Goal: Communication & Community: Answer question/provide support

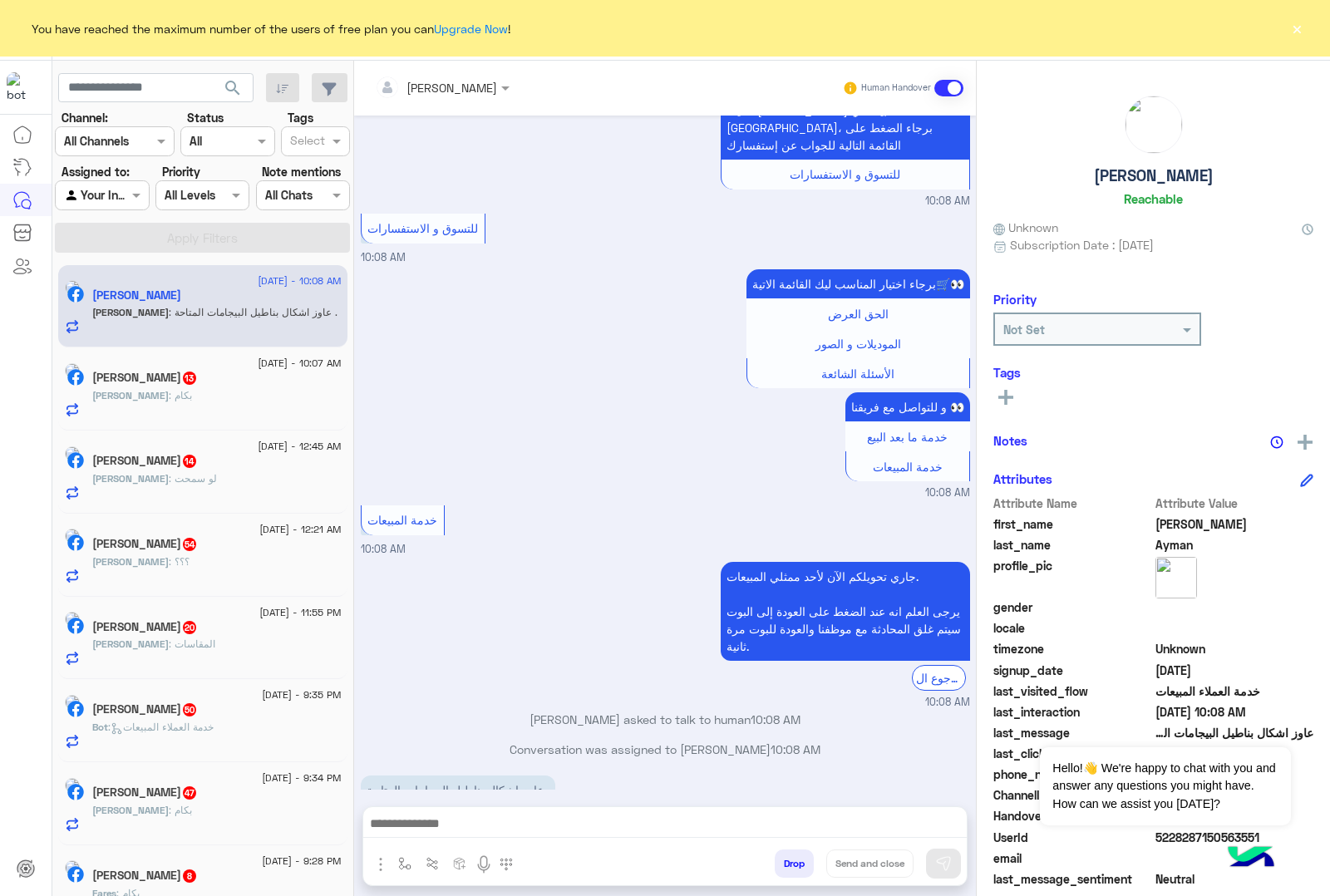
click at [1290, 29] on button "×" at bounding box center [1297, 28] width 17 height 17
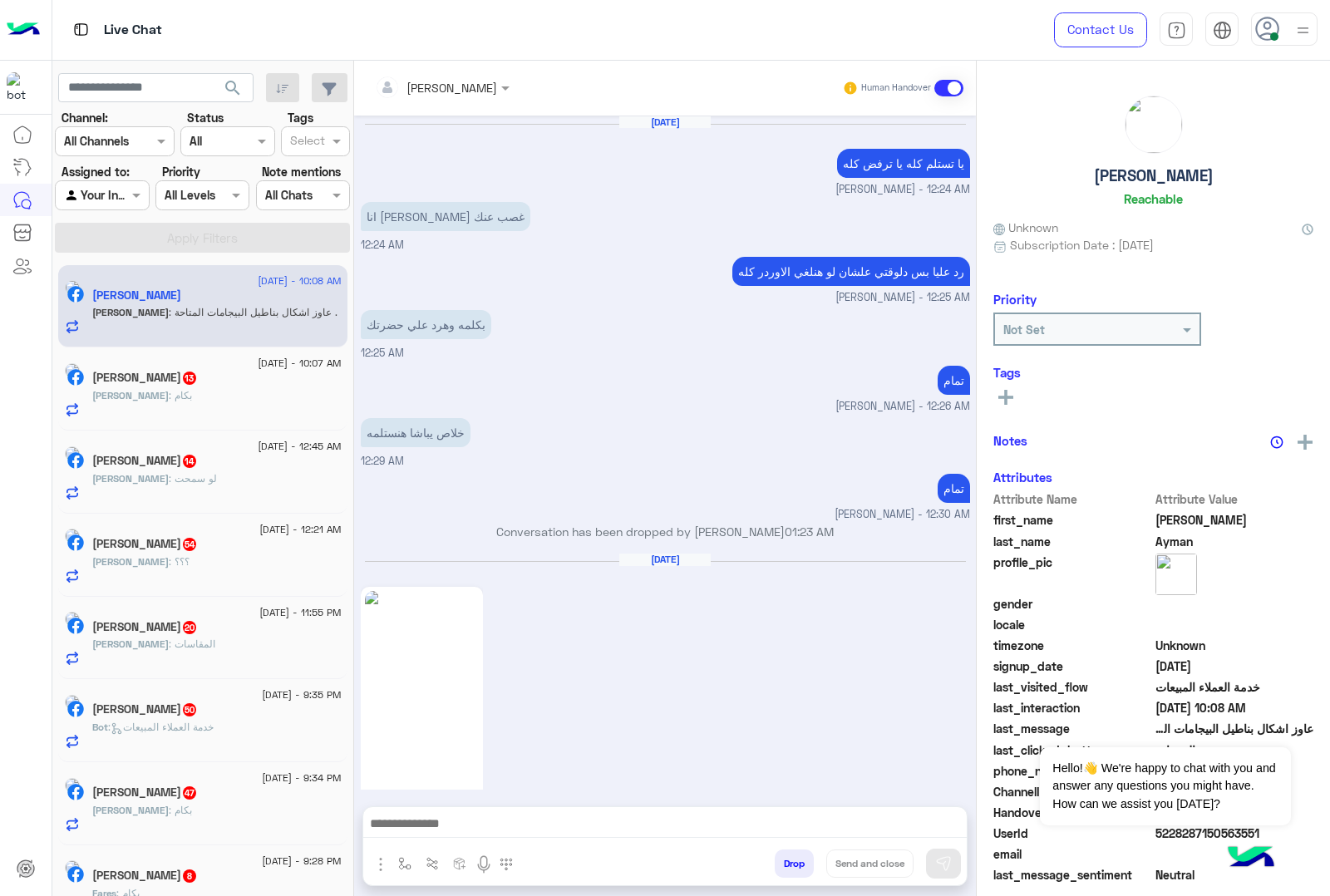
scroll to position [2078, 0]
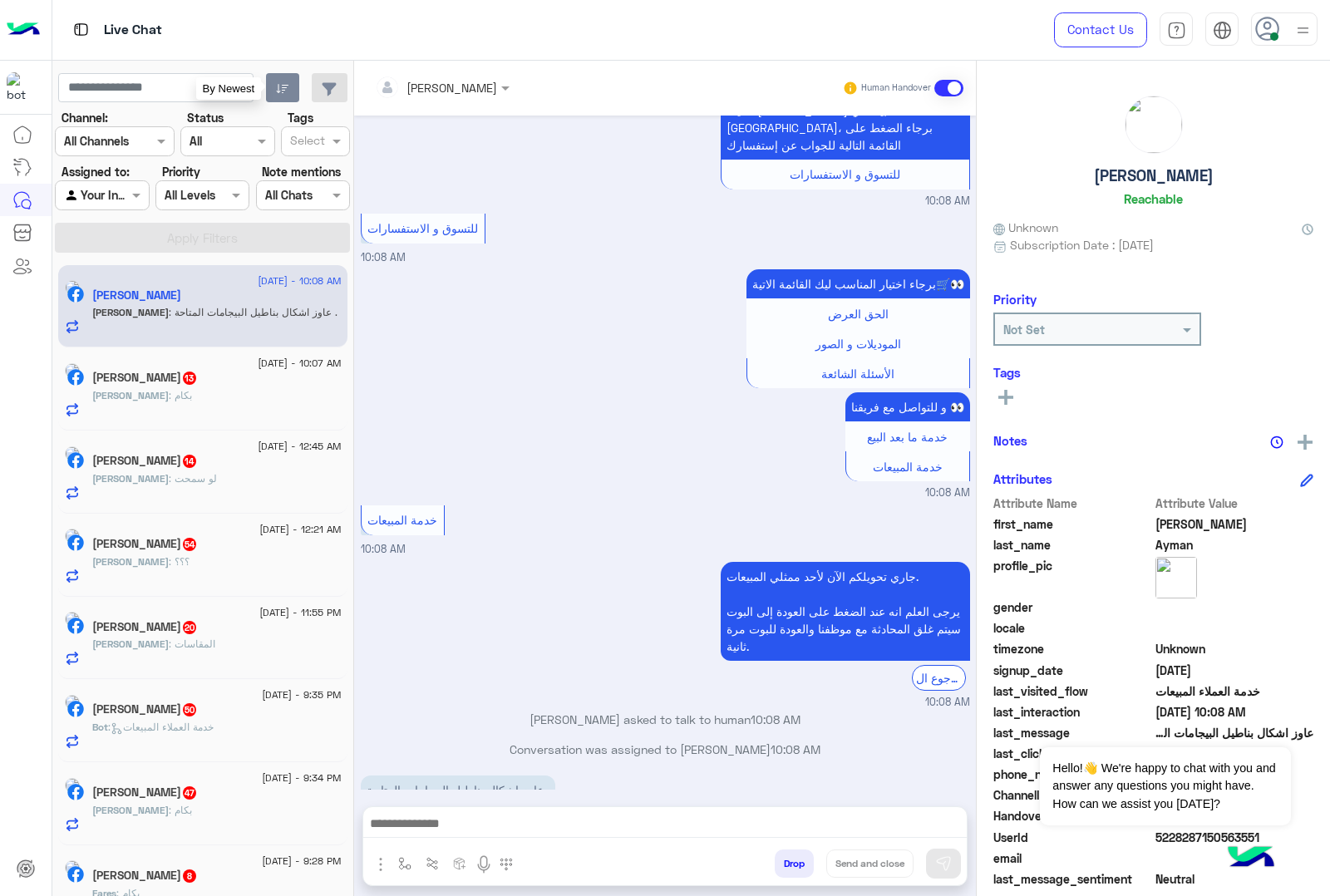
click at [280, 82] on icon "button" at bounding box center [282, 89] width 13 height 13
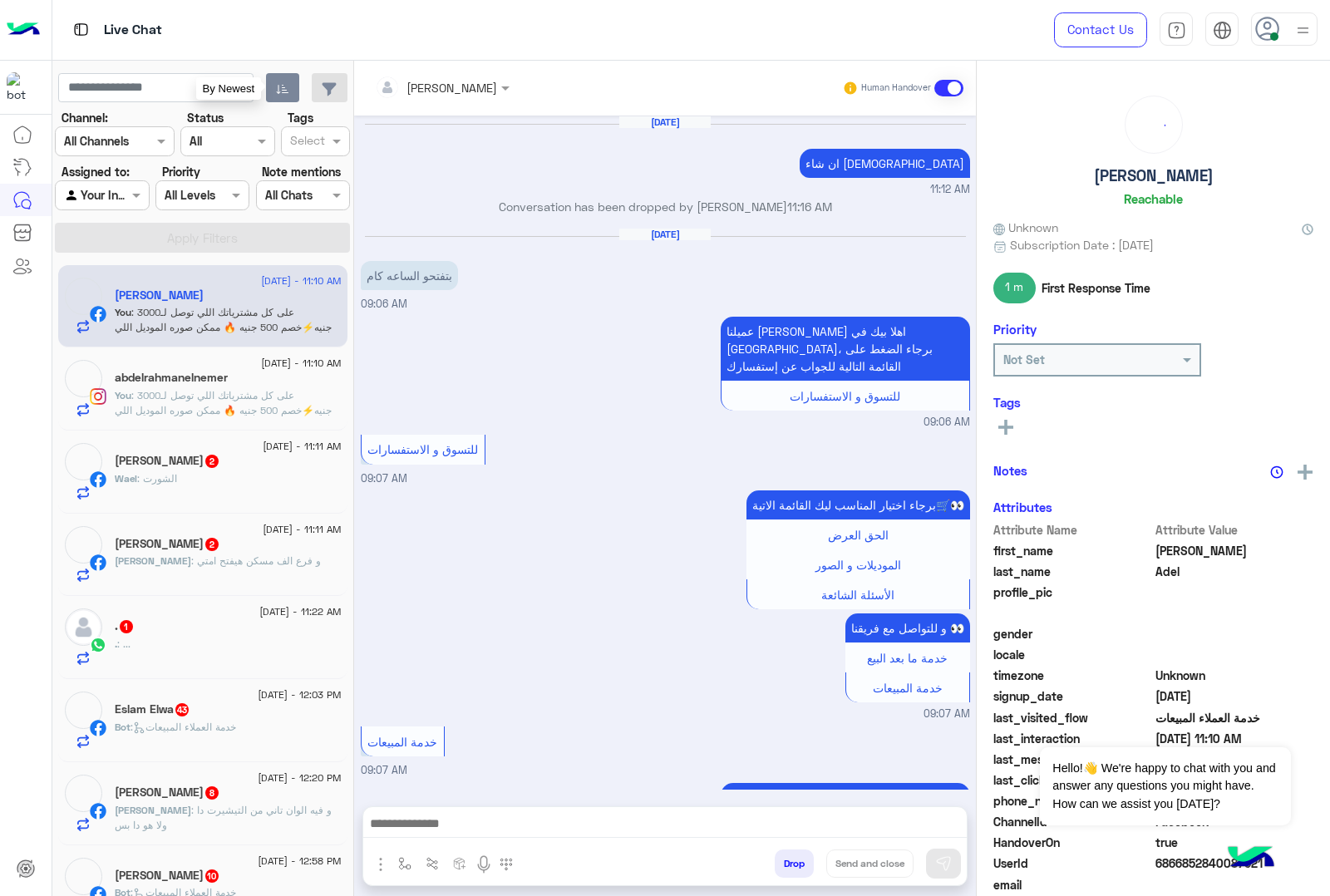
scroll to position [1903, 0]
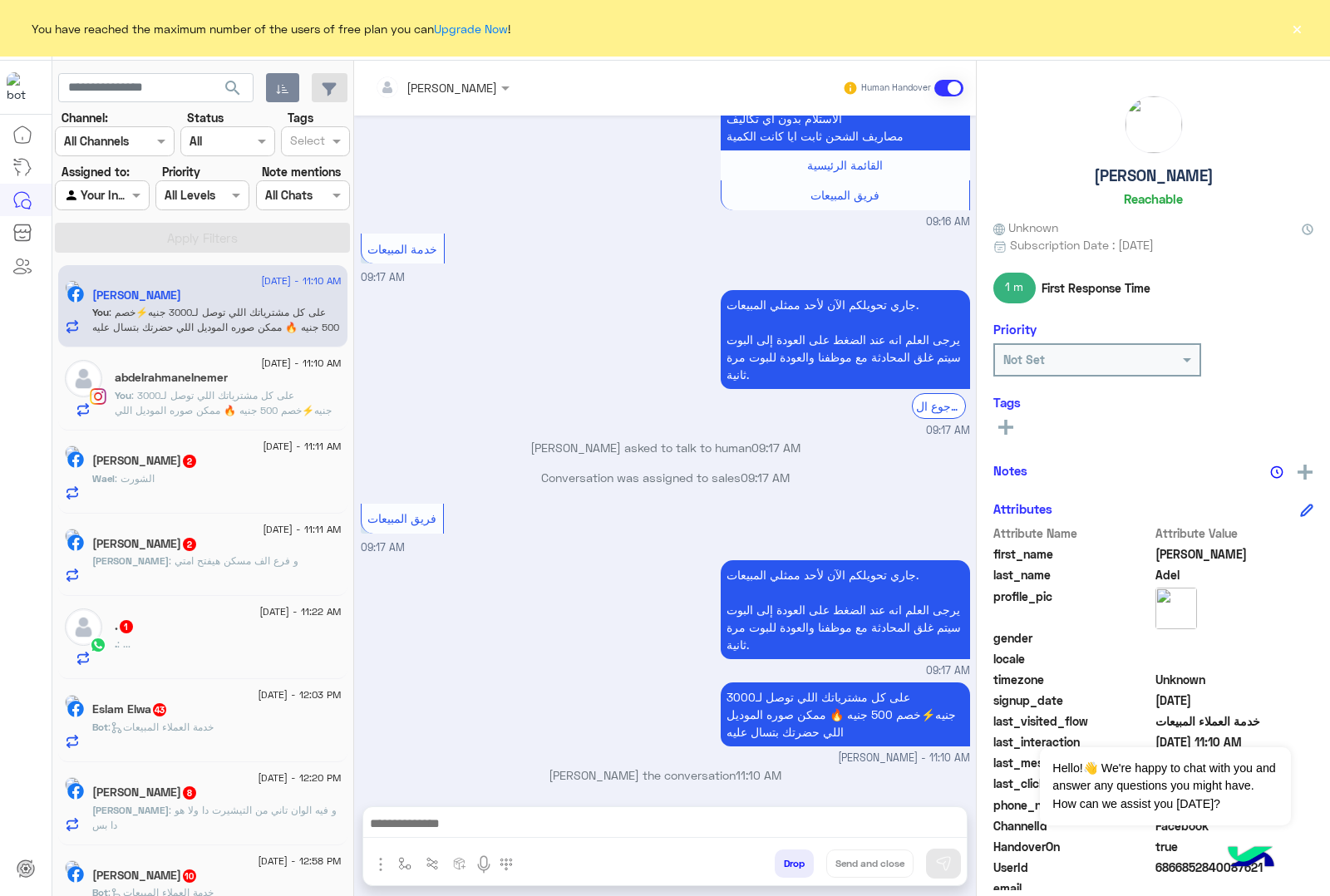
click at [785, 857] on button "Drop" at bounding box center [794, 864] width 39 height 28
click at [785, 857] on div "[PERSON_NAME] Human Handover [DATE] ان شاء الله 11:12 AM Conversation has been …" at bounding box center [665, 481] width 622 height 842
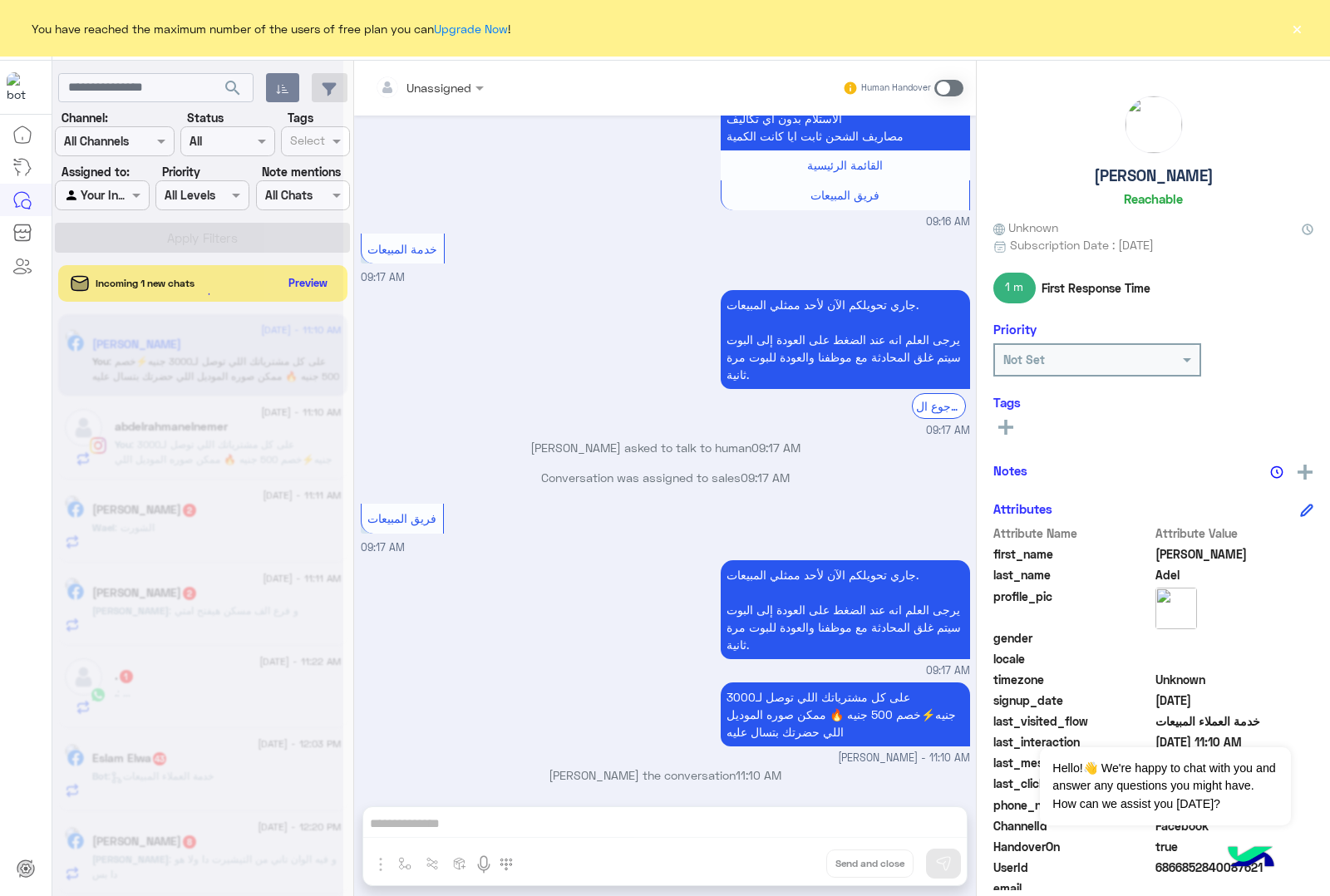
click at [785, 857] on div "Unassigned Human Handover [DATE] ان شاء [DEMOGRAPHIC_DATA] 11:12 AM Conversatio…" at bounding box center [665, 481] width 622 height 842
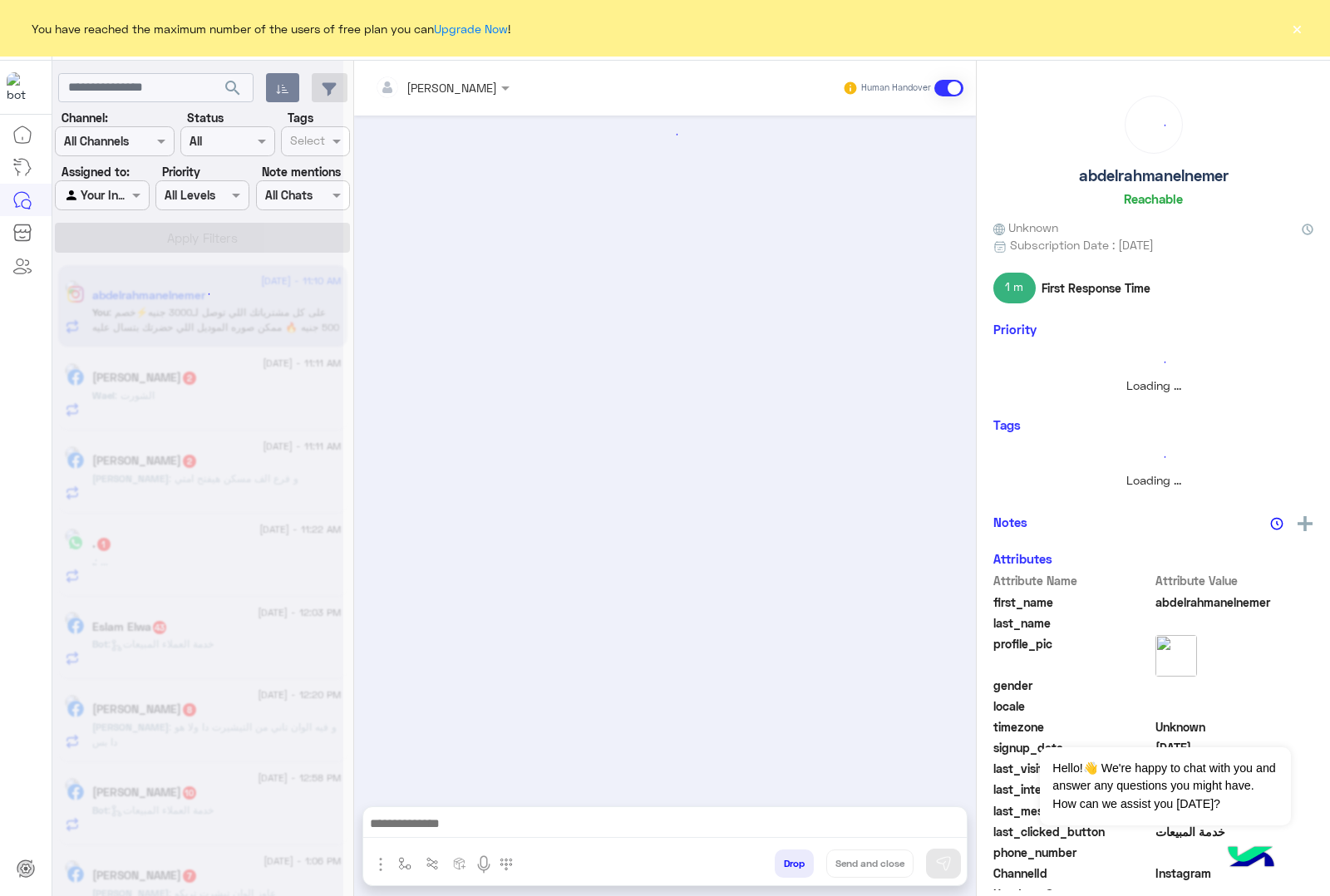
click at [785, 857] on button "Drop" at bounding box center [794, 864] width 39 height 28
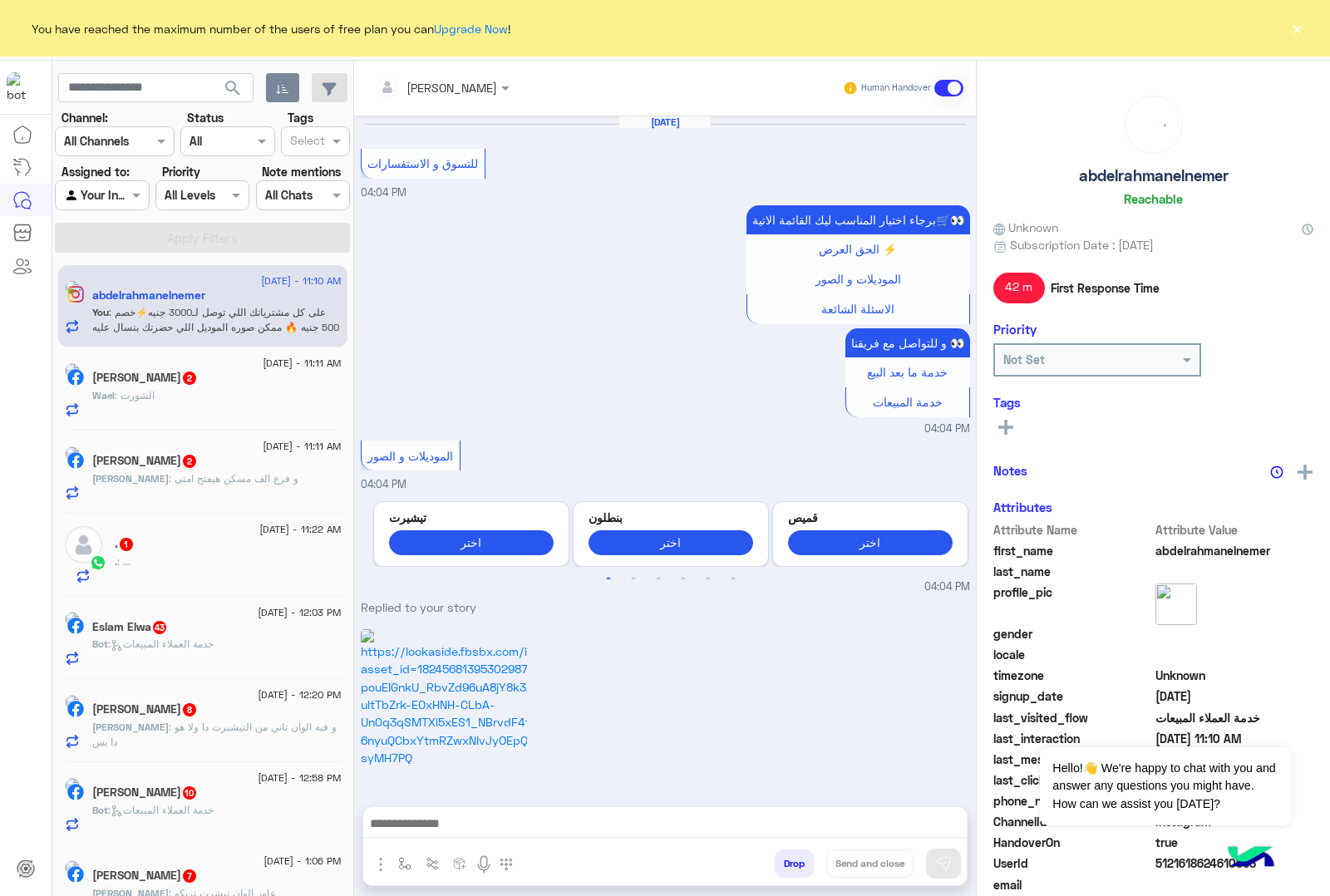
click at [785, 857] on div "[PERSON_NAME] Human Handover [DATE] للتسوق و الاستفسارات 04:04 PM برجاء اختيار …" at bounding box center [665, 481] width 622 height 842
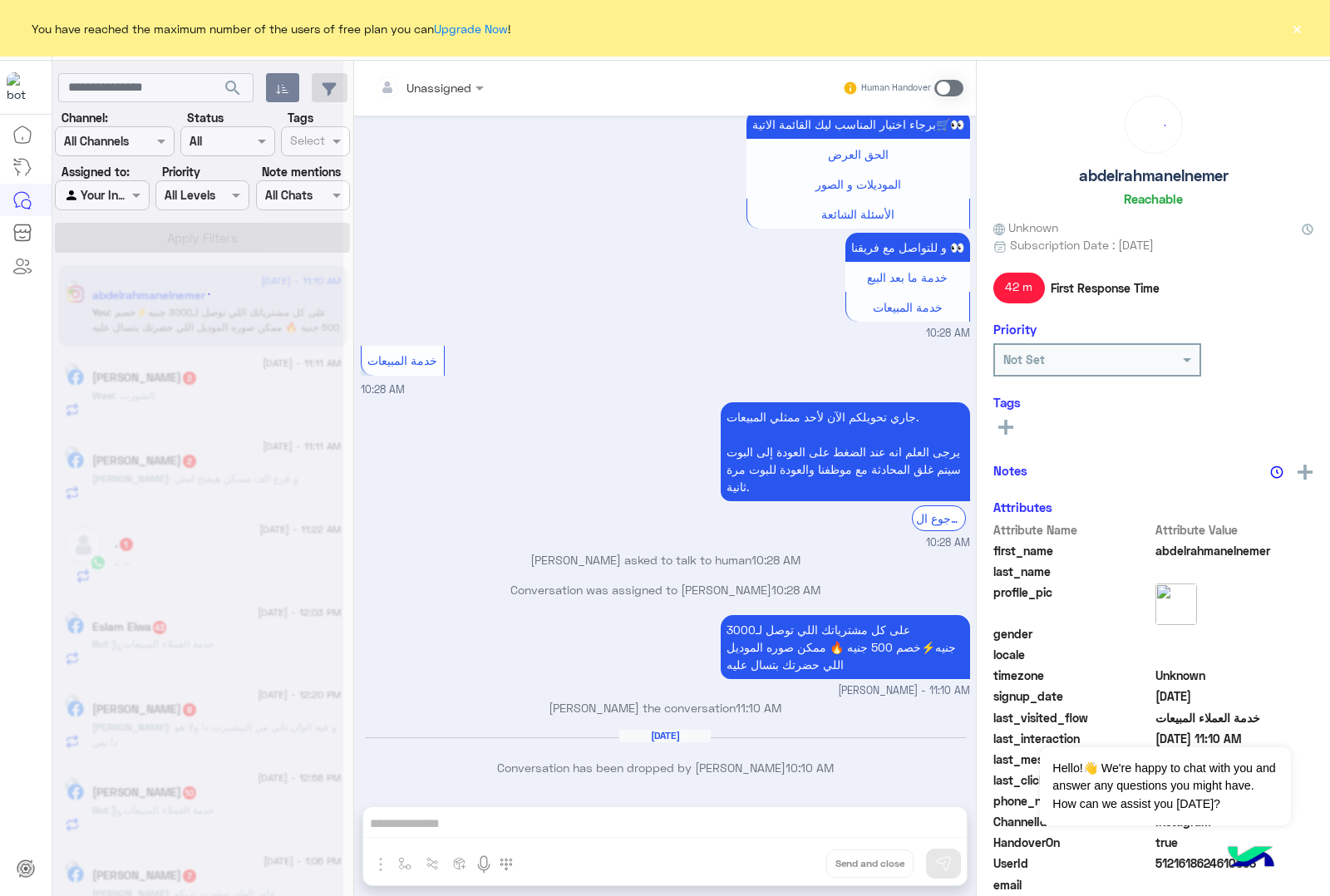
click at [785, 857] on div "Unassigned Human Handover [DATE] للتسوق و الاستفسارات 04:04 PM برجاء اختيار الم…" at bounding box center [665, 481] width 622 height 842
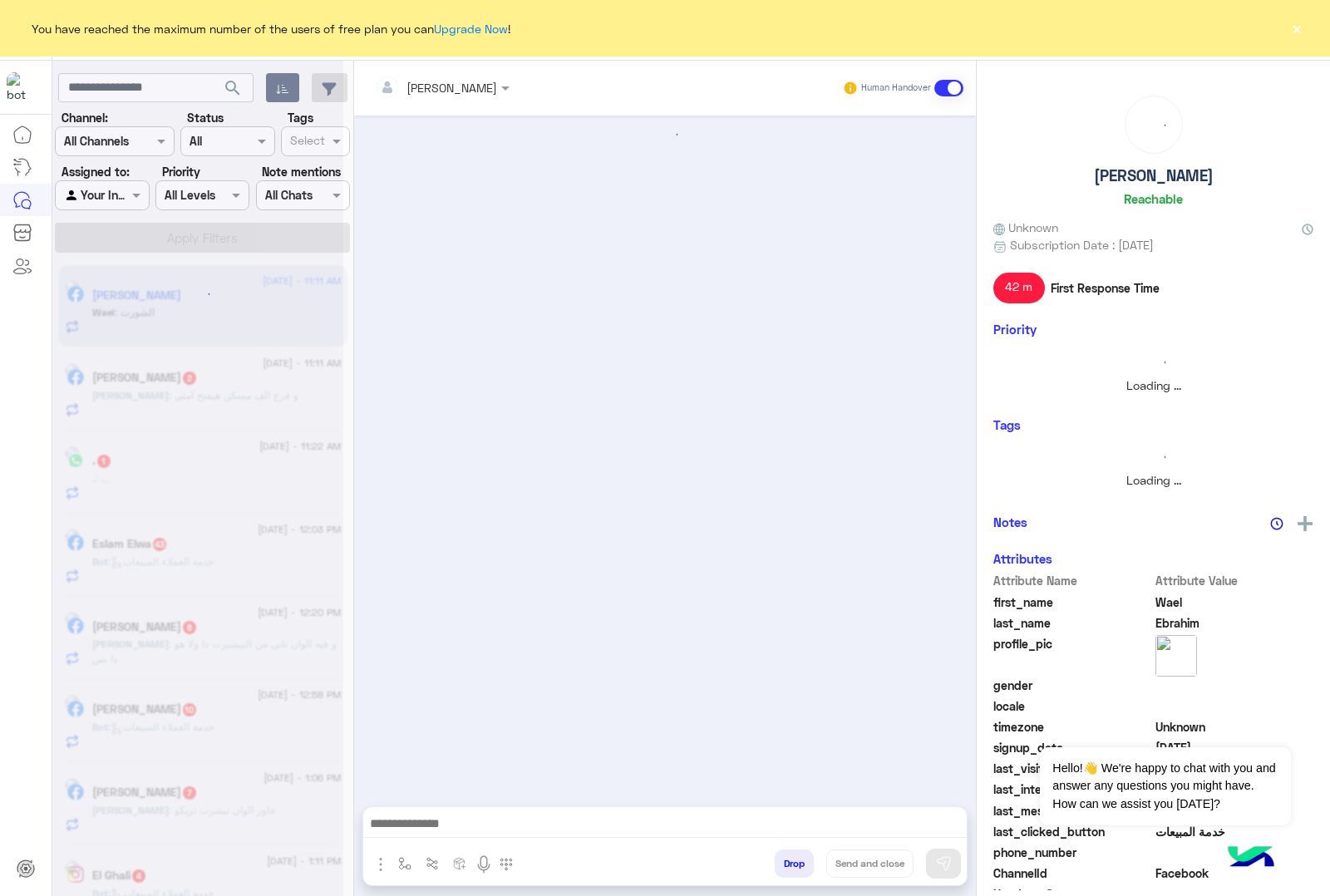
click at [785, 857] on button "Drop" at bounding box center [794, 864] width 39 height 28
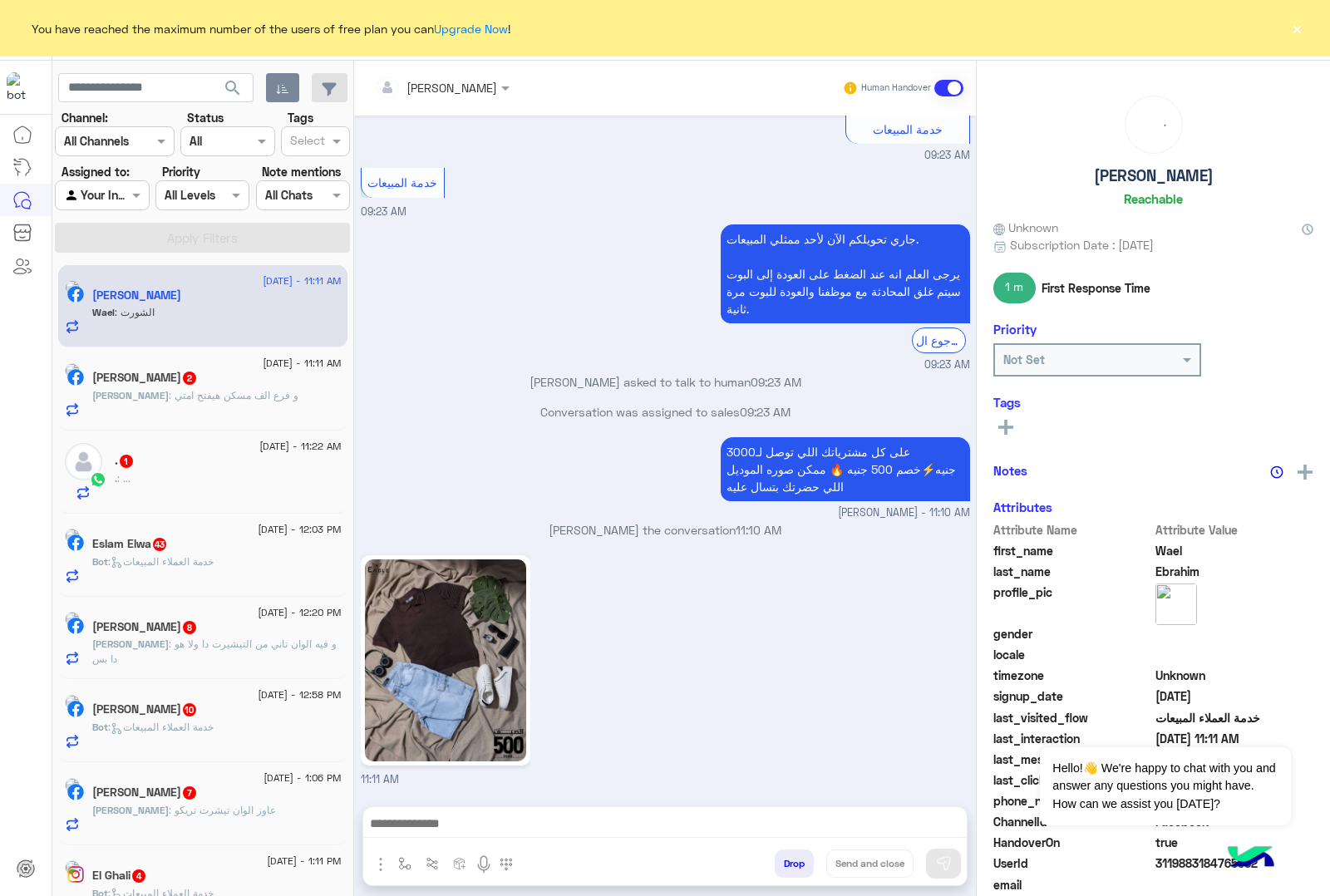
click at [785, 857] on div "[PERSON_NAME] Human Handover [DATE] والبيزك الي عاندكم سعره كام 12:02 PM [URL][…" at bounding box center [665, 481] width 622 height 842
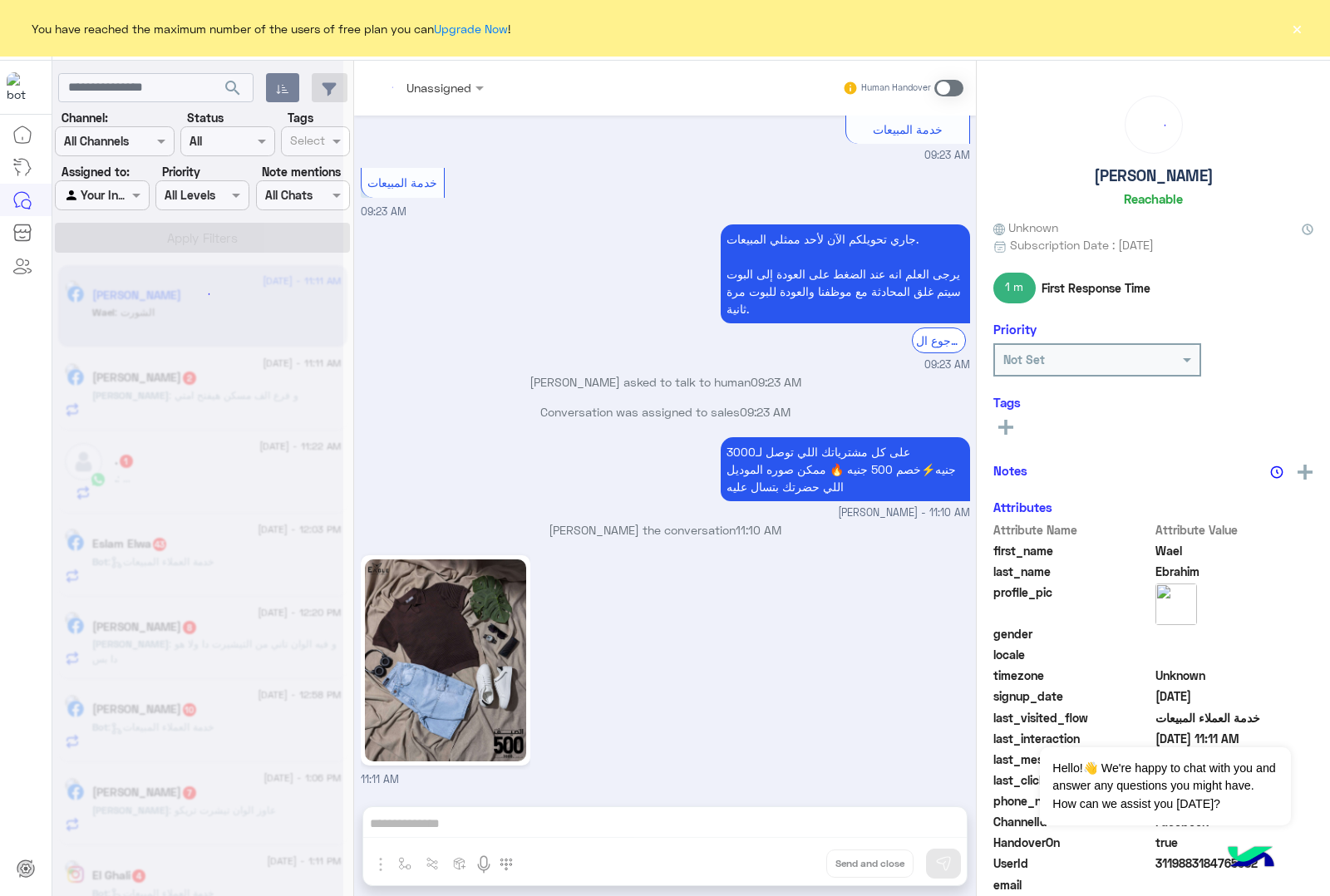
click at [785, 857] on div "Unassigned Human Handover [DATE] والبيزك الي عاندكم سعره كام 12:02 PM [URL][DOM…" at bounding box center [665, 481] width 622 height 842
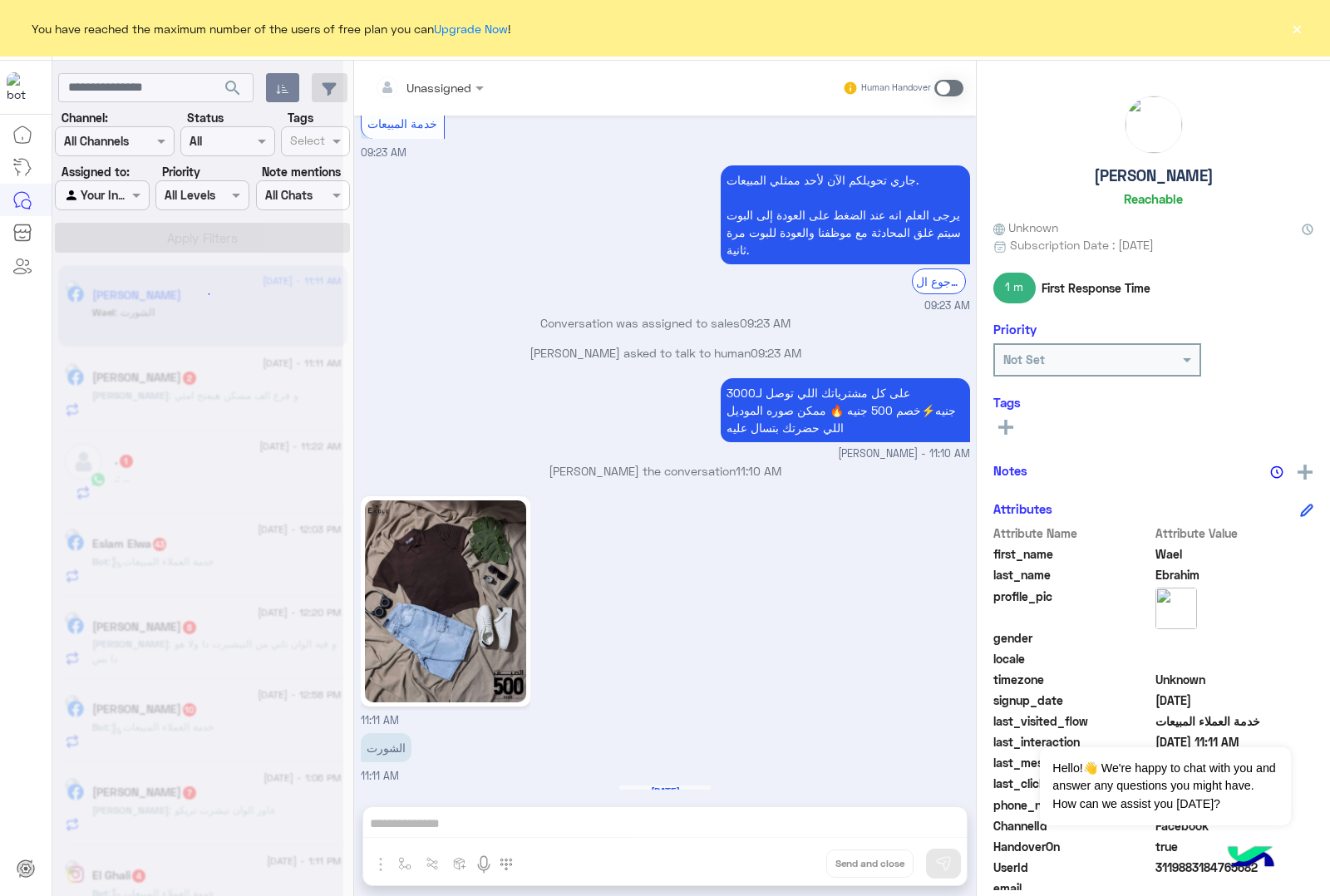
click at [0, 0] on button "Drop" at bounding box center [0, 0] width 0 height 0
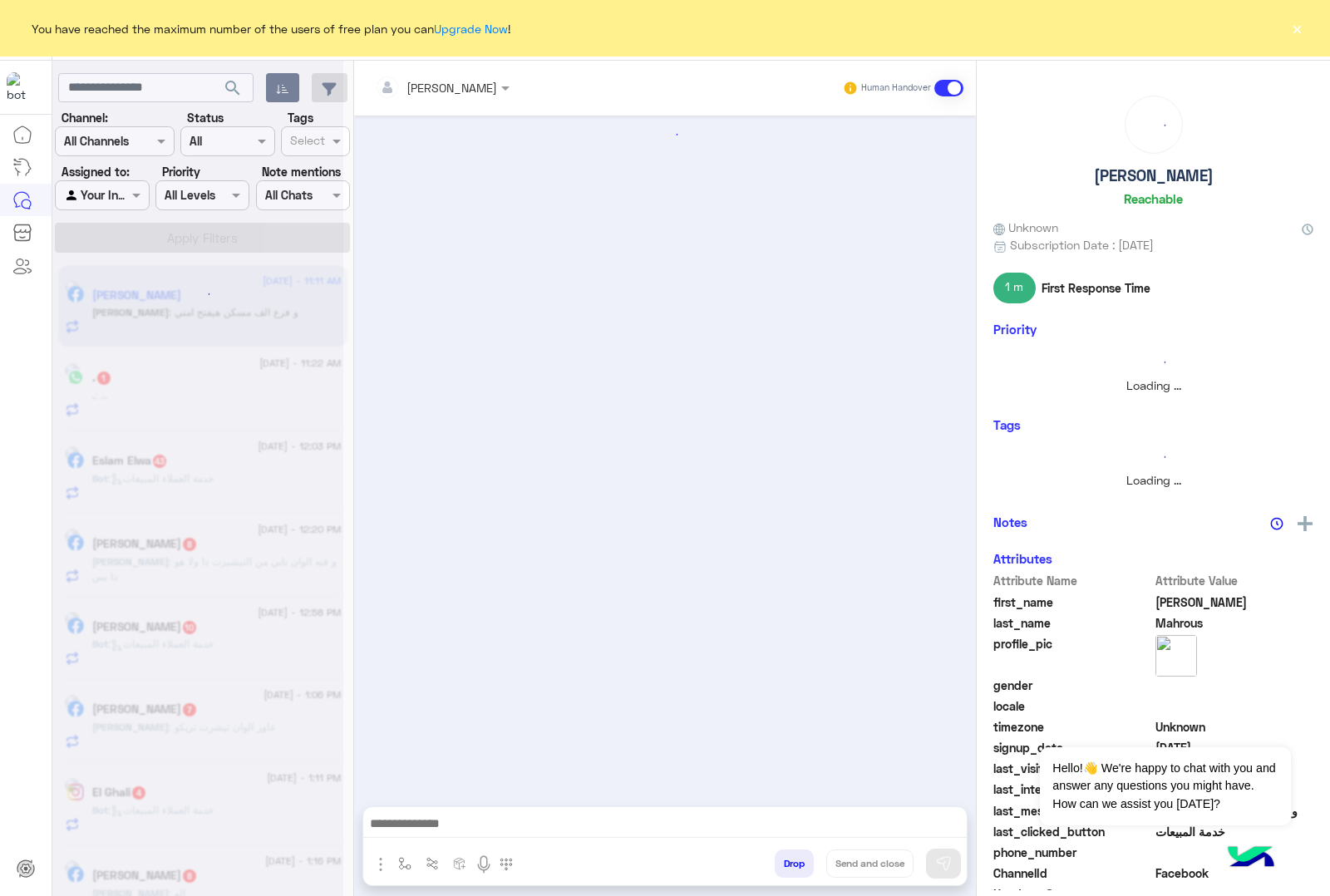
click at [785, 857] on button "Drop" at bounding box center [794, 864] width 39 height 28
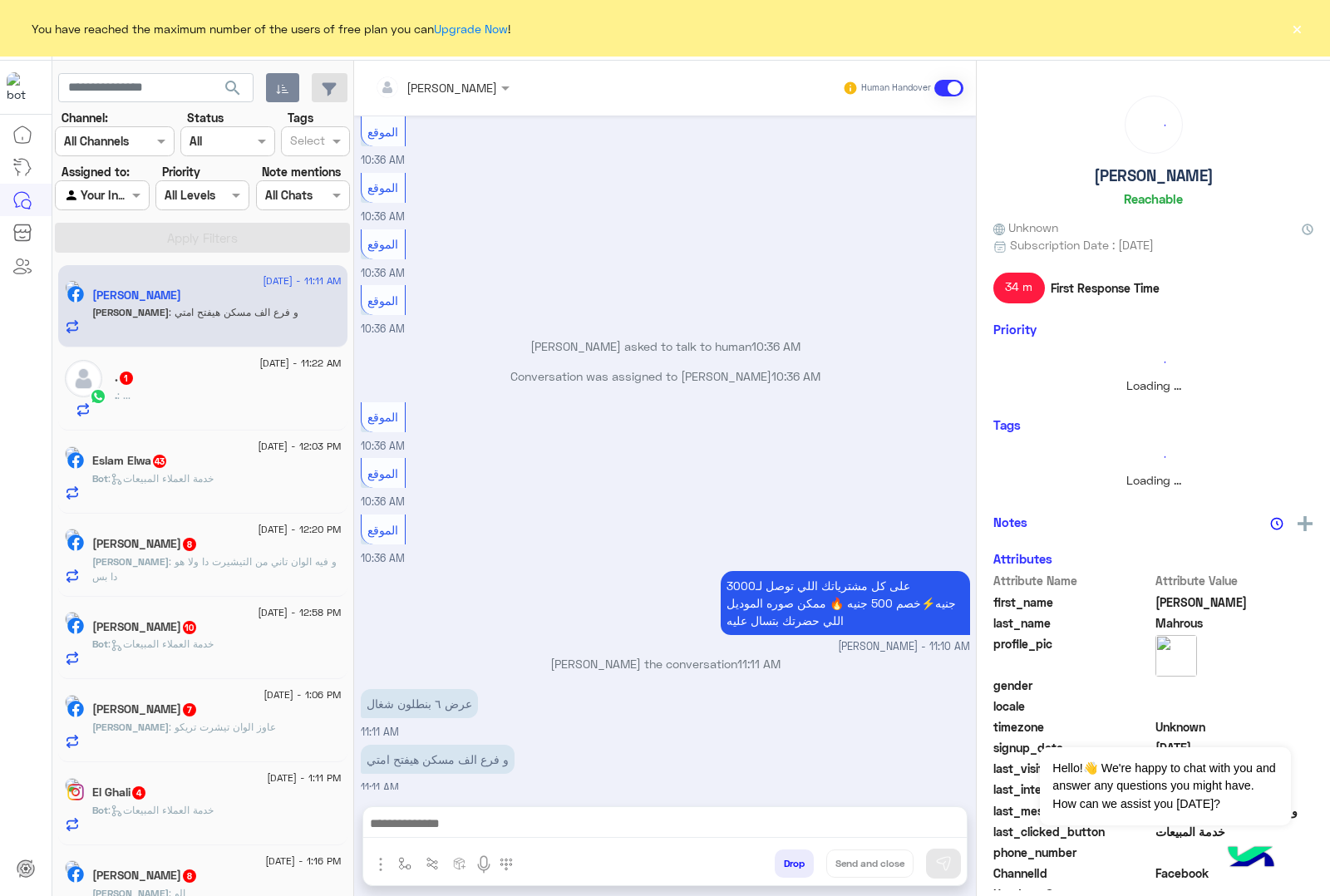
click at [785, 857] on button "Drop" at bounding box center [794, 864] width 39 height 28
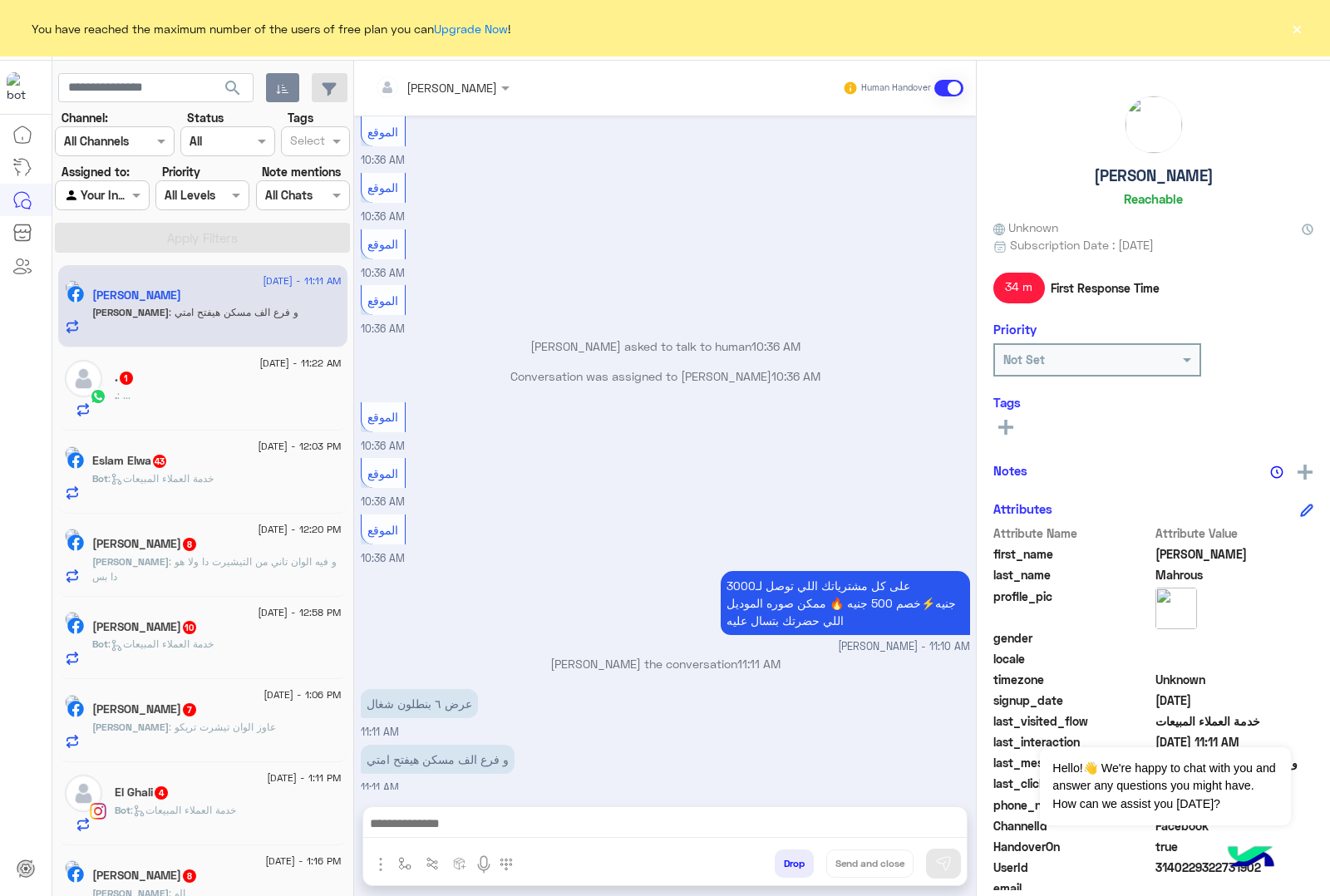
click at [785, 857] on div "[PERSON_NAME] Human Handover [DATE] الموقع 10:36 AM الموقع 10:36 AM الموقع 10:3…" at bounding box center [665, 481] width 622 height 842
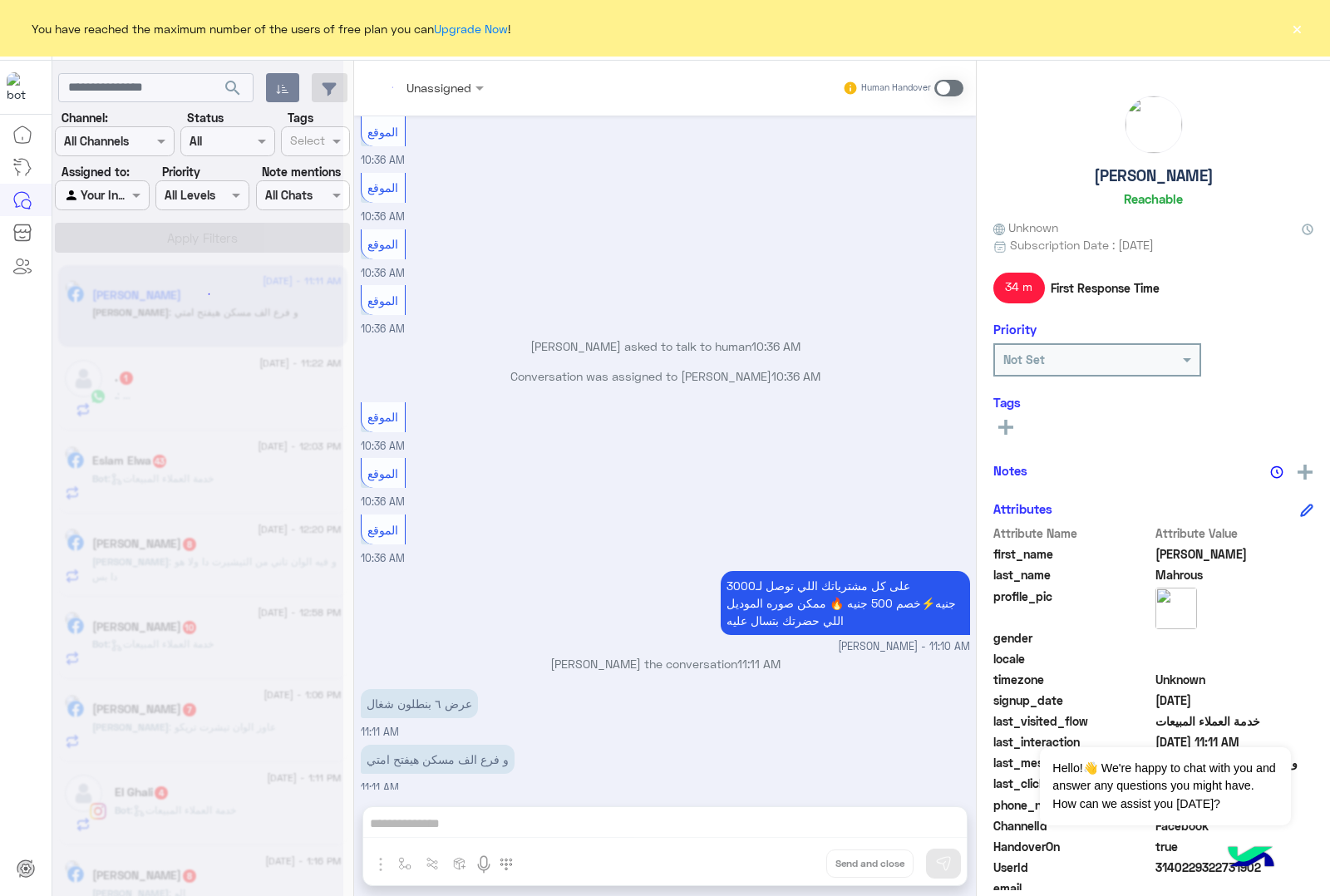
click at [785, 857] on div "Unassigned Human Handover [DATE] الموقع 10:36 AM الموقع 10:36 AM الموقع 10:36 A…" at bounding box center [665, 481] width 622 height 842
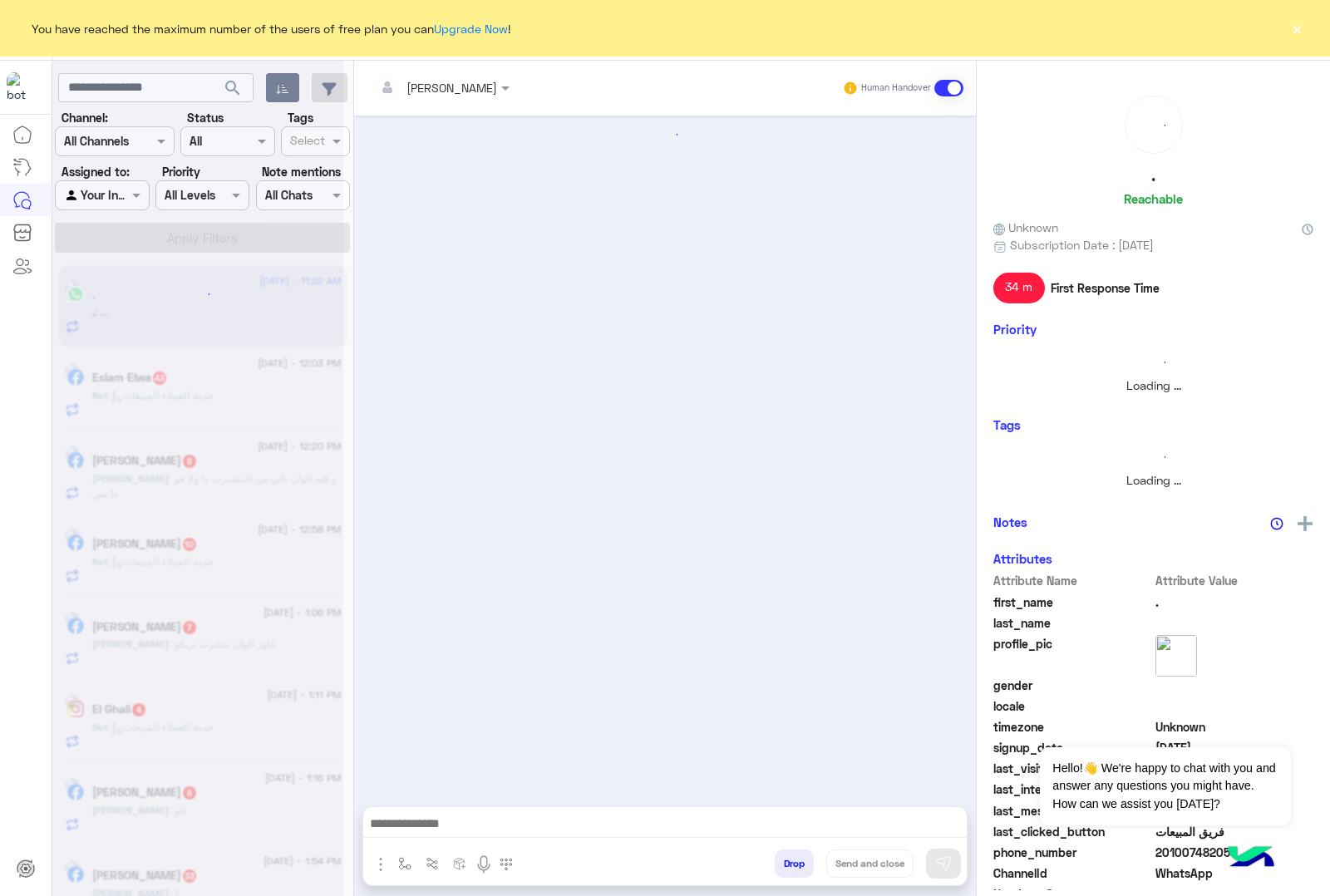
click at [785, 857] on button "Drop" at bounding box center [794, 864] width 39 height 28
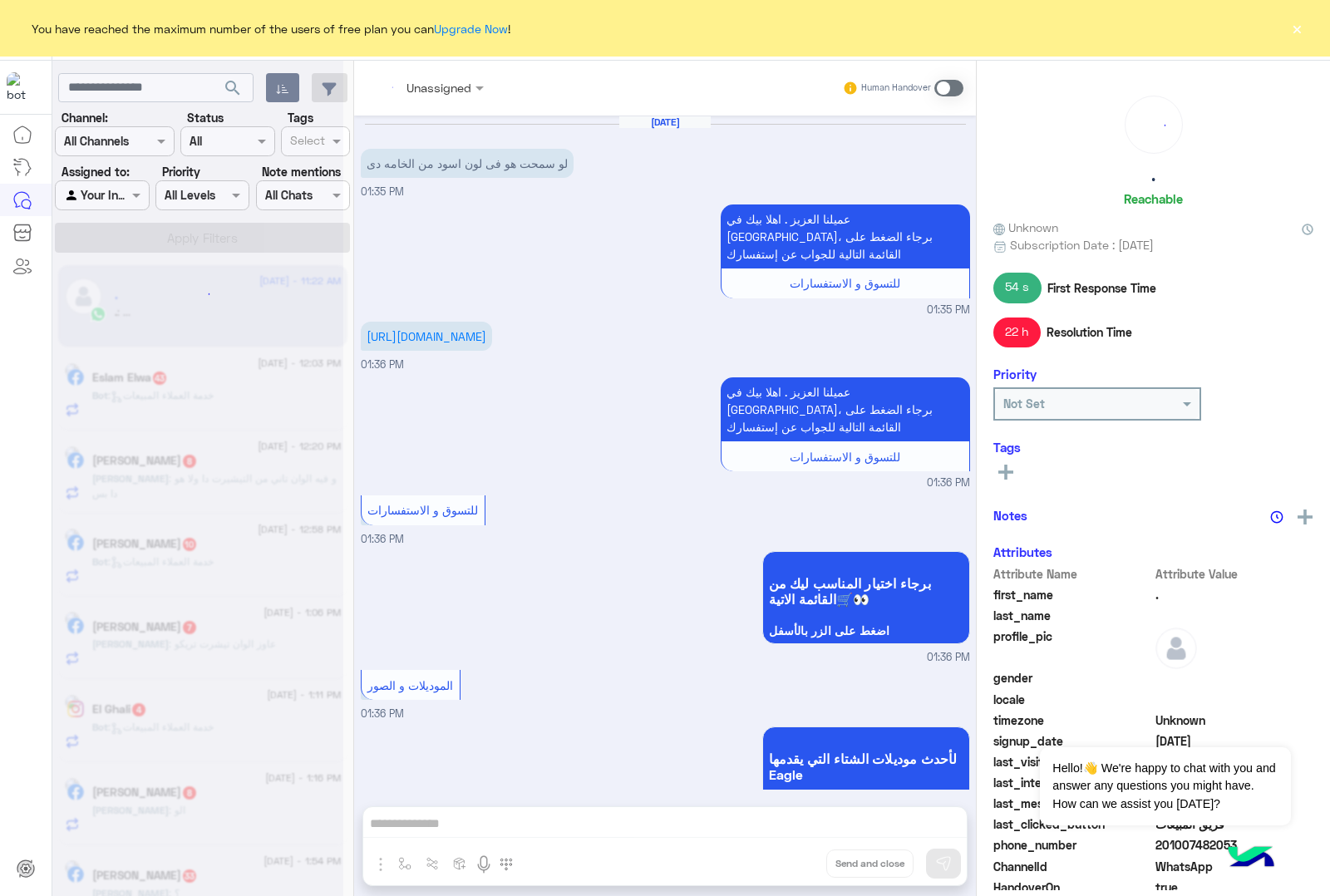
click at [785, 857] on div "Unassigned Human Handover [DATE] لو سمحت هو فى لون اسود من الخامه دى 01:35 PM ع…" at bounding box center [665, 481] width 622 height 842
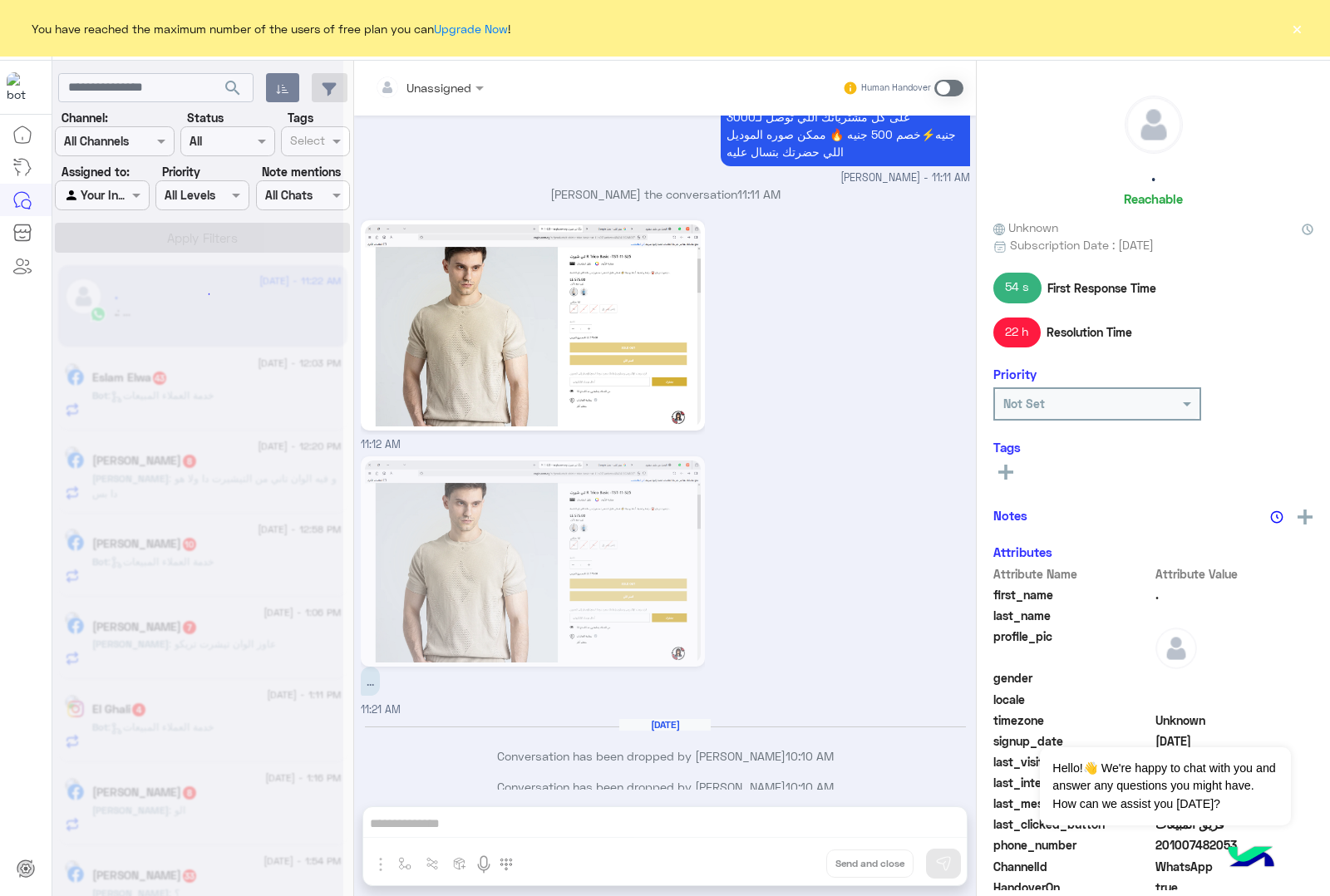
click at [785, 857] on div "Unassigned Human Handover [DATE] لو سمحت هو فى لون اسود من الخامه دى 01:35 PM ع…" at bounding box center [665, 481] width 622 height 842
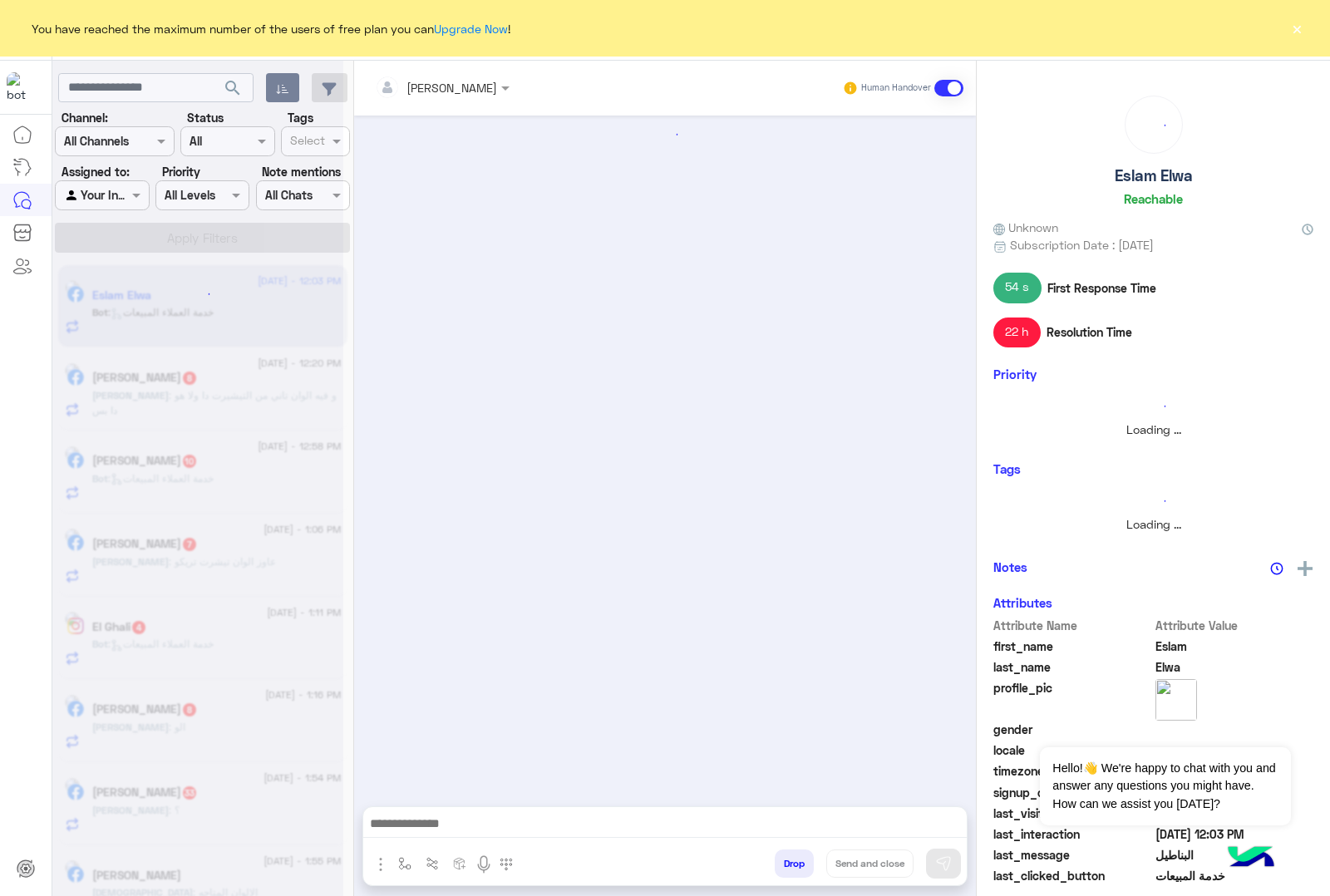
click at [785, 857] on button "Drop" at bounding box center [794, 864] width 39 height 28
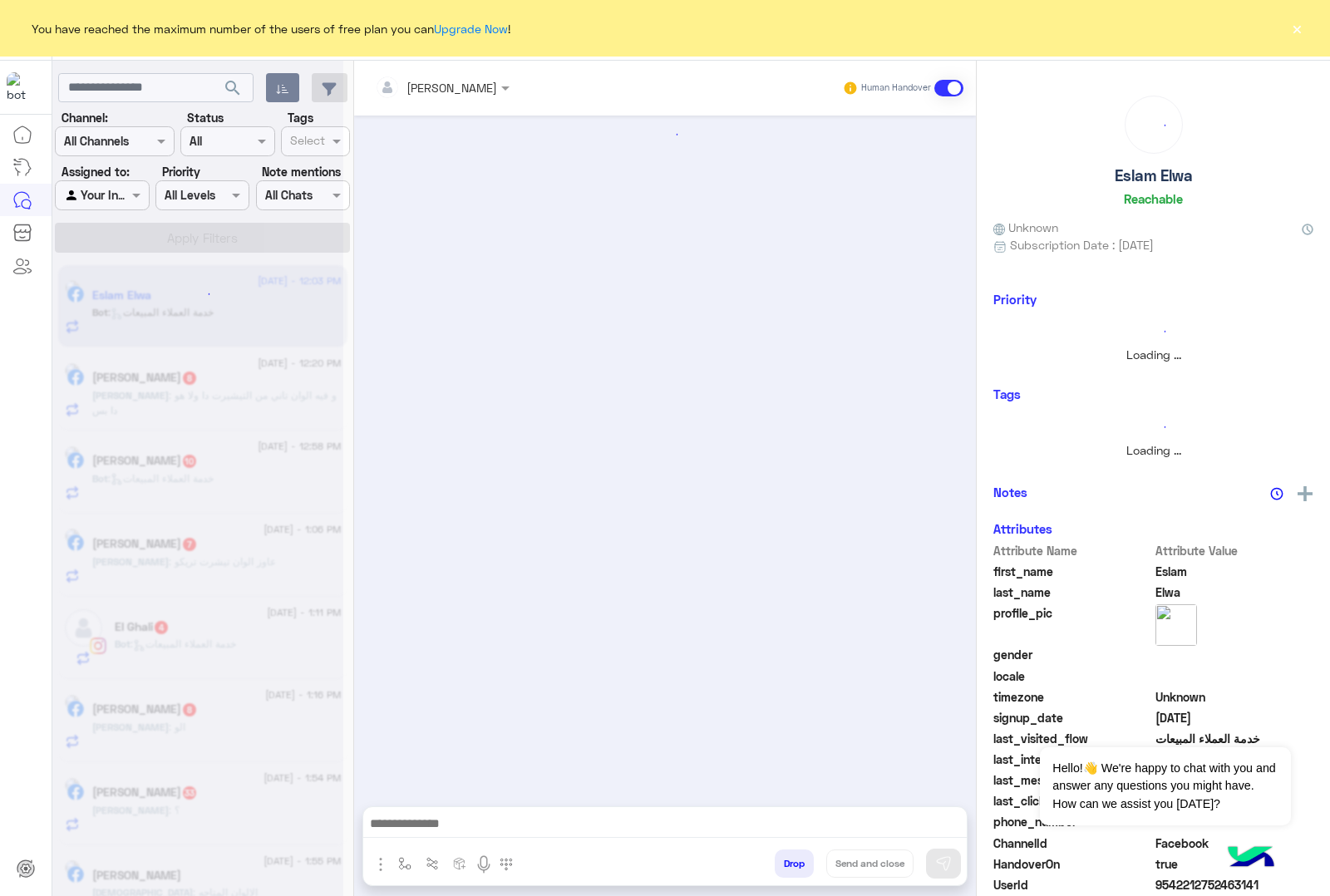
click at [785, 857] on button "Drop" at bounding box center [794, 864] width 39 height 28
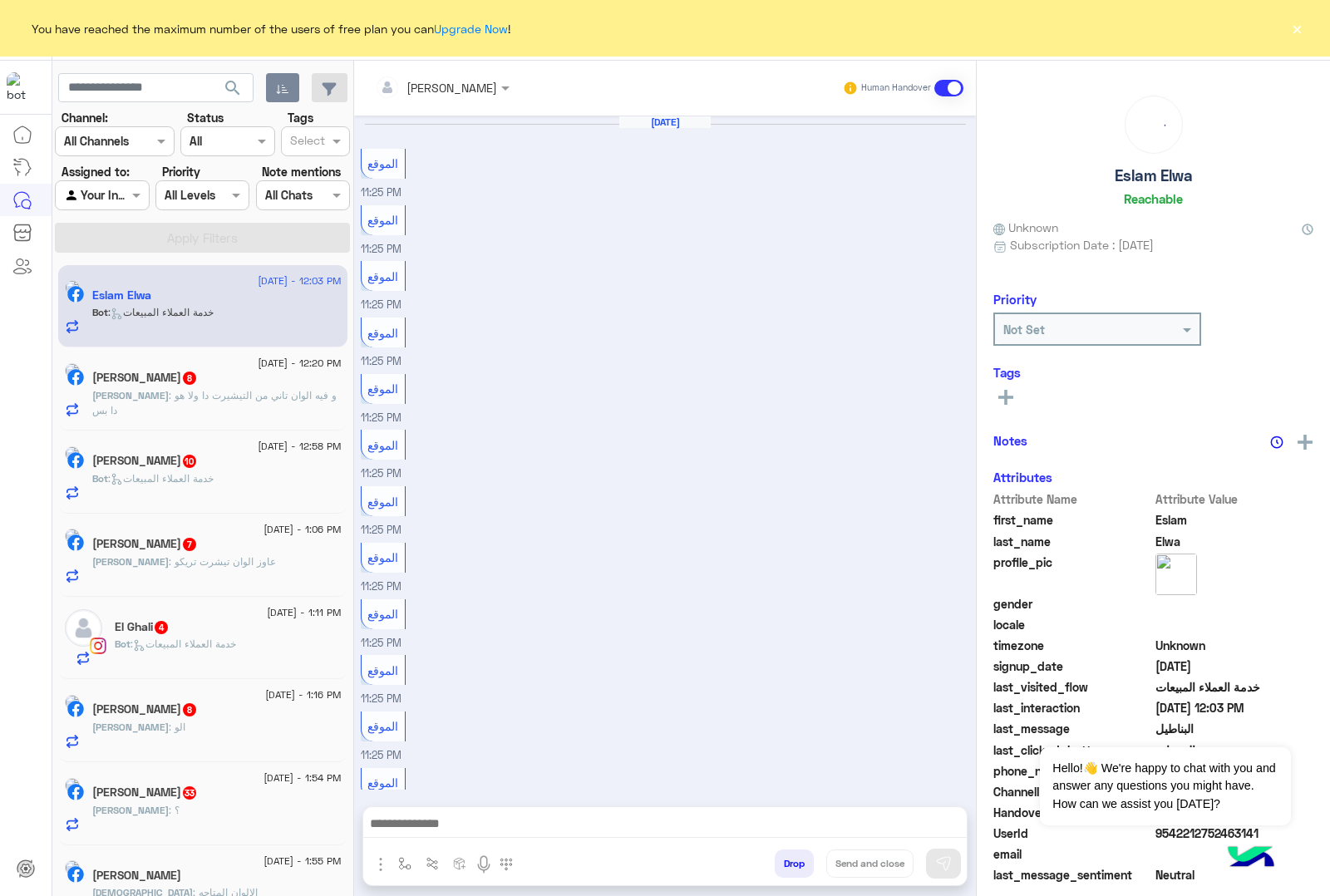
click at [785, 857] on div "[PERSON_NAME] Human Handover [DATE] الموقع 11:25 PM الموقع 11:25 PM الموقع 11:2…" at bounding box center [665, 481] width 622 height 842
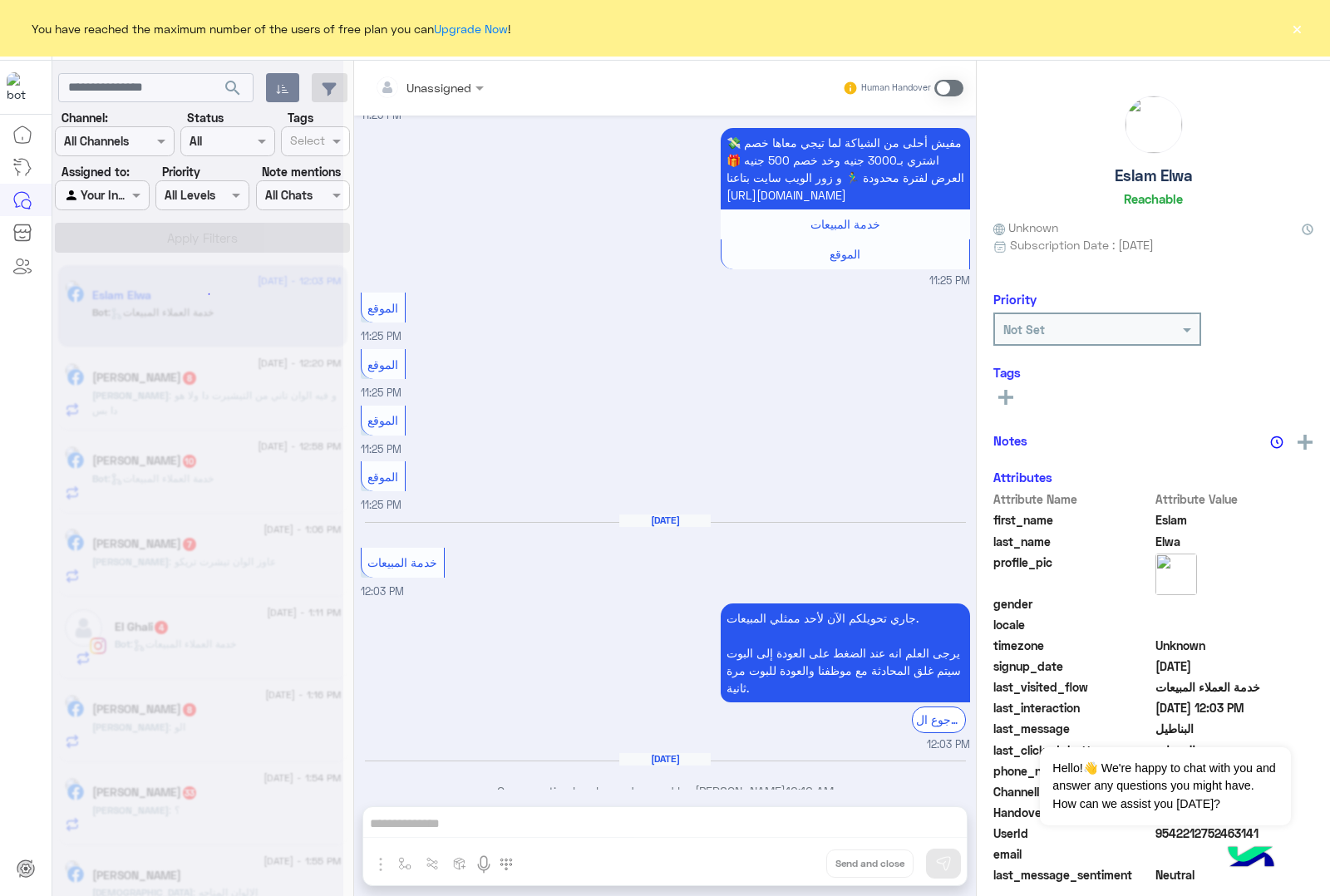
click at [785, 857] on div "Unassigned Human Handover [DATE] الموقع 11:25 PM الموقع 11:25 PM الموقع 11:25 P…" at bounding box center [665, 481] width 622 height 842
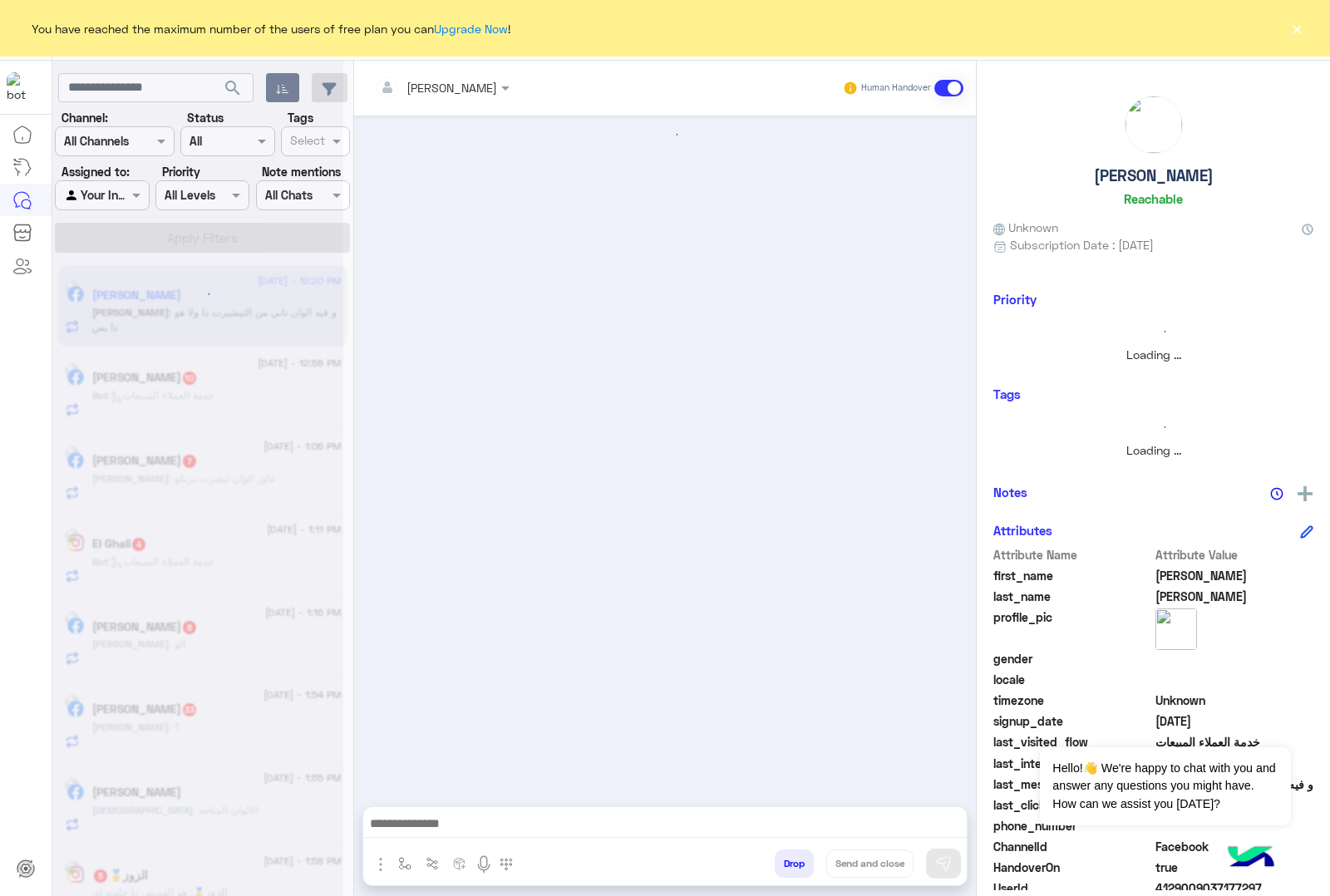
click at [785, 857] on button "Drop" at bounding box center [794, 864] width 39 height 28
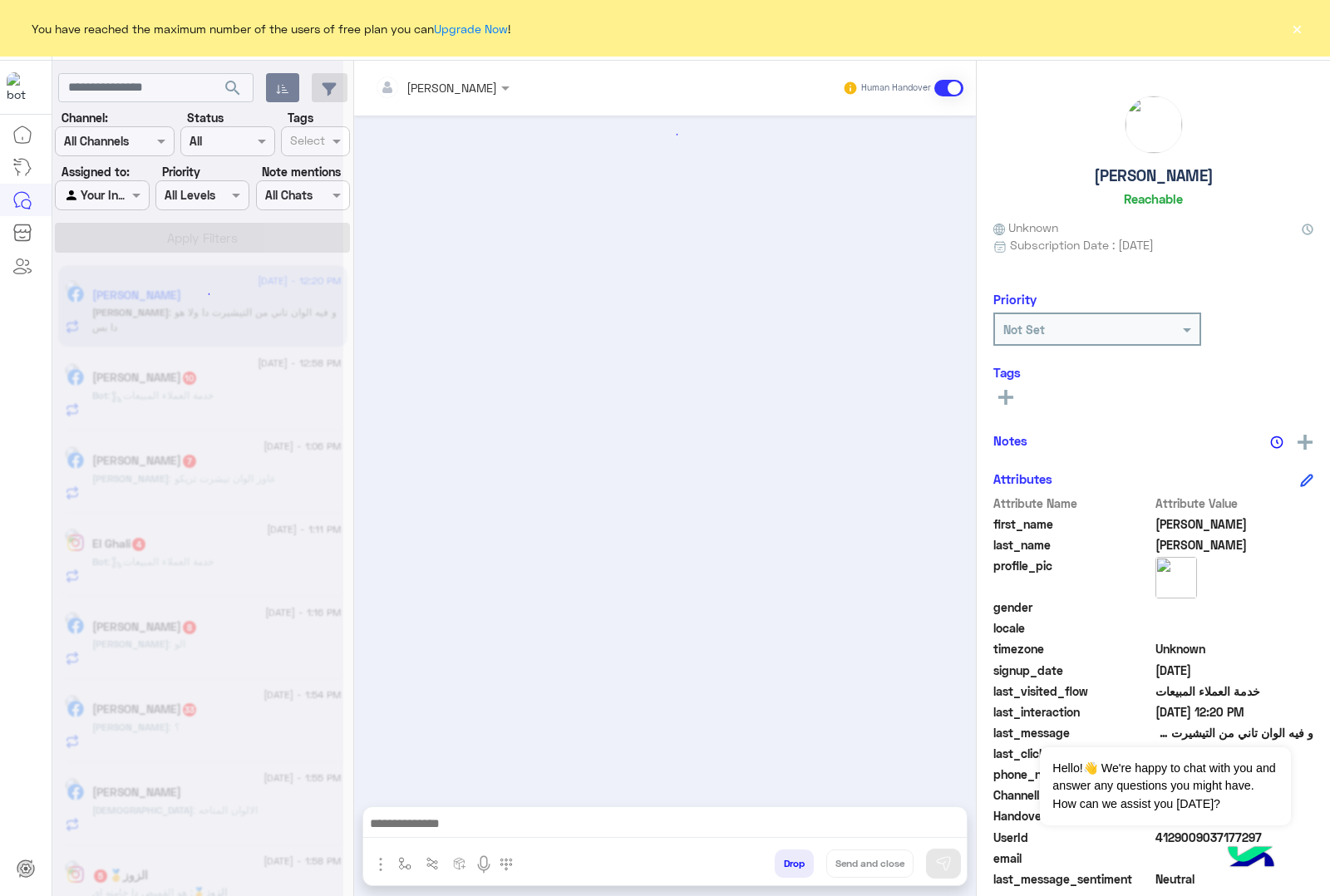
click at [785, 857] on button "Drop" at bounding box center [794, 864] width 39 height 28
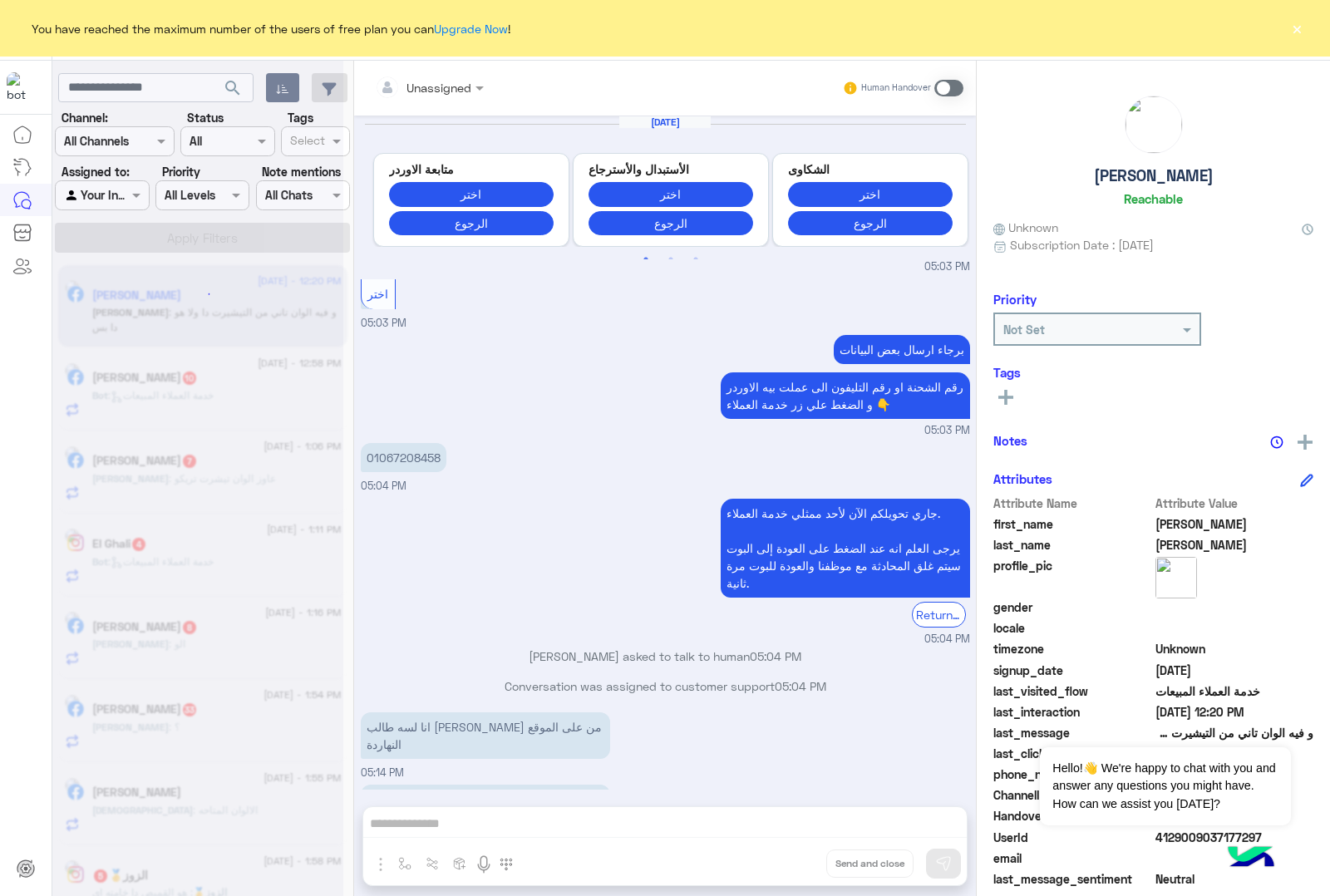
click at [785, 857] on div "Unassigned Human Handover [DATE] Previous متابعة الاوردر اختر الرجوع الأستبدال …" at bounding box center [665, 481] width 622 height 842
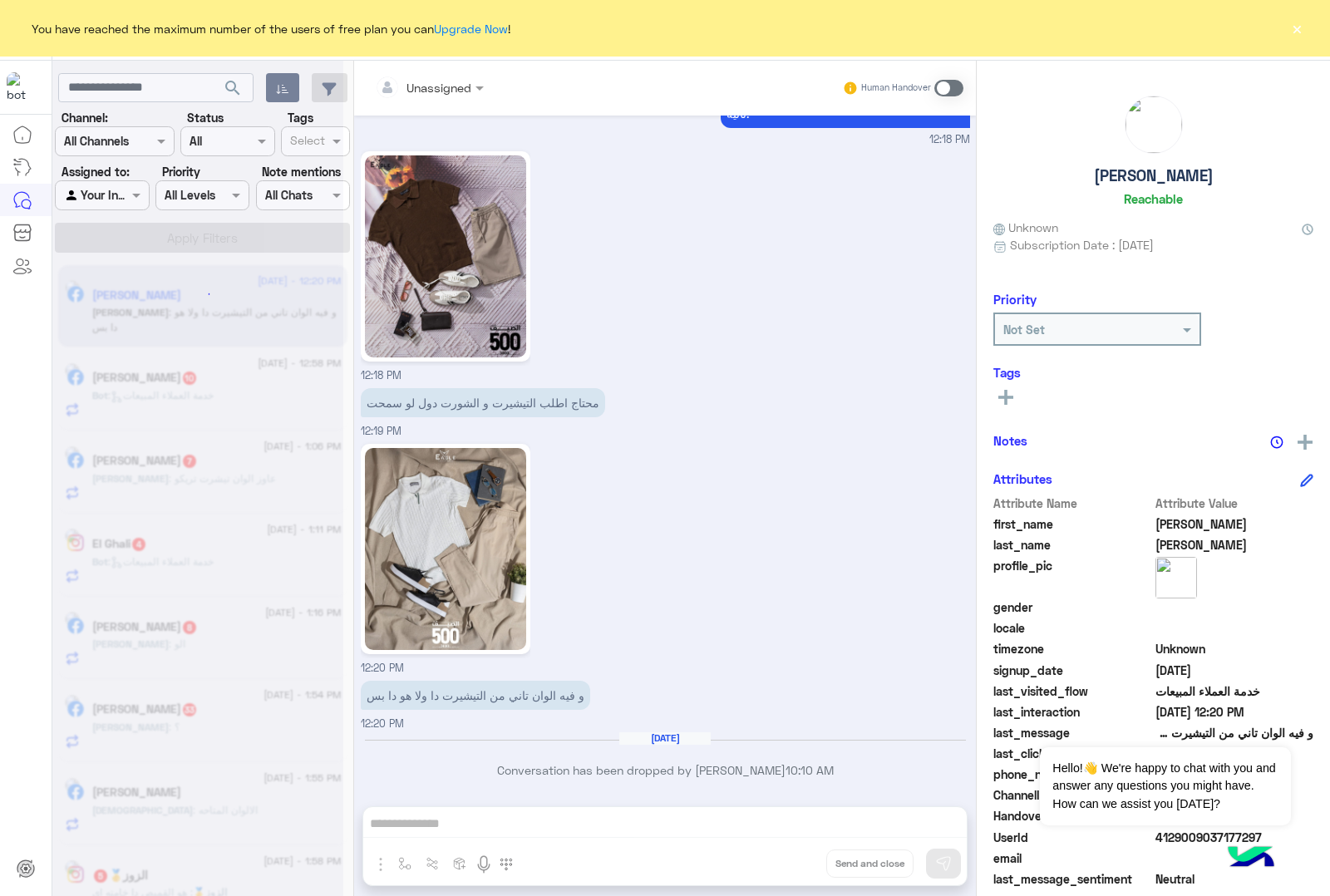
click at [785, 857] on div "Unassigned Human Handover [DATE] Previous متابعة الاوردر اختر الرجوع الأستبدال …" at bounding box center [665, 481] width 622 height 842
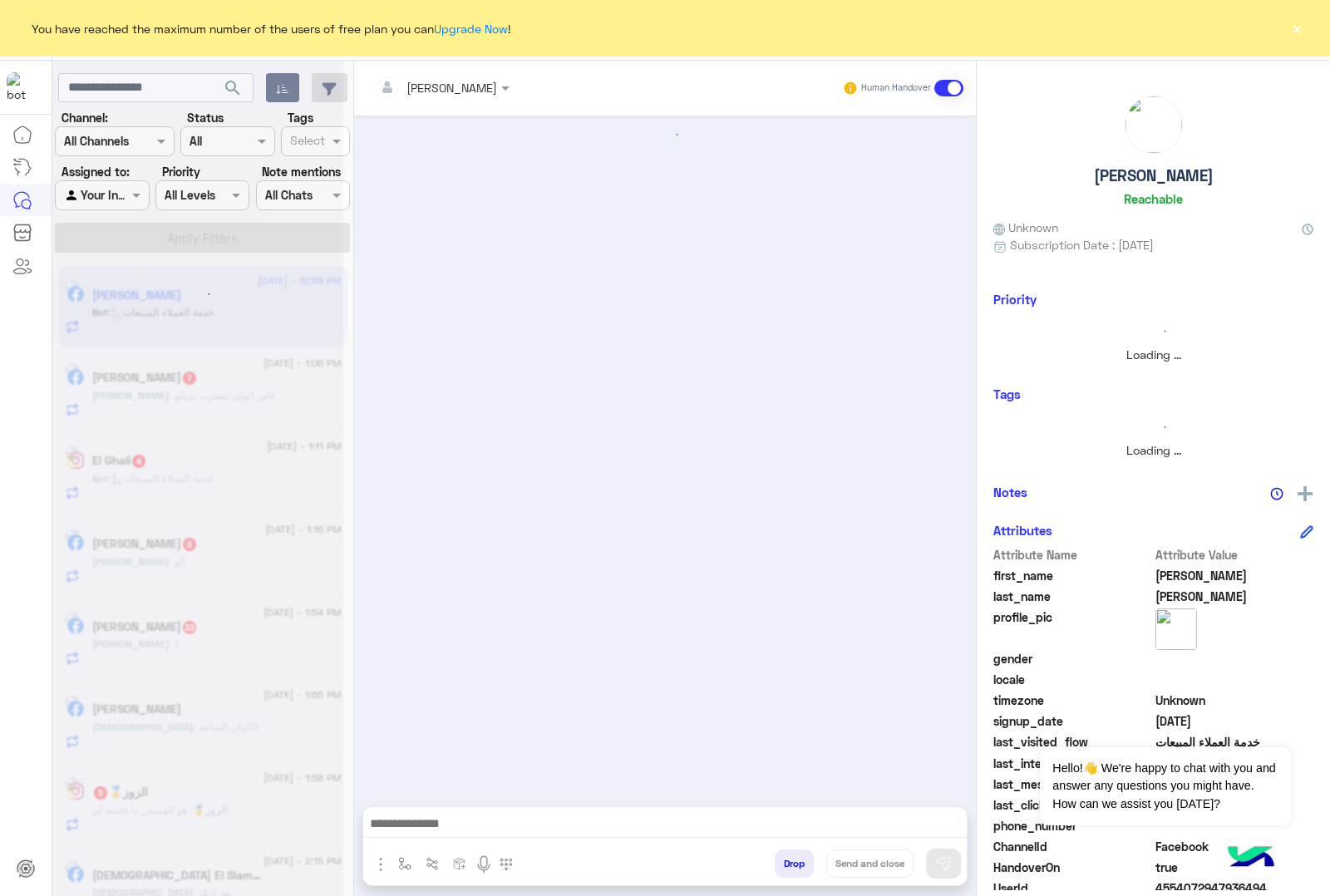
click at [785, 857] on button "Drop" at bounding box center [794, 864] width 39 height 28
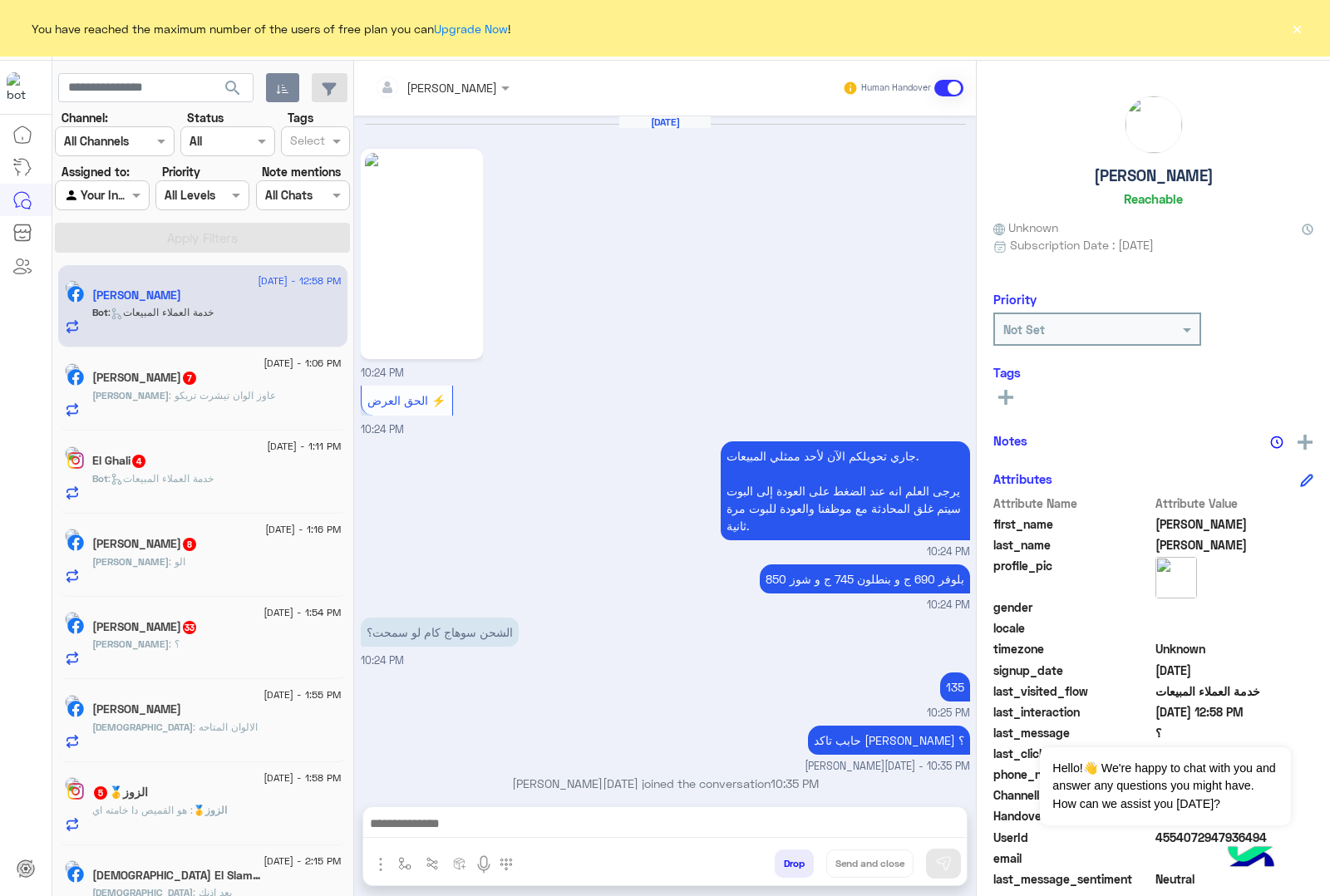
click at [785, 857] on button "Drop" at bounding box center [794, 864] width 39 height 28
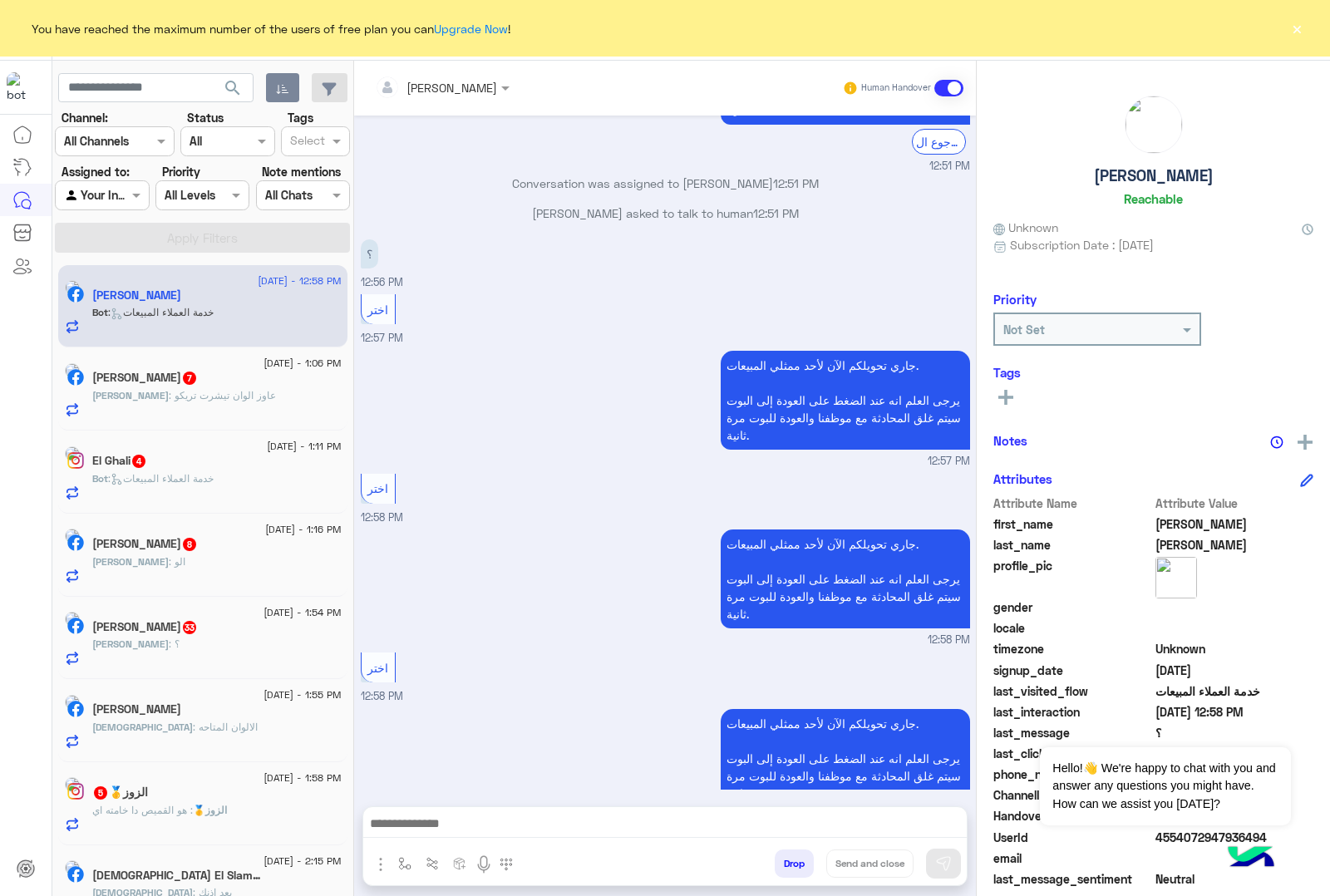
click at [785, 857] on button "Drop" at bounding box center [794, 864] width 39 height 28
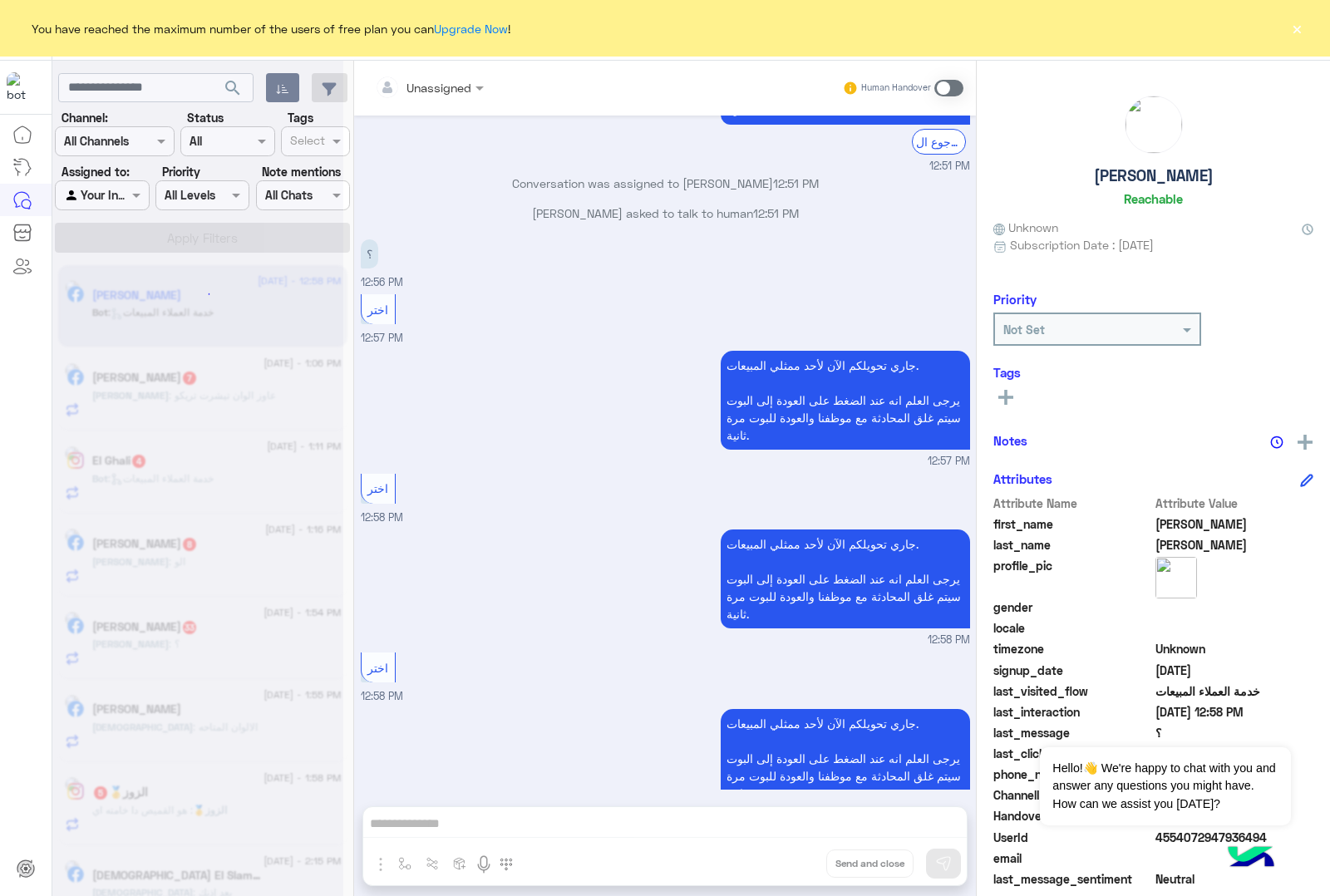
scroll to position [2180, 0]
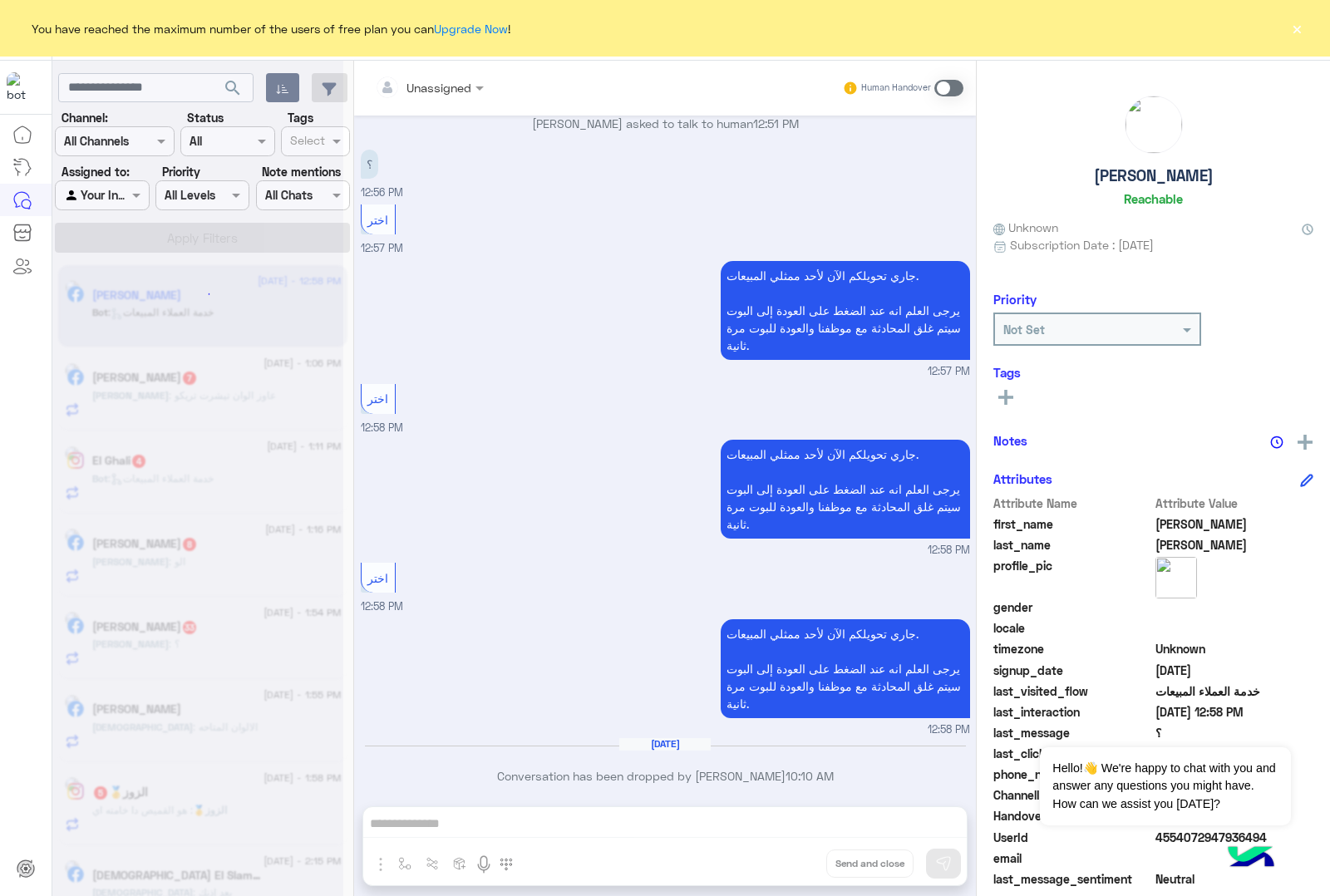
click at [785, 857] on div "Unassigned Human Handover [DATE] 10:24 PM الحق العرض ⚡ 10:24 PM جاري تحويلكم ال…" at bounding box center [665, 481] width 622 height 842
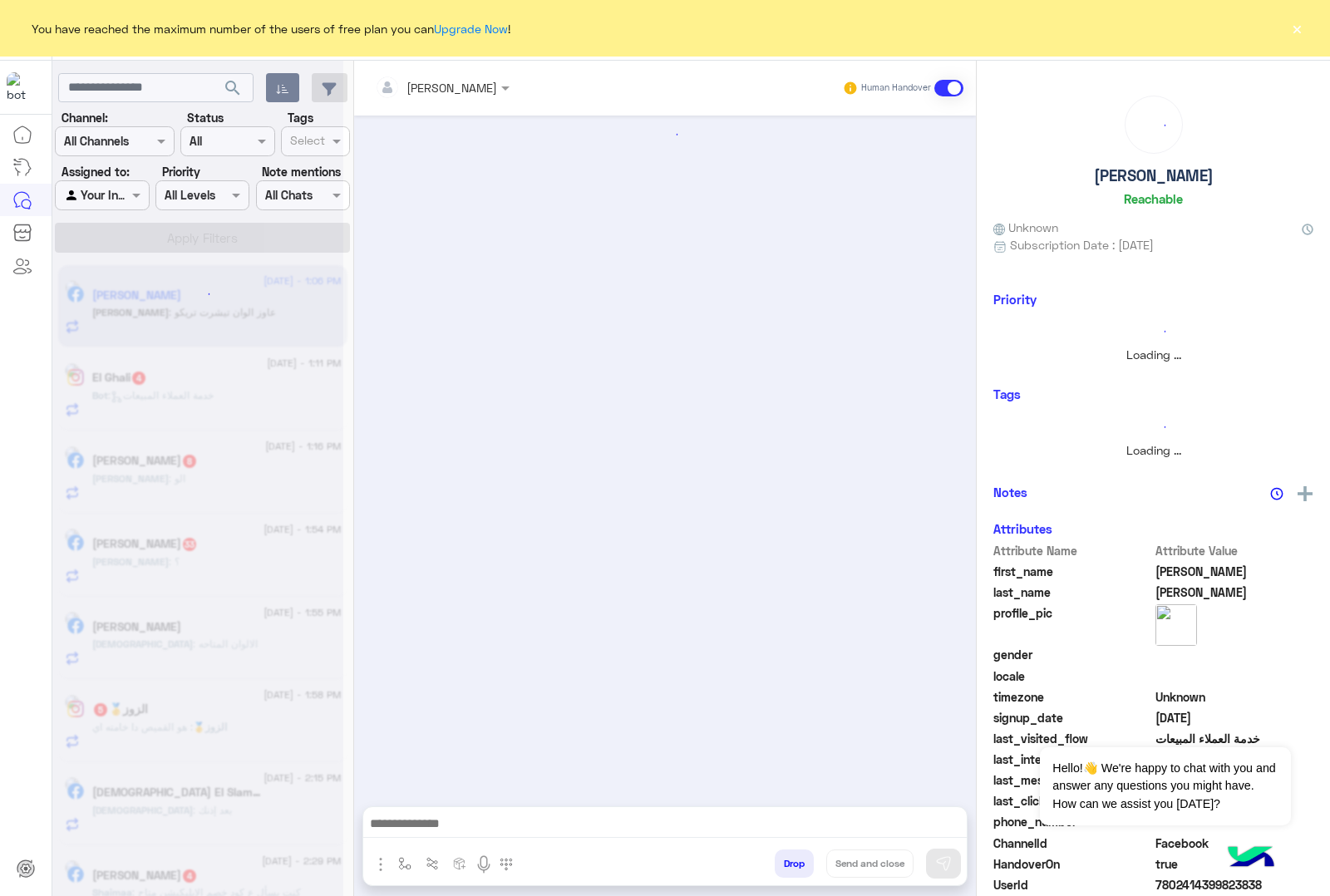
click at [785, 857] on button "Drop" at bounding box center [794, 864] width 39 height 28
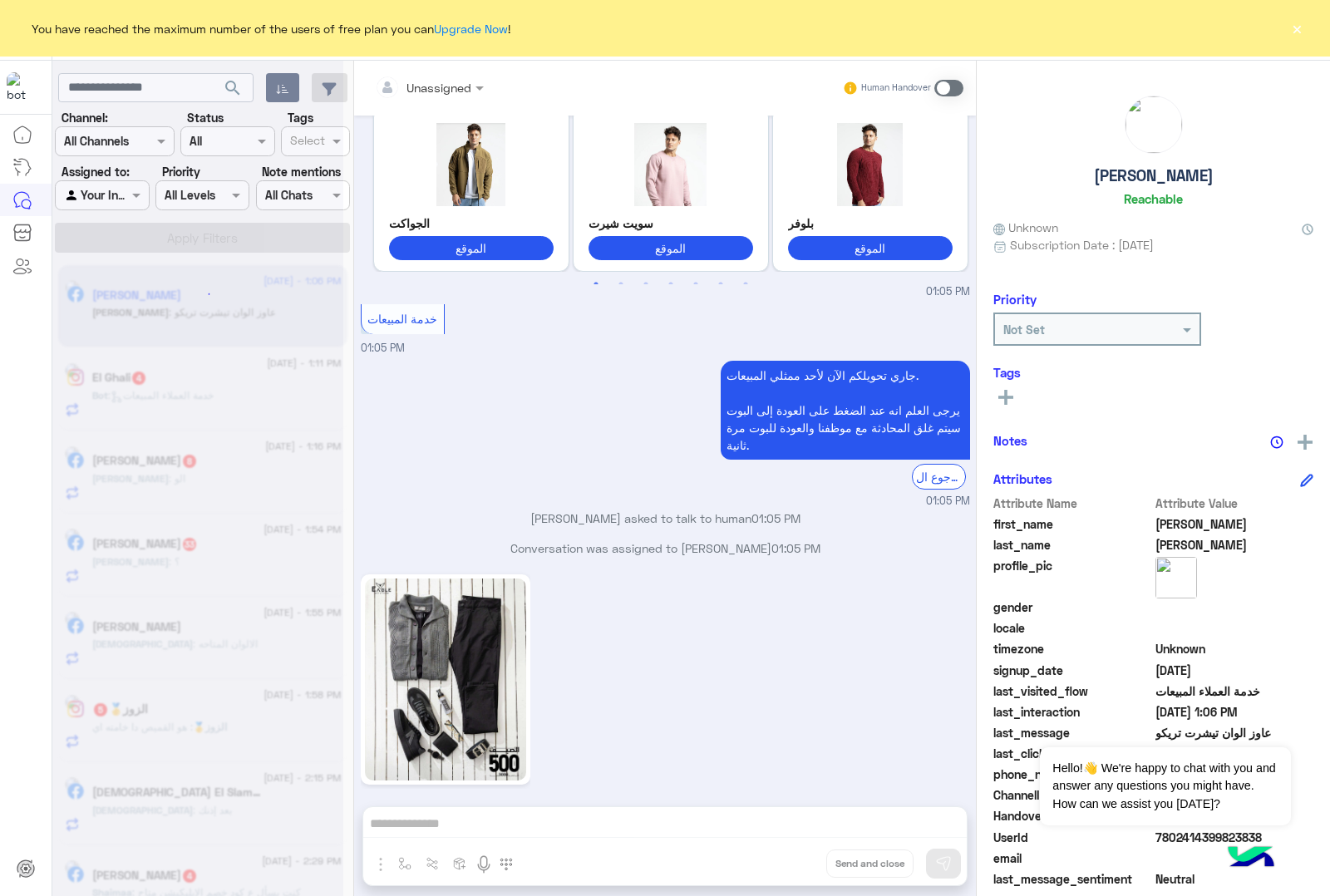
scroll to position [2561, 0]
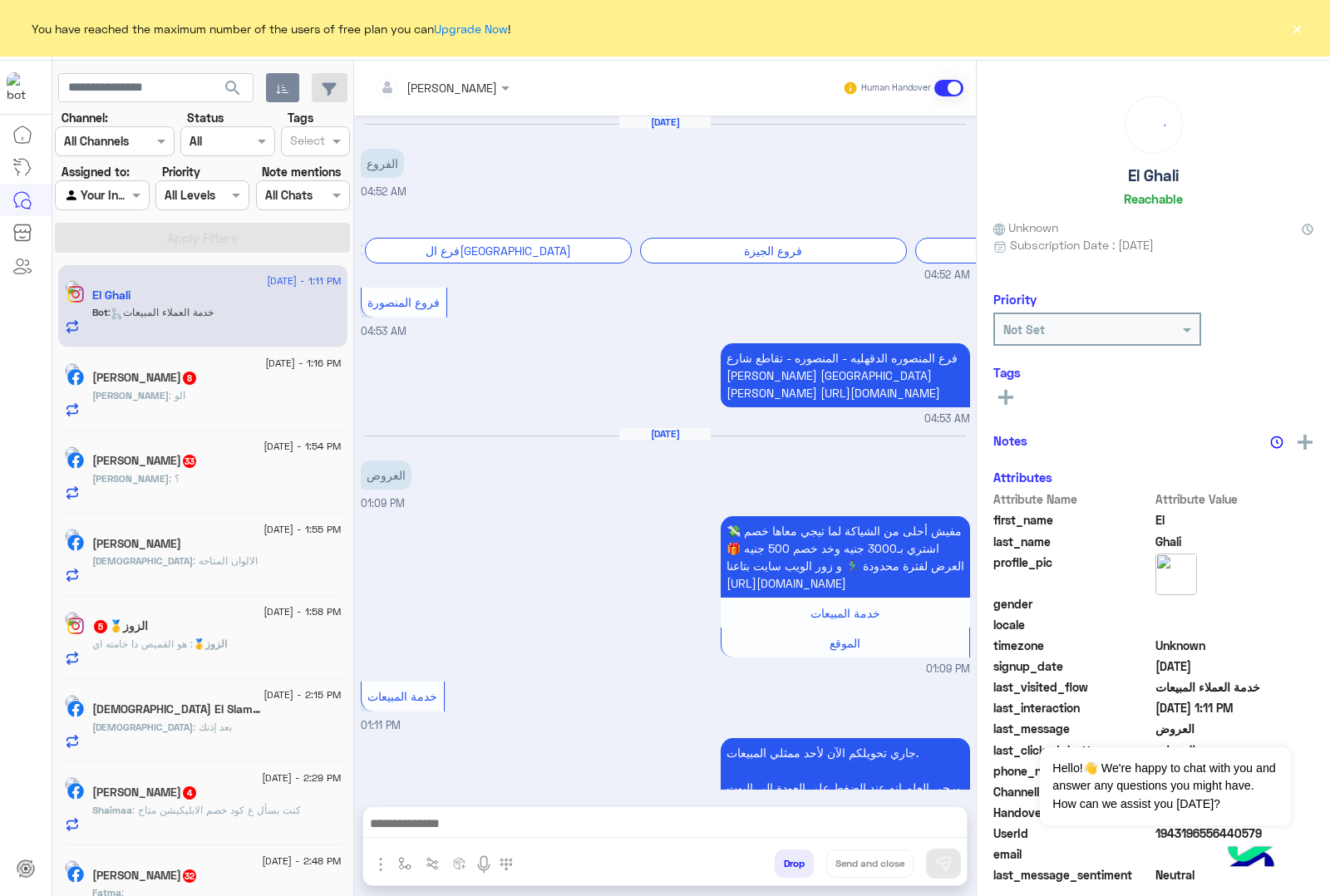
scroll to position [181, 0]
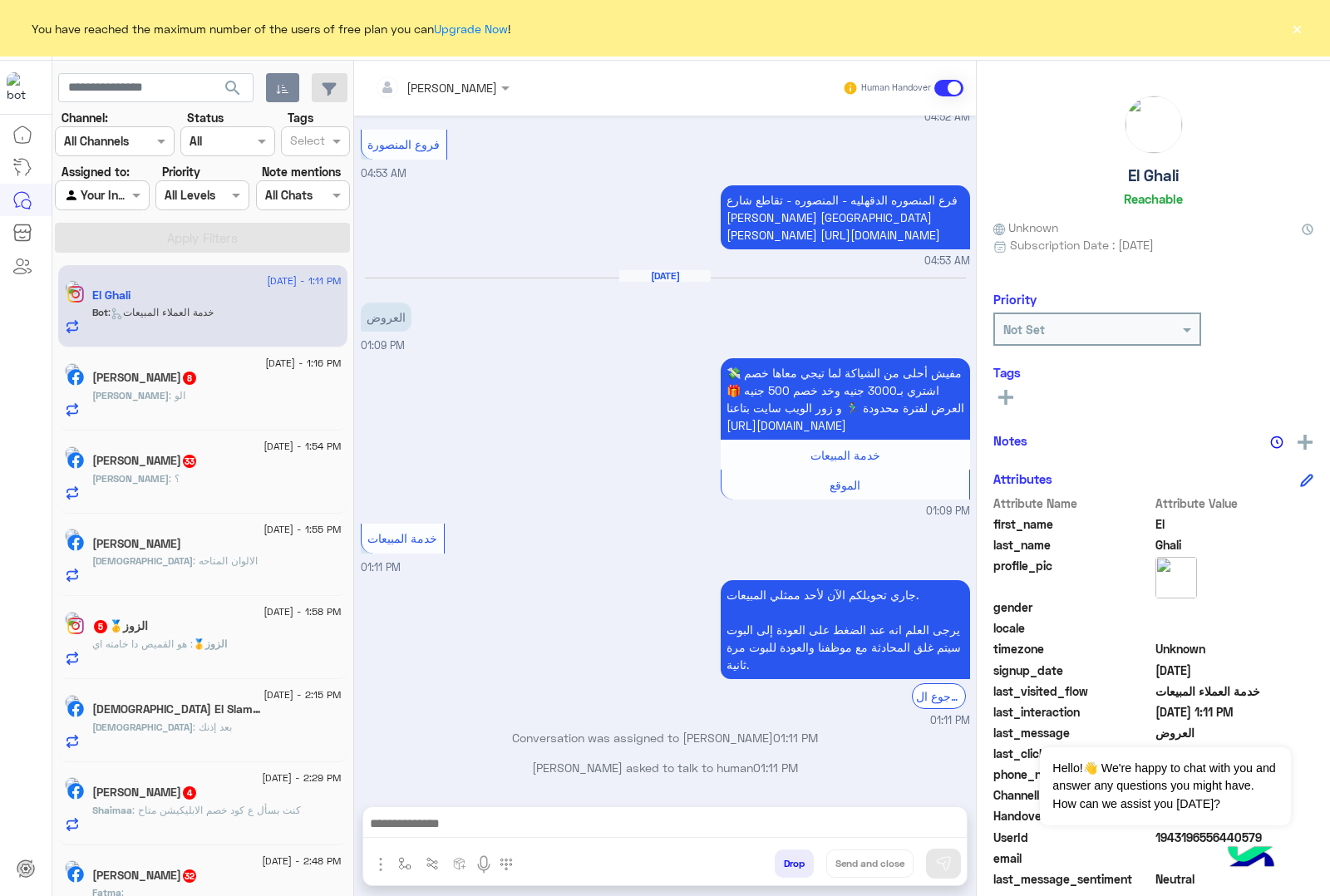
click at [785, 857] on button "Drop" at bounding box center [794, 864] width 39 height 28
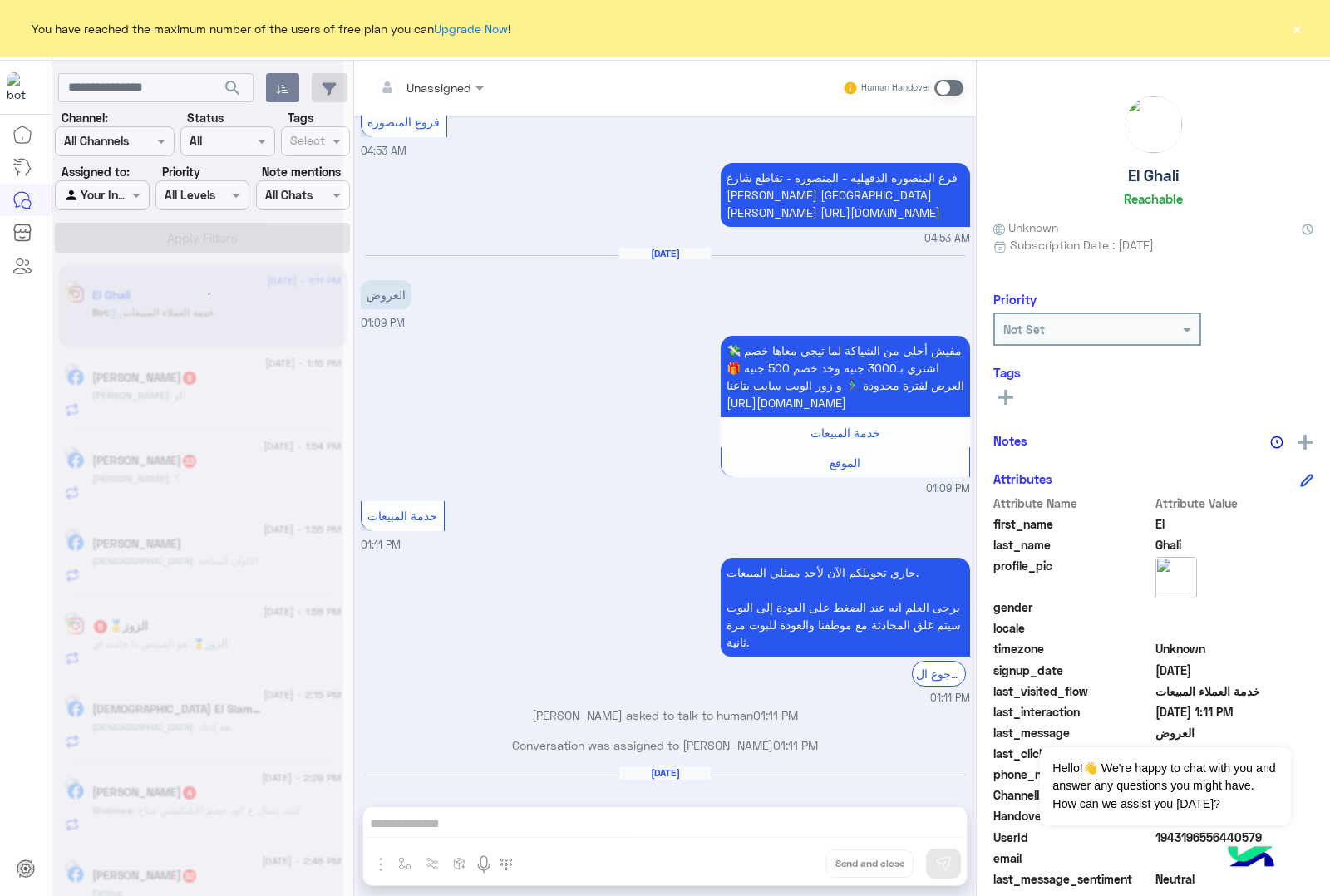
scroll to position [239, 0]
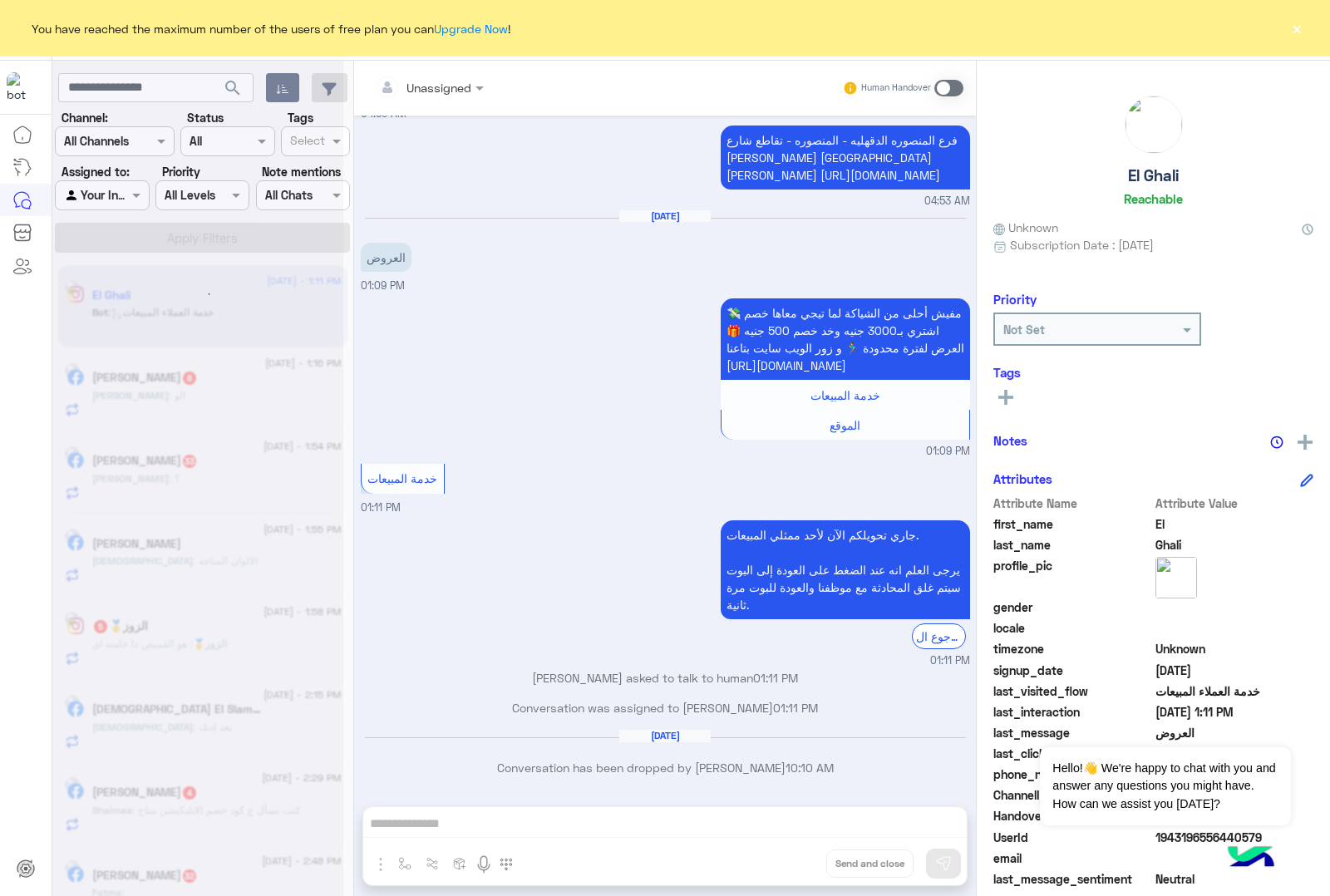
click at [785, 857] on div "Unassigned Human Handover [DATE] الفروع 04:52 AM برجاء إختيار المحافظة فرع القا…" at bounding box center [665, 481] width 622 height 842
click at [0, 0] on button "Drop" at bounding box center [0, 0] width 0 height 0
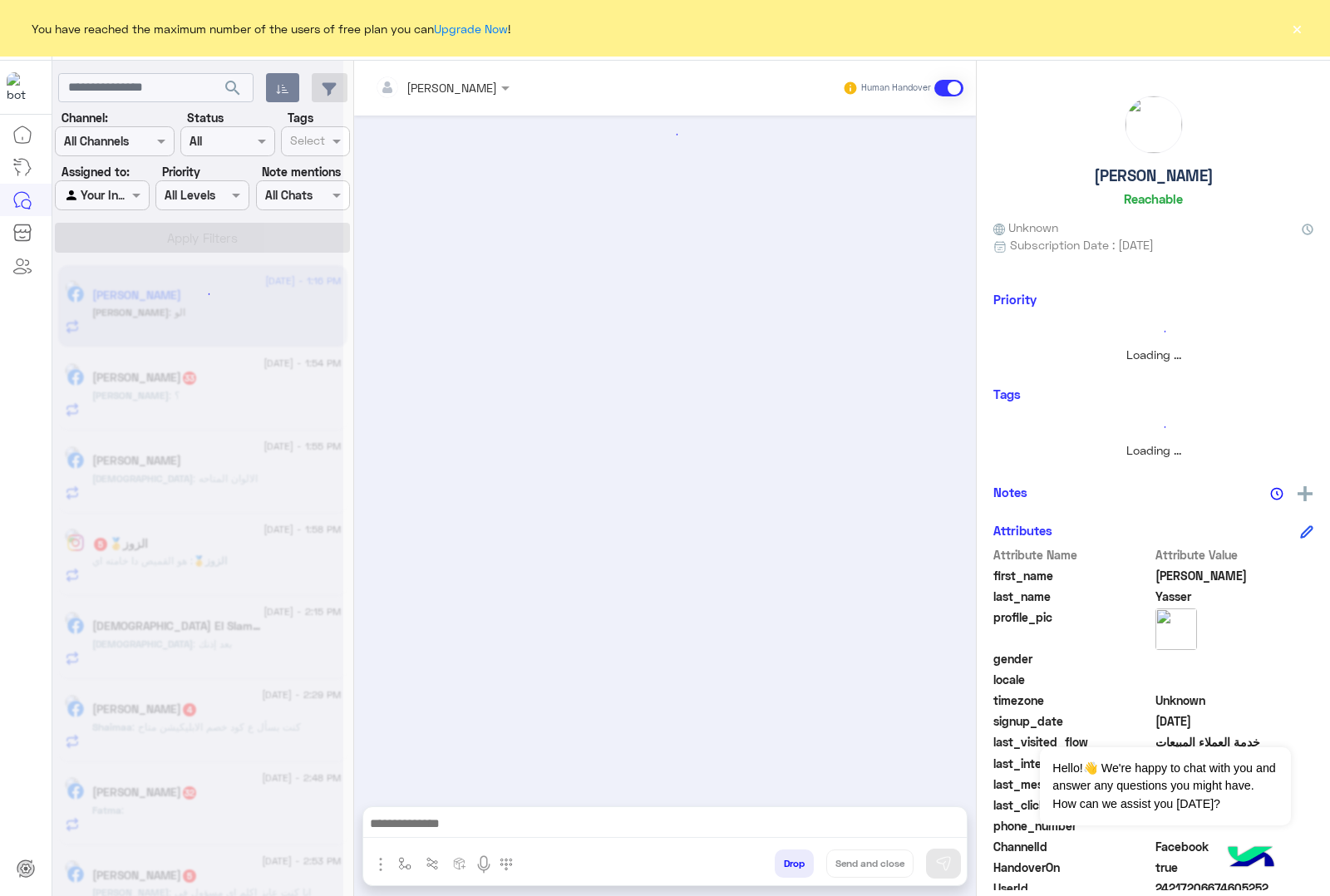
click at [785, 857] on button "Drop" at bounding box center [794, 864] width 39 height 28
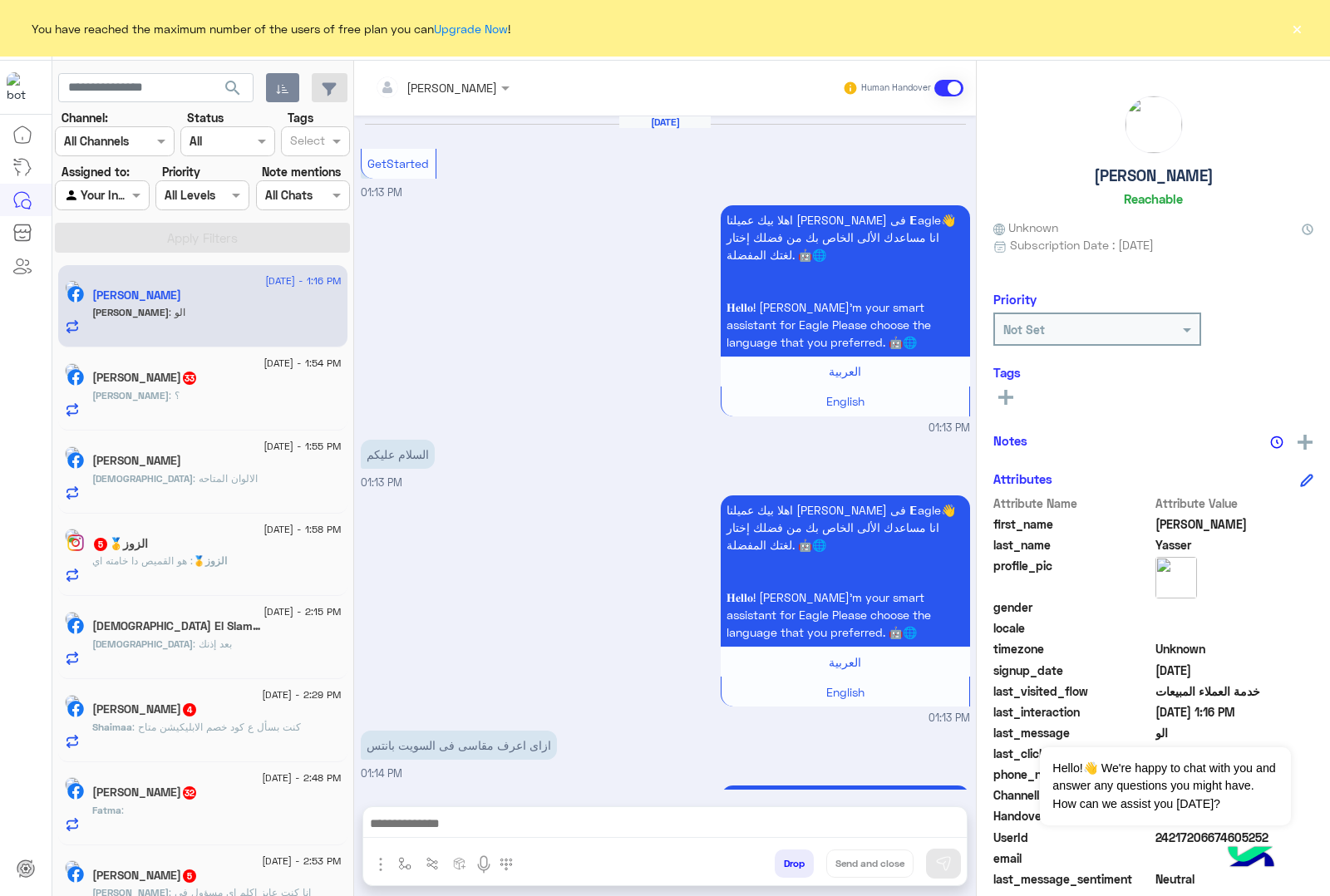
scroll to position [1021, 0]
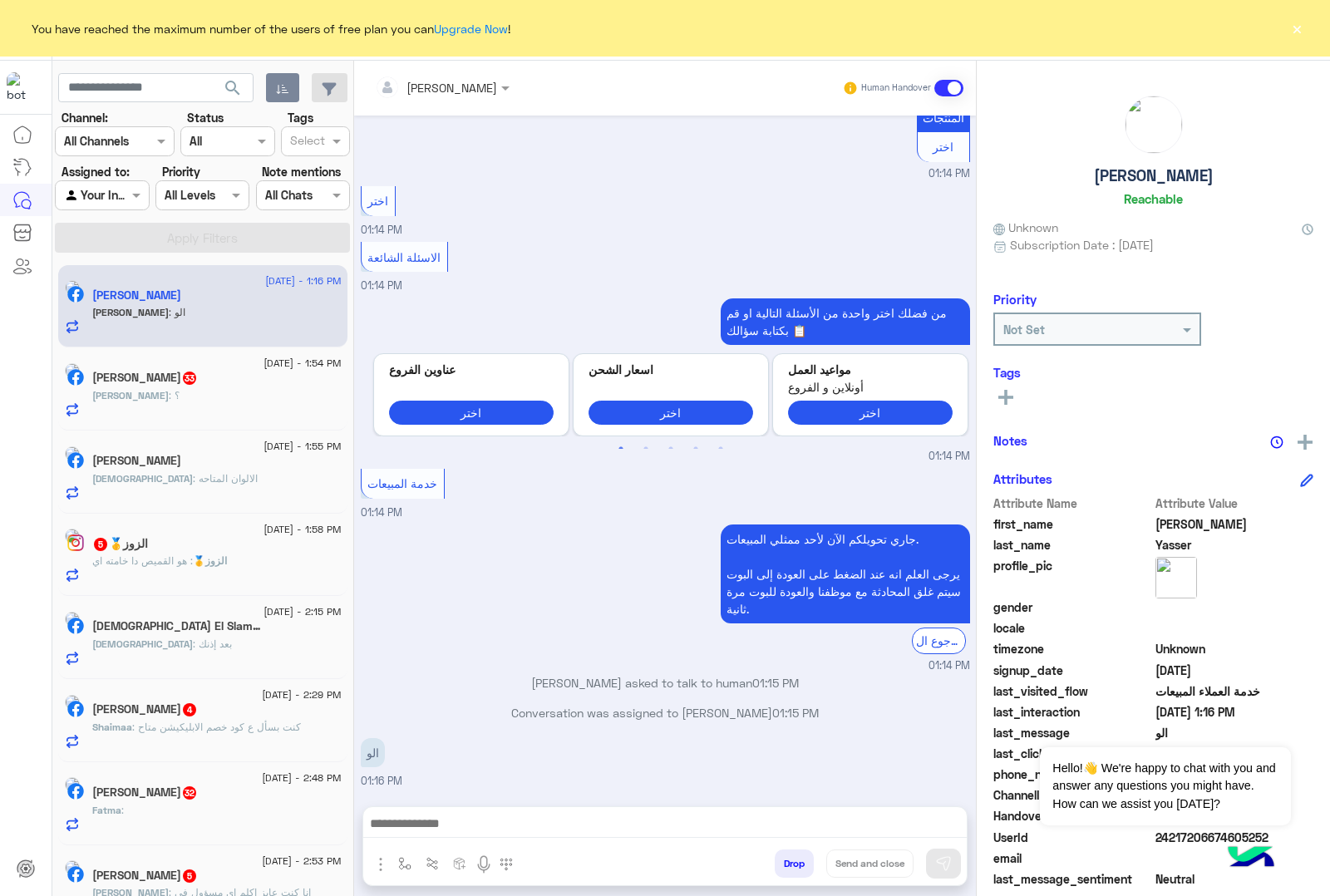
click at [785, 857] on div "[PERSON_NAME] Human Handover [DATE] GetStarted 01:13 PM اهلا بيك عميلنا [PERSON…" at bounding box center [665, 481] width 622 height 842
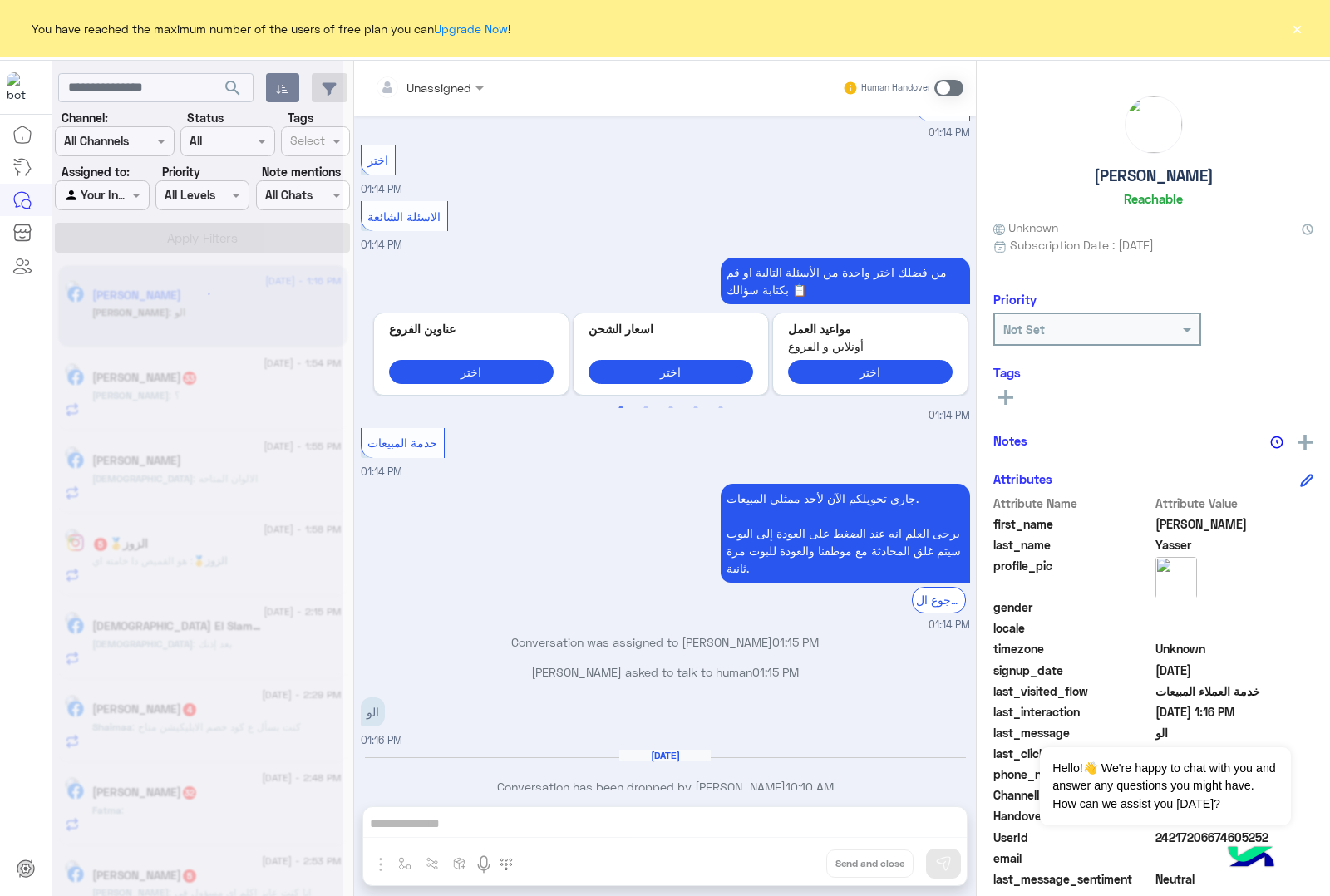
click at [785, 857] on div "Unassigned Human Handover [DATE] GetStarted 01:13 PM اهلا بيك عميلنا [PERSON_NA…" at bounding box center [665, 481] width 622 height 842
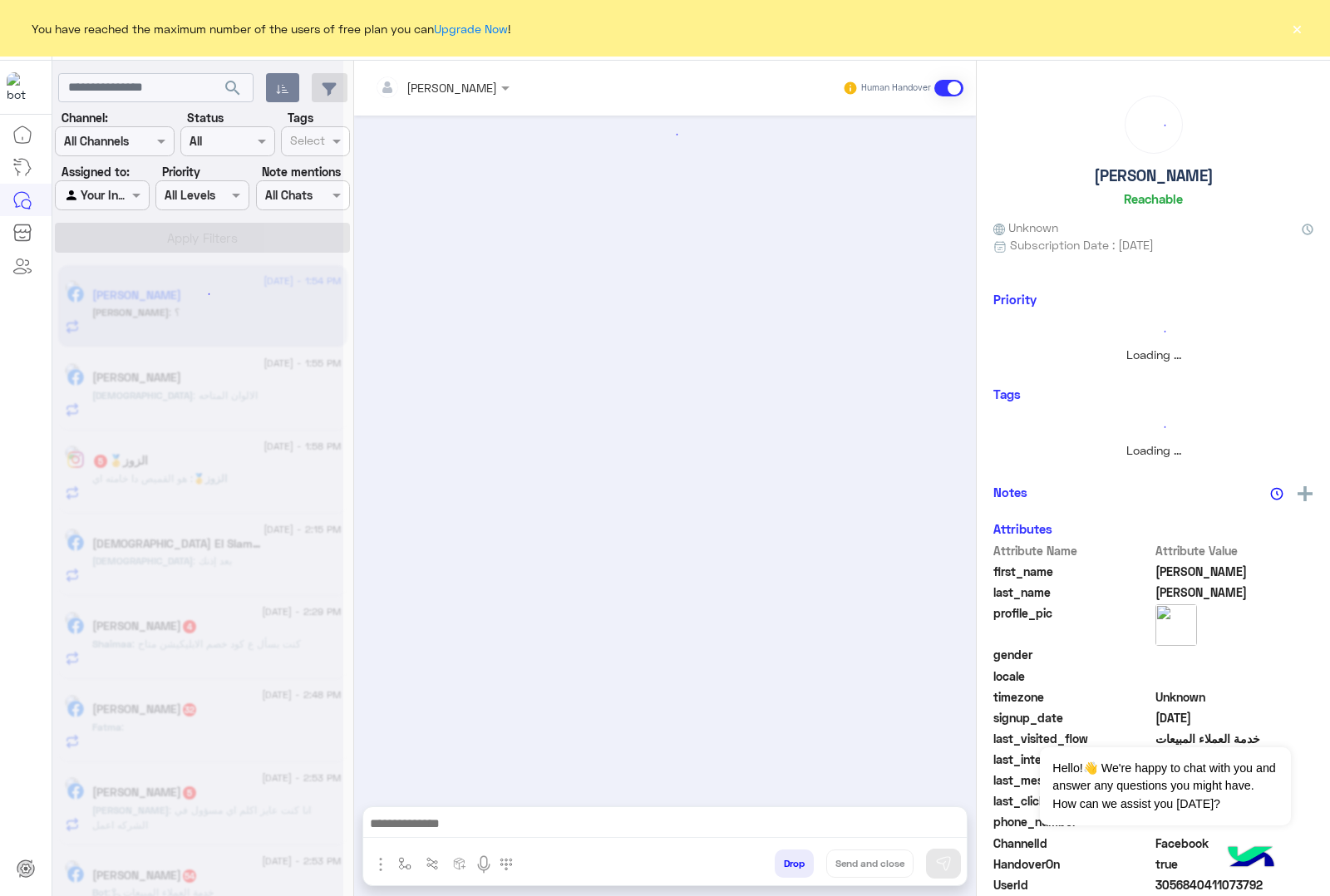
click at [785, 857] on button "Drop" at bounding box center [794, 864] width 39 height 28
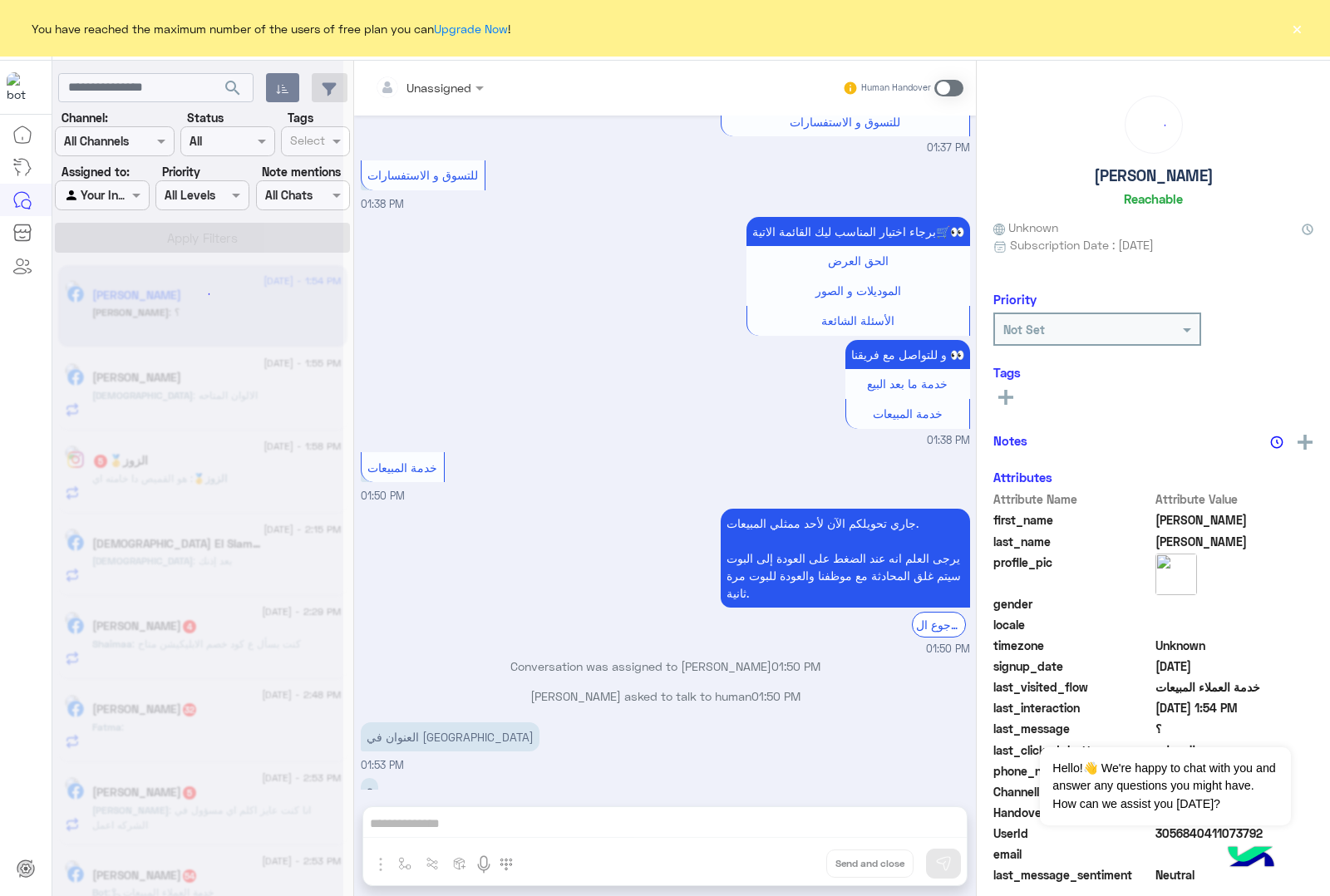
click at [785, 857] on div "Unassigned Human Handover [DATE] برجاء اختيار المناسب ليك القائمة الاتية🛒👀 الحق…" at bounding box center [665, 481] width 622 height 842
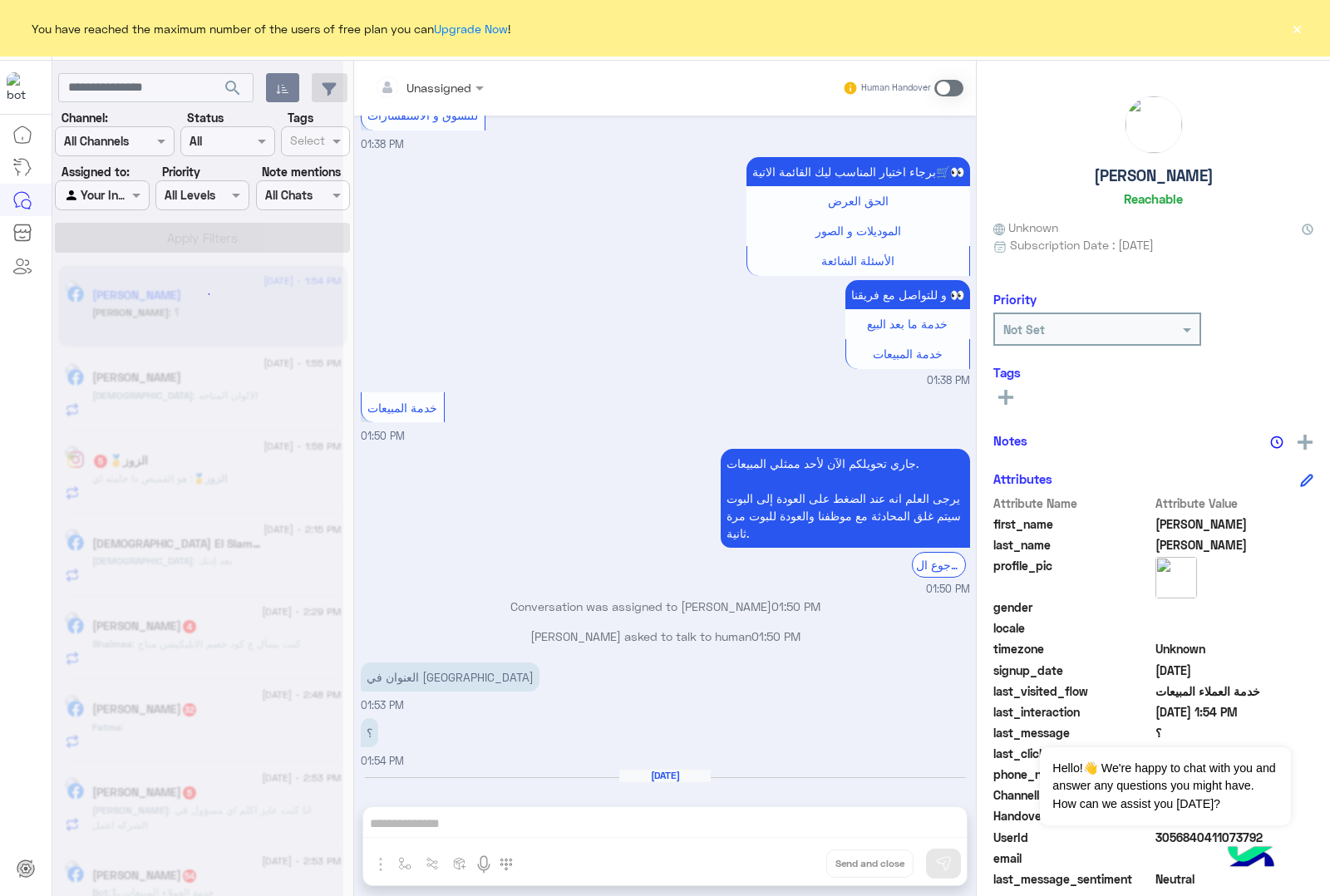
click at [785, 857] on div "Unassigned Human Handover [DATE] برجاء اختيار المناسب ليك القائمة الاتية🛒👀 الحق…" at bounding box center [665, 481] width 622 height 842
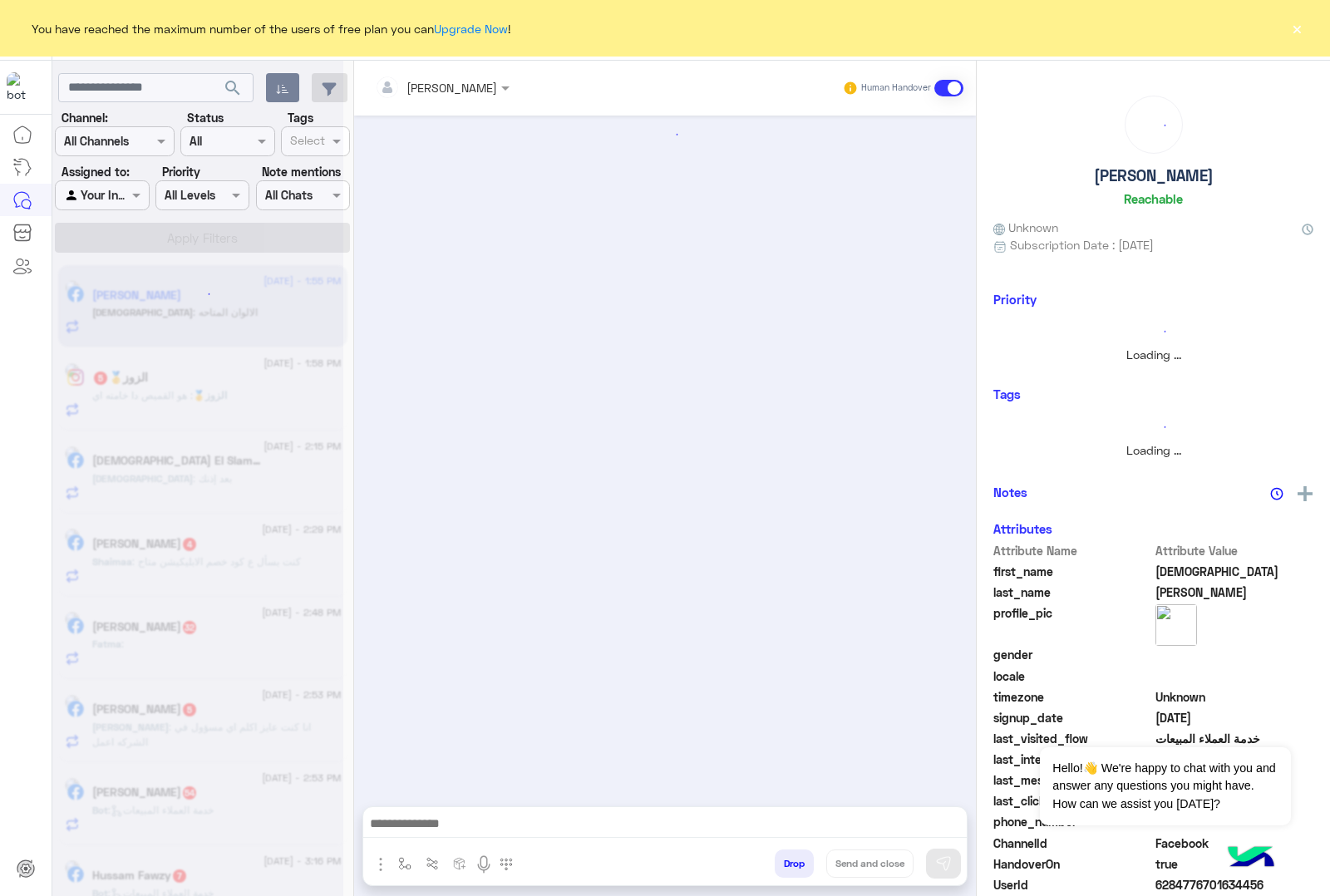
click at [785, 857] on button "Drop" at bounding box center [794, 864] width 39 height 28
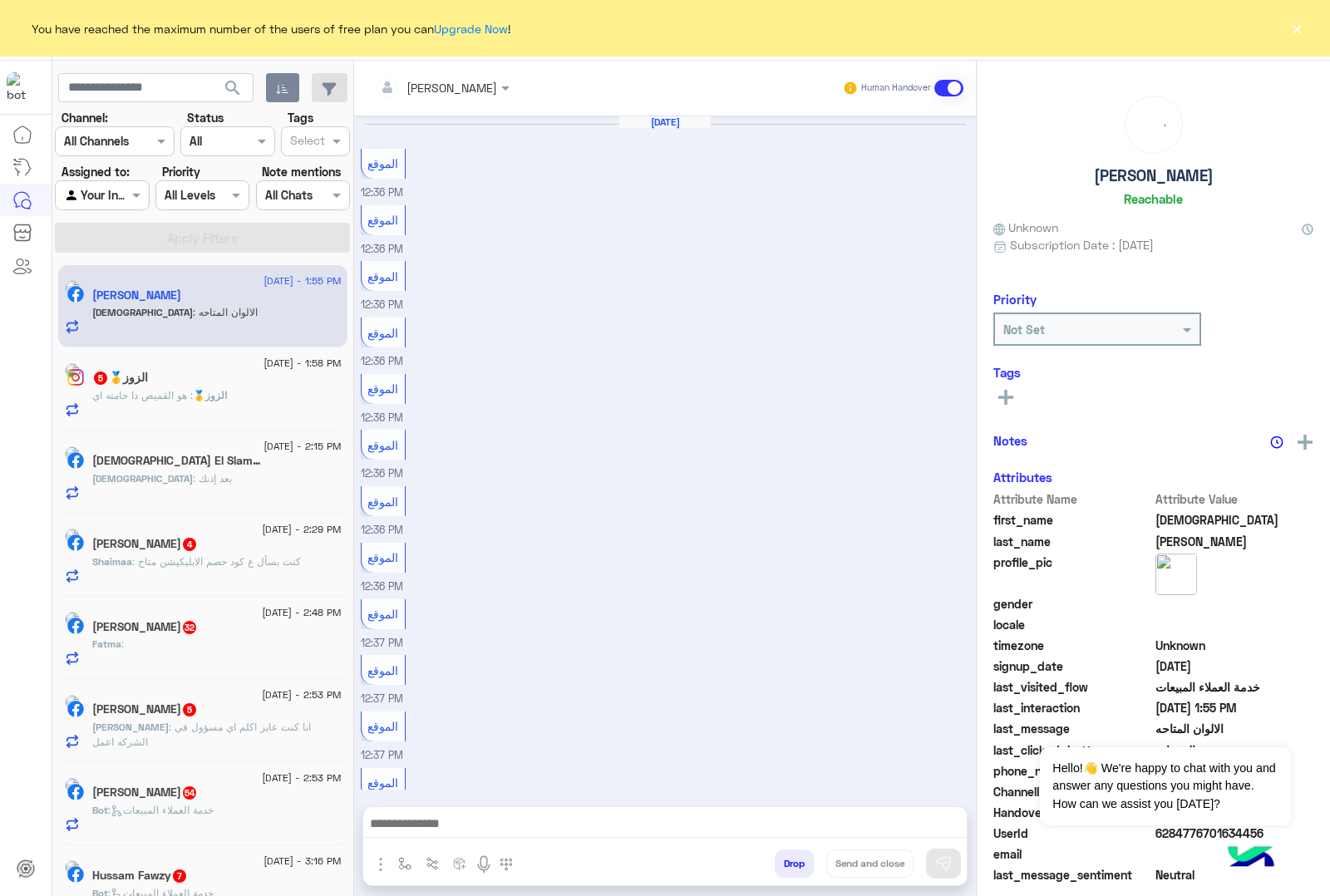
click at [785, 857] on button "Drop" at bounding box center [794, 864] width 39 height 28
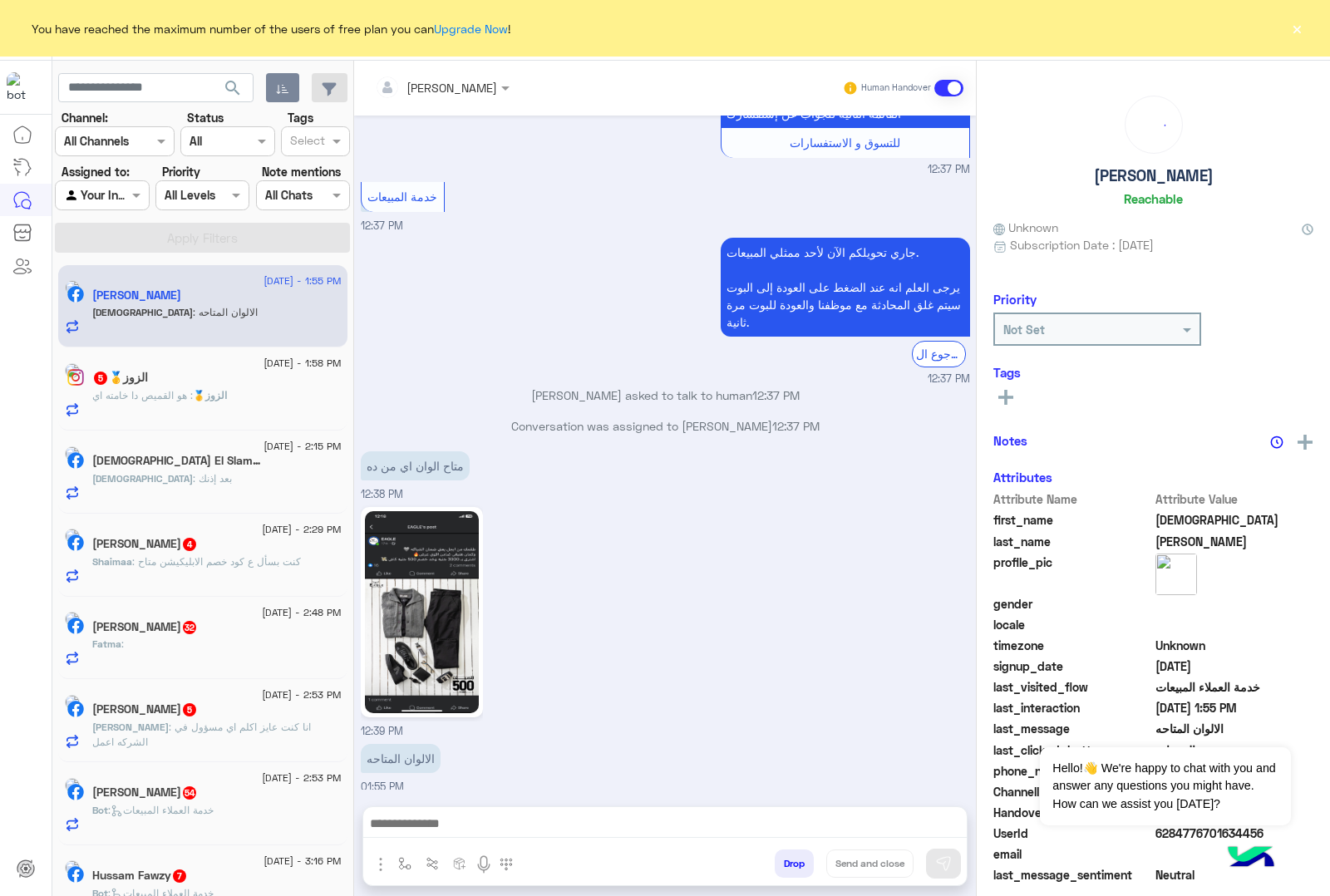
scroll to position [1690, 0]
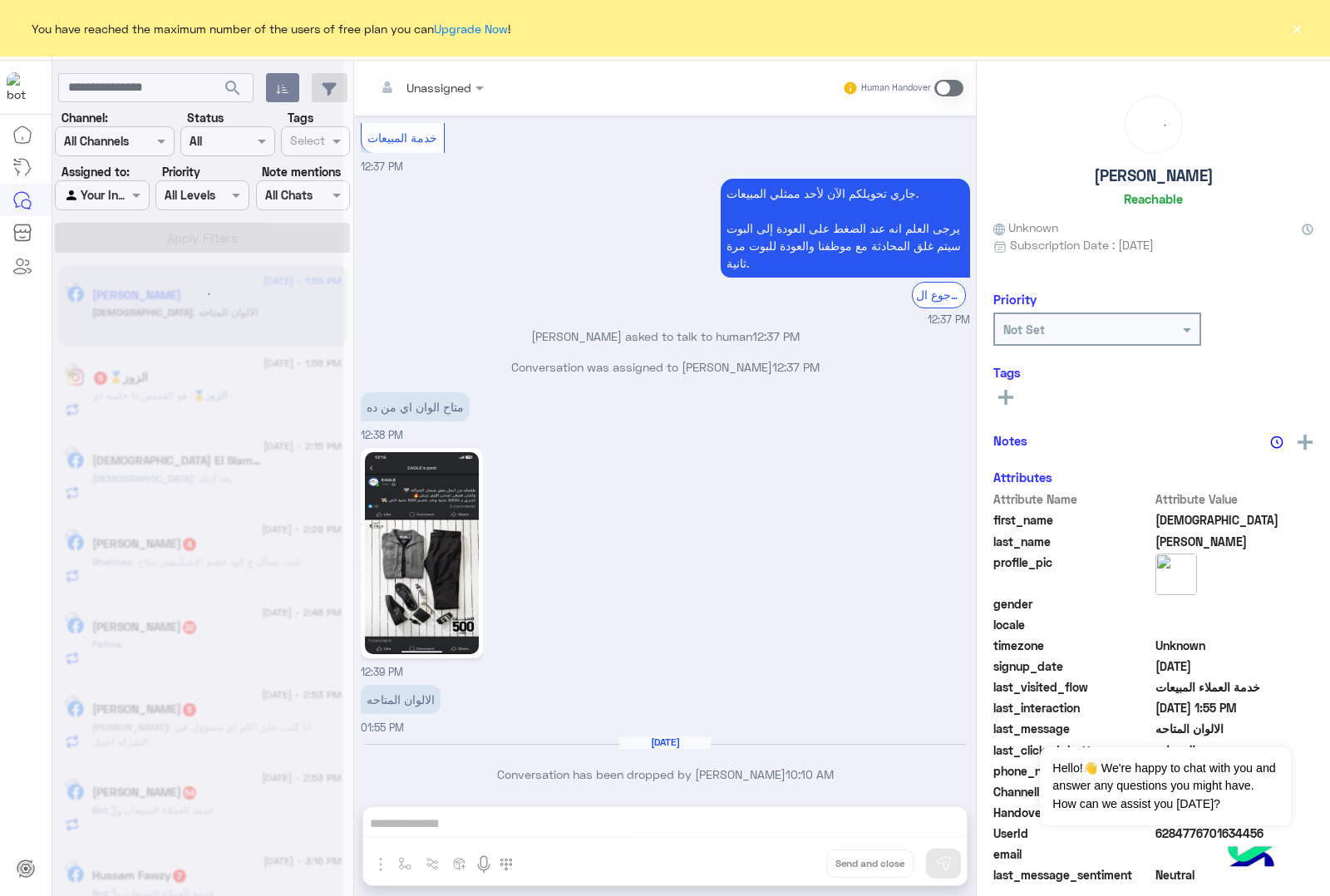
click at [785, 857] on div "Unassigned Human Handover [DATE] الموقع 12:36 PM الموقع 12:36 PM الموقع 12:36 P…" at bounding box center [665, 481] width 622 height 842
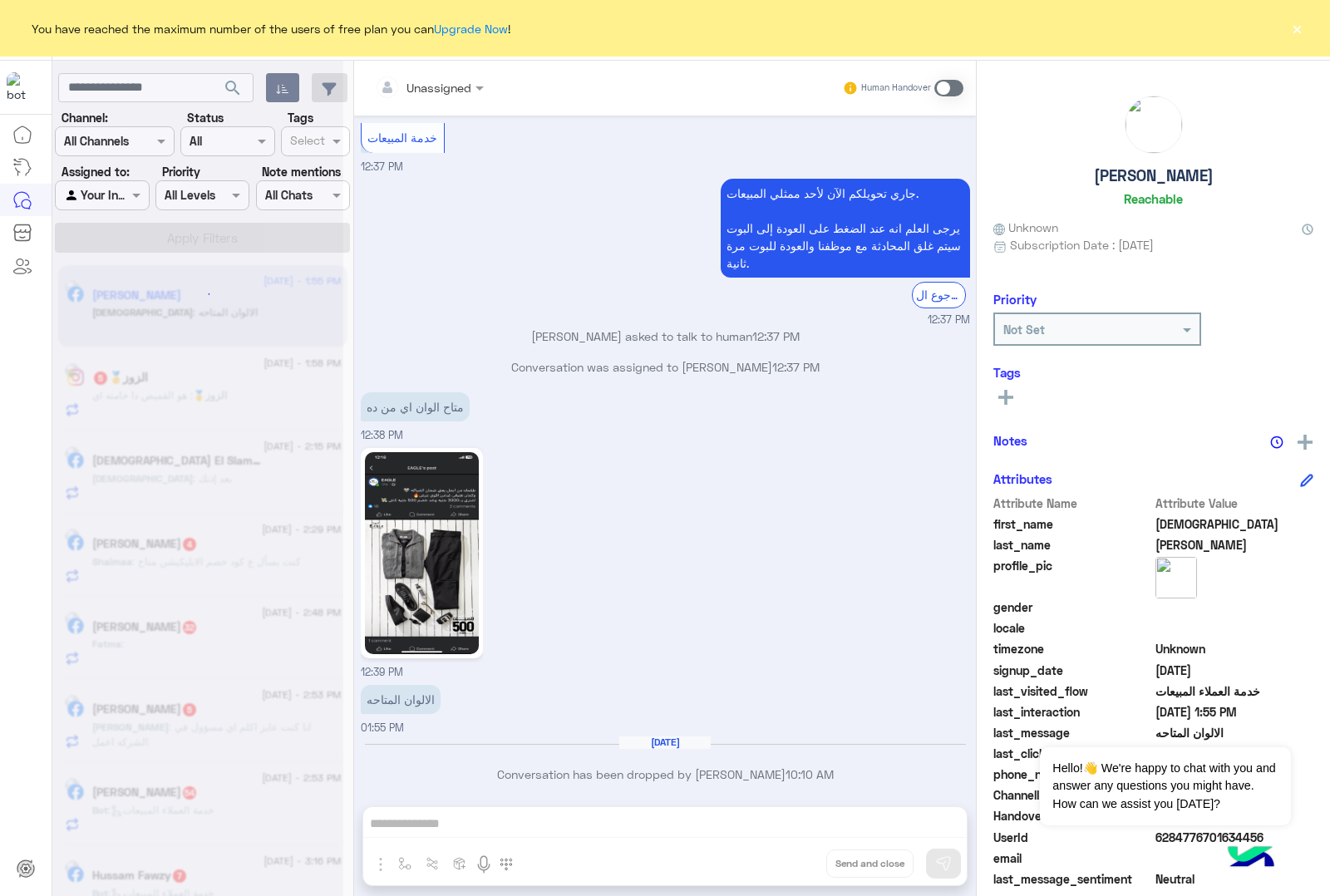
click at [785, 857] on div "Unassigned Human Handover [DATE] الموقع 12:36 PM الموقع 12:36 PM الموقع 12:36 P…" at bounding box center [665, 481] width 622 height 842
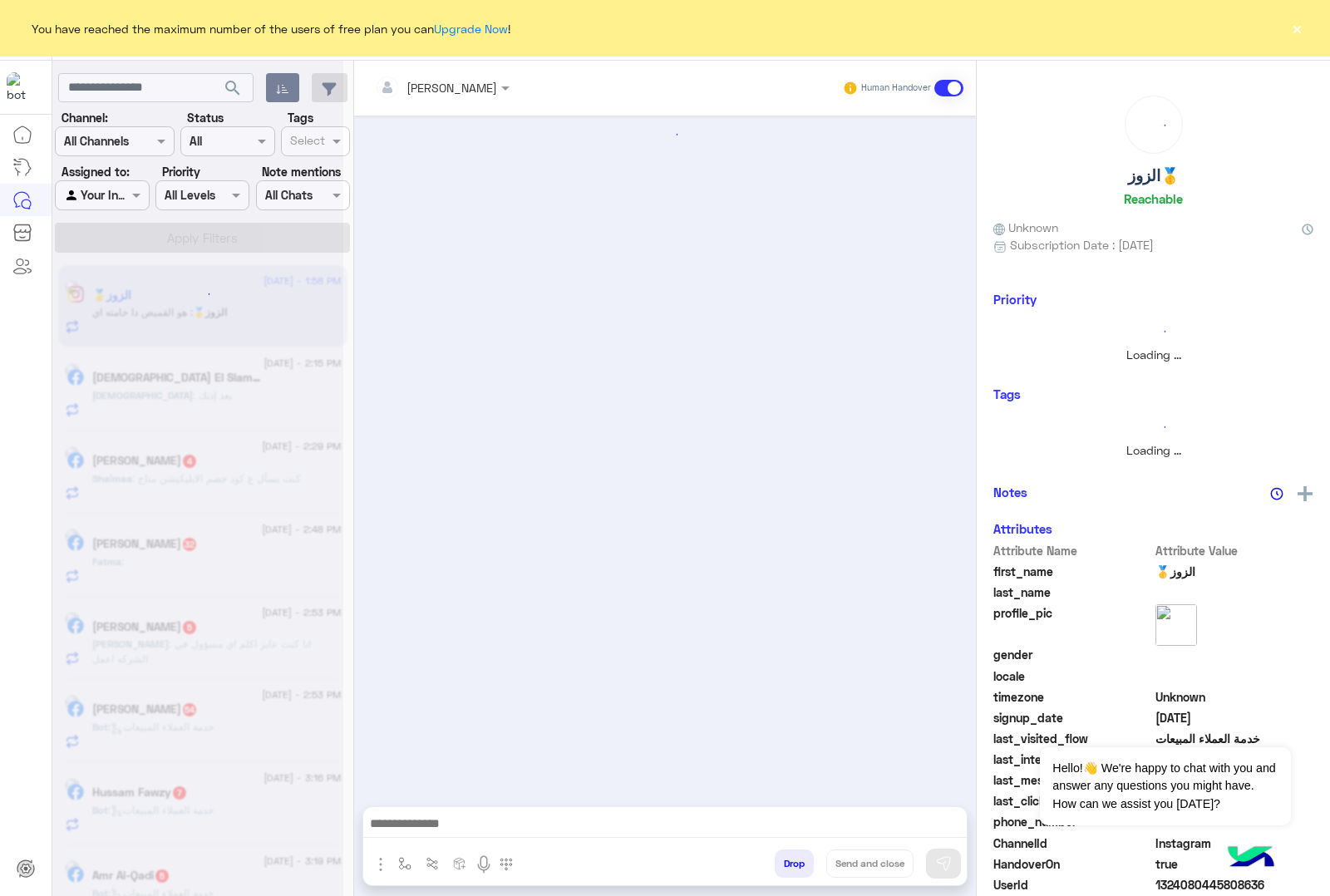
click at [785, 857] on button "Drop" at bounding box center [794, 864] width 39 height 28
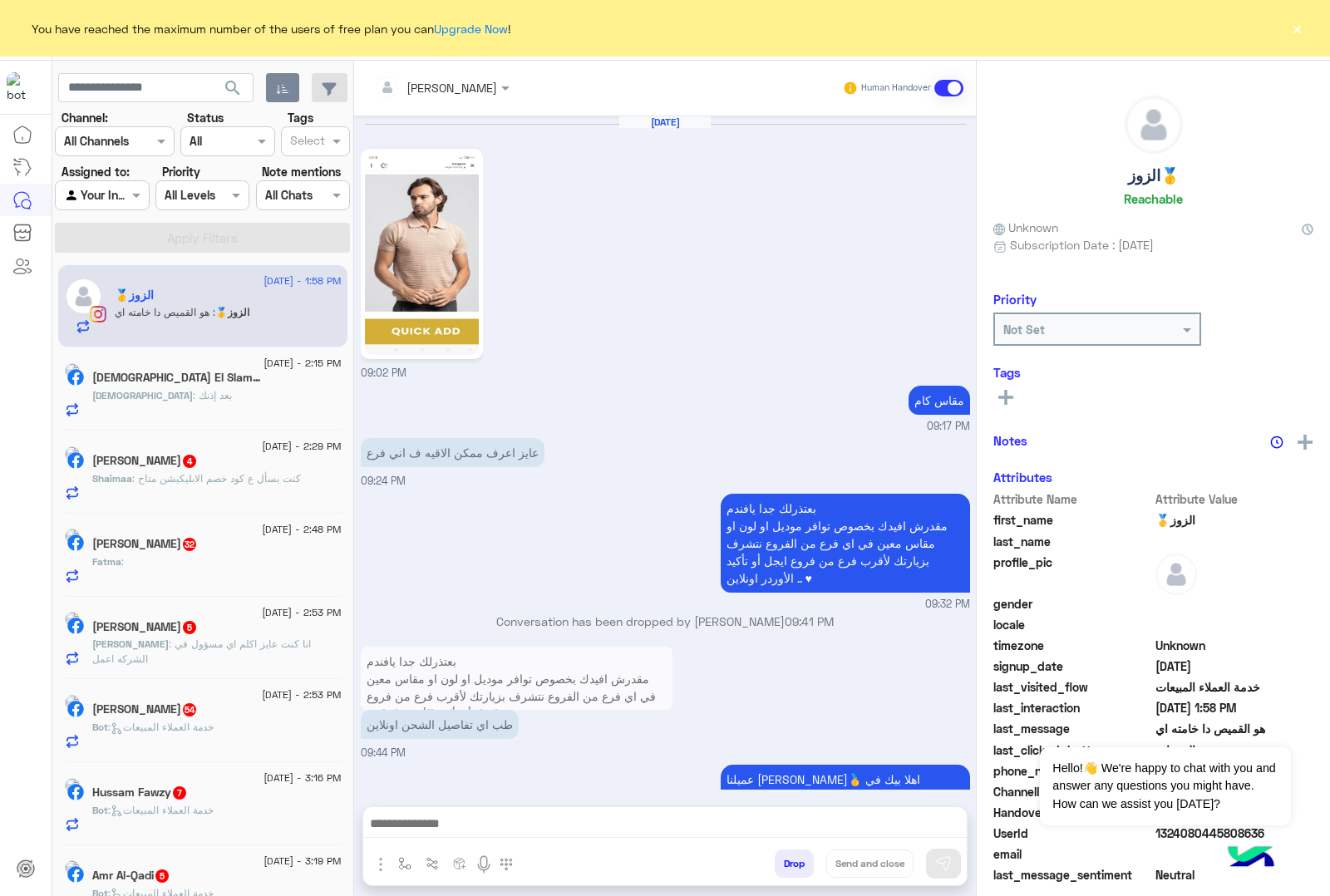
click at [785, 857] on button "Drop" at bounding box center [794, 864] width 39 height 28
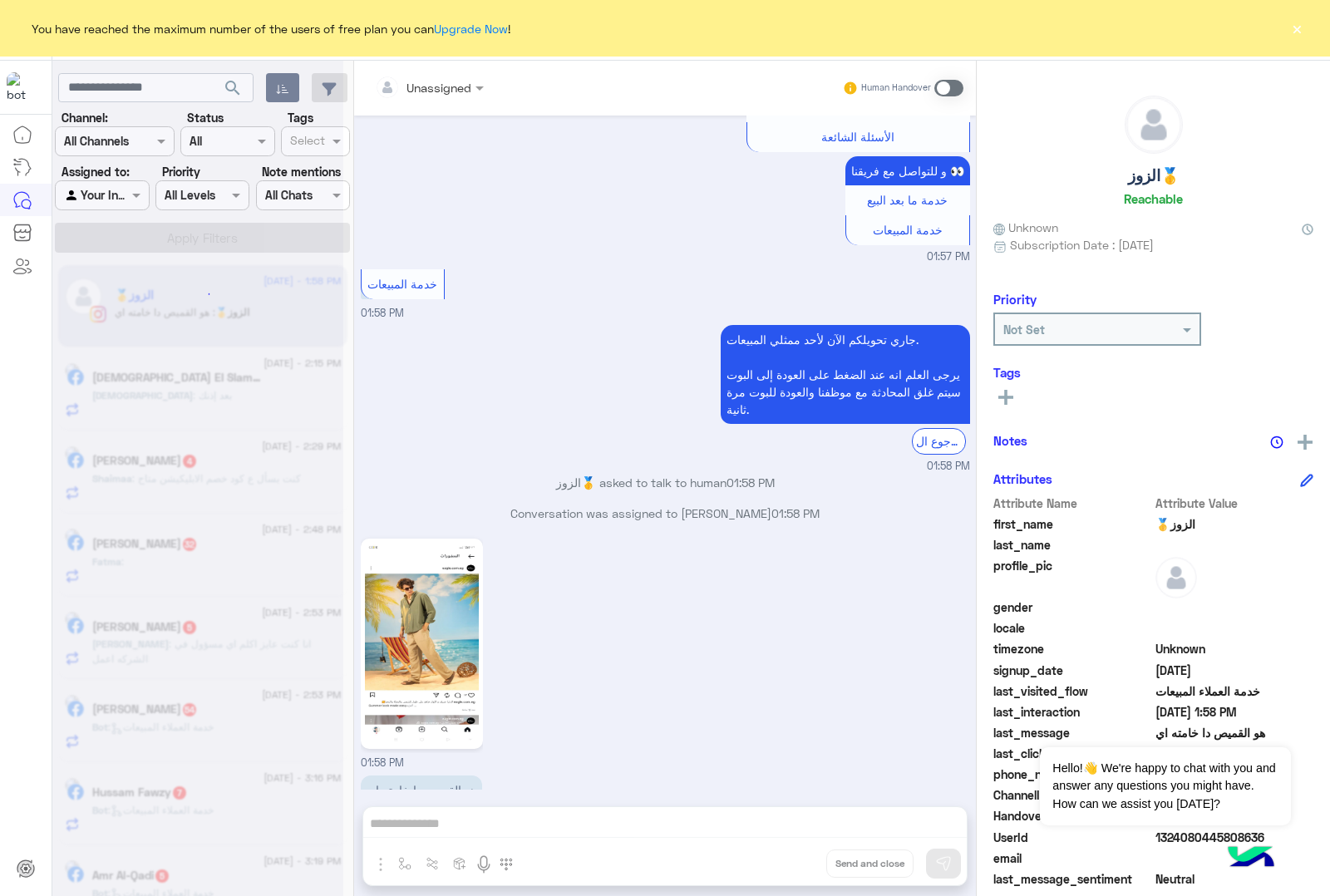
click at [785, 857] on div "Unassigned Human Handover [DATE] 09:02 PM مقاس كام 09:17 PM عايز اعرف ممكن الاق…" at bounding box center [665, 481] width 622 height 842
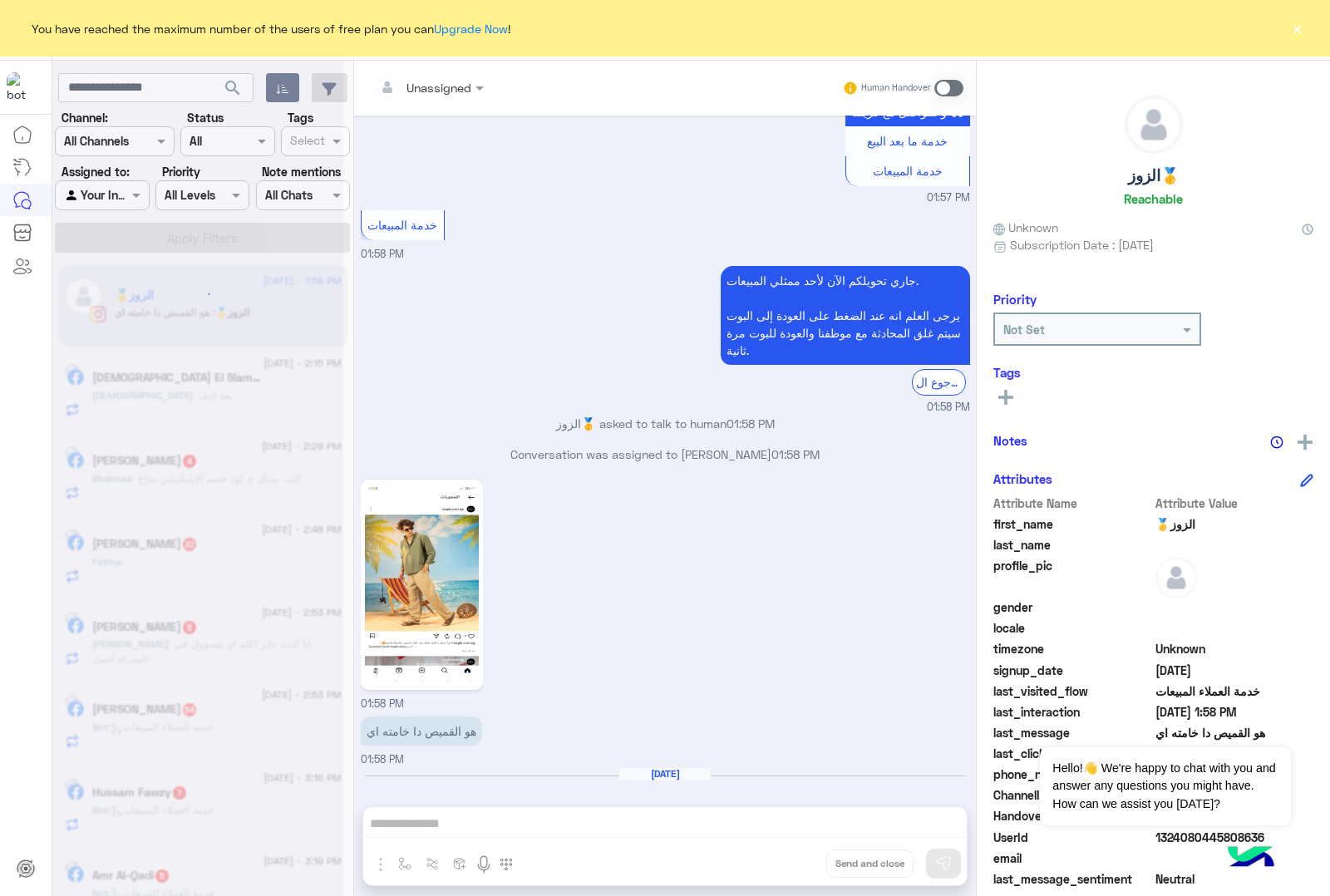
click at [785, 857] on div "Unassigned Human Handover [DATE] 09:02 PM مقاس كام 09:17 PM عايز اعرف ممكن الاق…" at bounding box center [665, 481] width 622 height 842
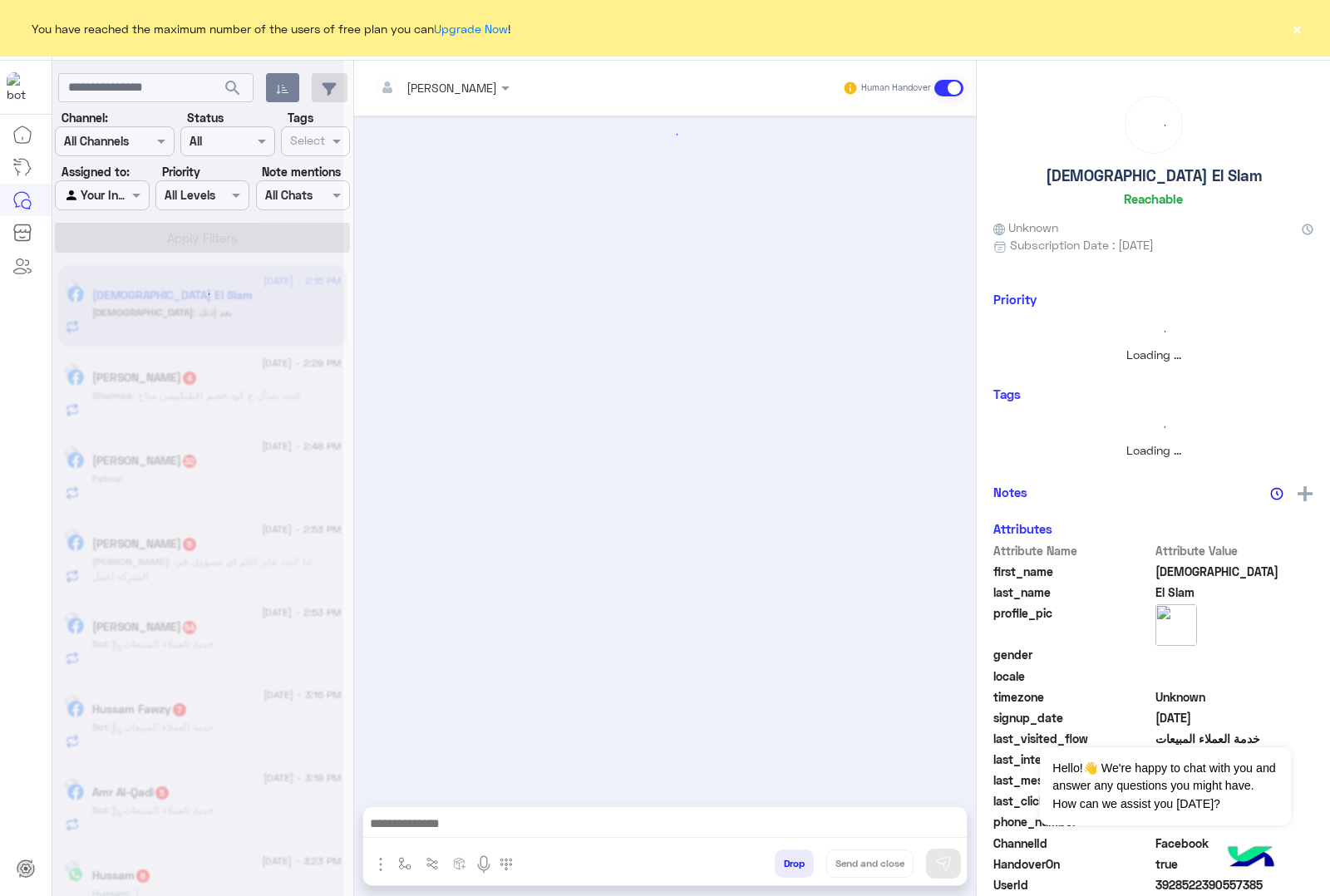
click at [785, 857] on button "Drop" at bounding box center [794, 864] width 39 height 28
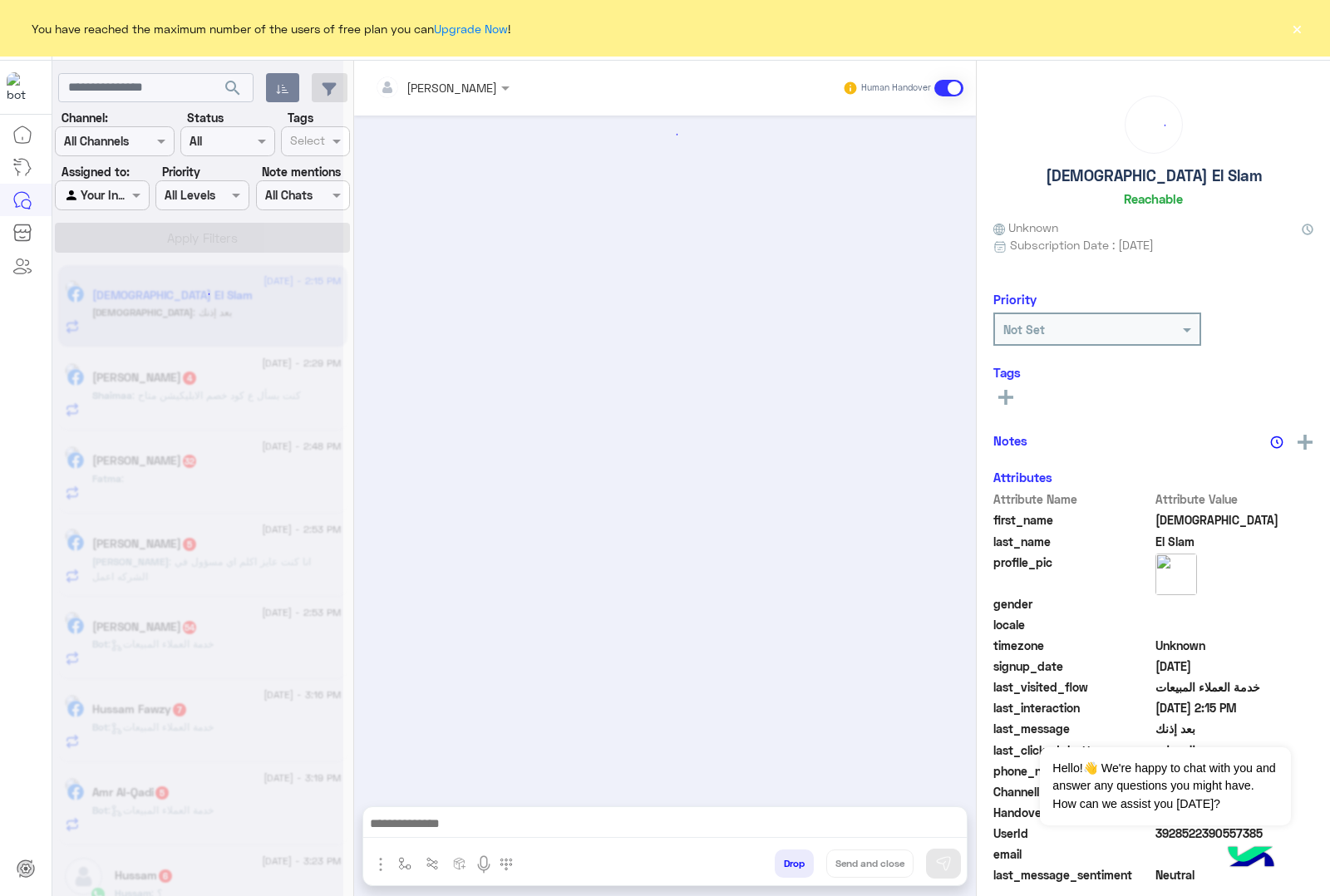
click at [785, 857] on button "Drop" at bounding box center [794, 864] width 39 height 28
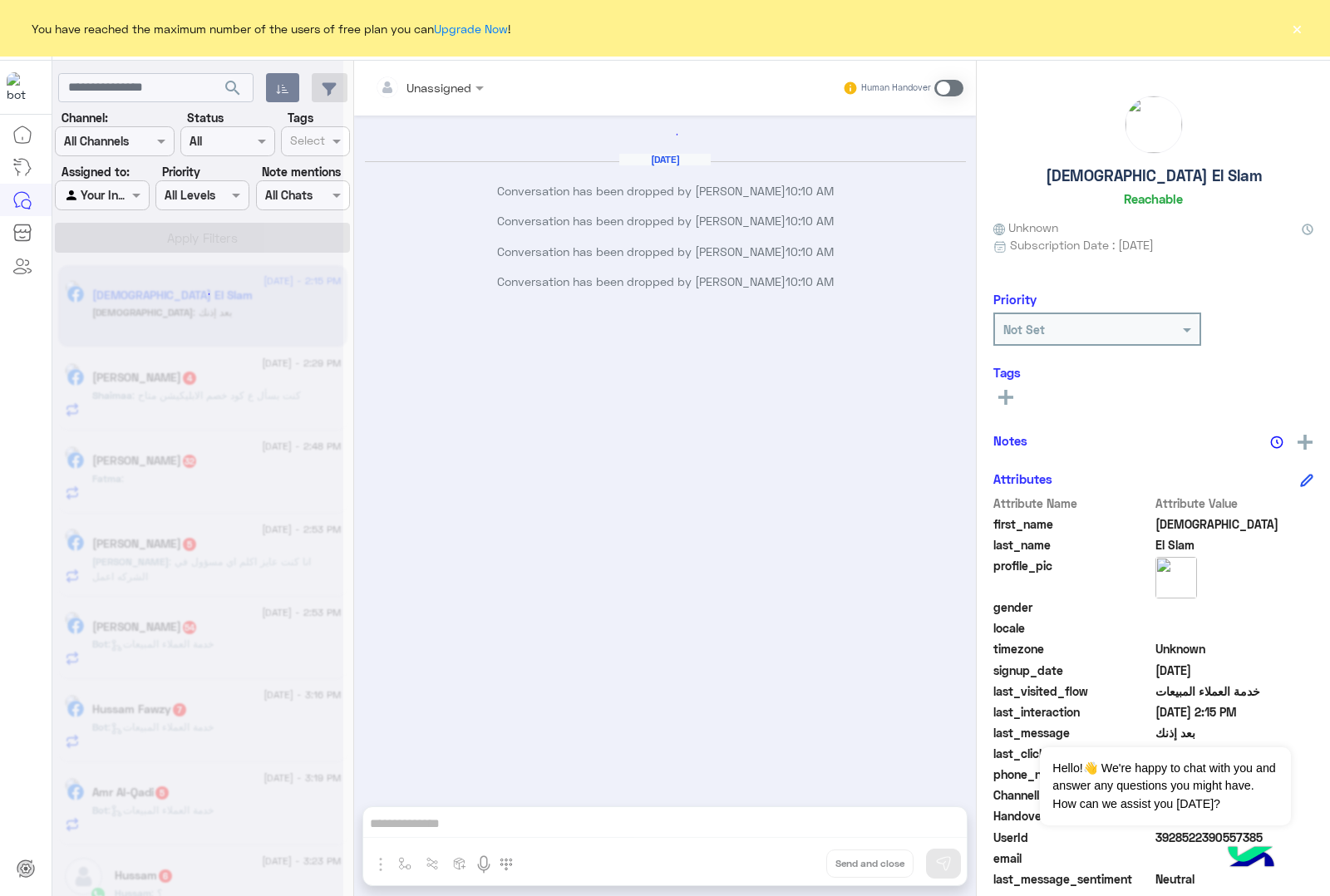
click at [785, 857] on div "Unassigned Human Handover [DATE] Conversation has been dropped by [PERSON_NAME]…" at bounding box center [665, 481] width 622 height 842
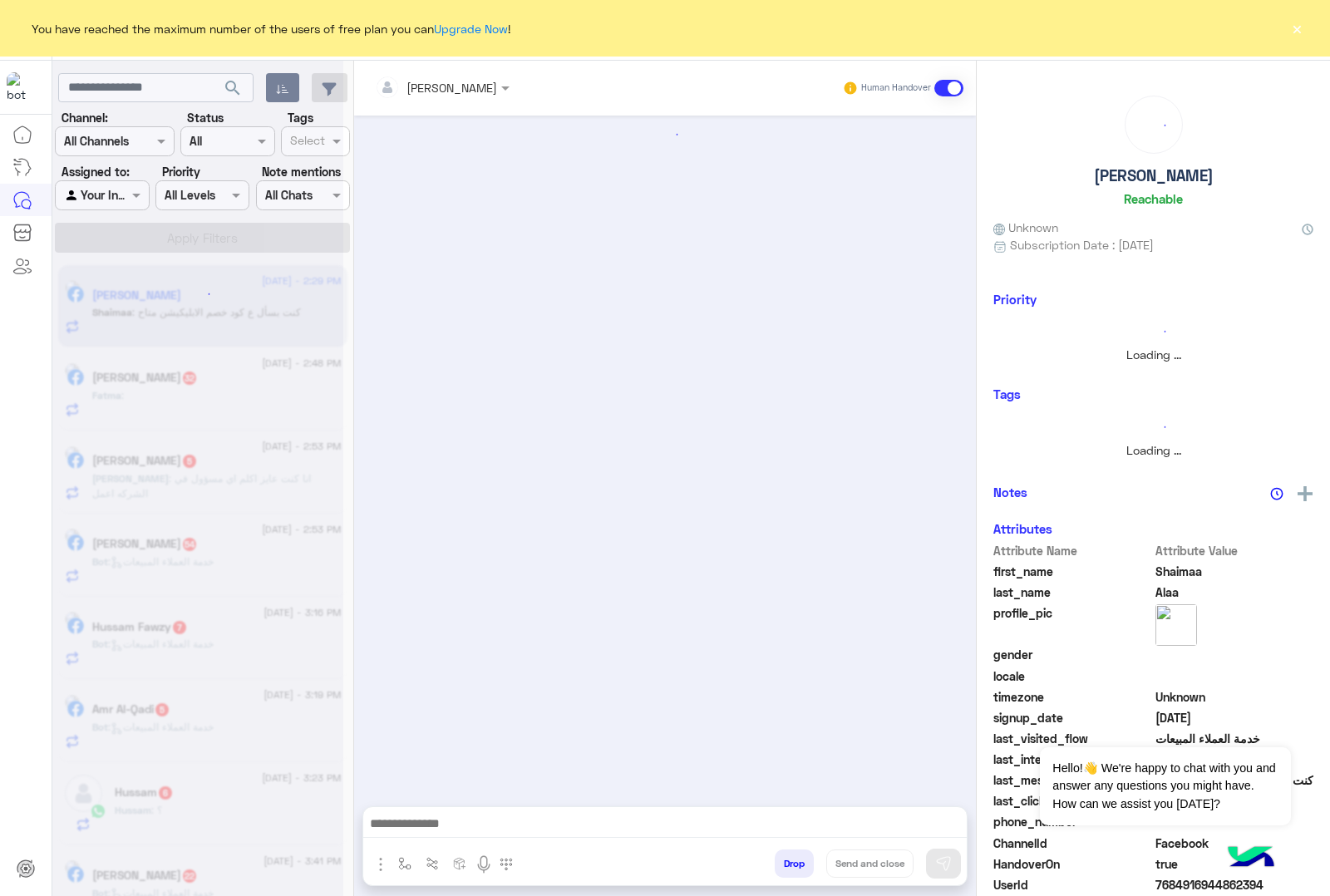
click at [785, 857] on button "Drop" at bounding box center [794, 864] width 39 height 28
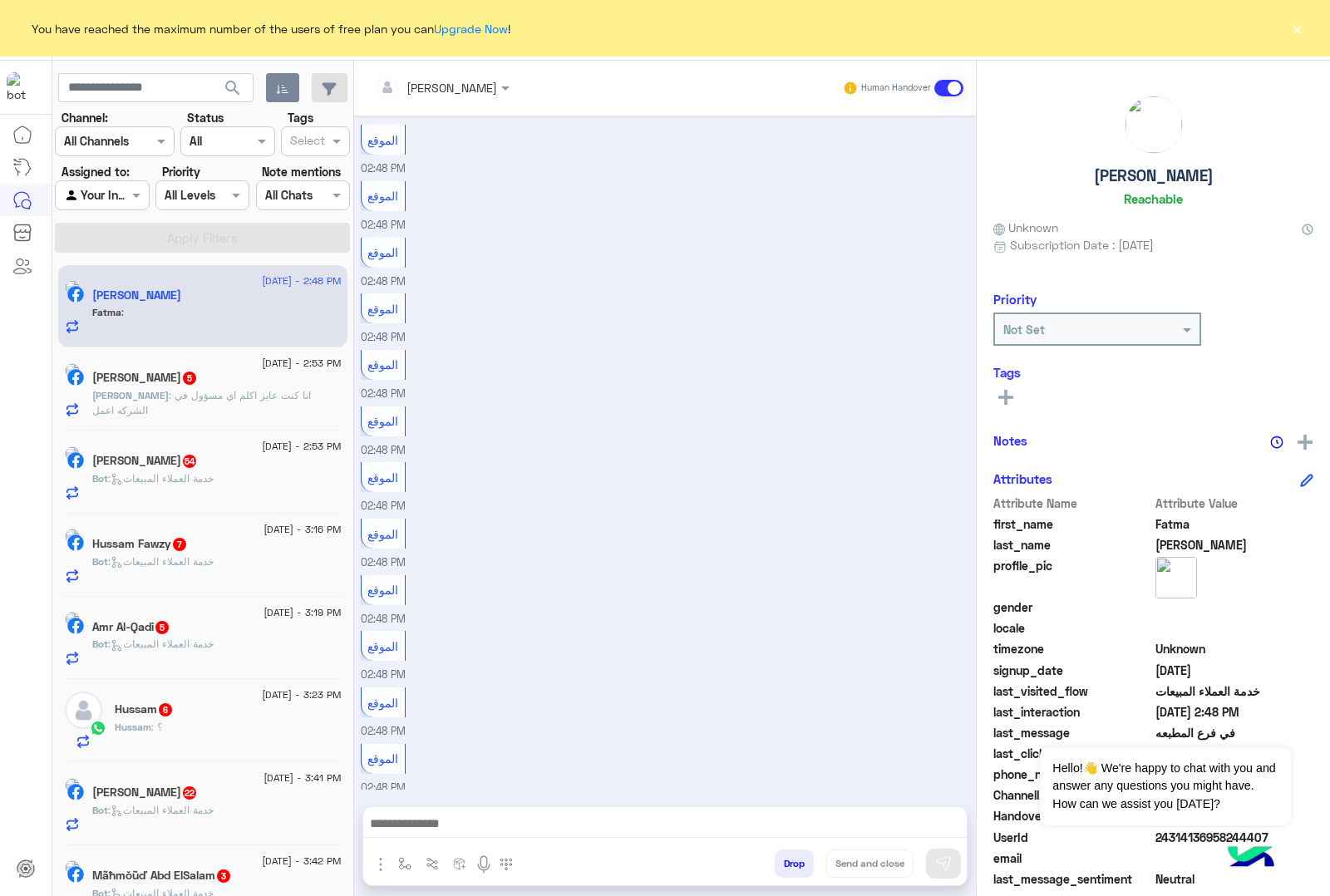
click at [785, 857] on button "Drop" at bounding box center [794, 864] width 39 height 28
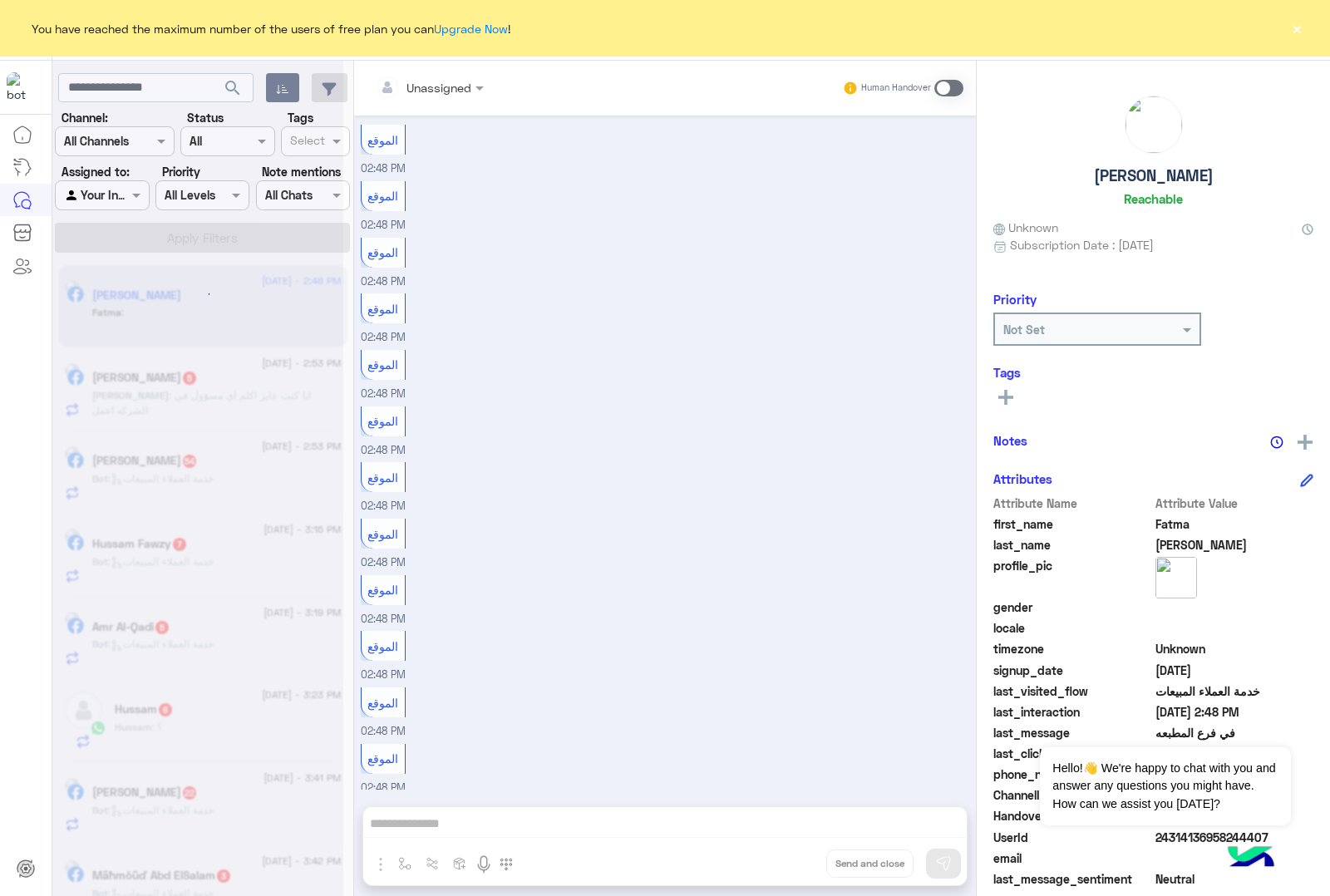
click at [785, 857] on div "Unassigned Human Handover [DATE] الموقع 02:48 PM الموقع 02:48 PM الموقع 02:48 P…" at bounding box center [665, 481] width 622 height 842
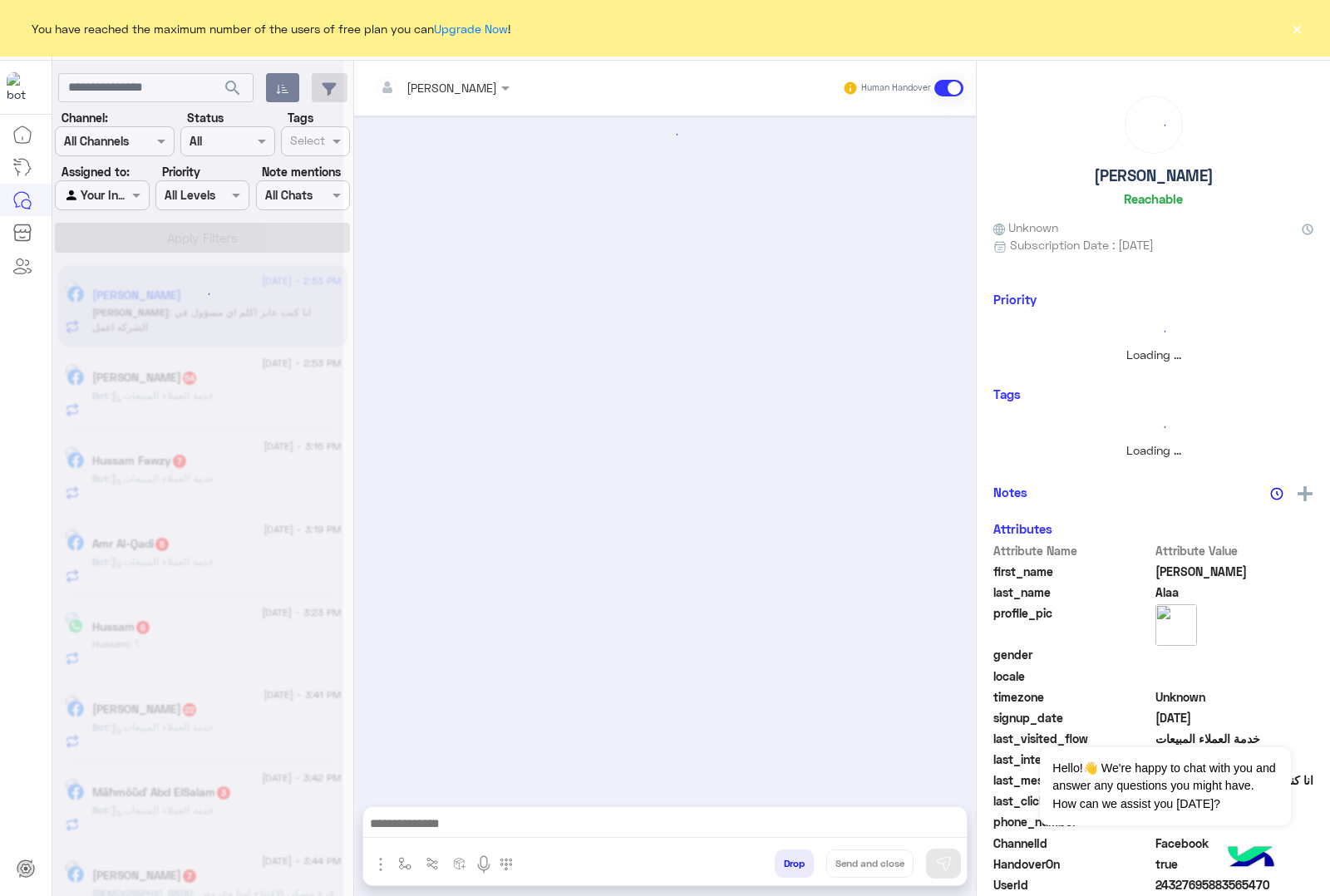
click at [785, 857] on button "Drop" at bounding box center [794, 864] width 39 height 28
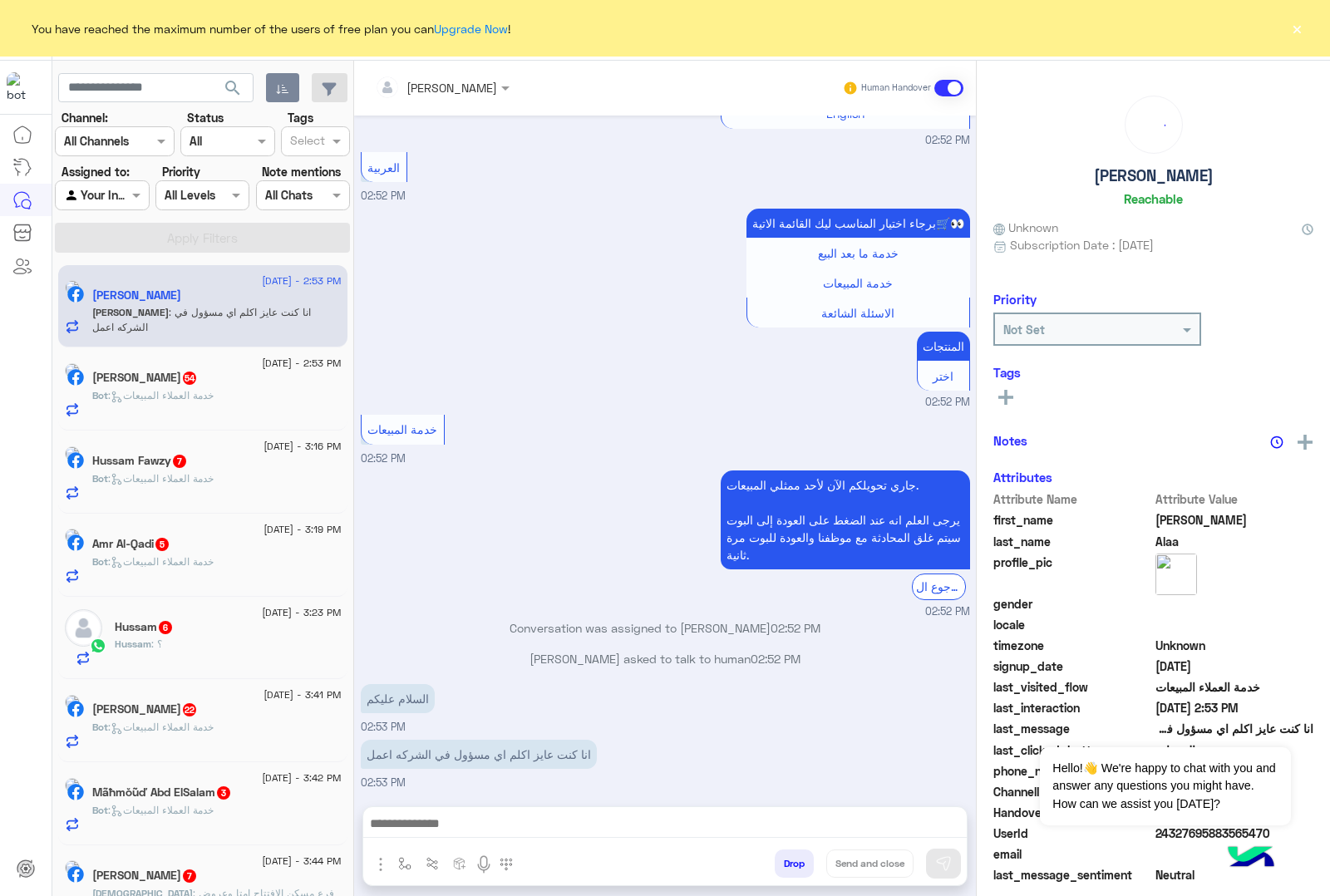
click at [785, 857] on div "[PERSON_NAME] Human Handover [DATE] GetStarted 02:52 PM اهلا بيك عميلنا [PERSON…" at bounding box center [665, 481] width 622 height 842
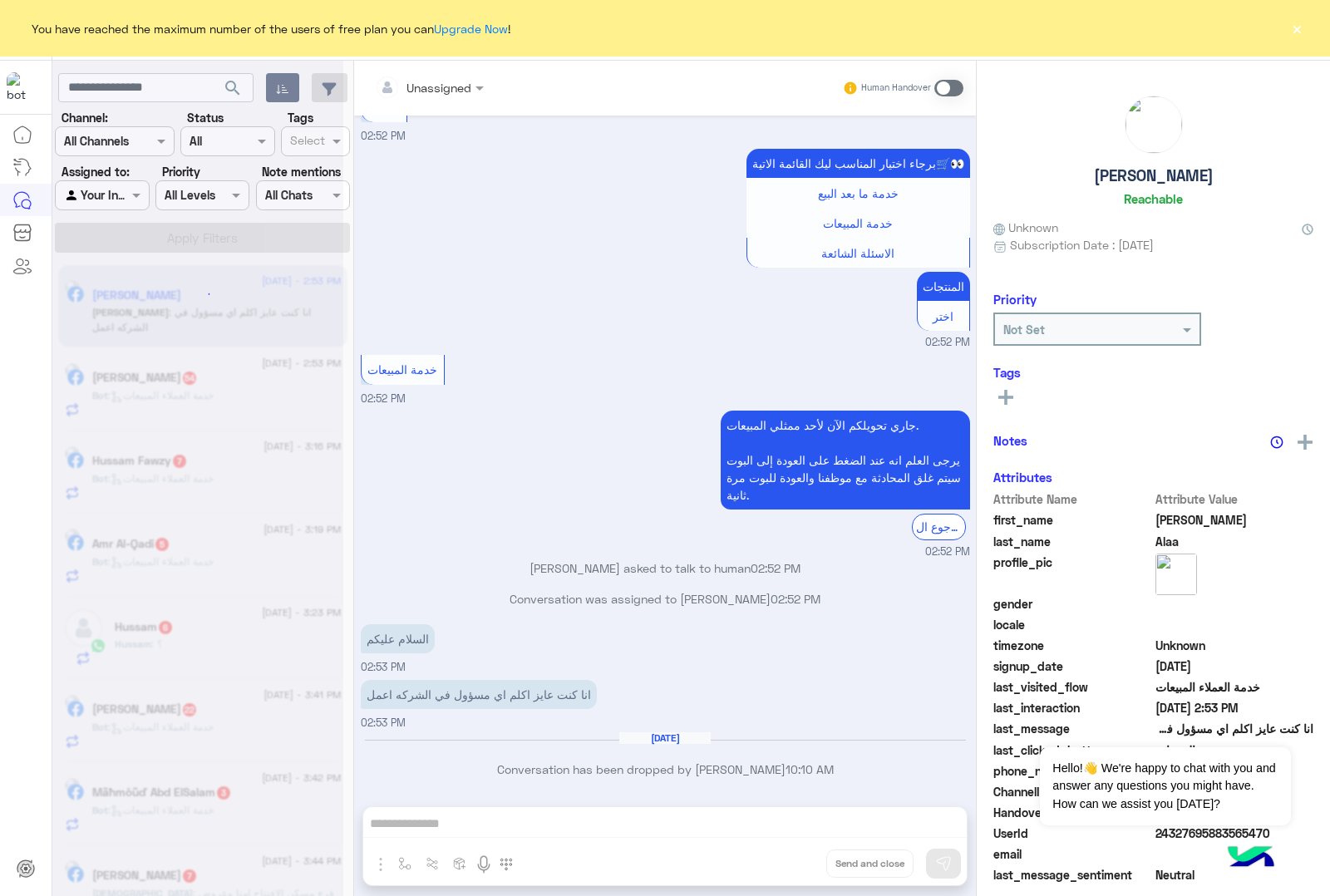
click at [785, 857] on div "Unassigned Human Handover [DATE] GetStarted 02:52 PM اهلا بيك عميلنا [PERSON_NA…" at bounding box center [665, 481] width 622 height 842
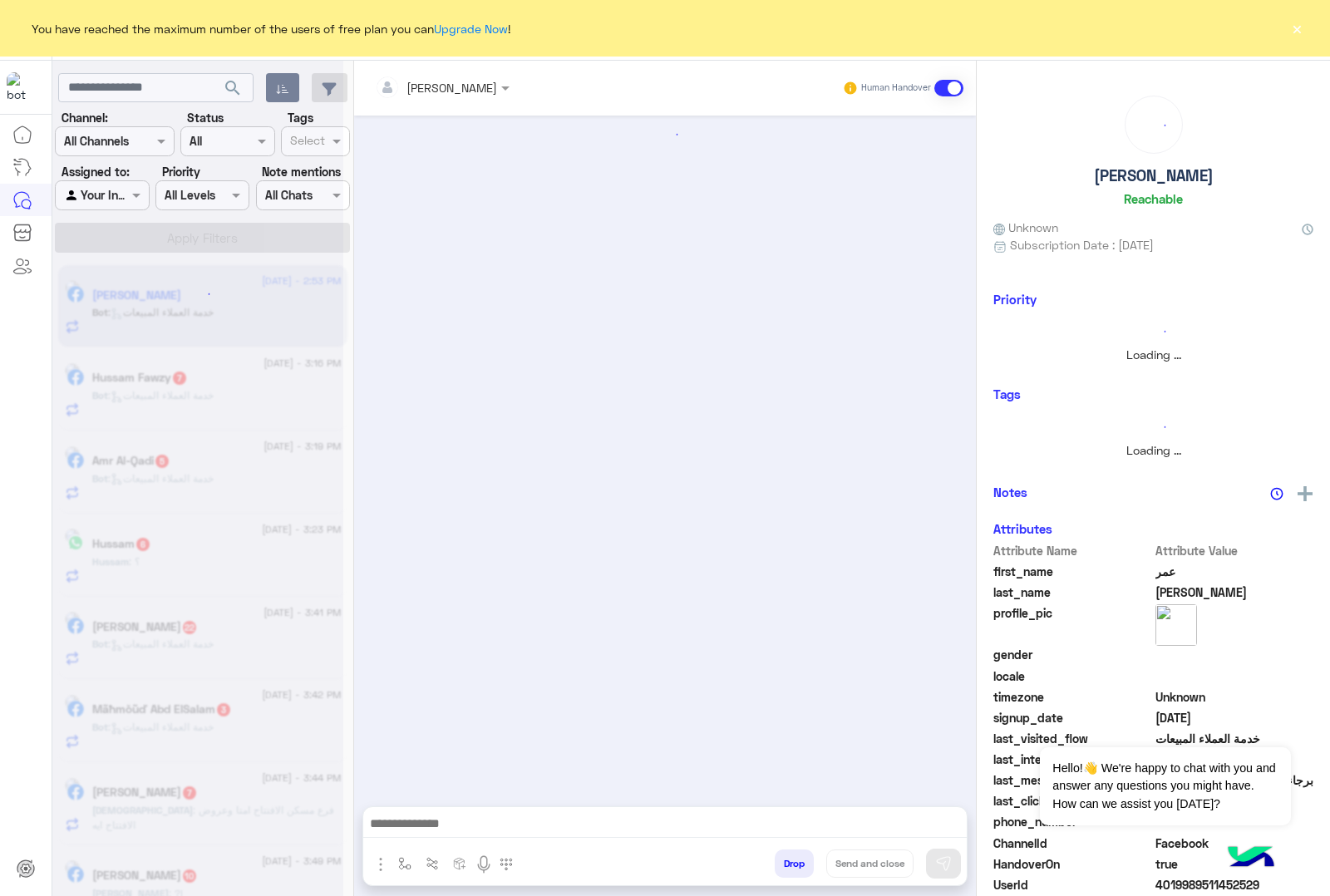
click at [785, 857] on button "Drop" at bounding box center [794, 864] width 39 height 28
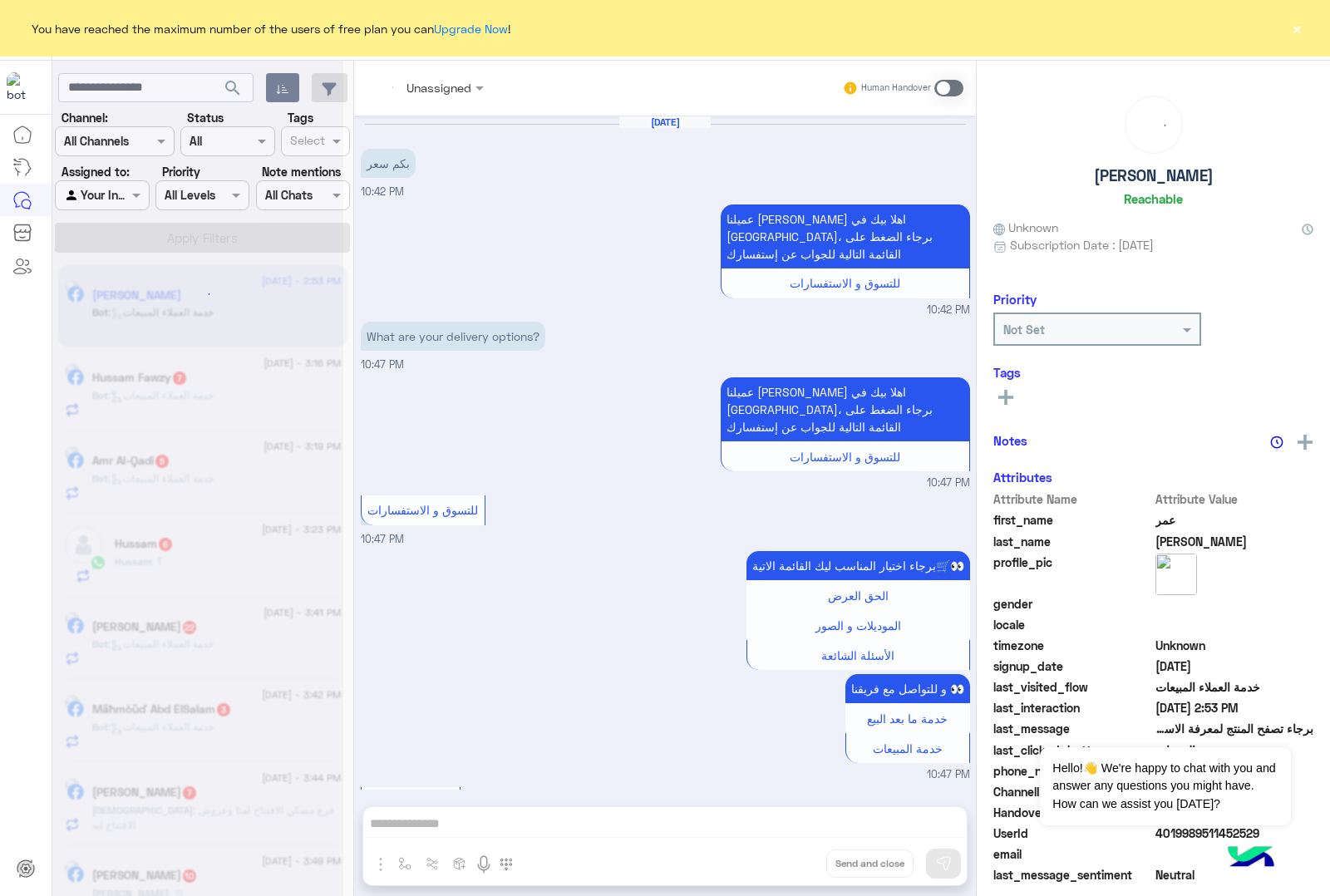
click at [785, 857] on div "Unassigned Human Handover [DATE] بكم سعر 10:42 PM عميلنا [PERSON_NAME] اهلا بيك…" at bounding box center [665, 481] width 622 height 842
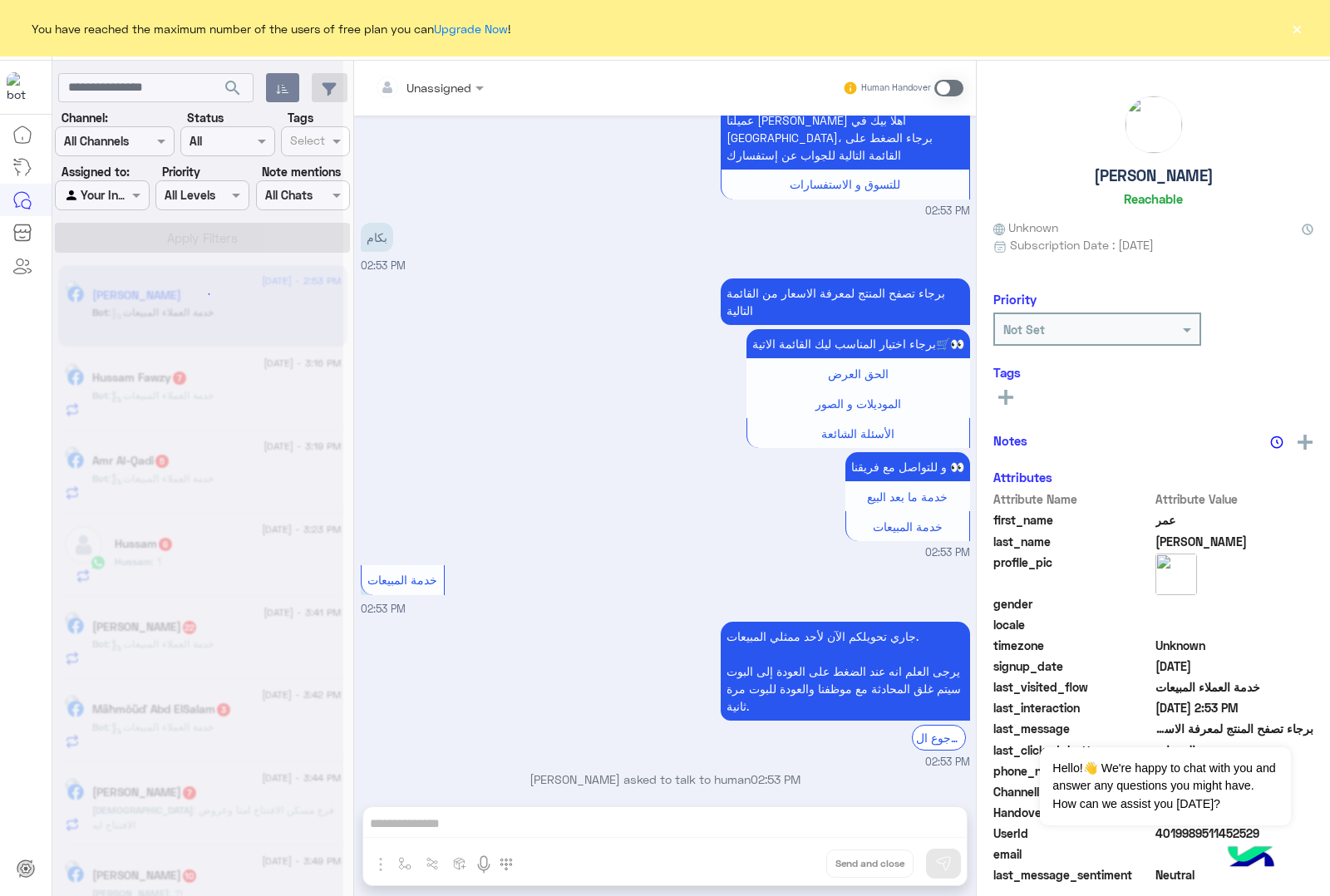
click at [785, 857] on div "Unassigned Human Handover [DATE] بكم سعر 10:42 PM عميلنا [PERSON_NAME] اهلا بيك…" at bounding box center [665, 481] width 622 height 842
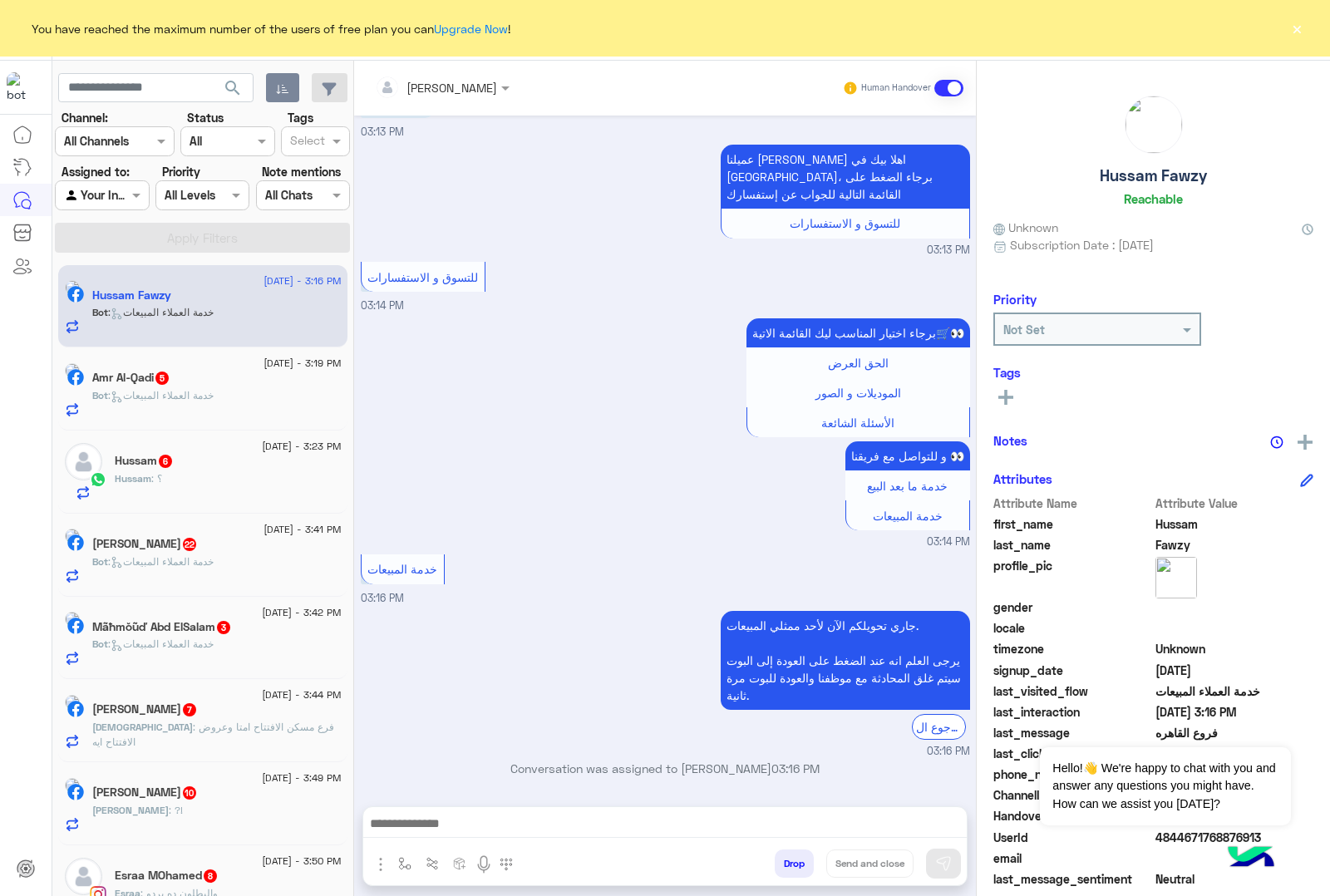
click at [785, 857] on button "Drop" at bounding box center [794, 864] width 39 height 28
click at [785, 857] on div "[PERSON_NAME] Human Handover [DATE] ممكن الفروع 03:13 PM عميلنا [PERSON_NAME] ا…" at bounding box center [665, 481] width 622 height 842
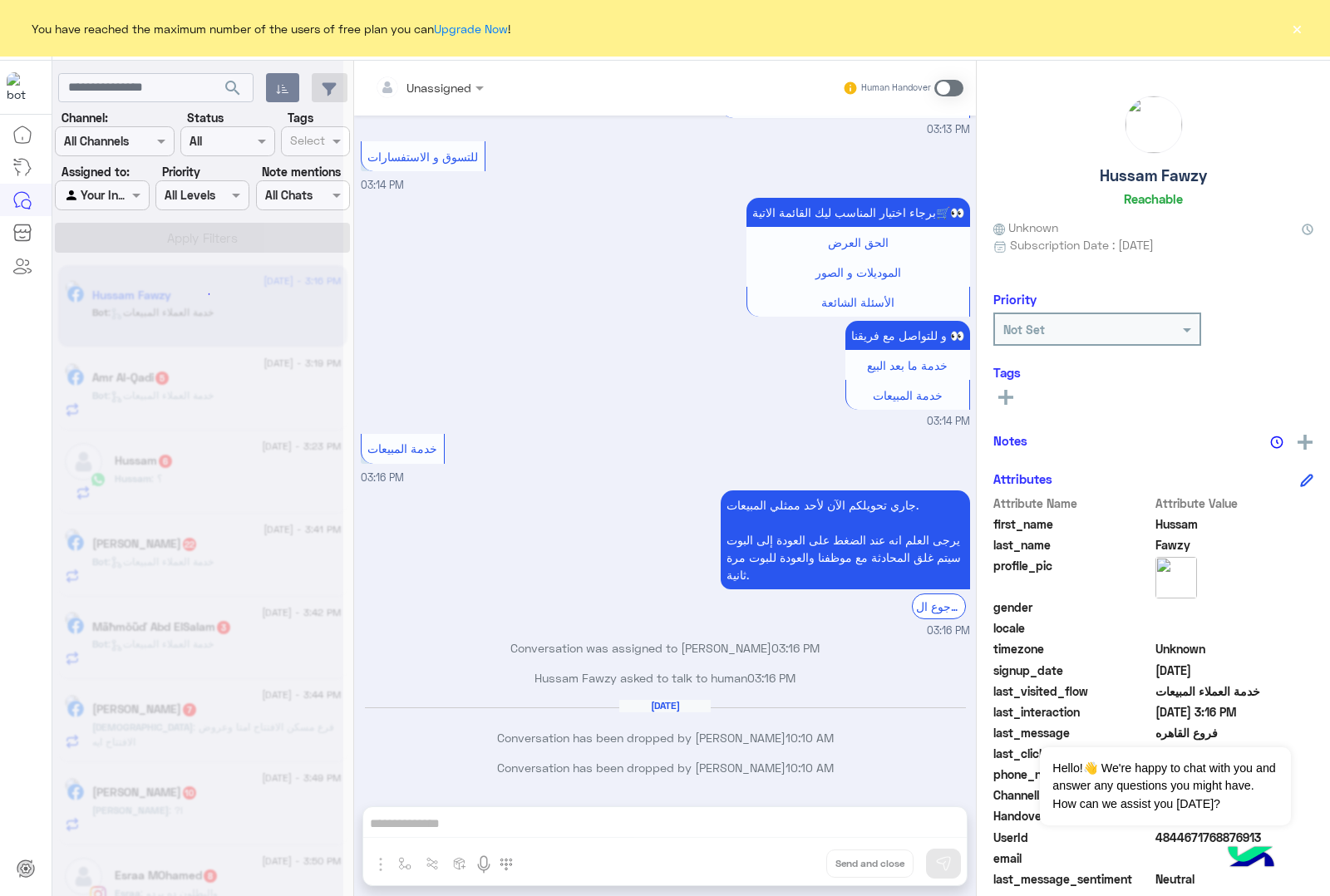
click at [785, 857] on div "Unassigned Human Handover [DATE] ممكن الفروع 03:13 PM عميلنا [PERSON_NAME] اهلا…" at bounding box center [665, 481] width 622 height 842
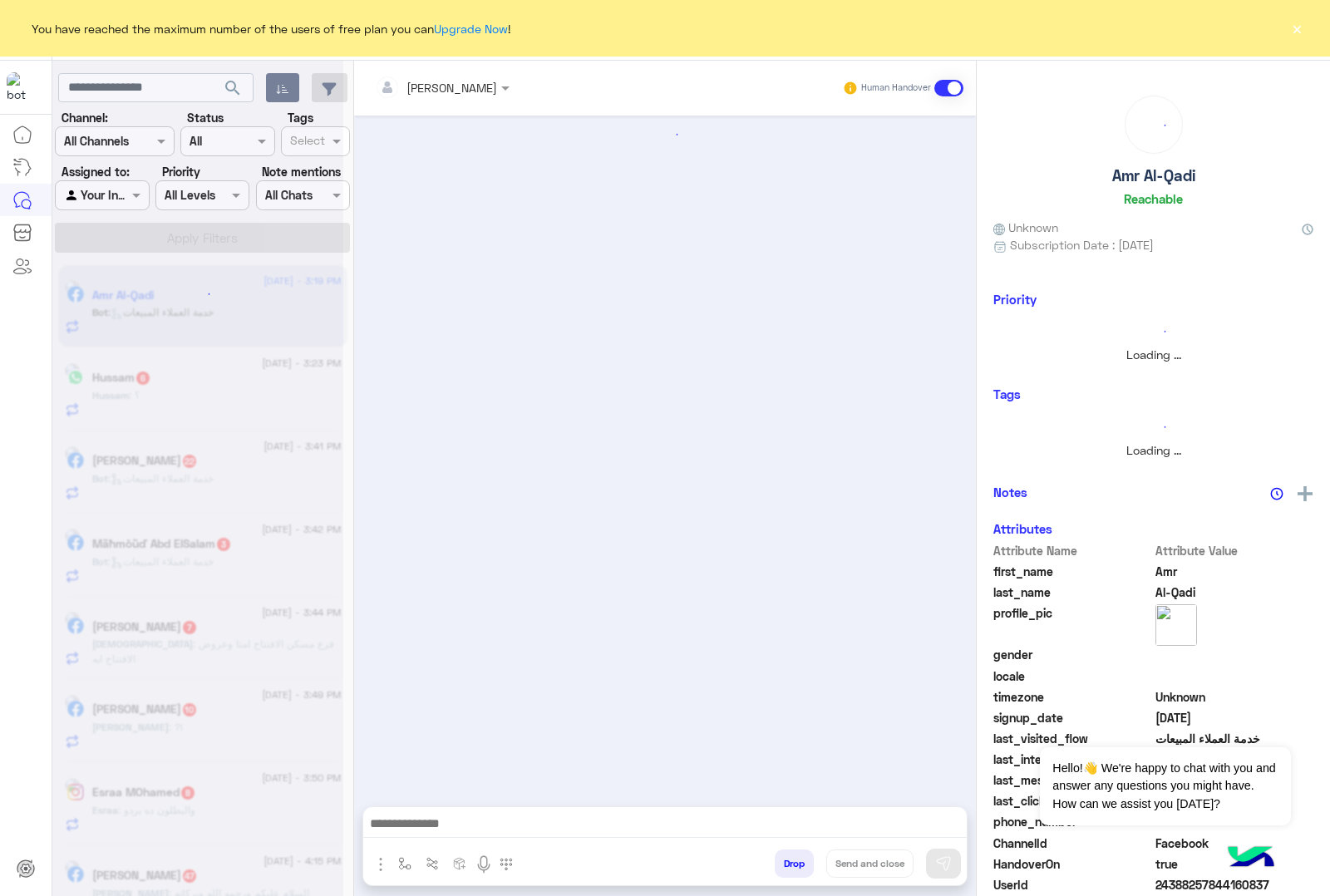
click at [785, 857] on button "Drop" at bounding box center [794, 864] width 39 height 28
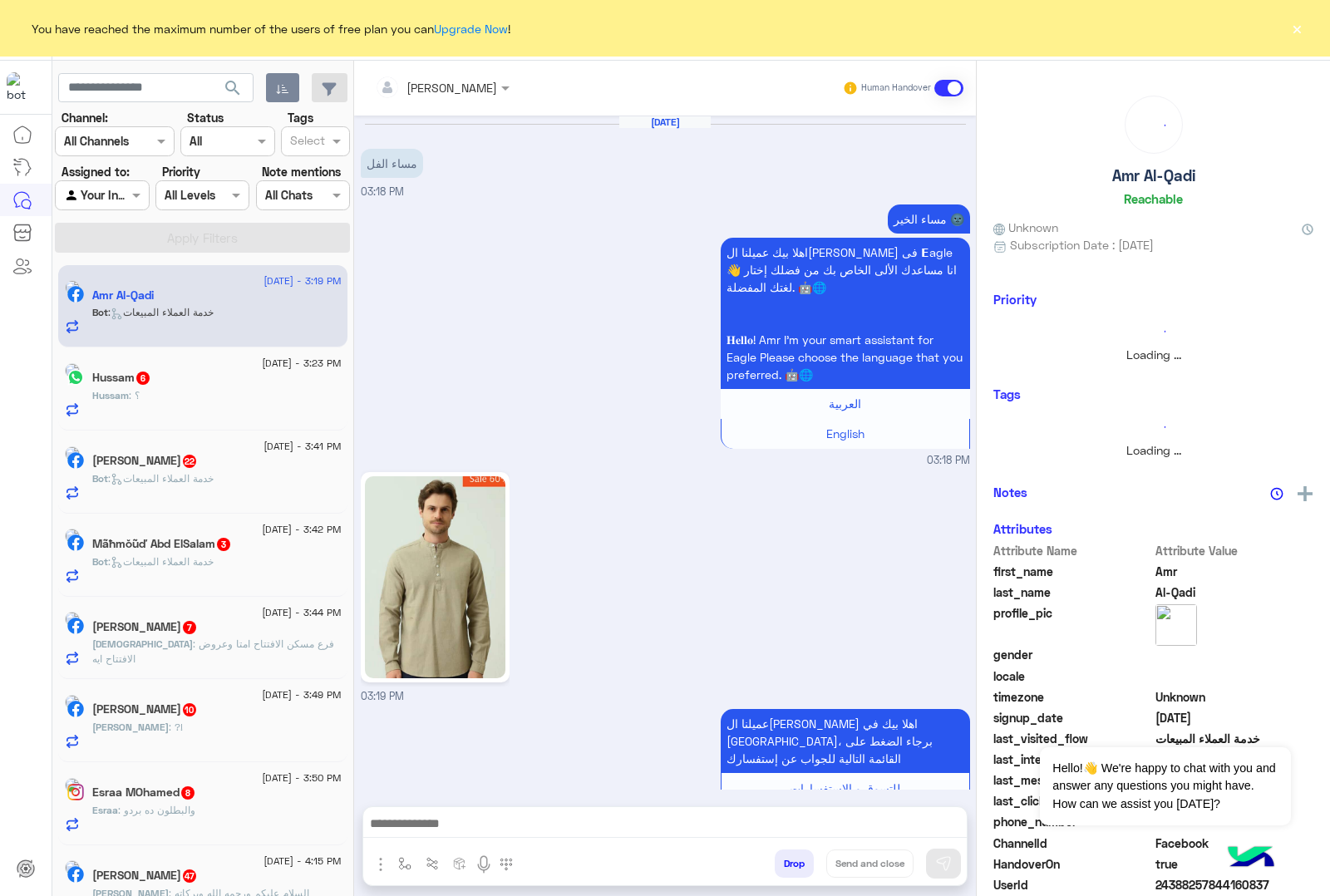
click at [785, 857] on button "Drop" at bounding box center [794, 864] width 39 height 28
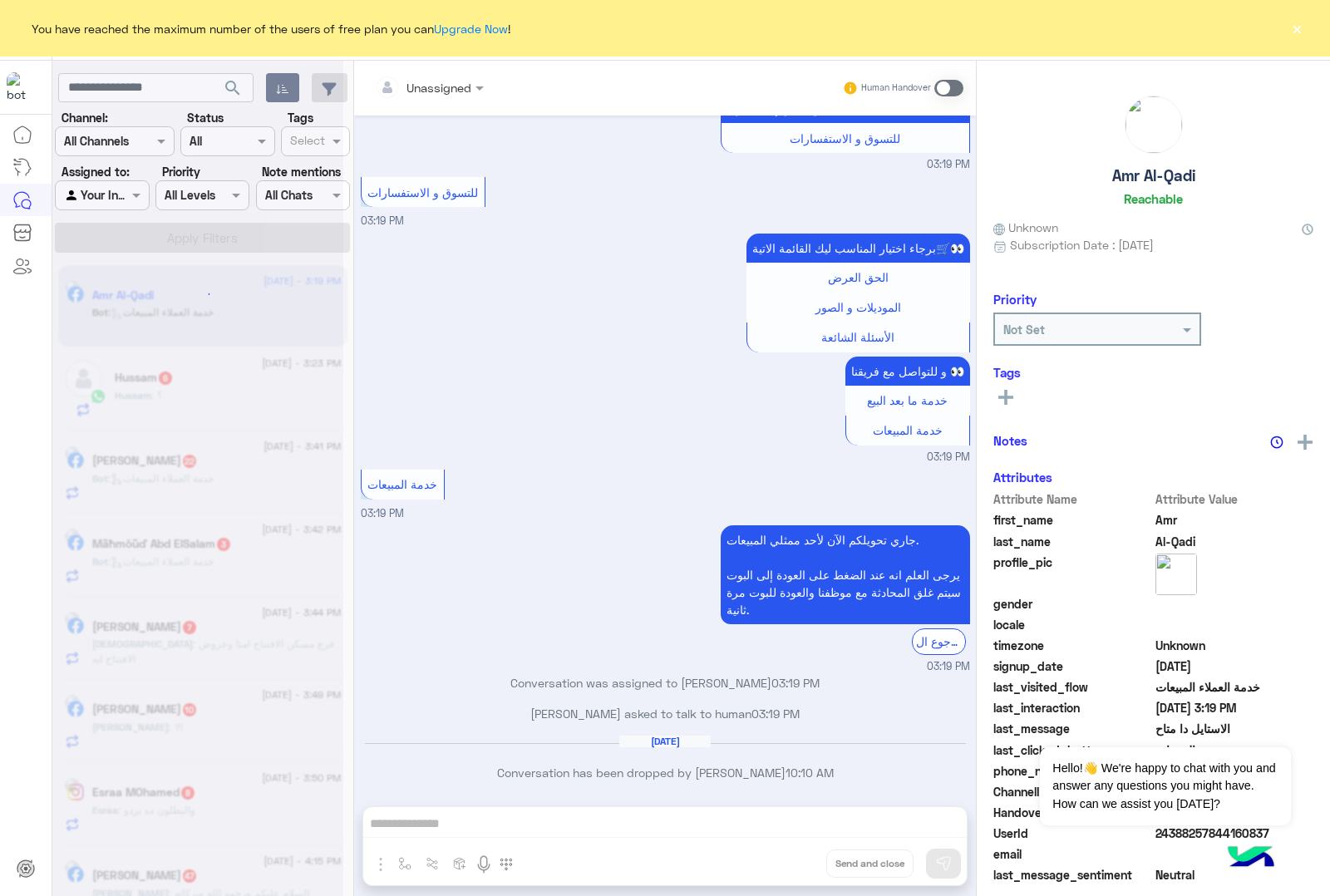
click at [785, 857] on div "Unassigned Human Handover [DATE] مساء الفل 03:18 PM مساء الخير 🌚 اهلا بيك عميلن…" at bounding box center [665, 481] width 622 height 842
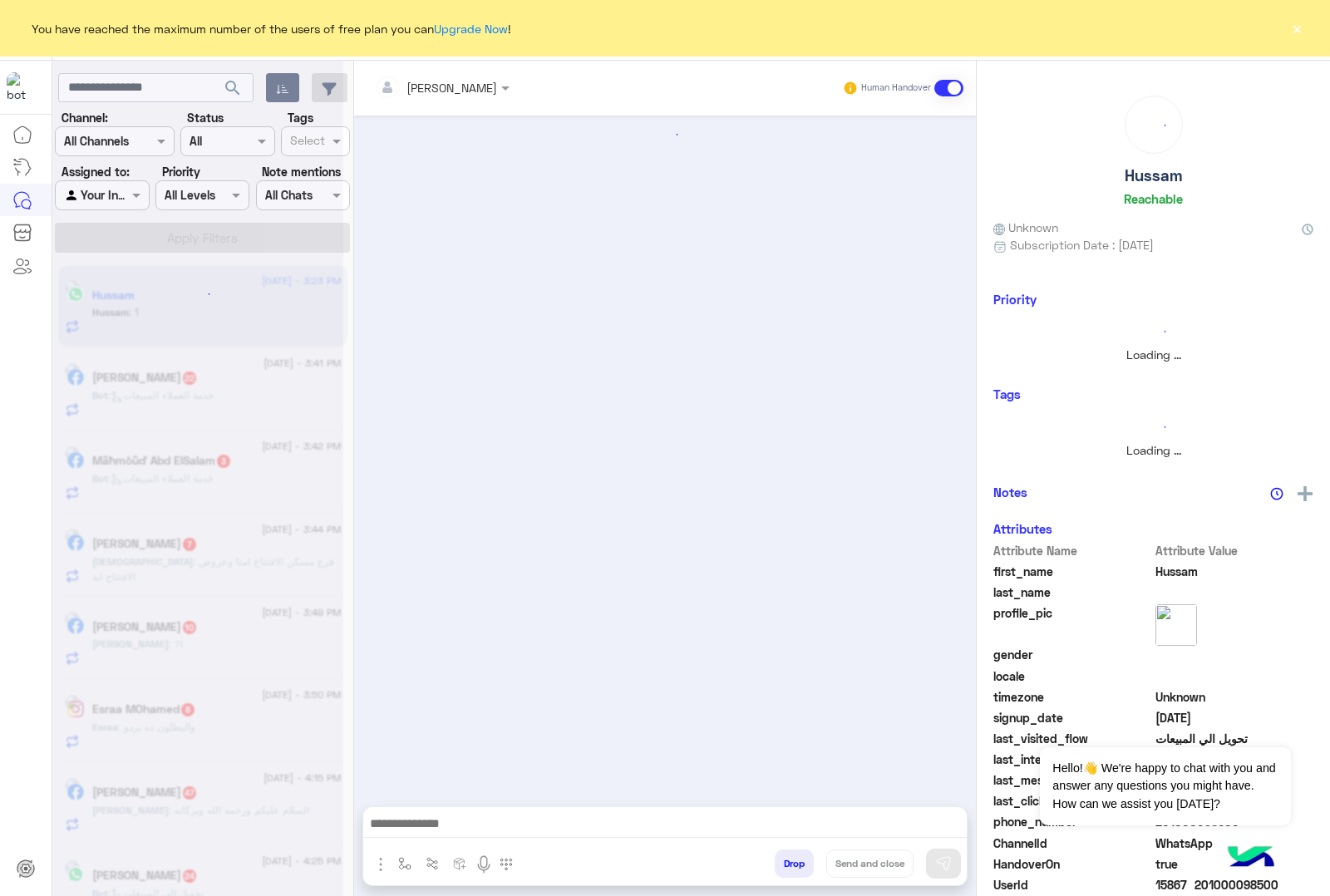
click at [785, 857] on button "Drop" at bounding box center [794, 864] width 39 height 28
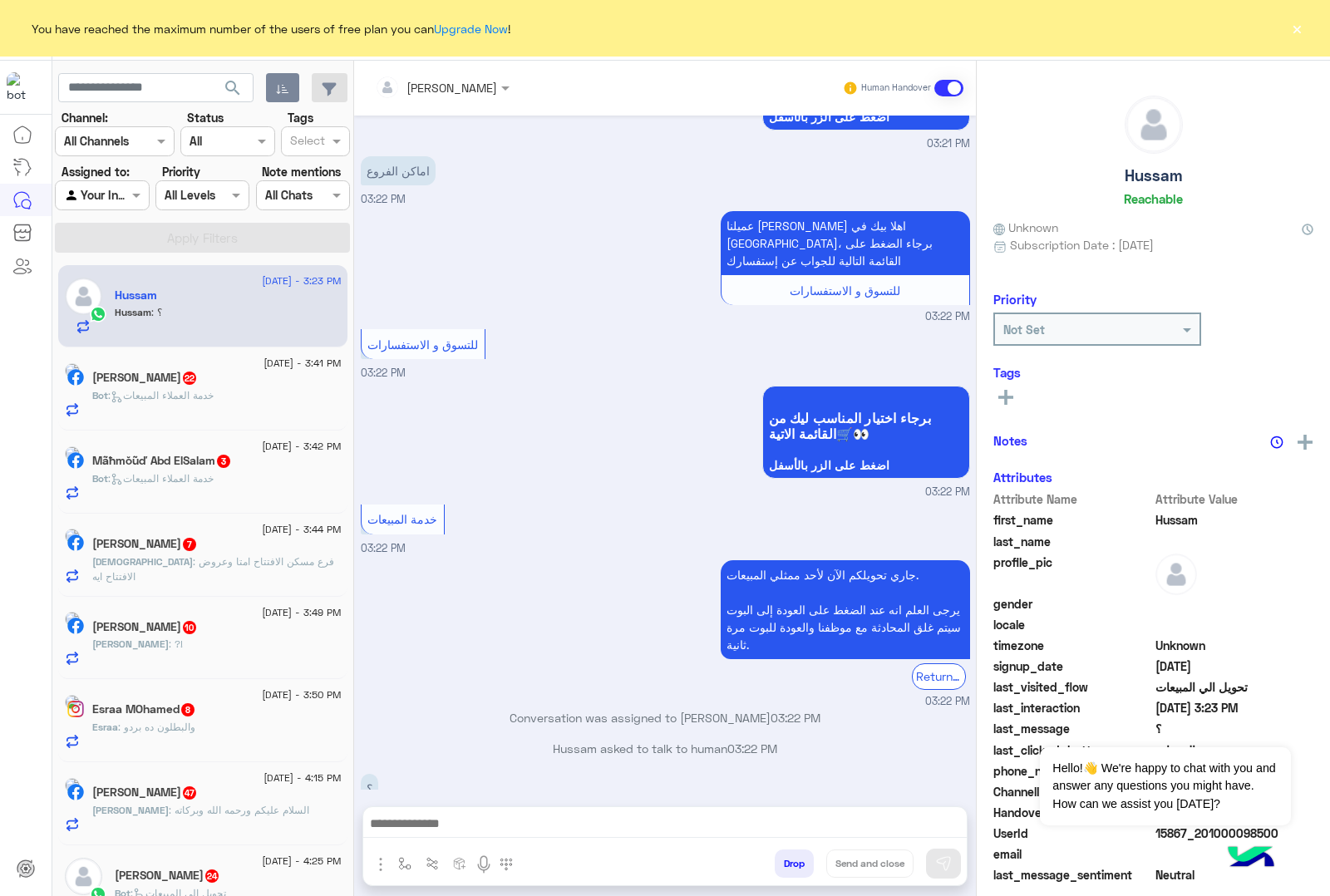
click at [785, 857] on div "[PERSON_NAME] Human Handover [DATE] الفروع لو سمحت 03:20 PM عميلنا [PERSON_NAME…" at bounding box center [665, 481] width 622 height 842
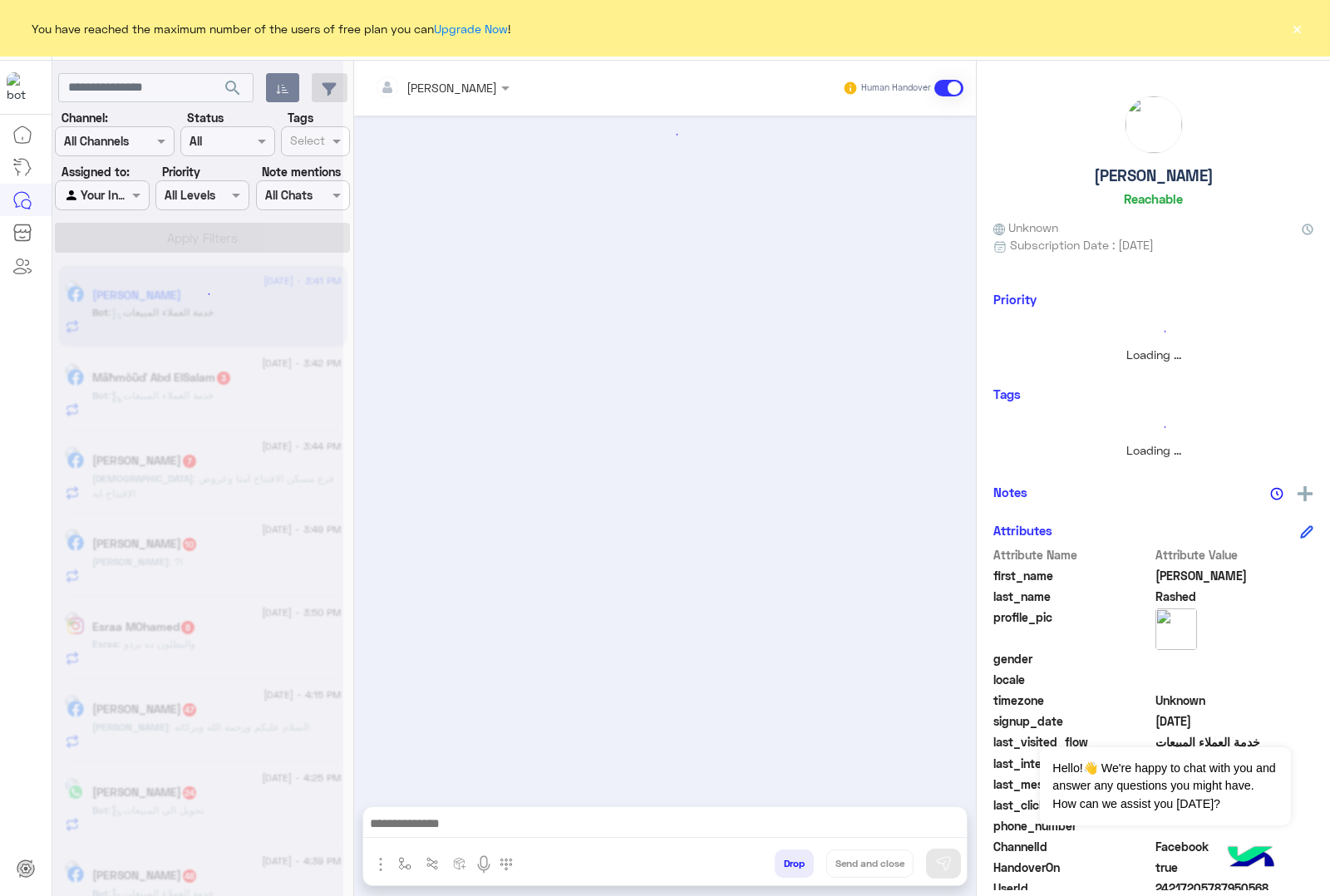
click at [785, 857] on button "Drop" at bounding box center [794, 864] width 39 height 28
click at [785, 857] on div "[PERSON_NAME] Human Handover Drop Send and close" at bounding box center [665, 481] width 622 height 842
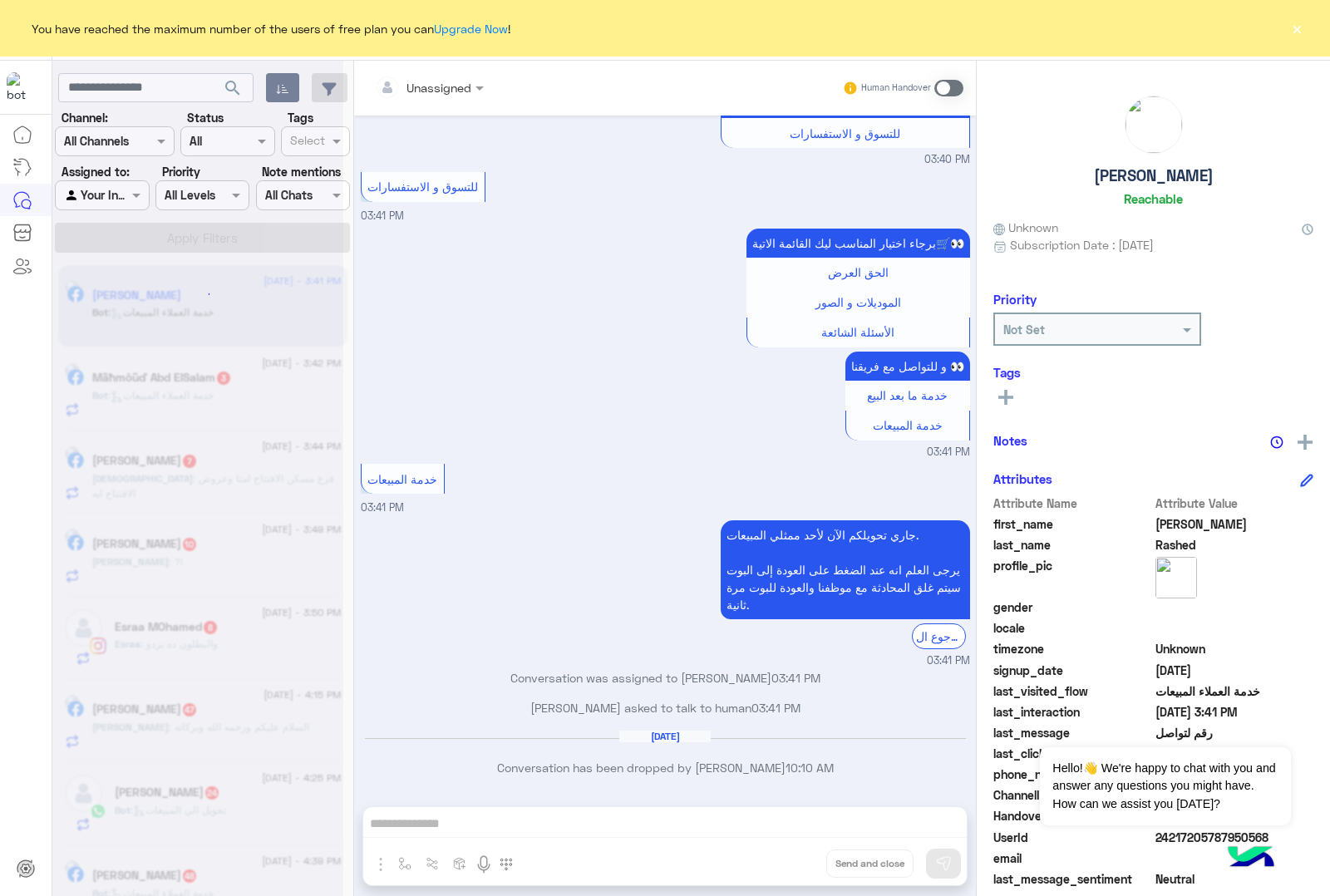
click at [785, 857] on div "Unassigned Human Handover [DATE] الرجوع ال Bot 11:57 PM Previous احدث العروض اخ…" at bounding box center [665, 481] width 622 height 842
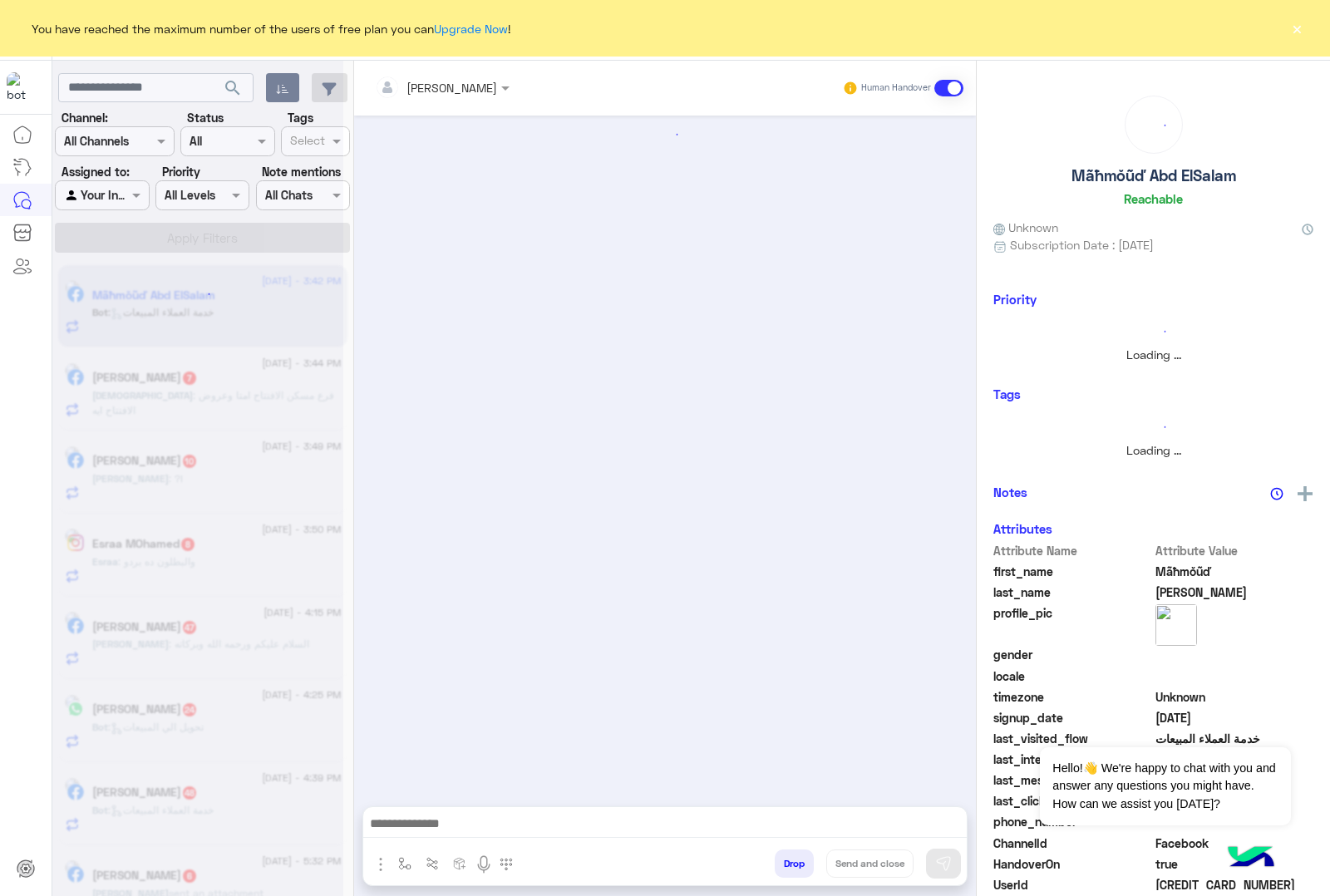
click at [785, 857] on button "Drop" at bounding box center [794, 864] width 39 height 28
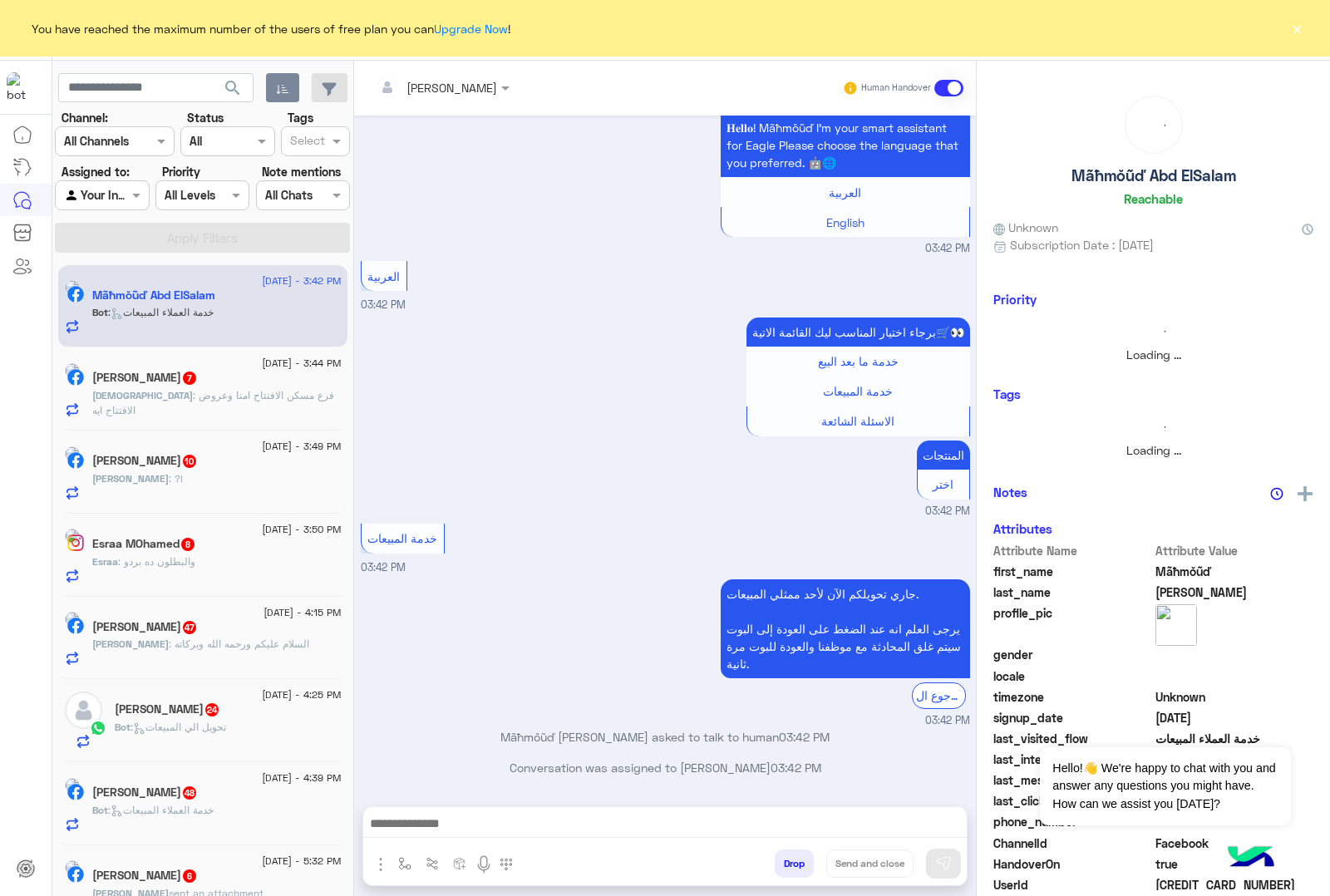
click at [785, 857] on button "Drop" at bounding box center [794, 864] width 39 height 28
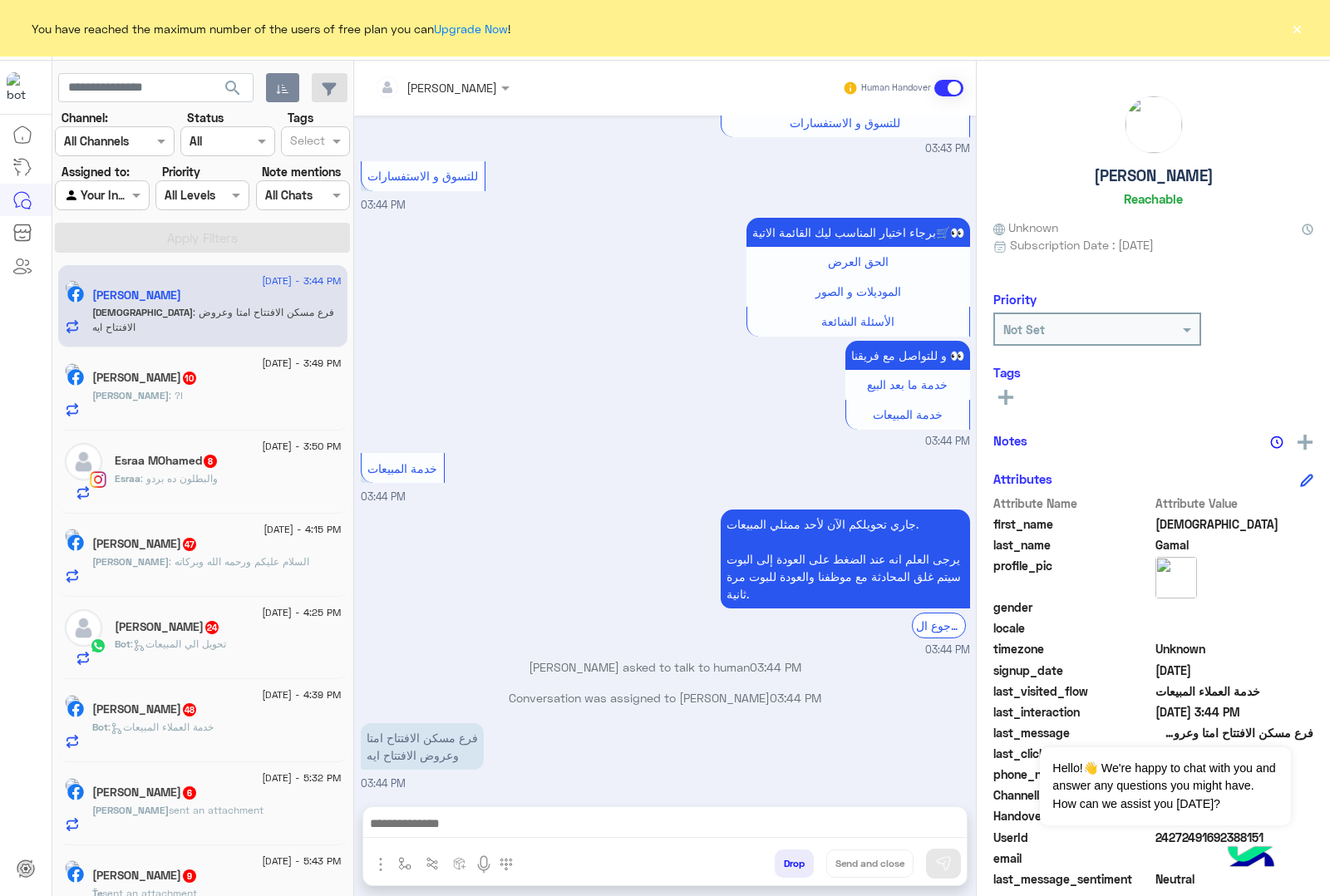
click at [787, 858] on button "Drop" at bounding box center [794, 864] width 39 height 28
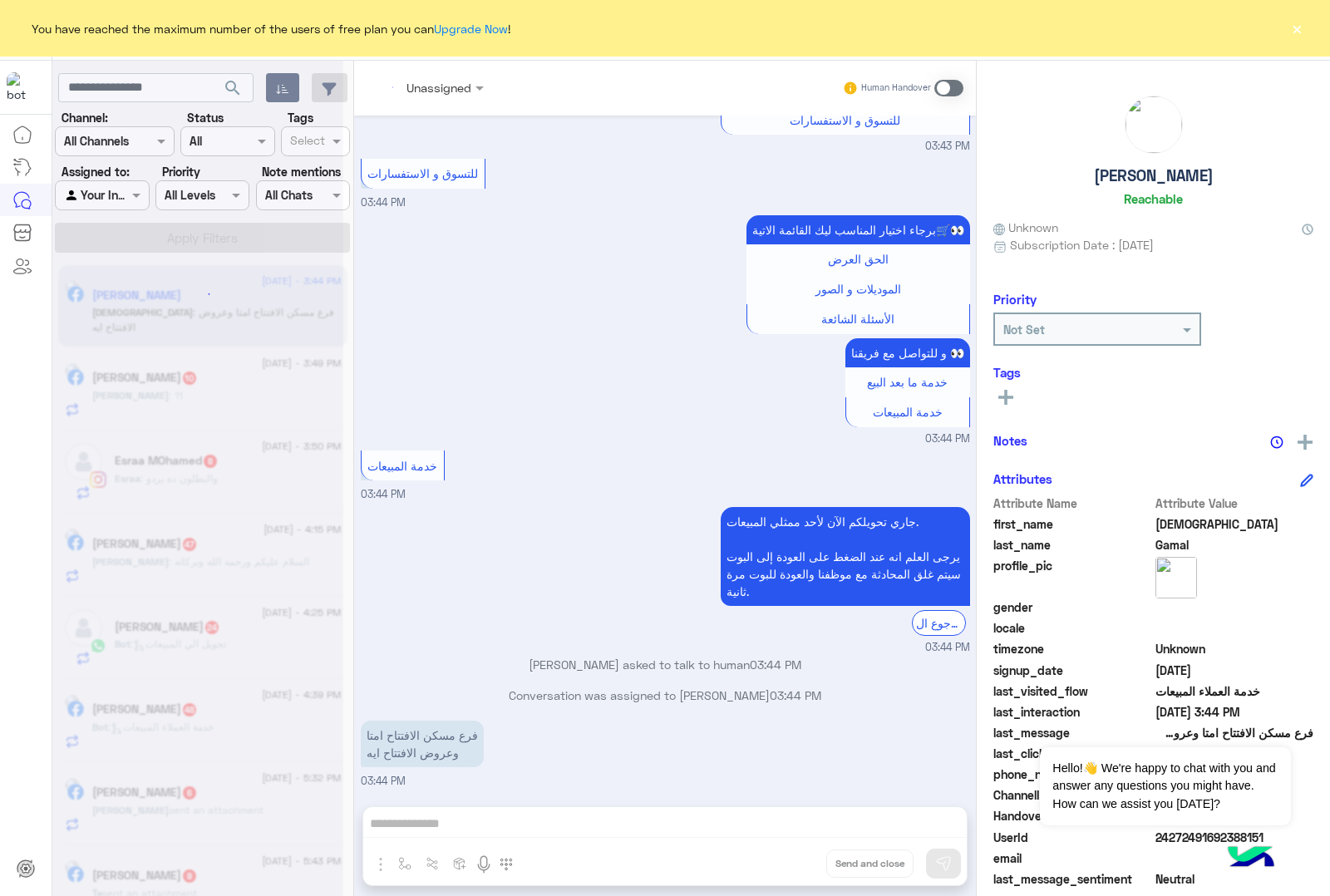
click at [787, 858] on div "Unassigned Human Handover [DATE] الموقع 01:12 AM الموقع 01:12 AM الموقع 01:12 A…" at bounding box center [665, 481] width 622 height 842
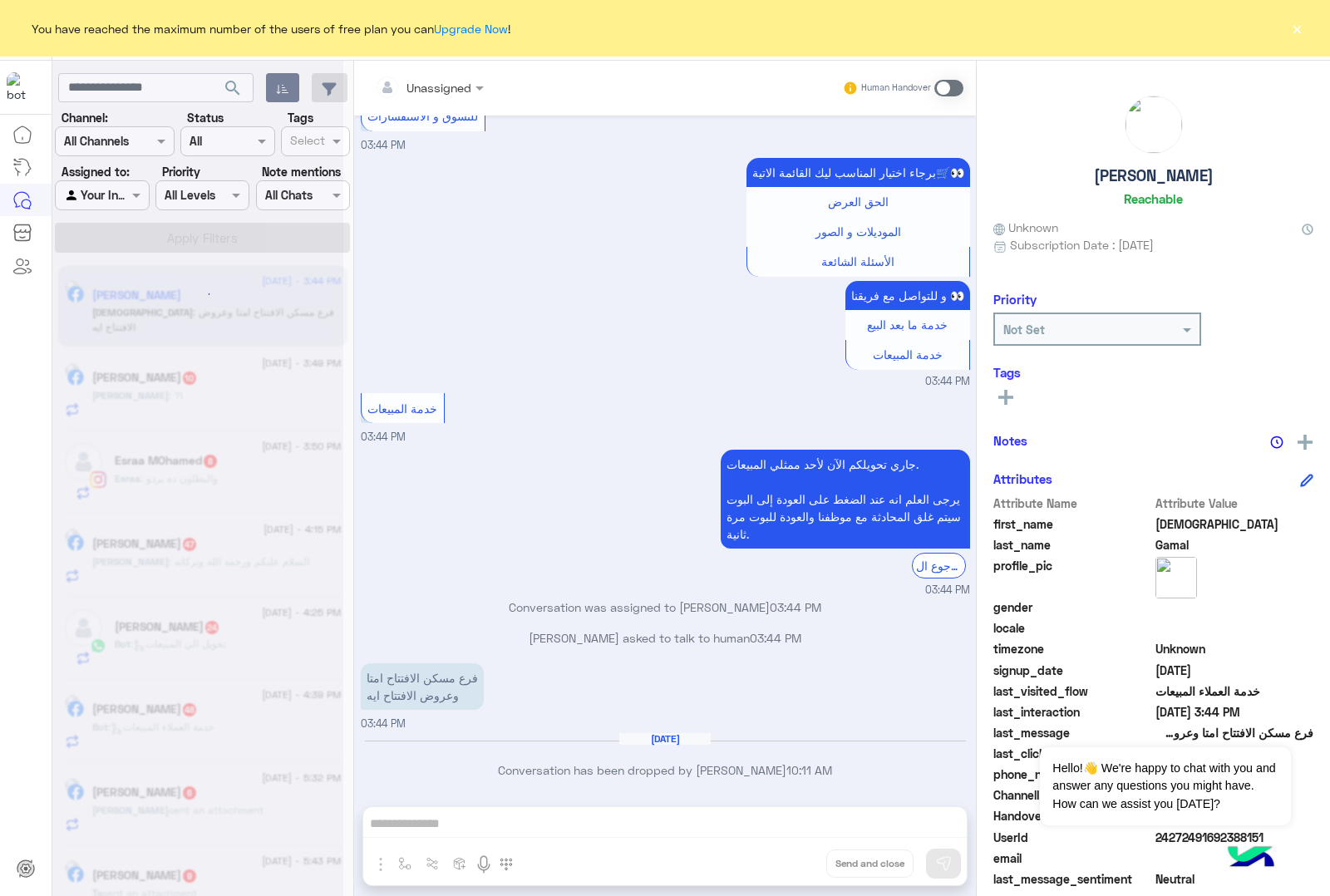
click at [787, 858] on div "Unassigned Human Handover [DATE] الموقع 01:12 AM الموقع 01:12 AM الموقع 01:12 A…" at bounding box center [665, 481] width 622 height 842
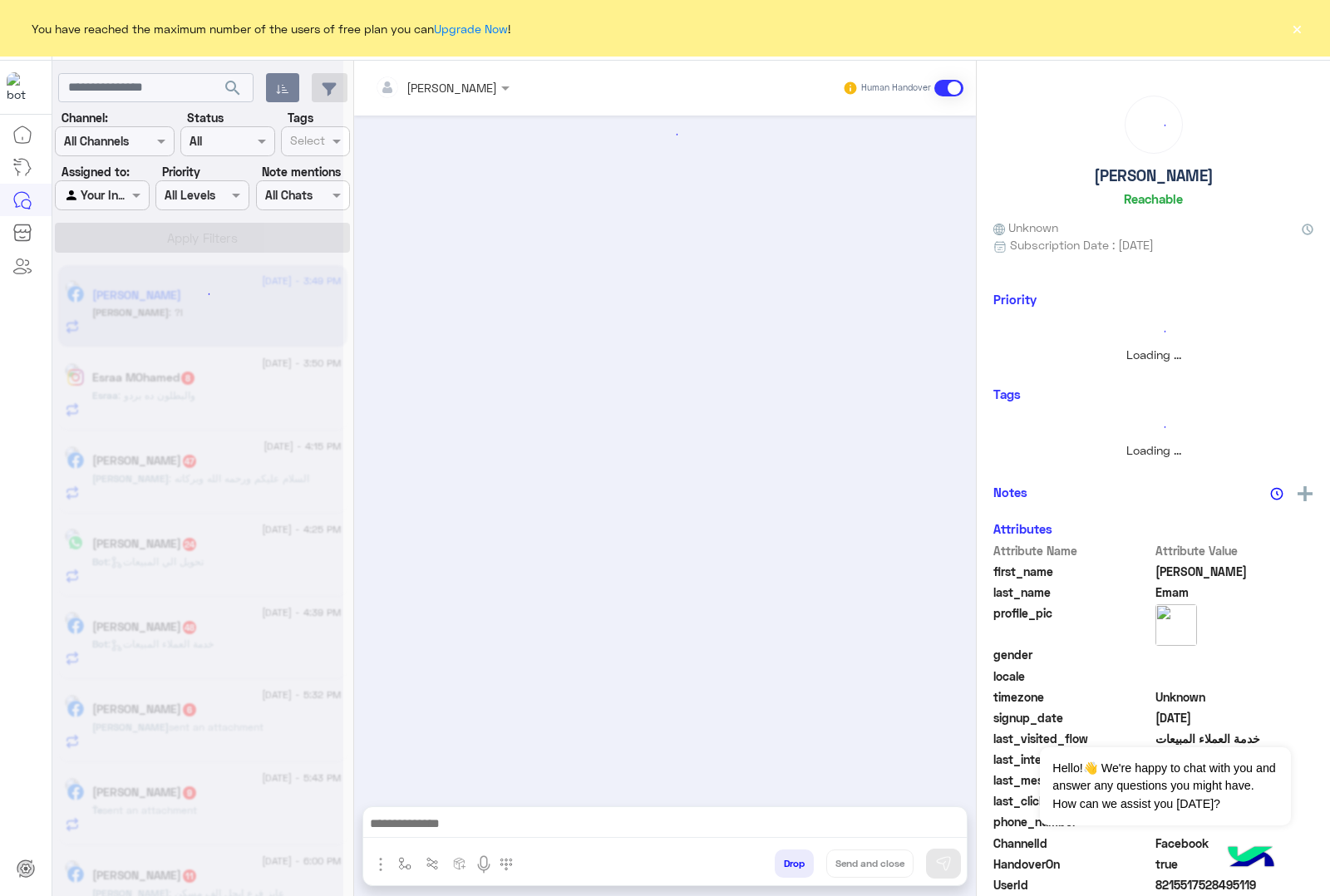
click at [787, 858] on button "Drop" at bounding box center [794, 864] width 39 height 28
click at [788, 858] on button "Drop" at bounding box center [794, 864] width 39 height 28
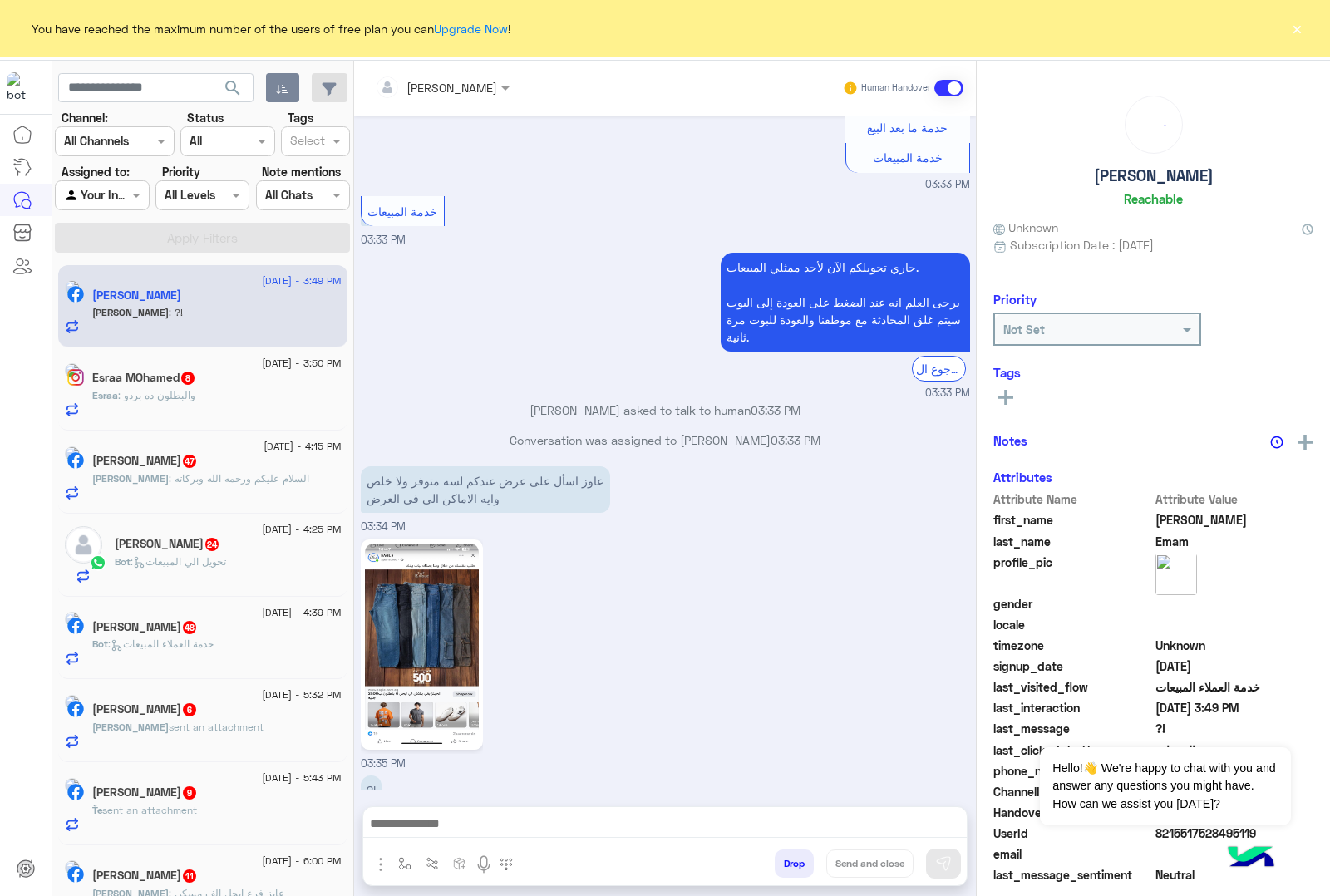
click at [788, 858] on button "Drop" at bounding box center [794, 864] width 39 height 28
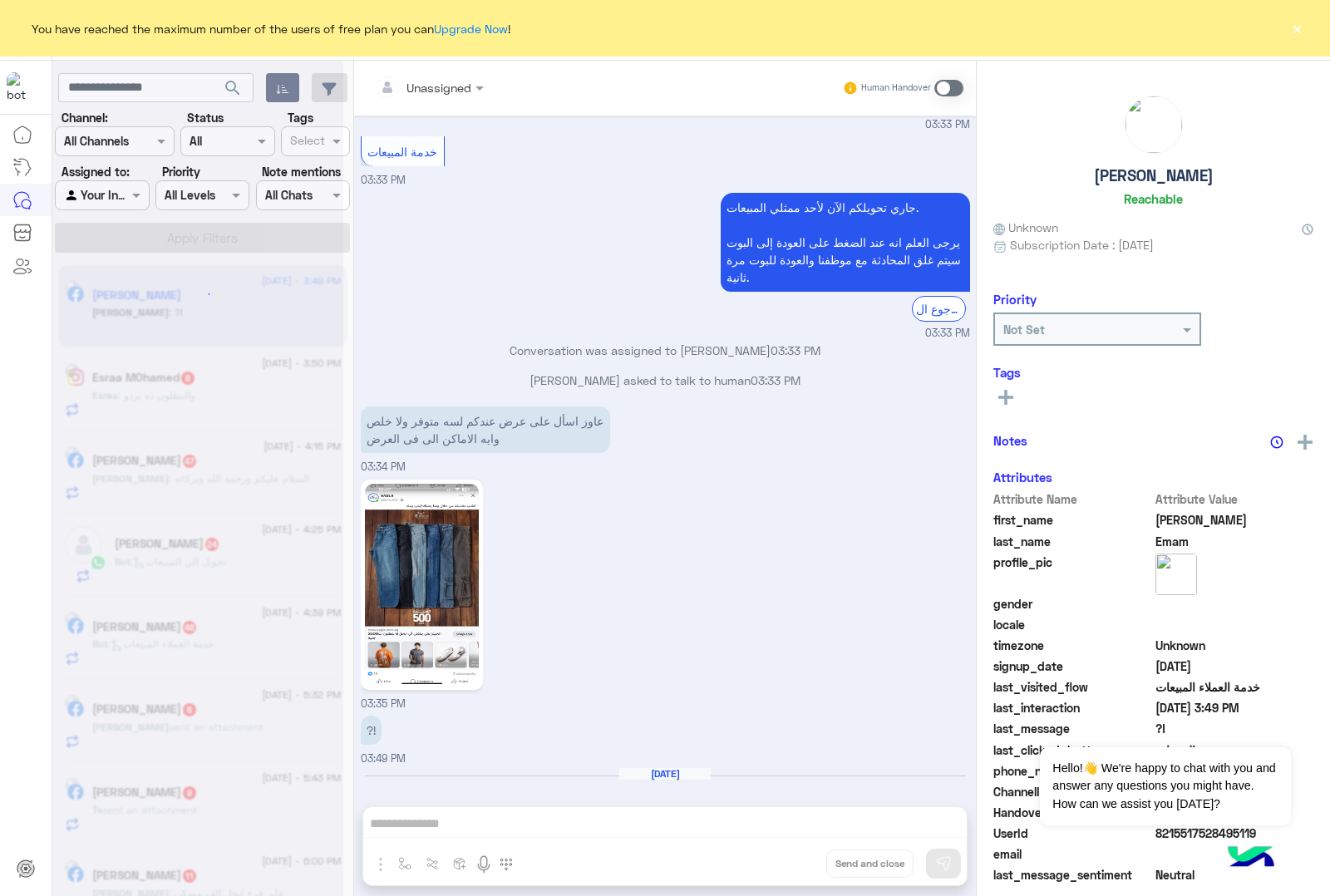
click at [788, 858] on div "Unassigned Human Handover [DATE] سلام عليكم 12:11 AM اهلا بيك عميلنا [PERSON_NA…" at bounding box center [665, 481] width 622 height 842
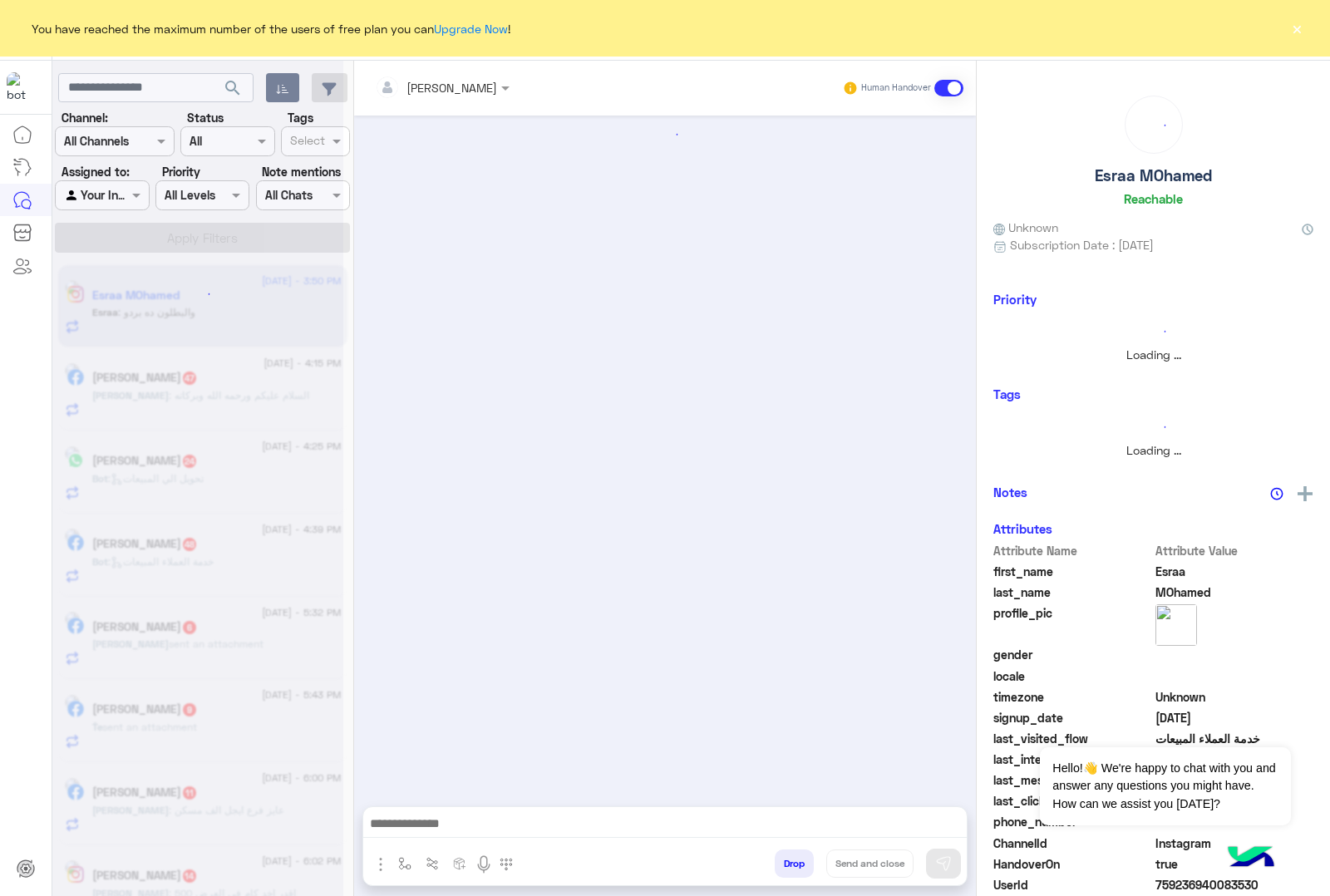
click at [788, 858] on button "Drop" at bounding box center [794, 864] width 39 height 28
click at [790, 858] on button "Drop" at bounding box center [794, 864] width 39 height 28
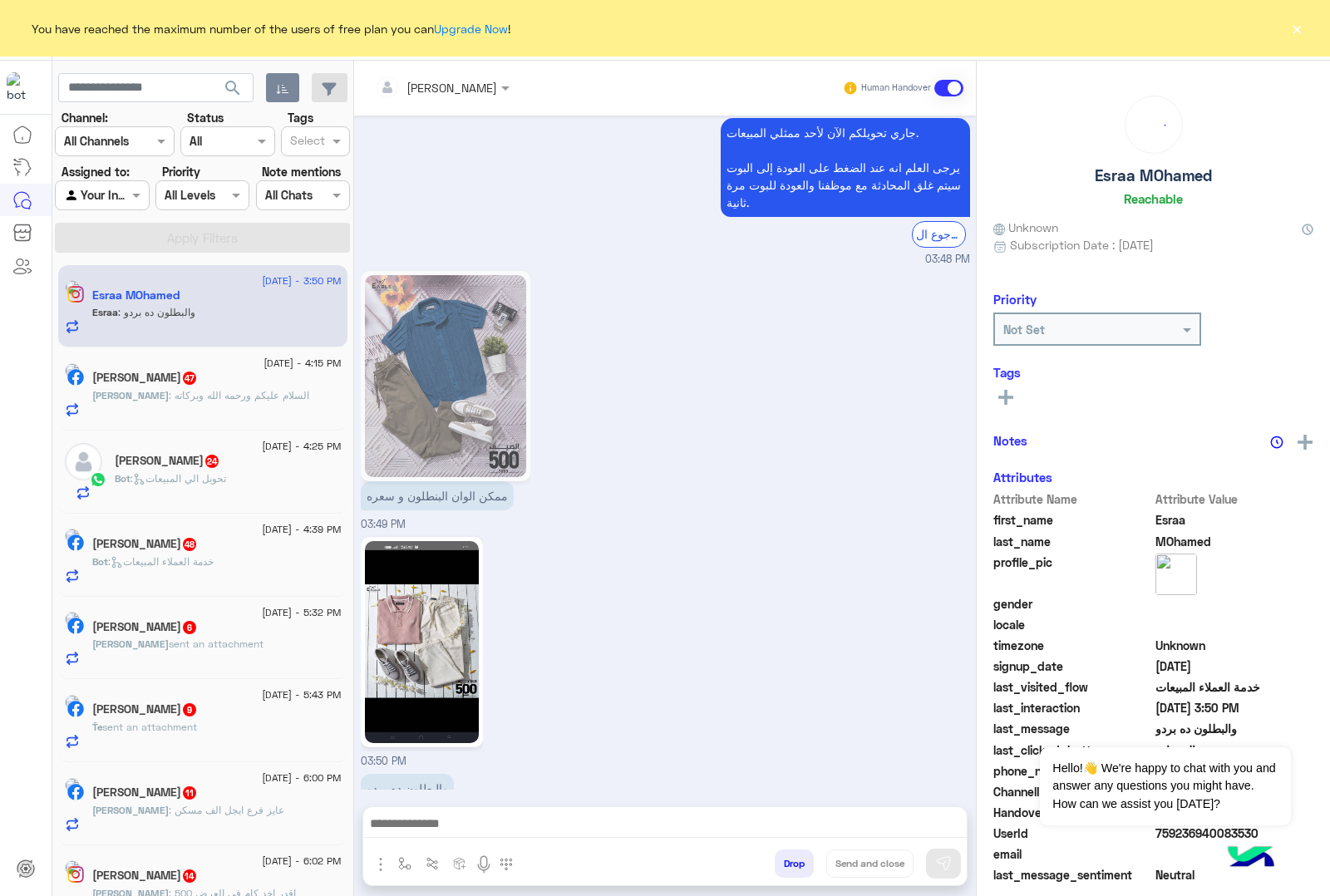
click at [790, 858] on button "Drop" at bounding box center [794, 864] width 39 height 28
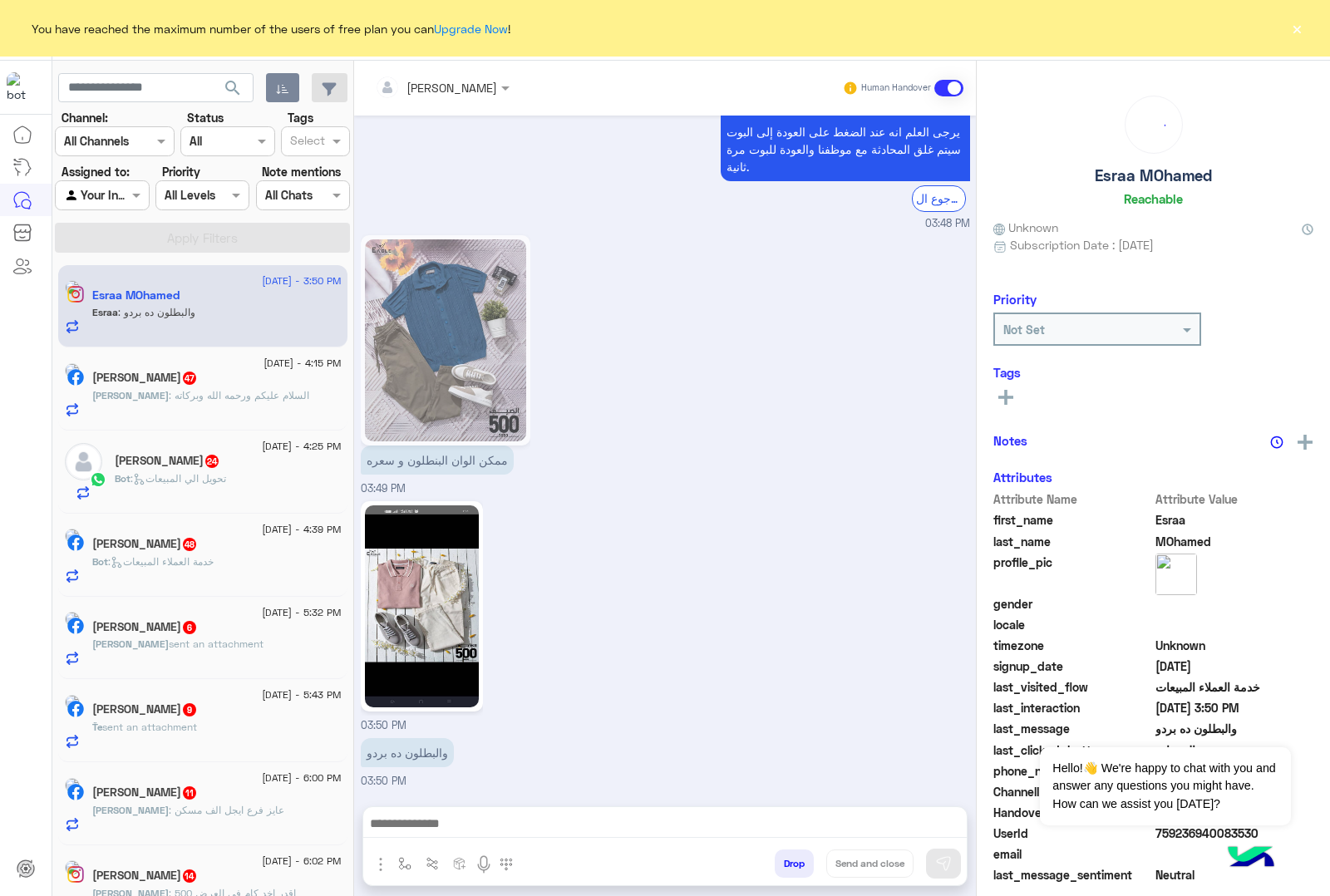
click at [790, 858] on div "[PERSON_NAME] Human Handover [DATE] 01:01 AM عميلنا ال[PERSON_NAME] اهلا بيك في…" at bounding box center [665, 481] width 622 height 842
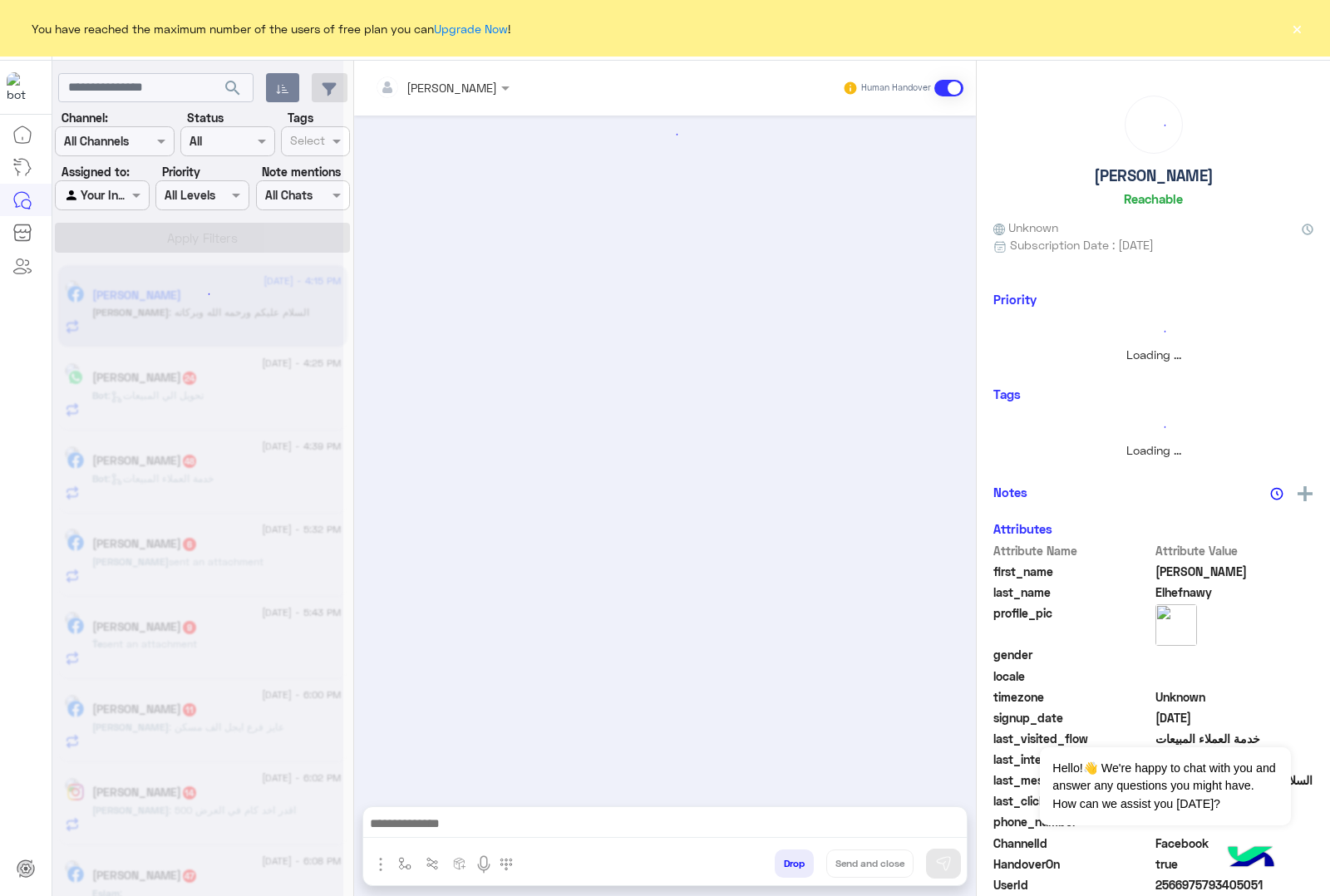
click at [790, 858] on button "Drop" at bounding box center [794, 864] width 39 height 28
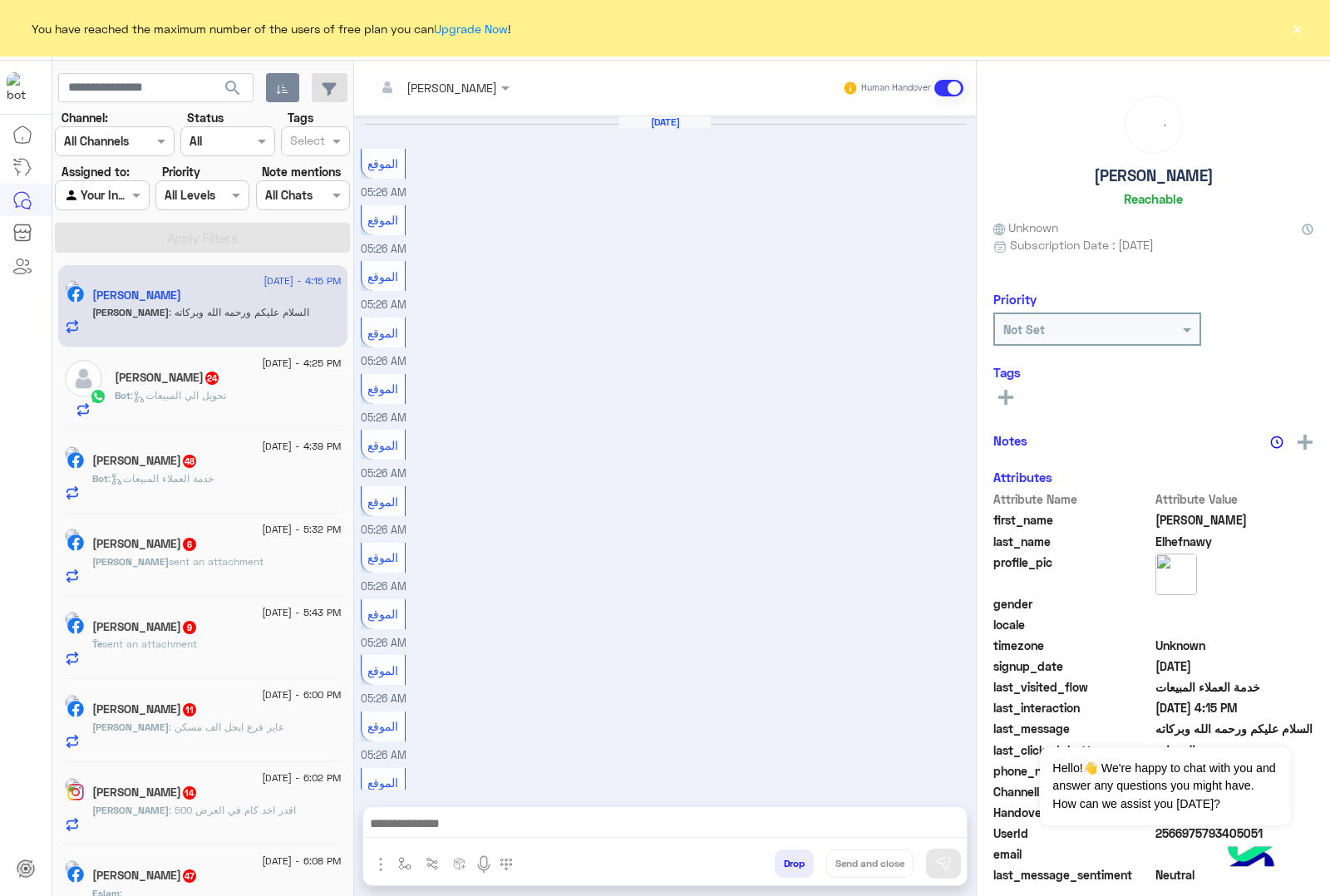
click at [790, 858] on div "[PERSON_NAME] Human Handover [DATE] الموقع 05:26 AM الموقع 05:26 AM الموقع 05:2…" at bounding box center [665, 481] width 622 height 842
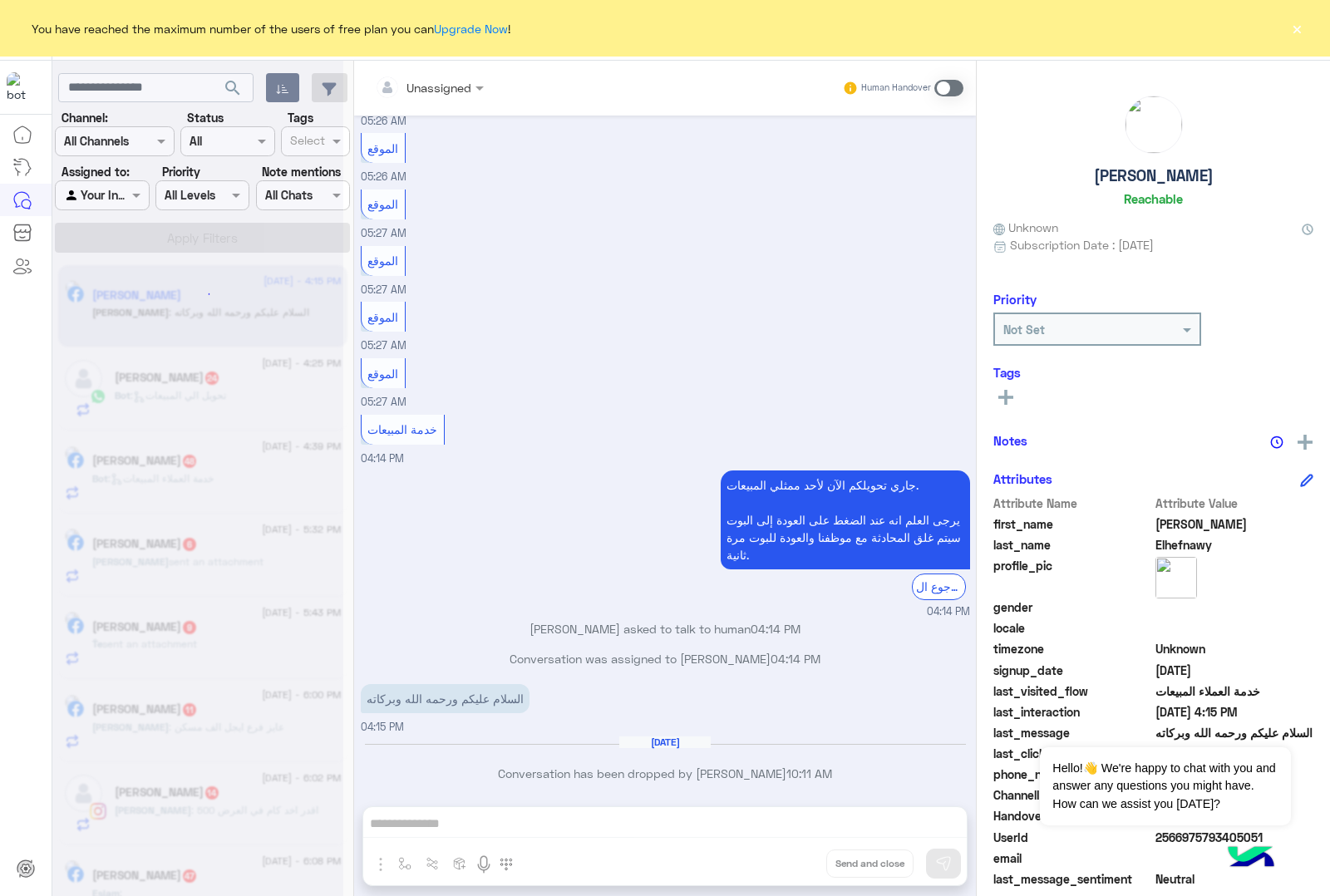
click at [790, 858] on div "Unassigned Human Handover [DATE] الموقع 05:26 AM الموقع 05:26 AM الموقع 05:26 A…" at bounding box center [665, 481] width 622 height 842
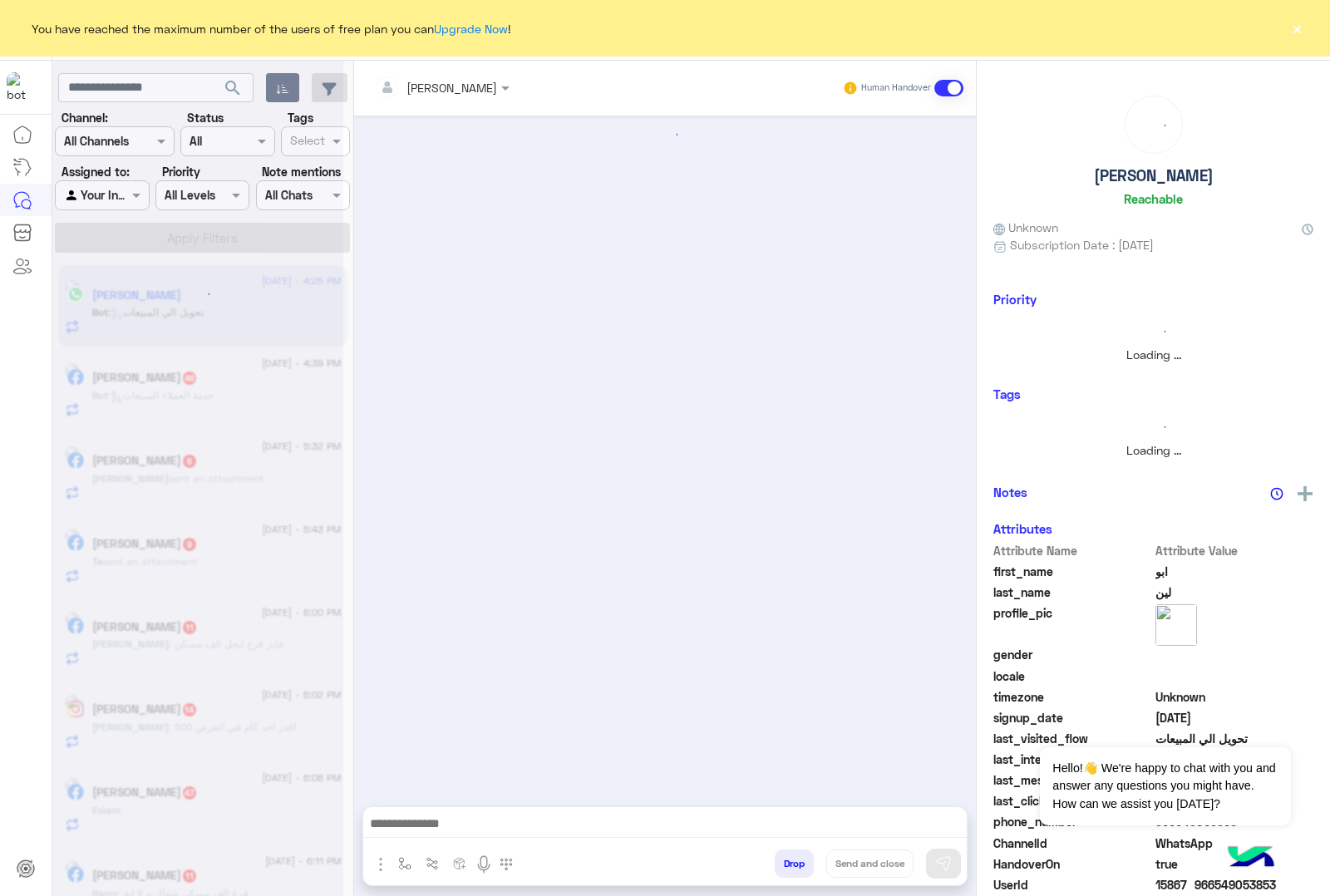
click at [790, 858] on div "[PERSON_NAME] Human Handover Drop Send and close" at bounding box center [665, 481] width 622 height 842
click at [790, 858] on button "Drop" at bounding box center [794, 864] width 39 height 28
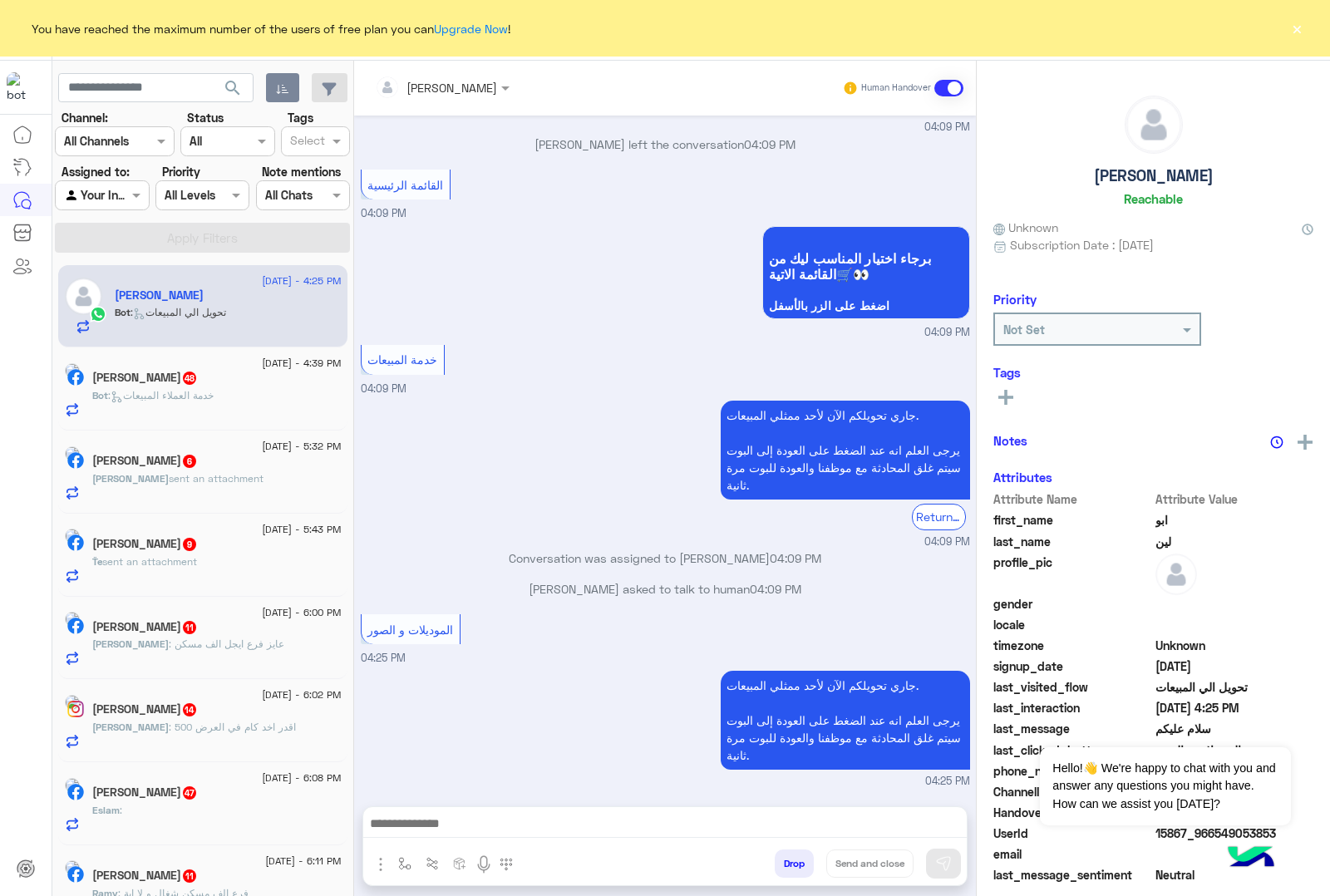
click at [790, 858] on button "Drop" at bounding box center [794, 864] width 39 height 28
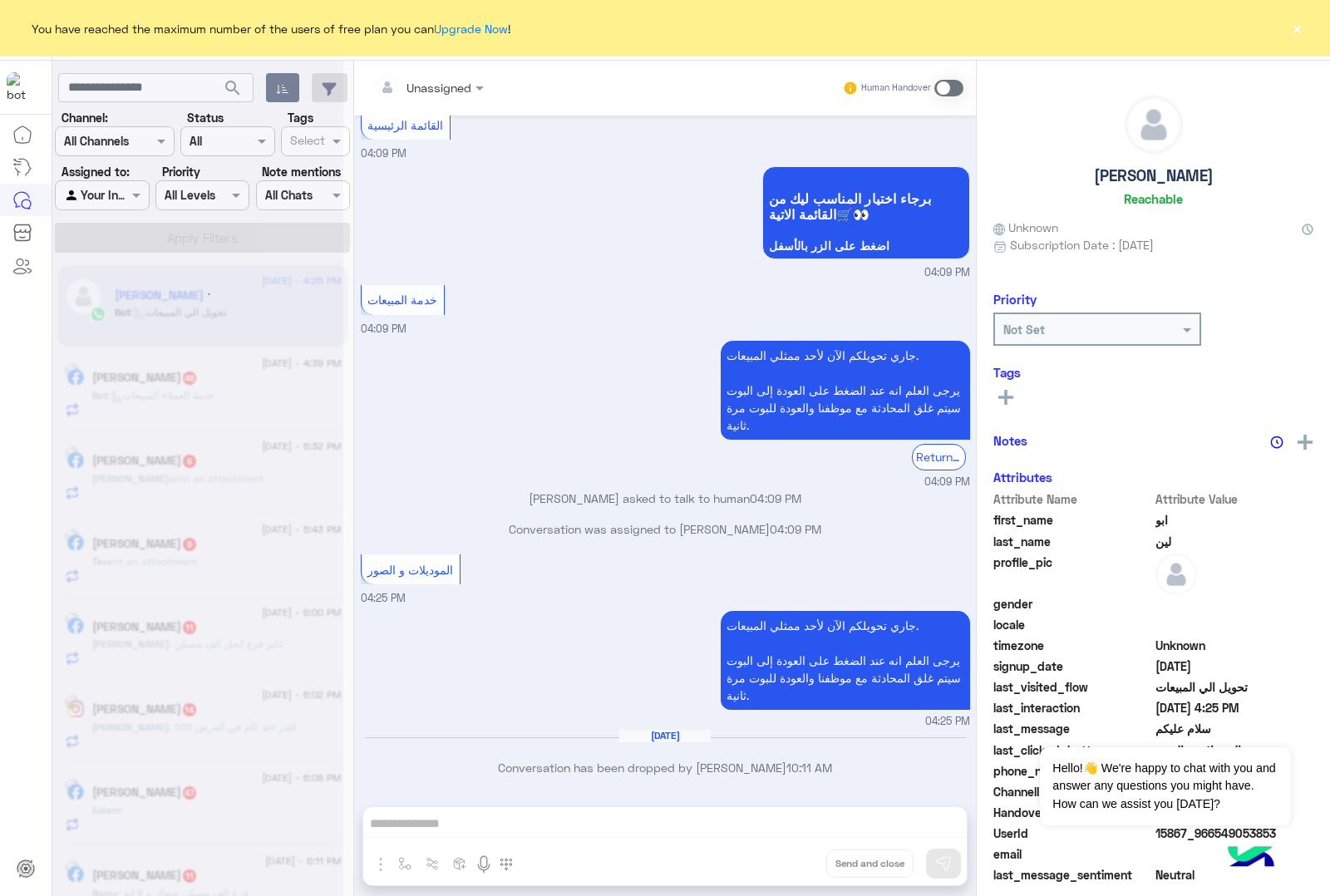
click at [790, 858] on div "Unassigned Human Handover [DATE] [URL][DOMAIN_NAME][DOMAIN_NAME] 07:37 AM الموق…" at bounding box center [665, 481] width 622 height 842
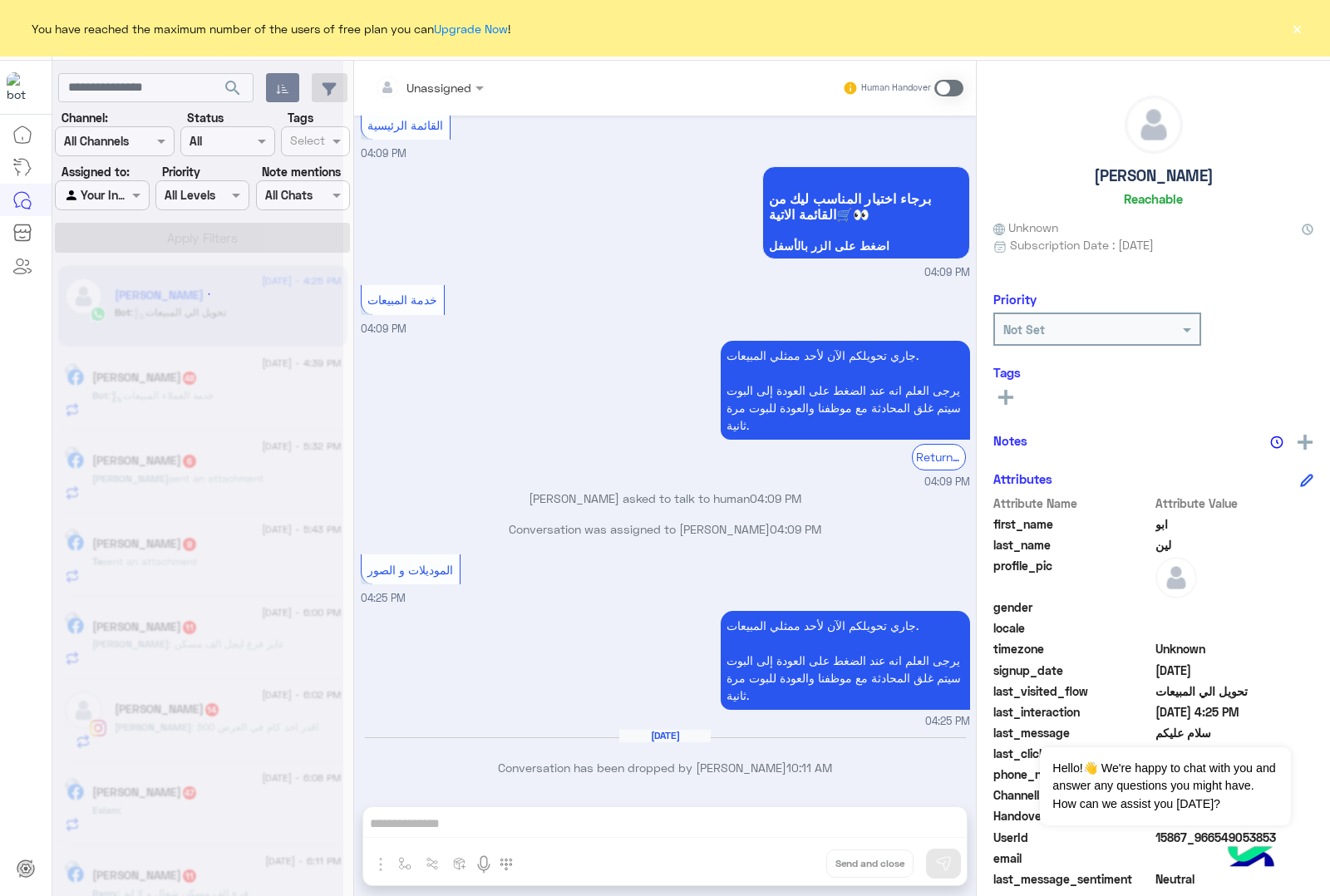
click at [790, 858] on div "Unassigned Human Handover [DATE] [URL][DOMAIN_NAME][DOMAIN_NAME] 07:37 AM الموق…" at bounding box center [665, 481] width 622 height 842
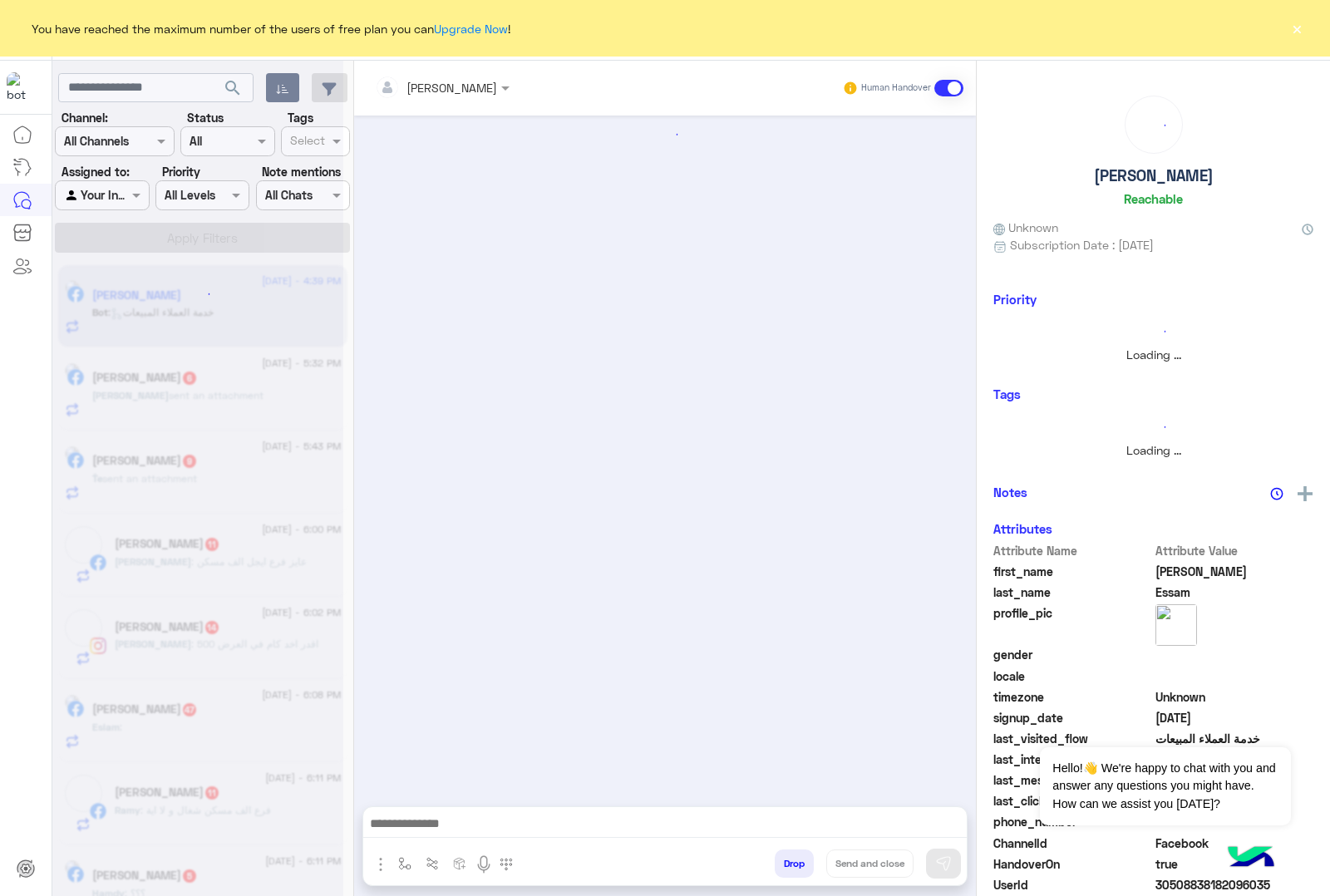
click at [790, 858] on button "Drop" at bounding box center [794, 864] width 39 height 28
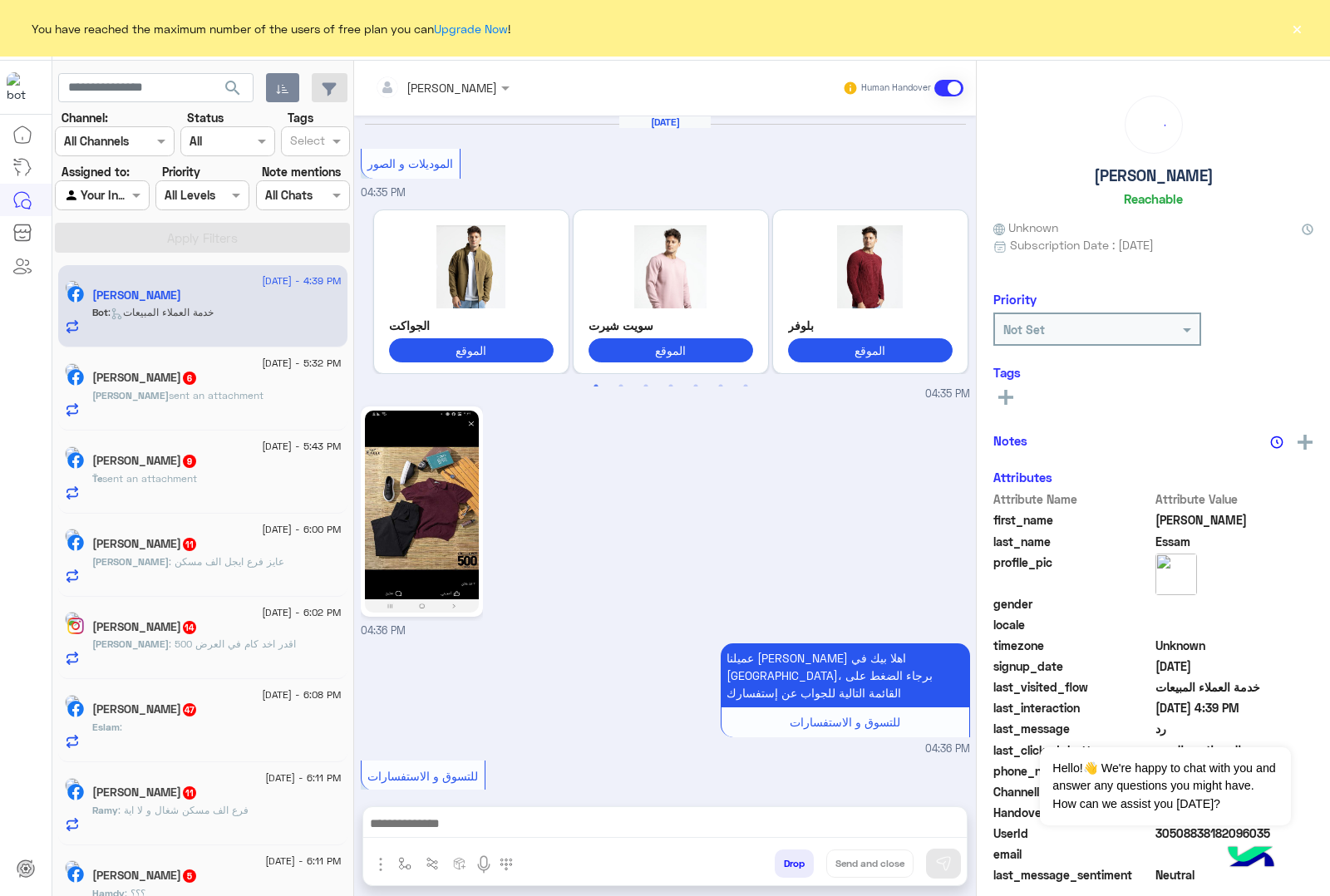
click at [790, 858] on div "[PERSON_NAME] Human Handover [DATE] الموديلات و الصور 04:35 PM Previous الجواكت…" at bounding box center [665, 481] width 622 height 842
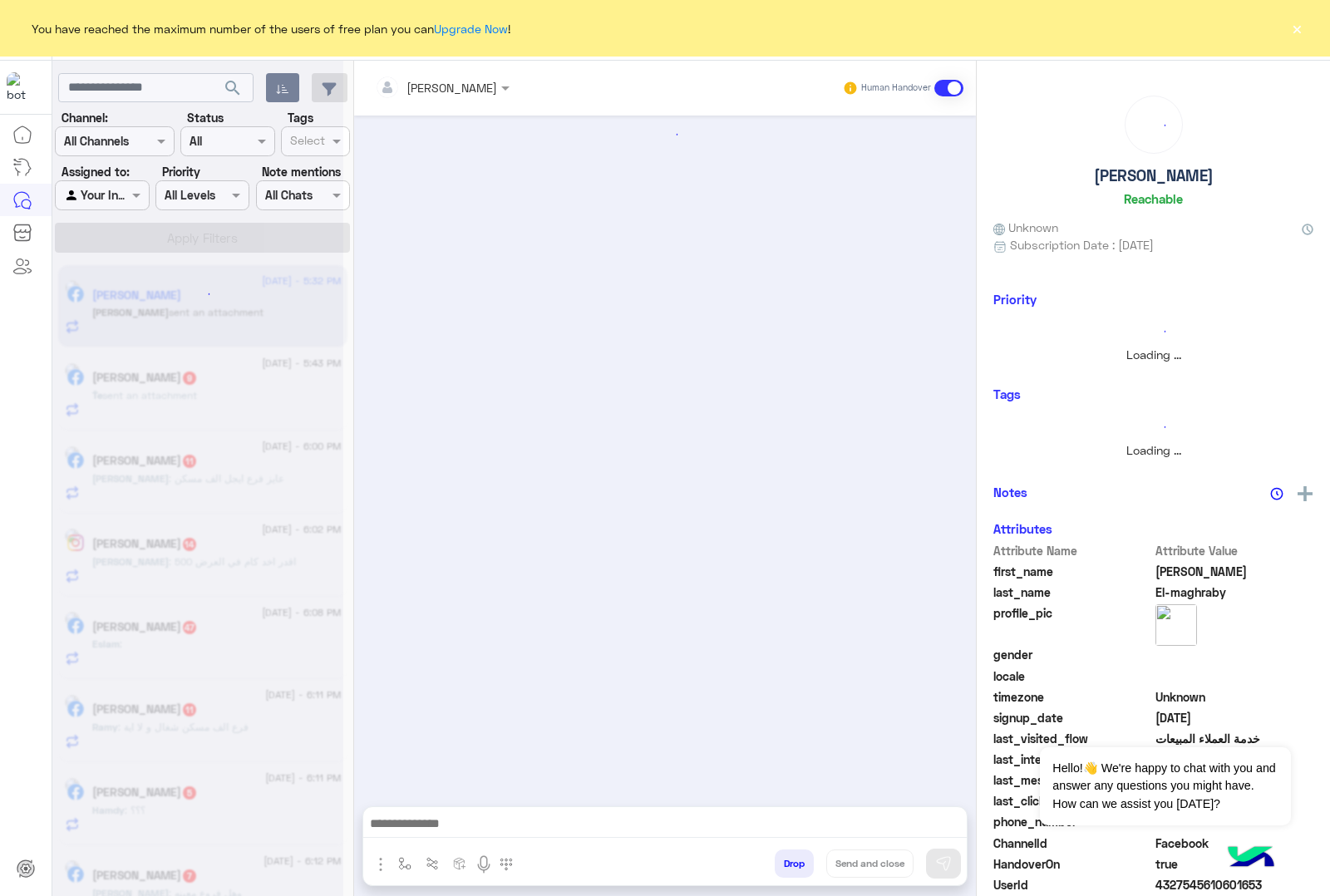
click at [790, 858] on button "Drop" at bounding box center [794, 864] width 39 height 28
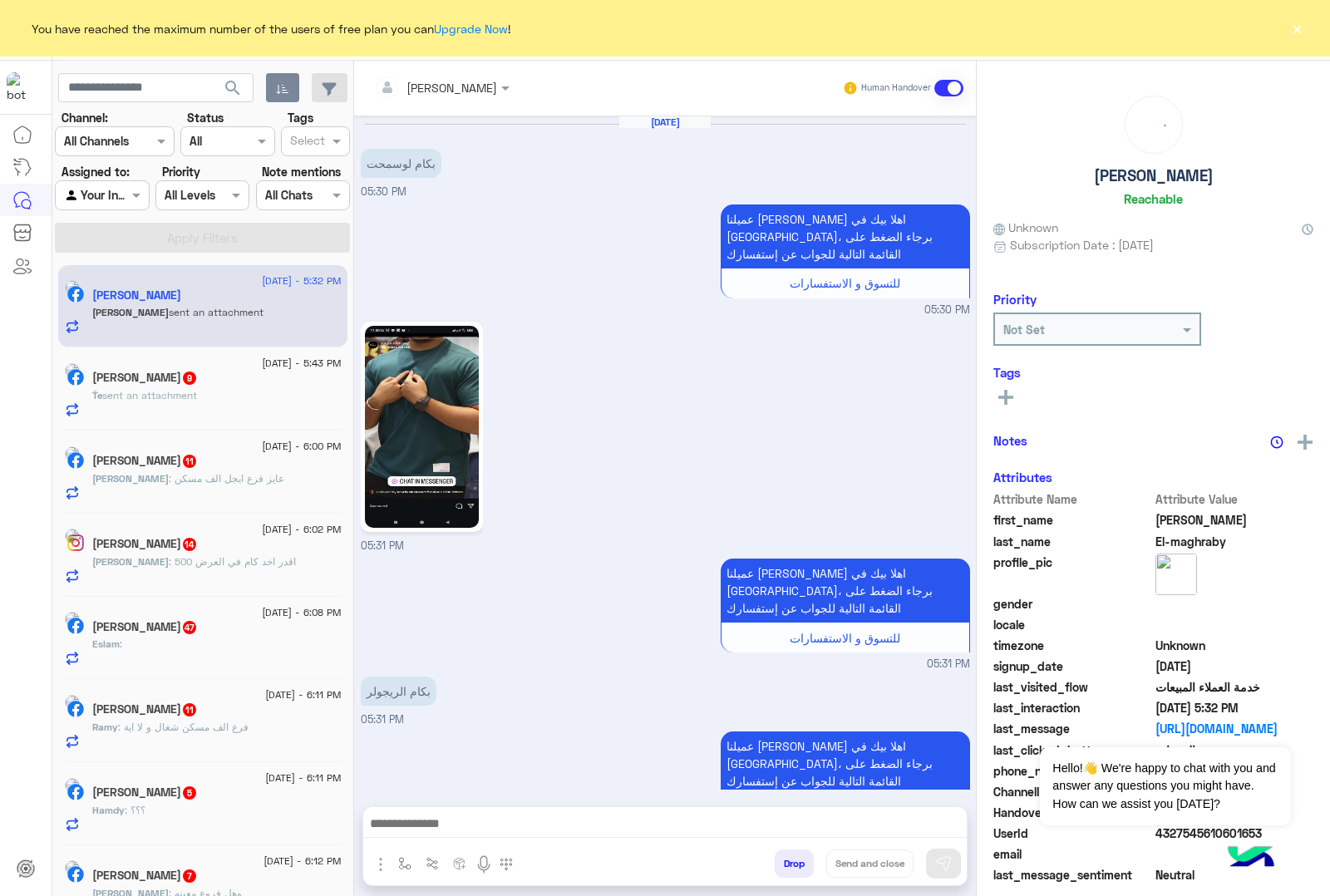
click at [790, 858] on button "Drop" at bounding box center [794, 864] width 39 height 28
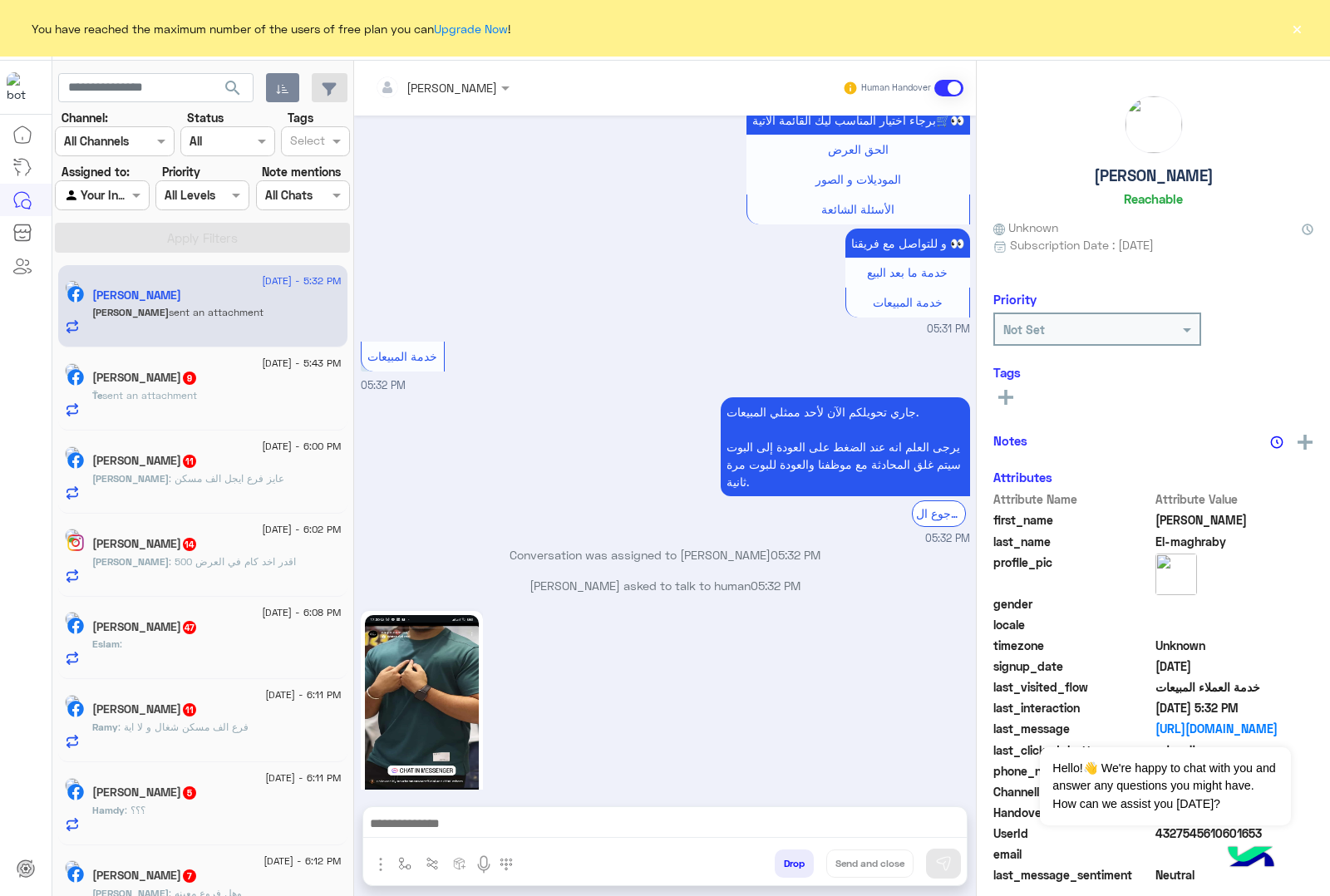
click at [790, 858] on div "[PERSON_NAME] Human Handover [DATE] بكام لوسمحت 05:30 PM عميلنا [PERSON_NAME] ا…" at bounding box center [665, 481] width 622 height 842
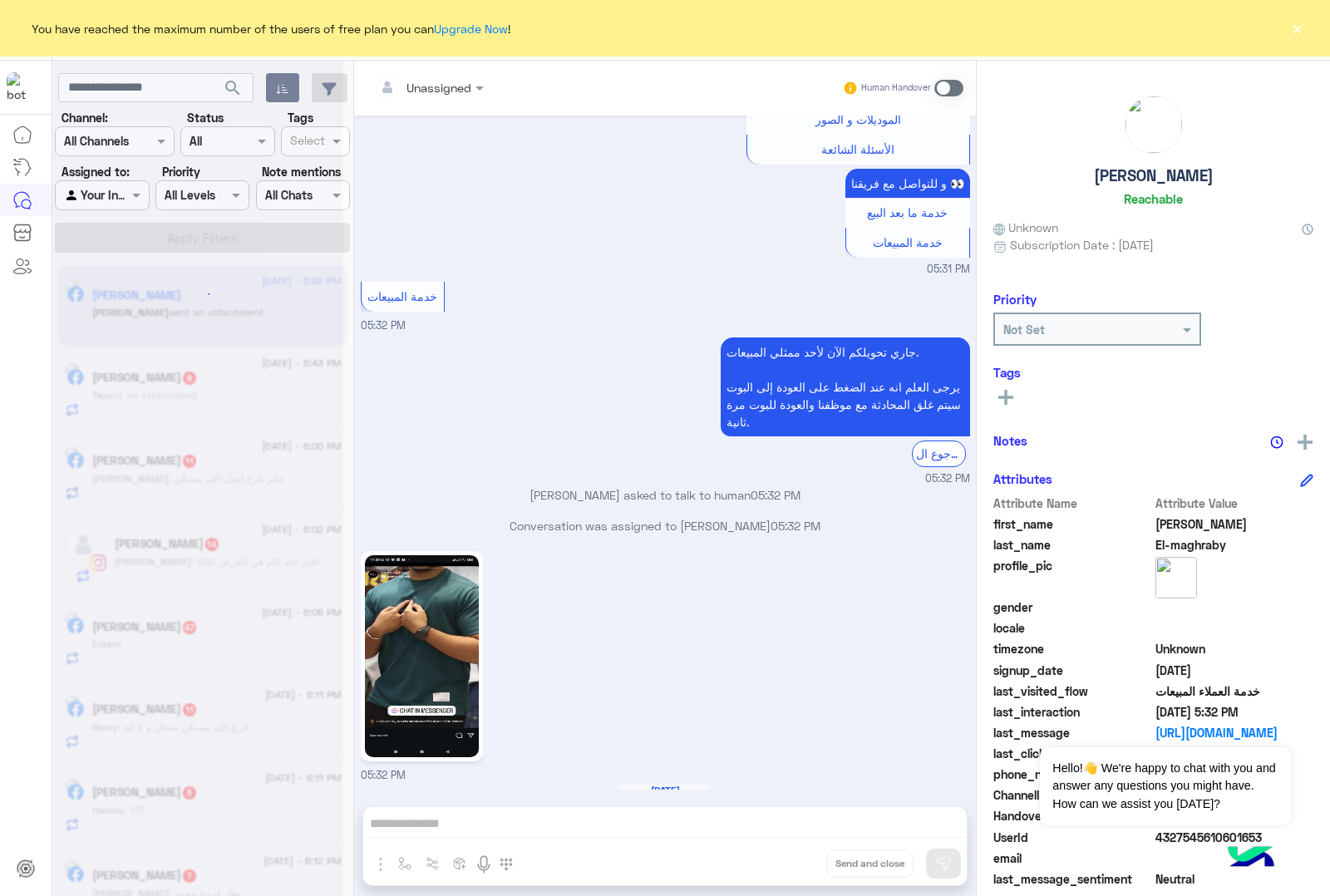
click at [790, 858] on div "Unassigned Human Handover [DATE] بكام لوسمحت 05:30 PM عميلنا [PERSON_NAME] اهلا…" at bounding box center [665, 481] width 622 height 842
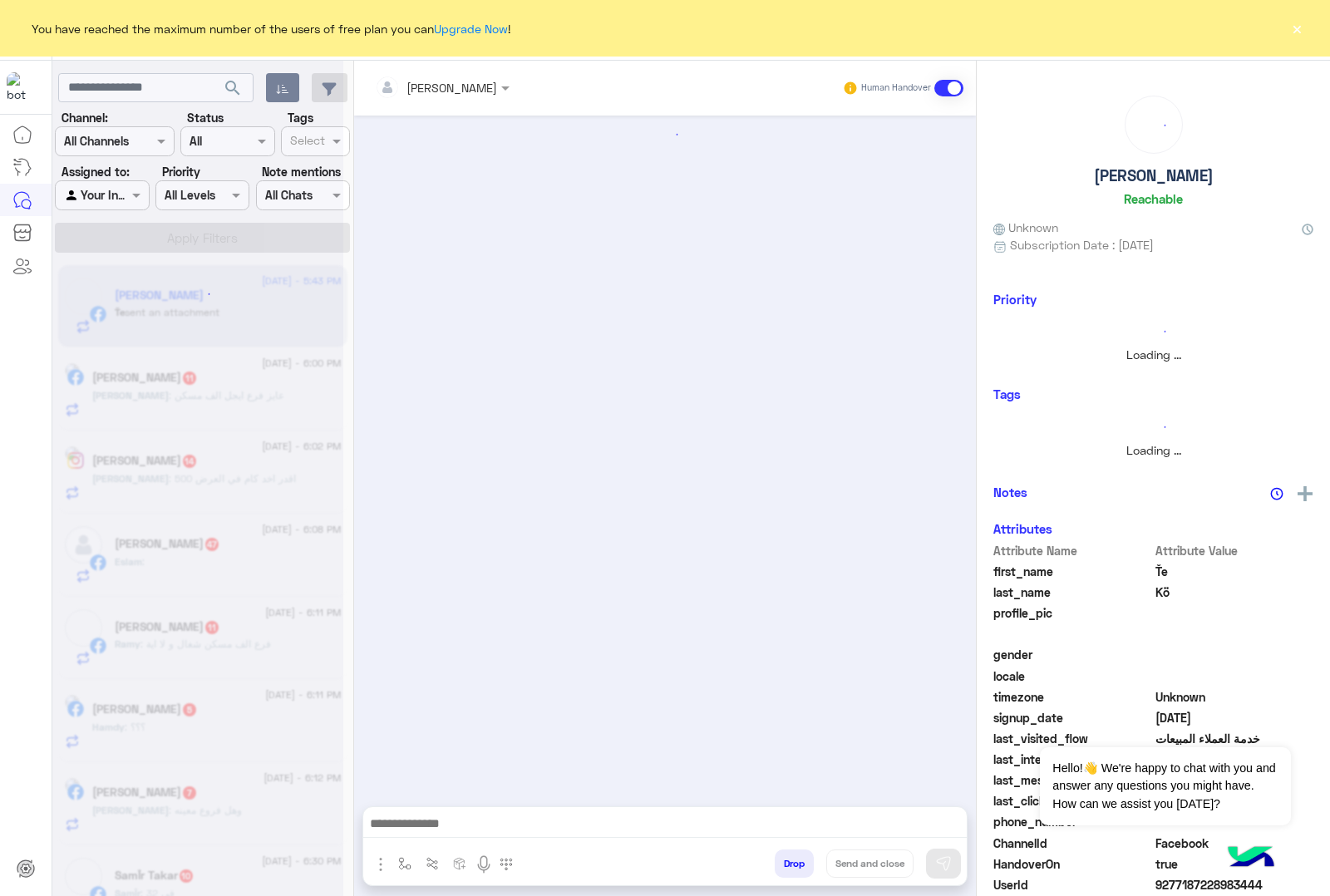
click at [790, 858] on button "Drop" at bounding box center [794, 864] width 39 height 28
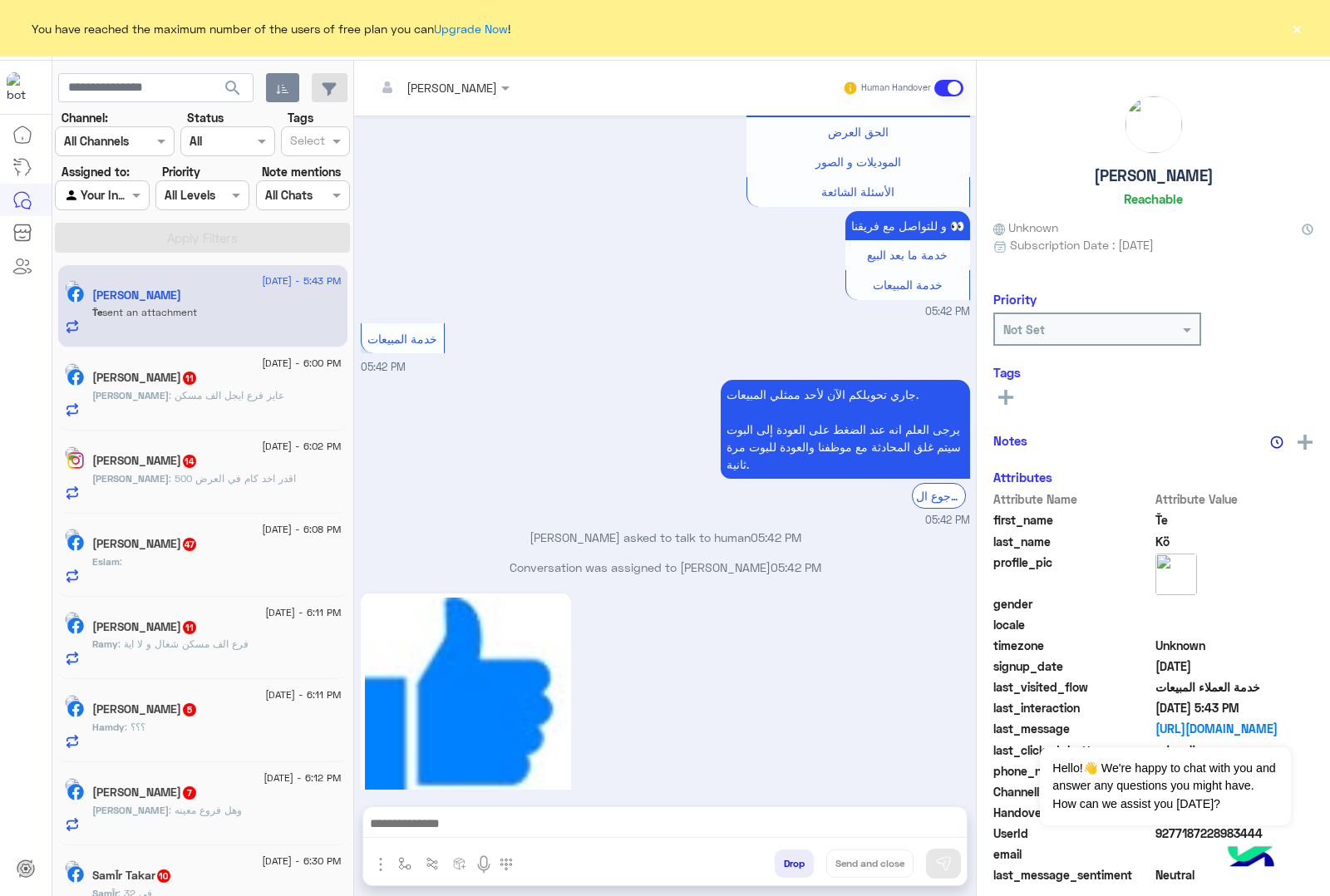
click at [790, 858] on div "[PERSON_NAME] Human Handover [DATE] الجاكيت بكام 04:09 PM عميلنا ال[PERSON_NAME…" at bounding box center [665, 481] width 622 height 842
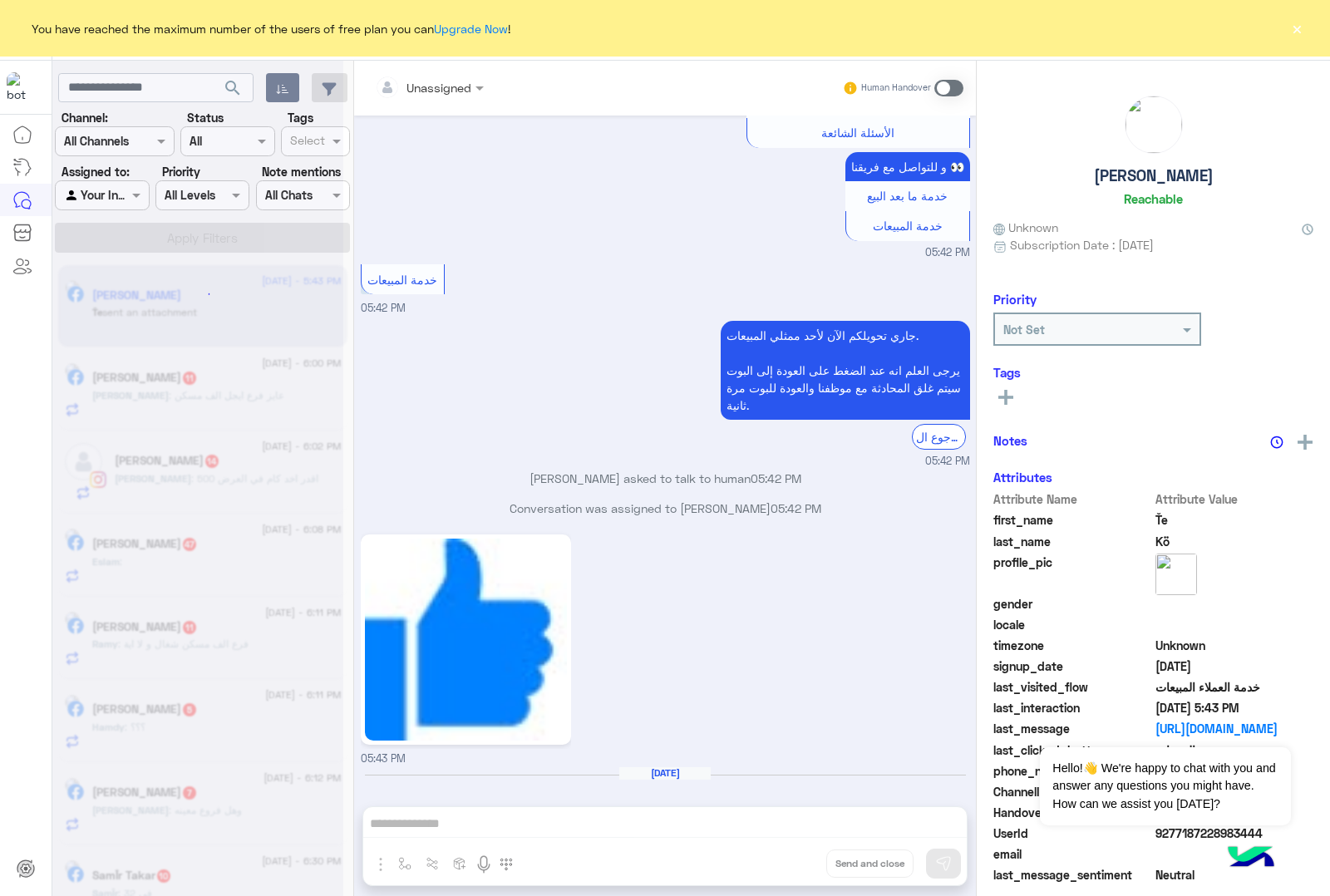
click at [790, 858] on div "Unassigned Human Handover [DATE] الجاكيت بكام 04:09 PM عميلنا ال[PERSON_NAME] ا…" at bounding box center [665, 481] width 622 height 842
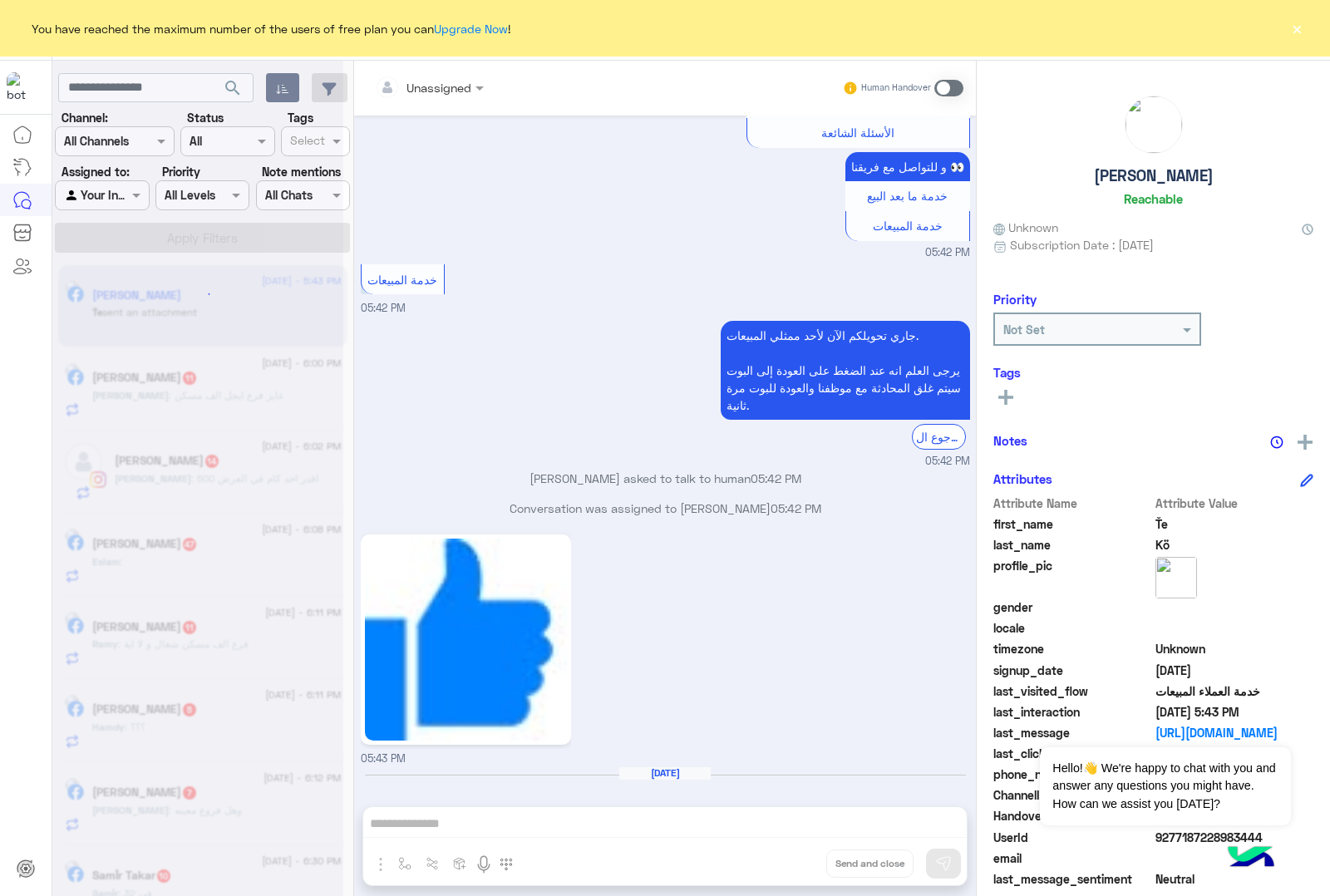
click at [790, 858] on div "Unassigned Human Handover [DATE] الجاكيت بكام 04:09 PM عميلنا ال[PERSON_NAME] ا…" at bounding box center [665, 481] width 622 height 842
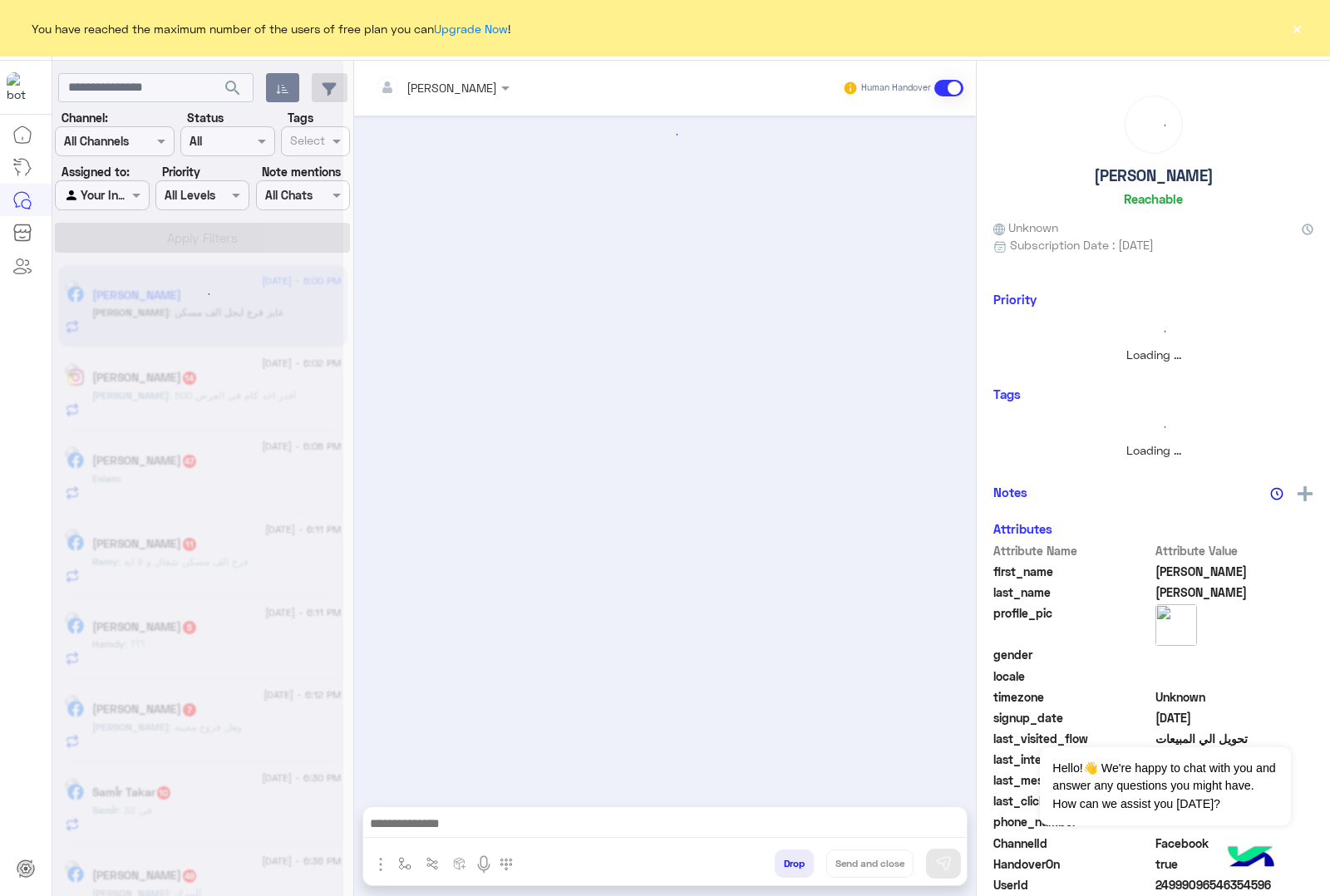
click at [790, 858] on button "Drop" at bounding box center [794, 864] width 39 height 28
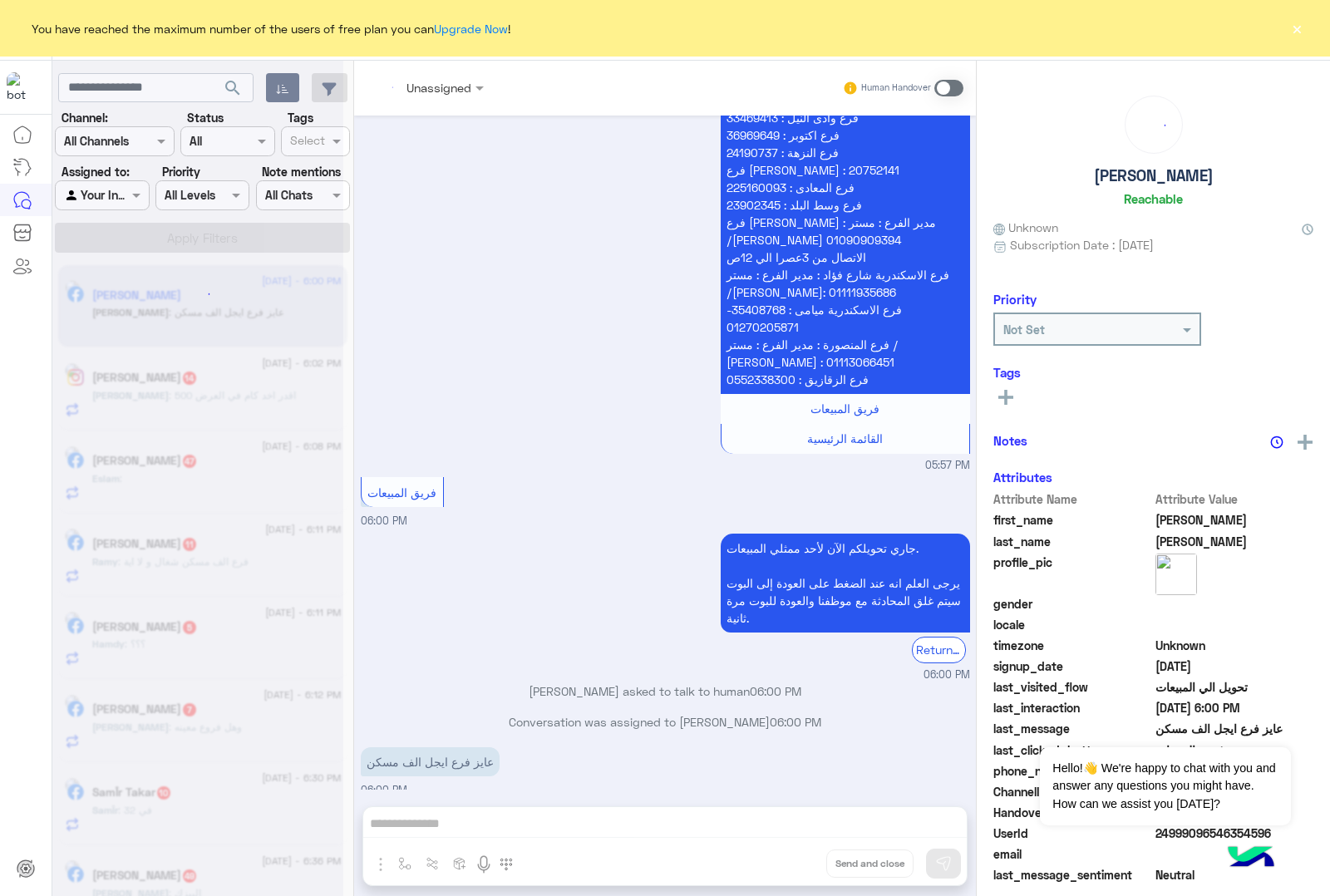
click at [790, 858] on div "Unassigned Human Handover [DATE] GetStarted 05:55 PM اهلا بيك عميلنا [PERSON_NA…" at bounding box center [665, 481] width 622 height 842
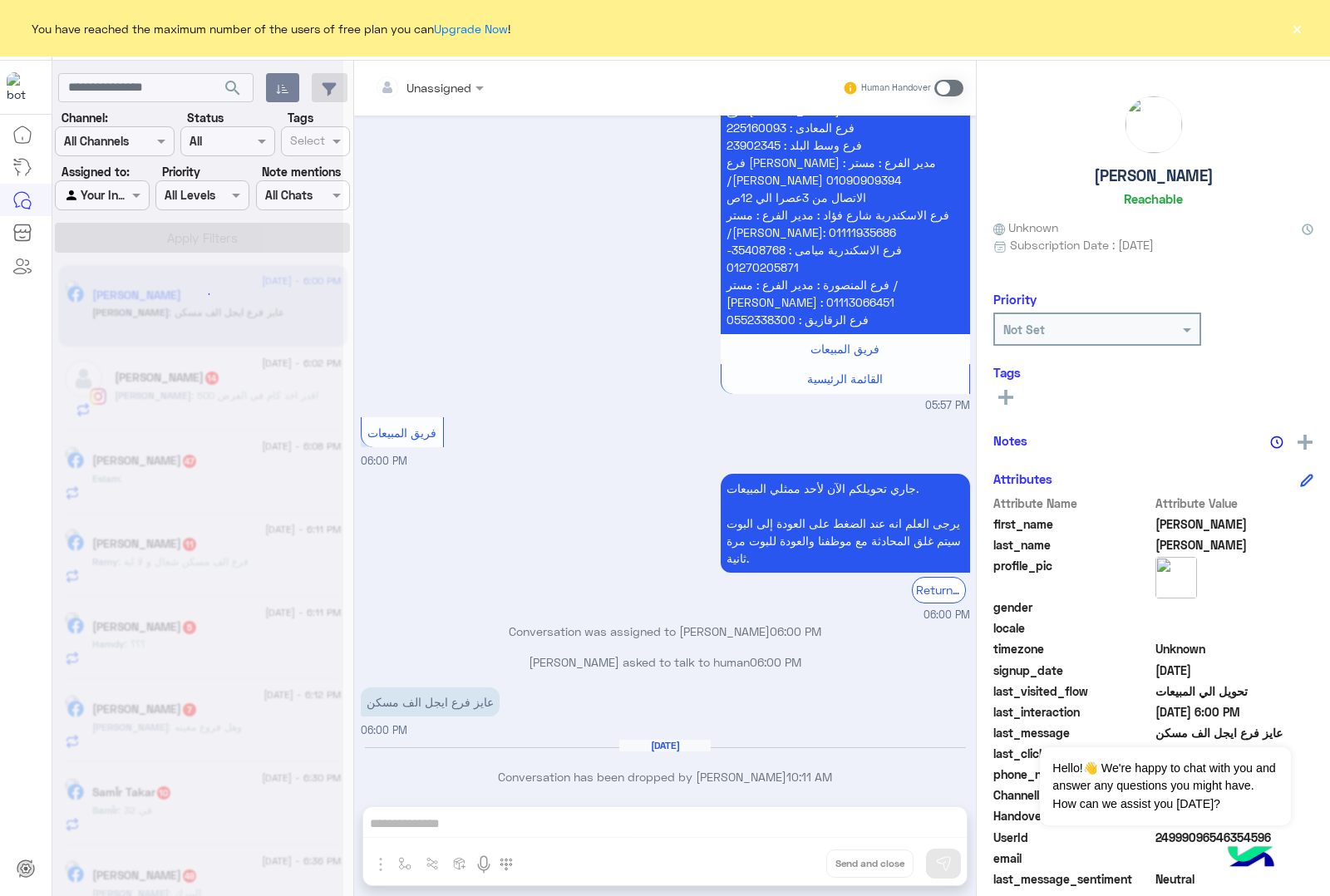
click at [790, 858] on div "Unassigned Human Handover [DATE] GetStarted 05:55 PM اهلا بيك عميلنا [PERSON_NA…" at bounding box center [665, 481] width 622 height 842
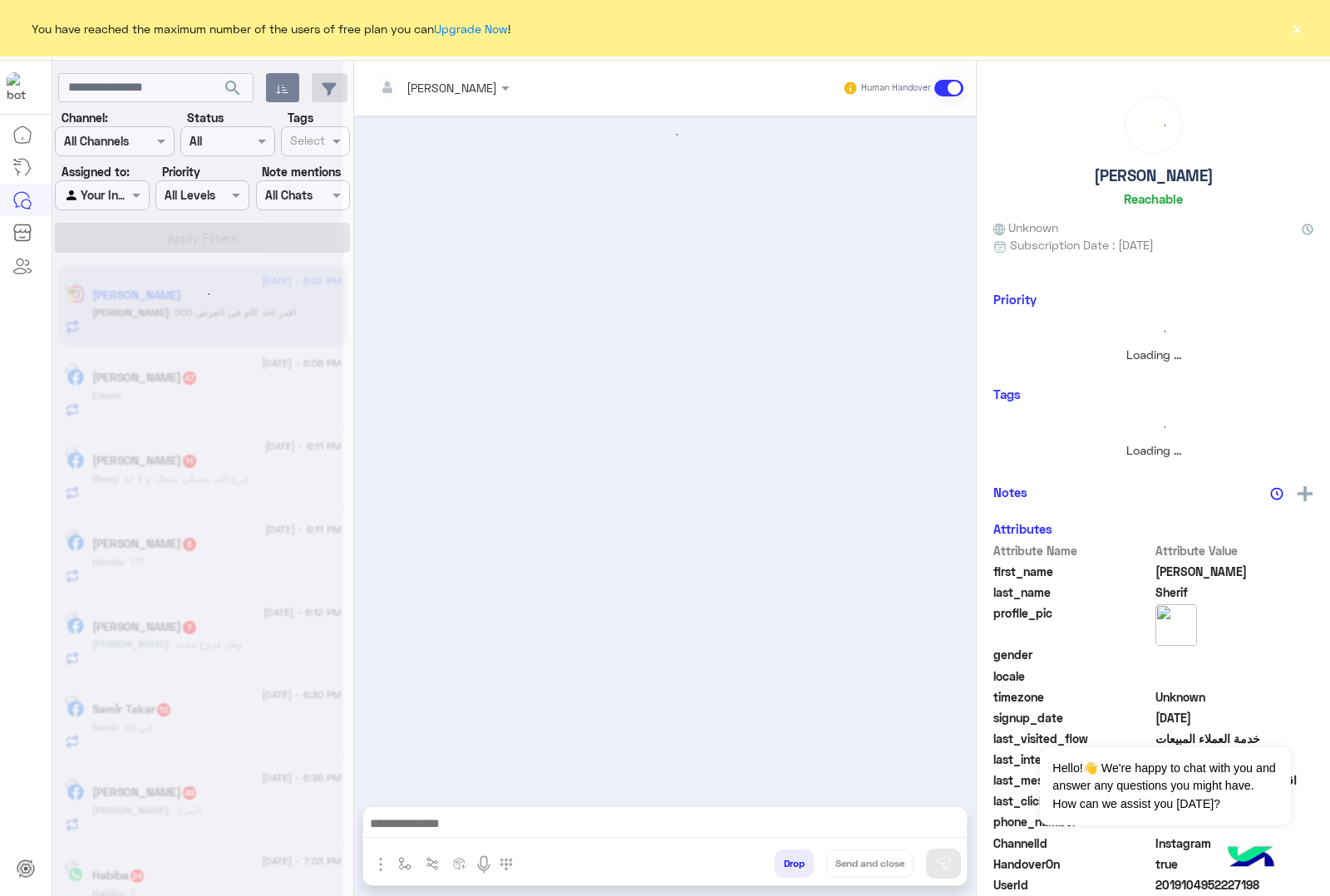
click at [790, 858] on button "Drop" at bounding box center [794, 864] width 39 height 28
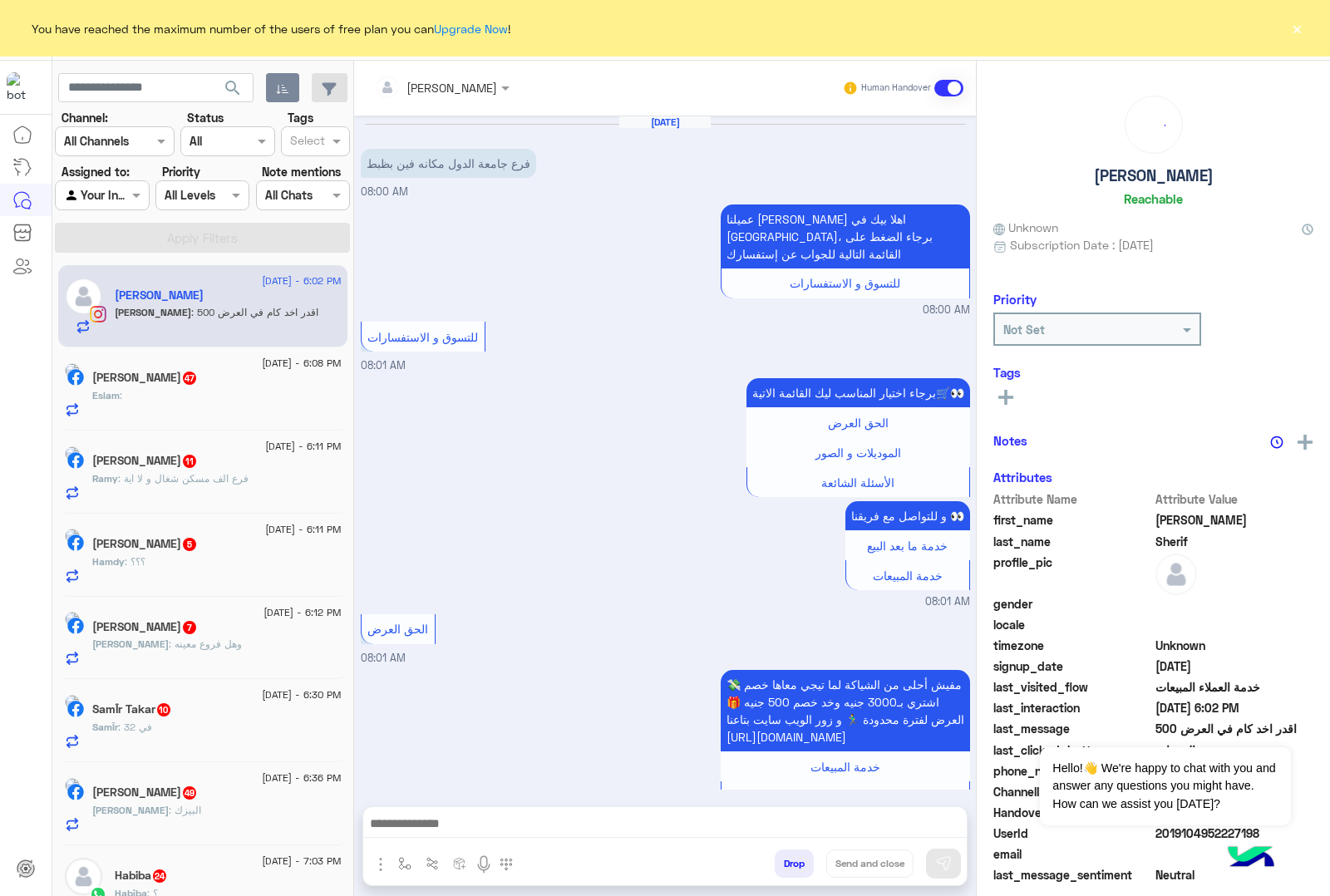
click at [790, 858] on button "Drop" at bounding box center [794, 864] width 39 height 28
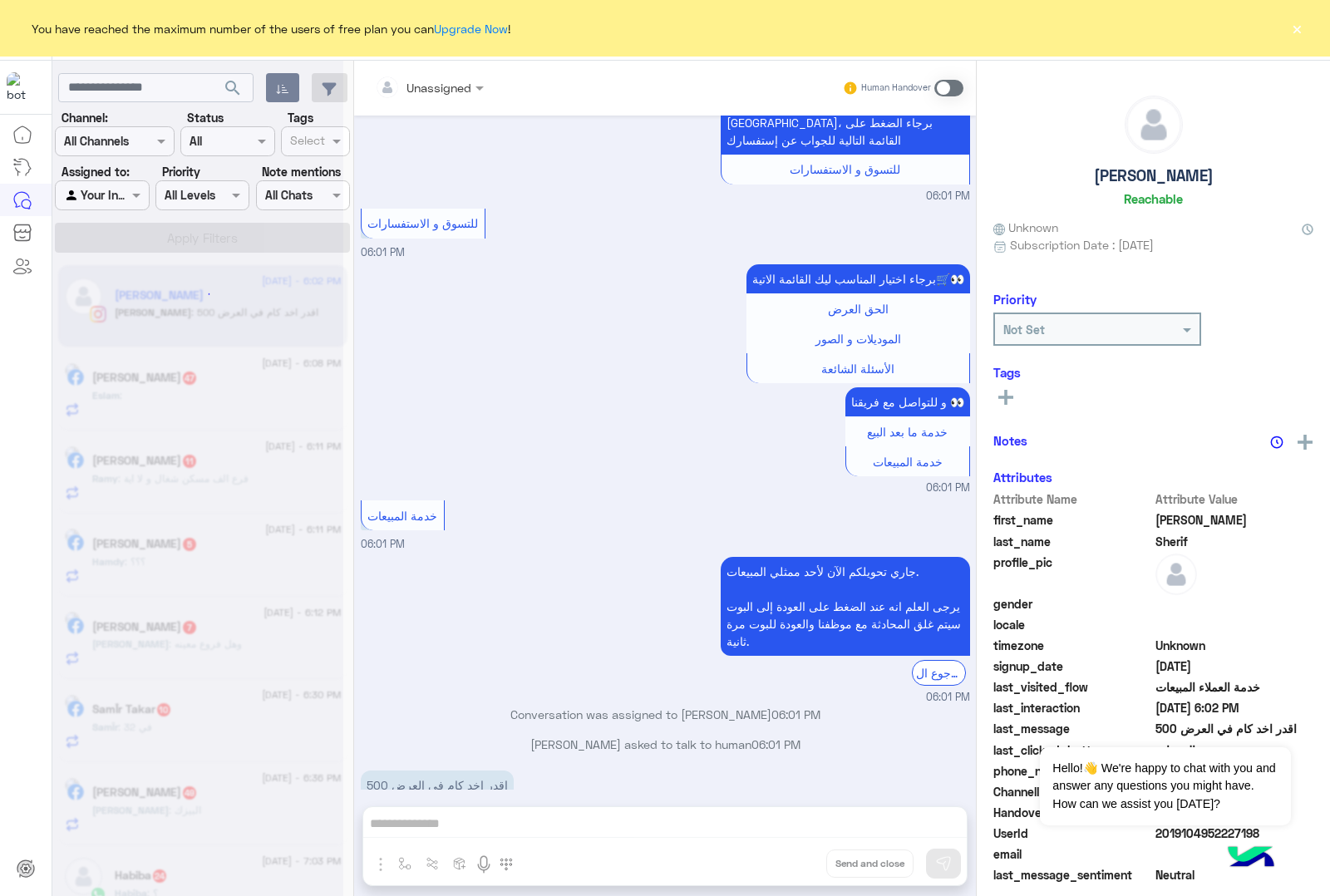
click at [790, 858] on div "Unassigned Human Handover [DATE] فرع جامعة الدول مكانه فين بظبط 08:00 AM عميلنا…" at bounding box center [665, 481] width 622 height 842
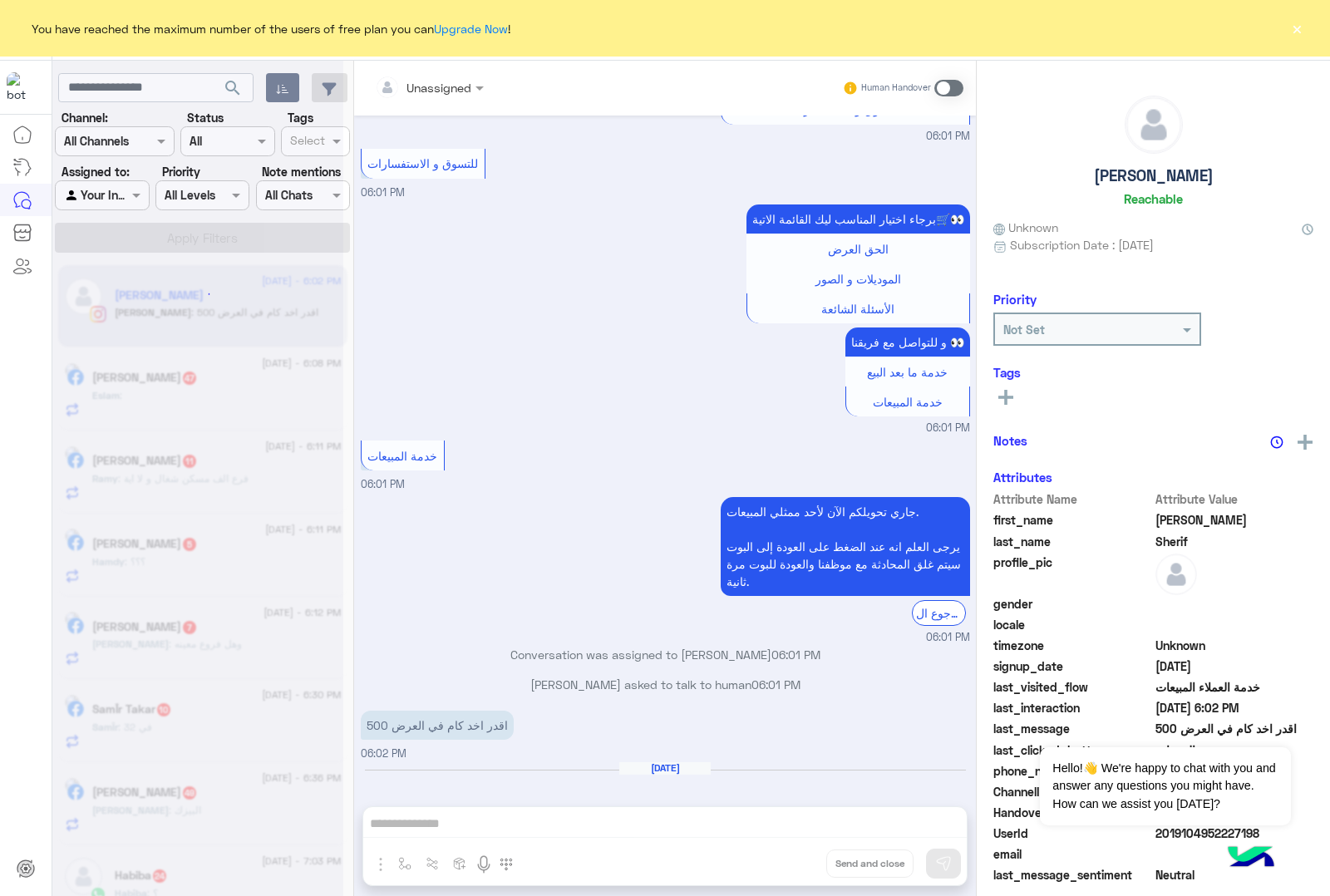
click at [790, 858] on div "Unassigned Human Handover [DATE] فرع جامعة الدول مكانه فين بظبط 08:00 AM عميلنا…" at bounding box center [665, 481] width 622 height 842
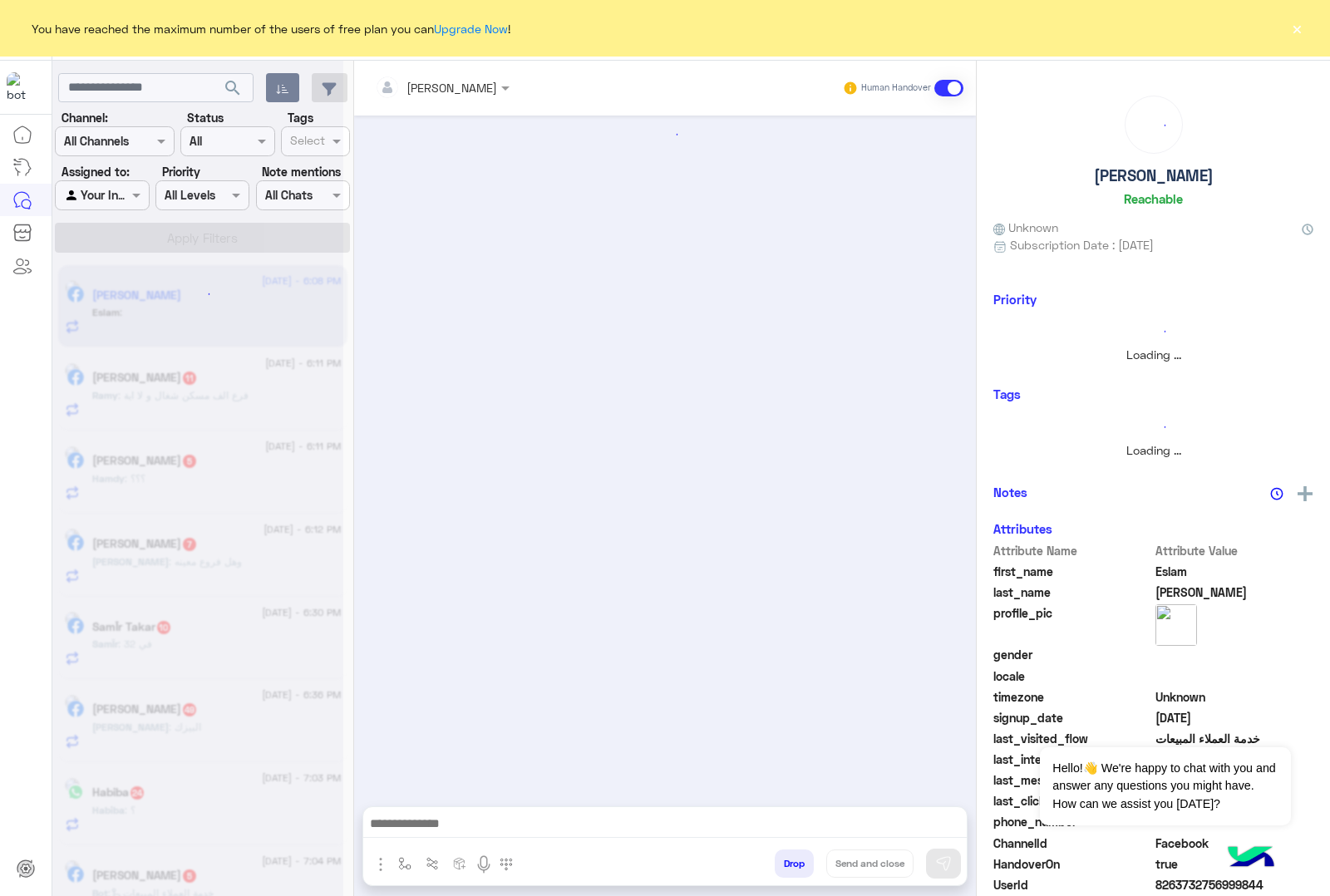
click at [790, 858] on button "Drop" at bounding box center [794, 864] width 39 height 28
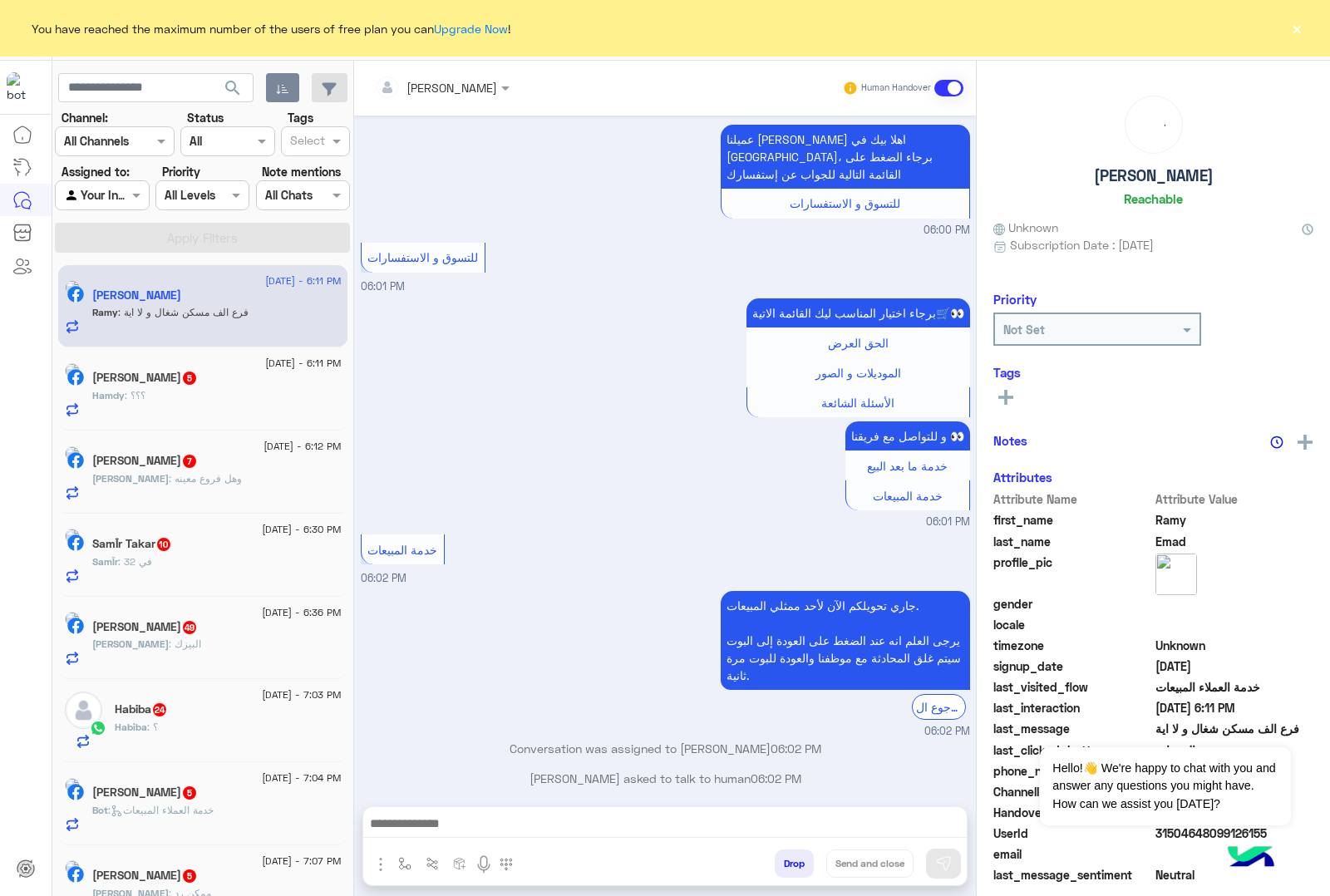
click at [790, 858] on button "Drop" at bounding box center [794, 864] width 39 height 28
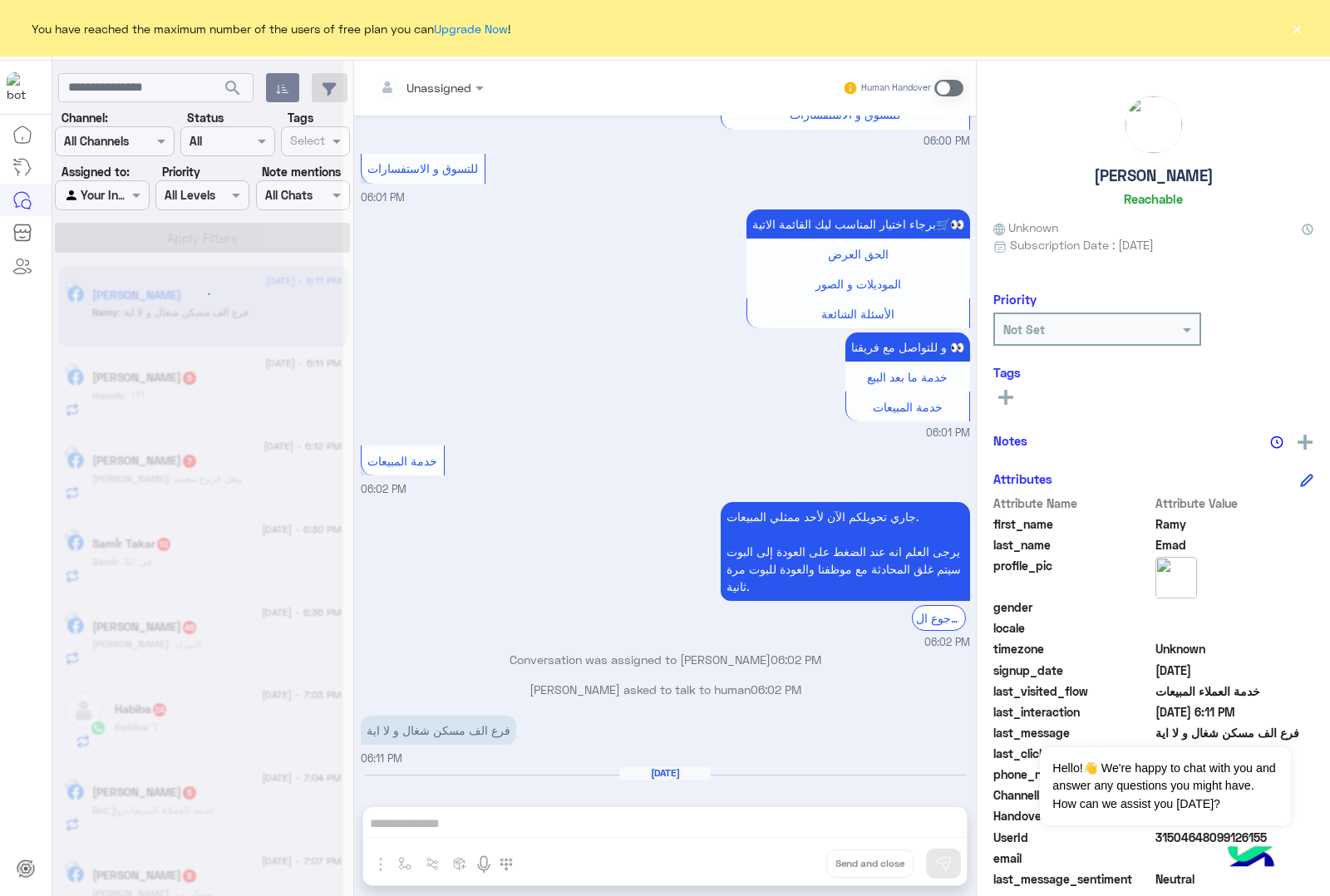
click at [790, 858] on div "Unassigned Human Handover [DATE] عنوان الف مسكن 05:58 PM عميلنا [PERSON_NAME] ا…" at bounding box center [665, 481] width 622 height 842
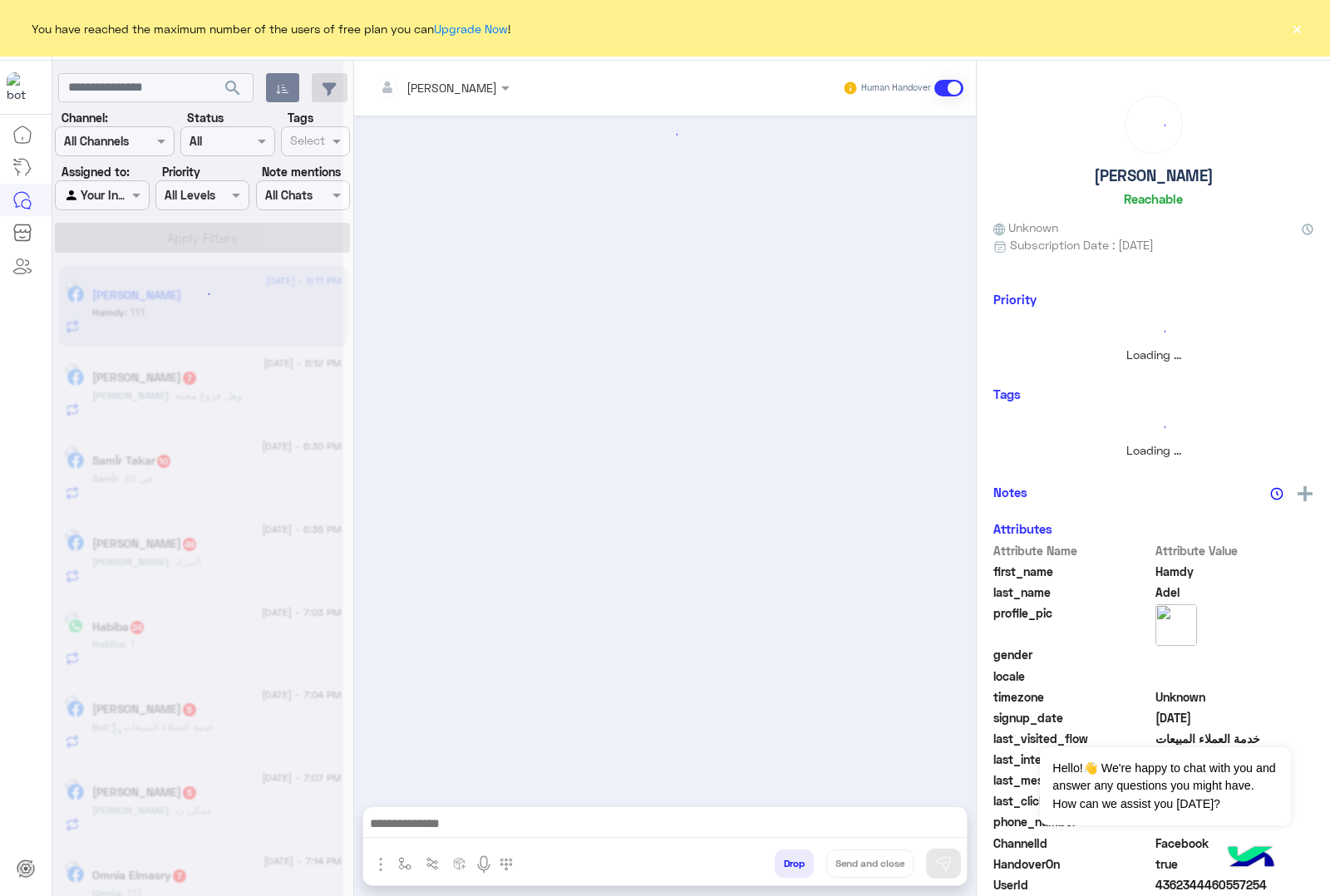
click at [790, 858] on button "Drop" at bounding box center [794, 864] width 39 height 28
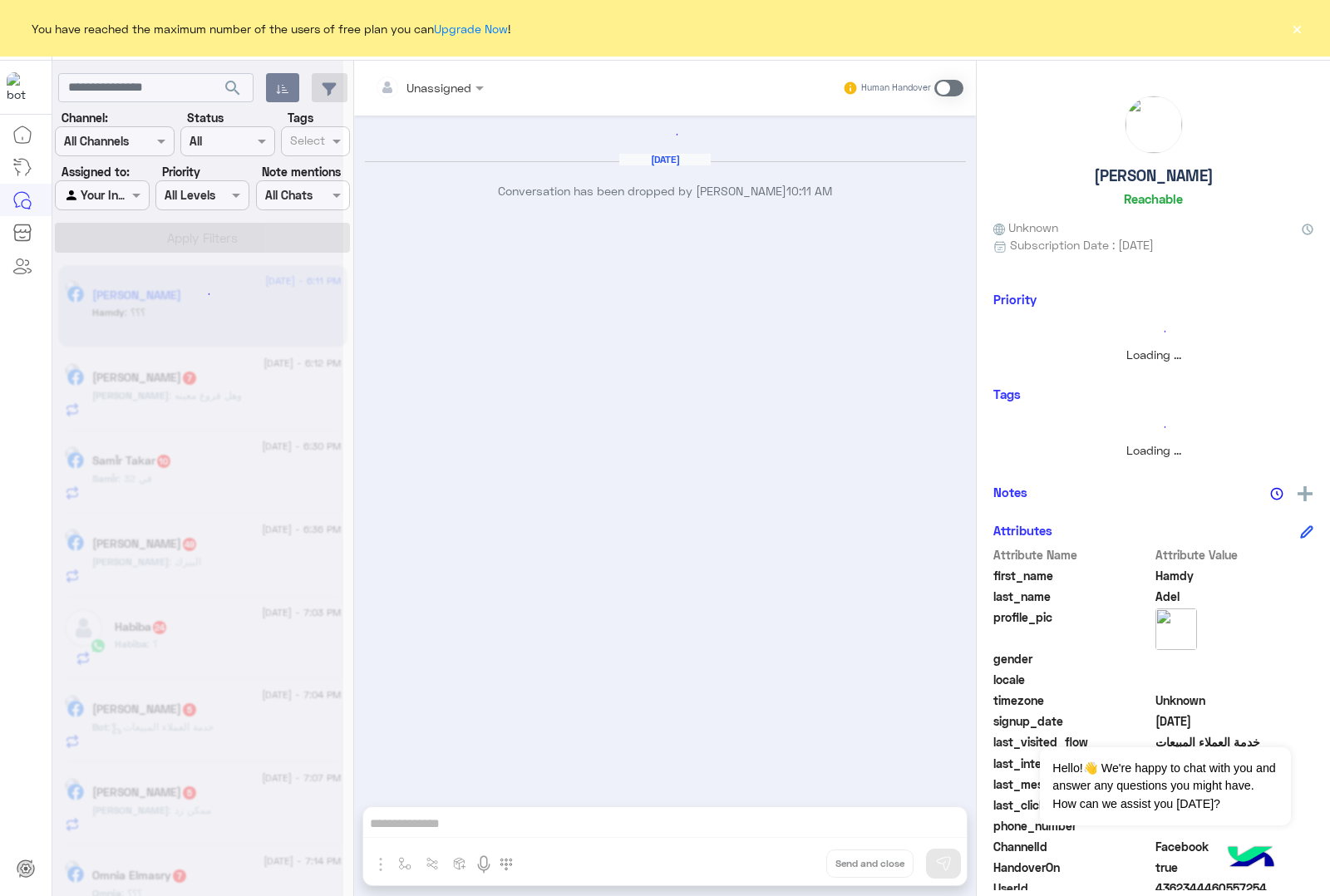
click at [790, 858] on div "Unassigned Human Handover [DATE] Conversation has been dropped by [PERSON_NAME]…" at bounding box center [665, 481] width 622 height 842
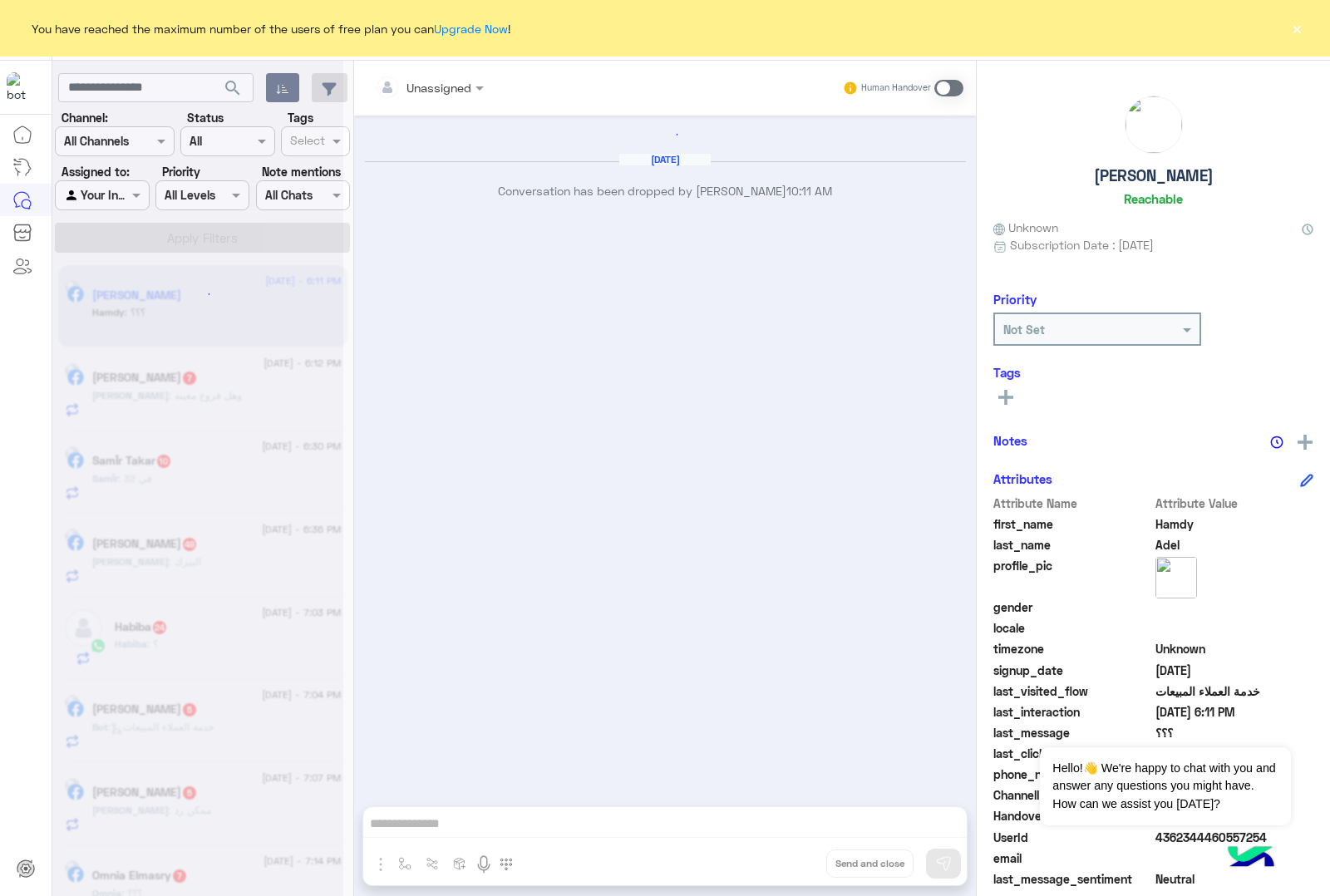
click at [790, 858] on div "Unassigned Human Handover [DATE] Conversation has been dropped by [PERSON_NAME]…" at bounding box center [665, 481] width 622 height 842
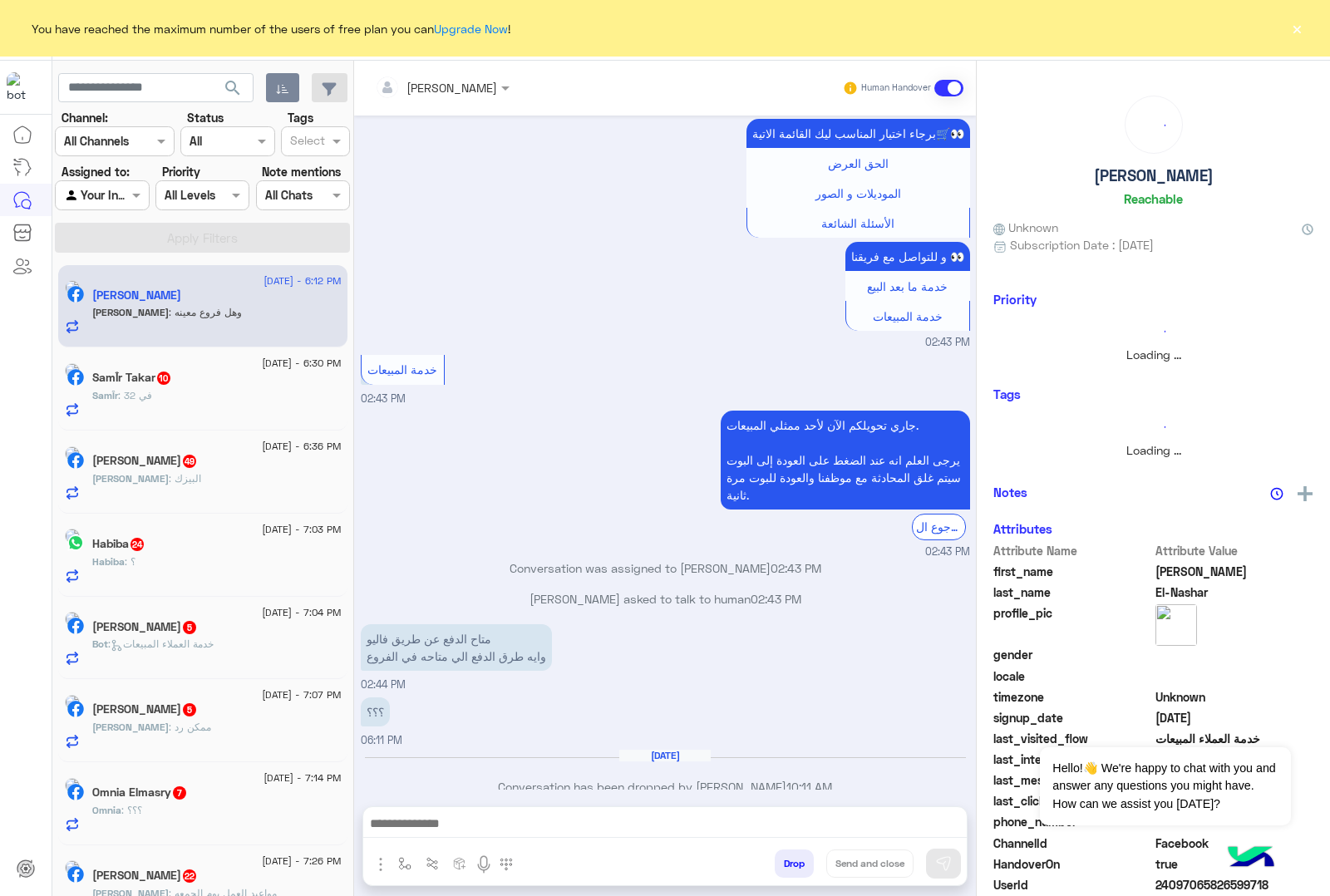
click at [790, 858] on button "Drop" at bounding box center [794, 864] width 39 height 28
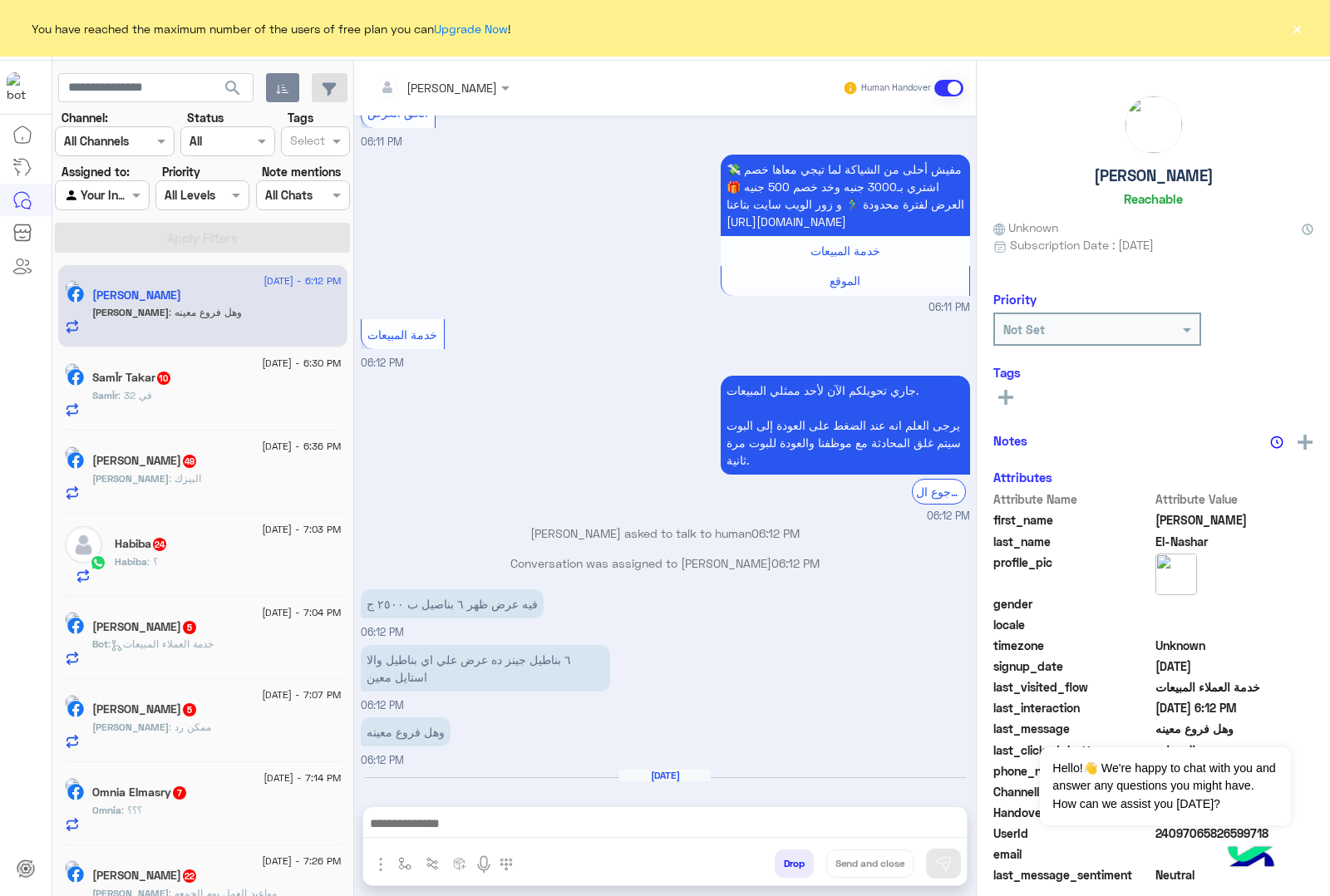
click at [790, 858] on button "Drop" at bounding box center [794, 864] width 39 height 28
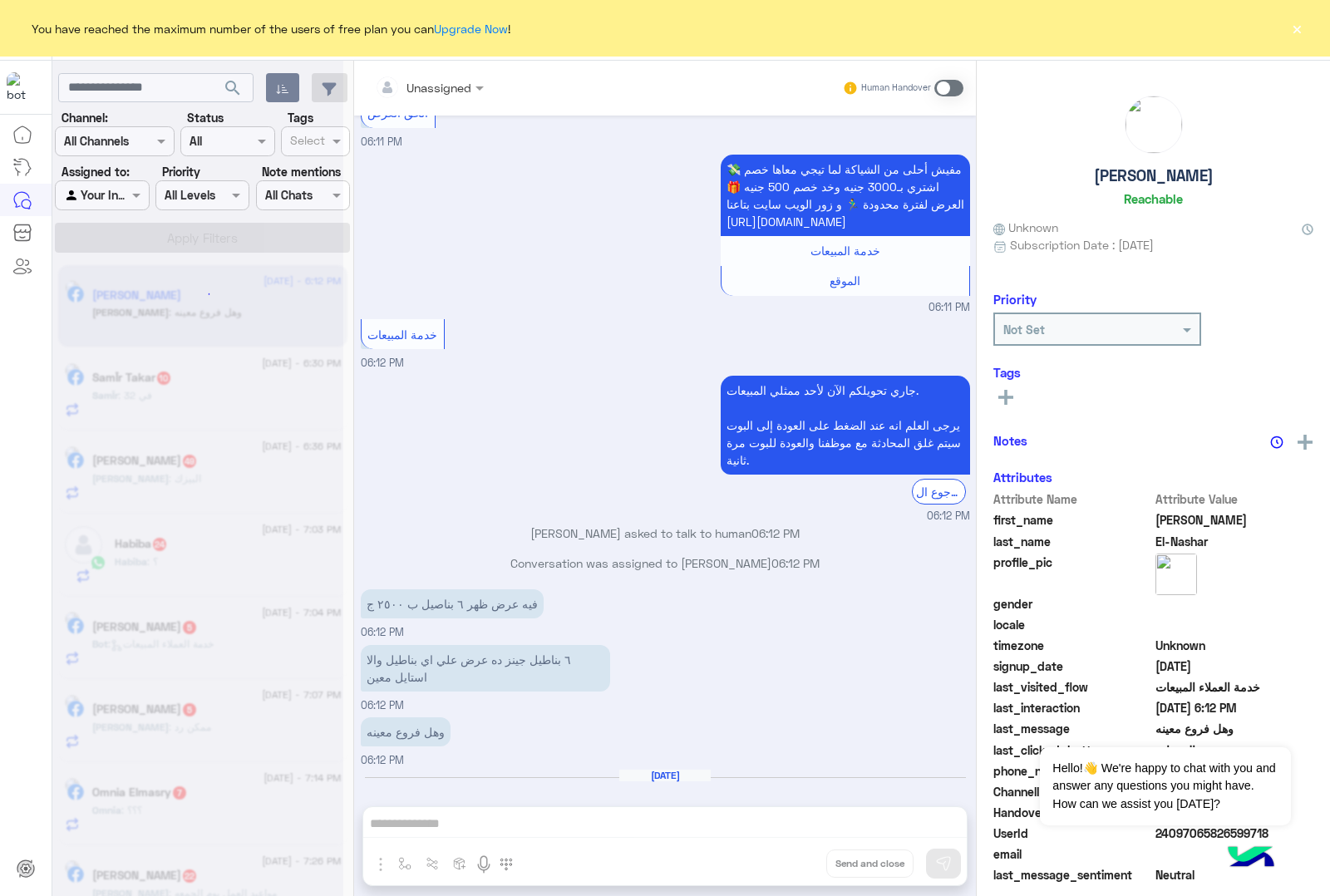
click at [790, 858] on div "Unassigned Human Handover [DATE] الموقع 10:49 PM الموقع 10:49 PM الموقع 10:49 P…" at bounding box center [665, 481] width 622 height 842
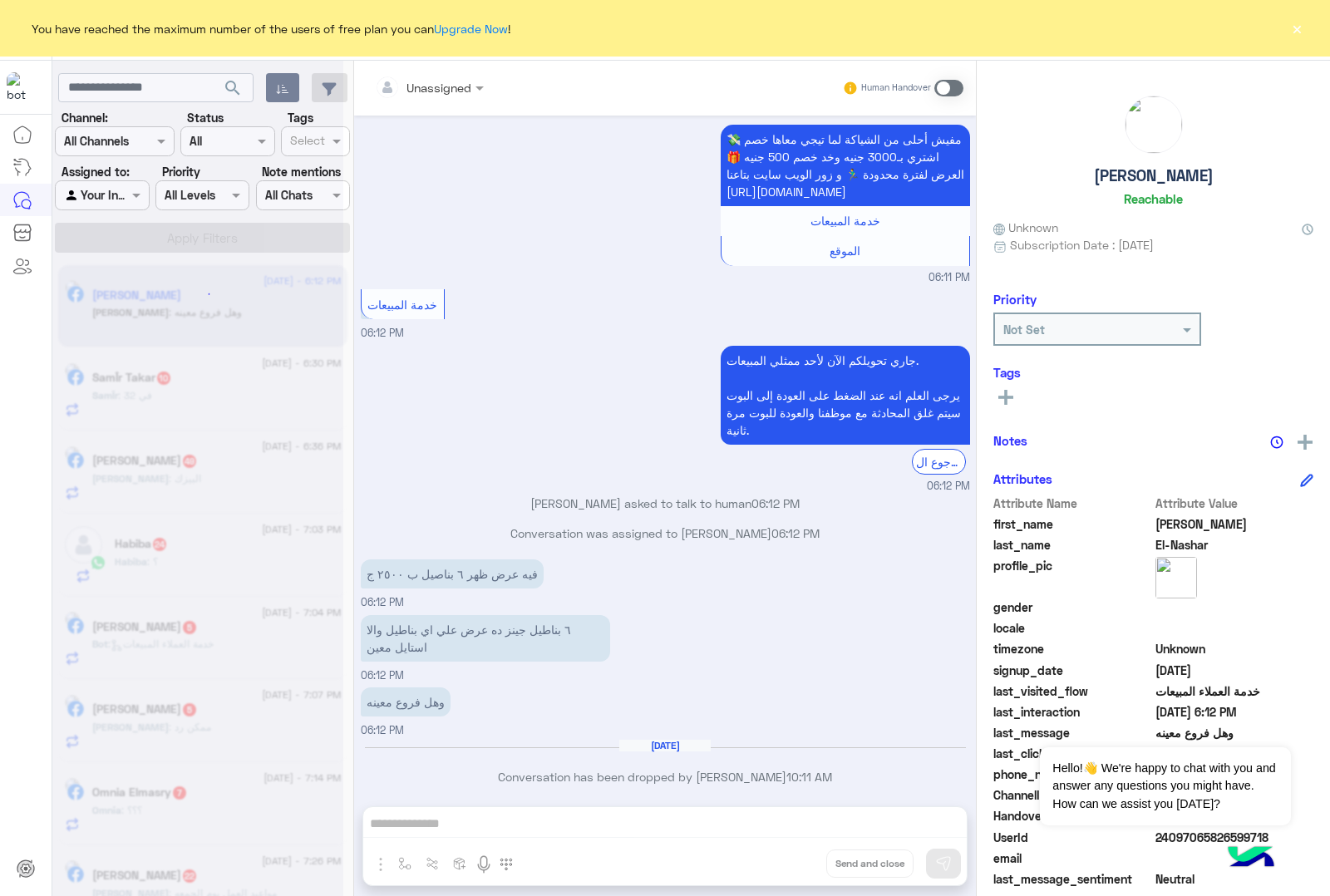
click at [0, 0] on button "Drop" at bounding box center [0, 0] width 0 height 0
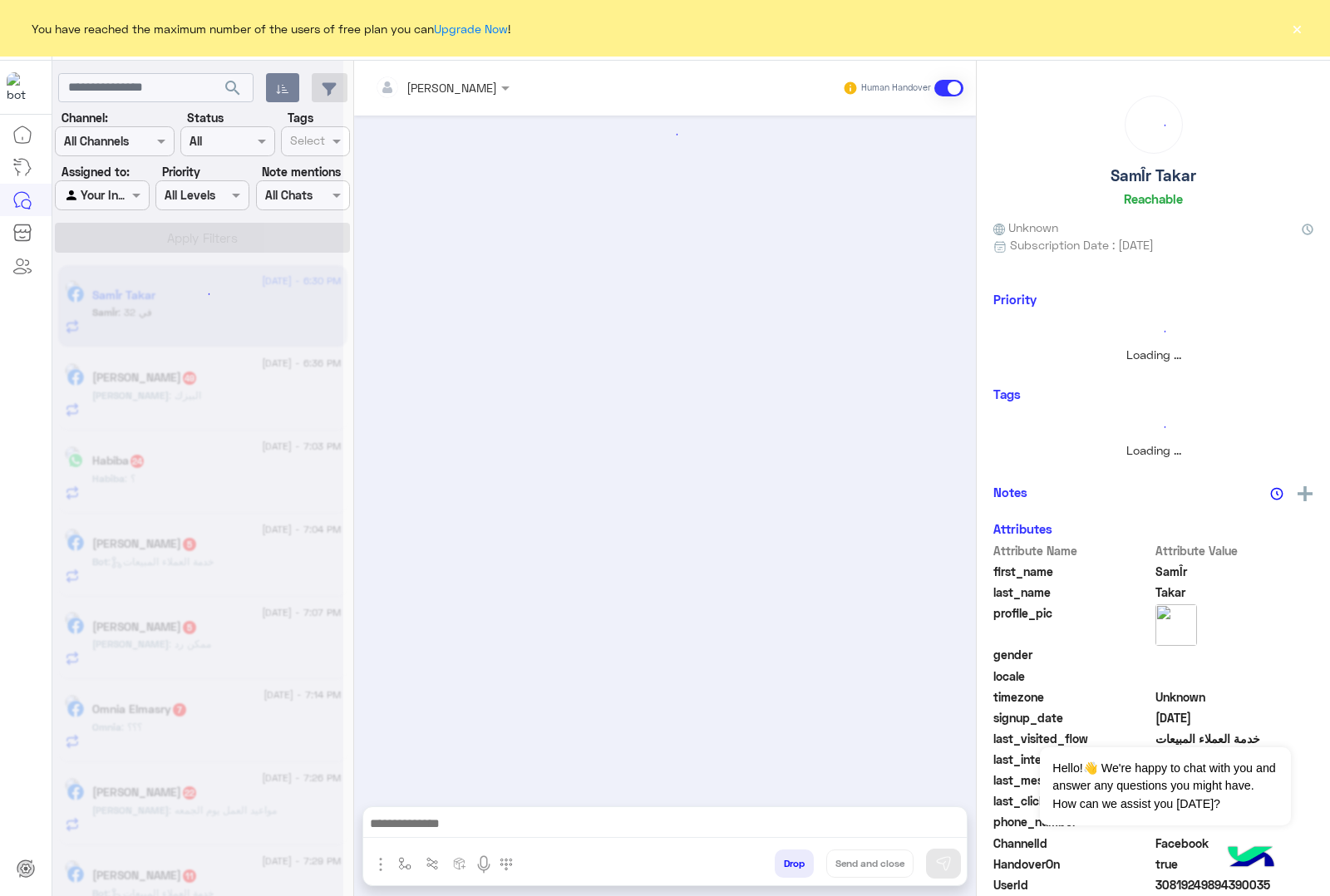
click at [790, 858] on button "Drop" at bounding box center [794, 864] width 39 height 28
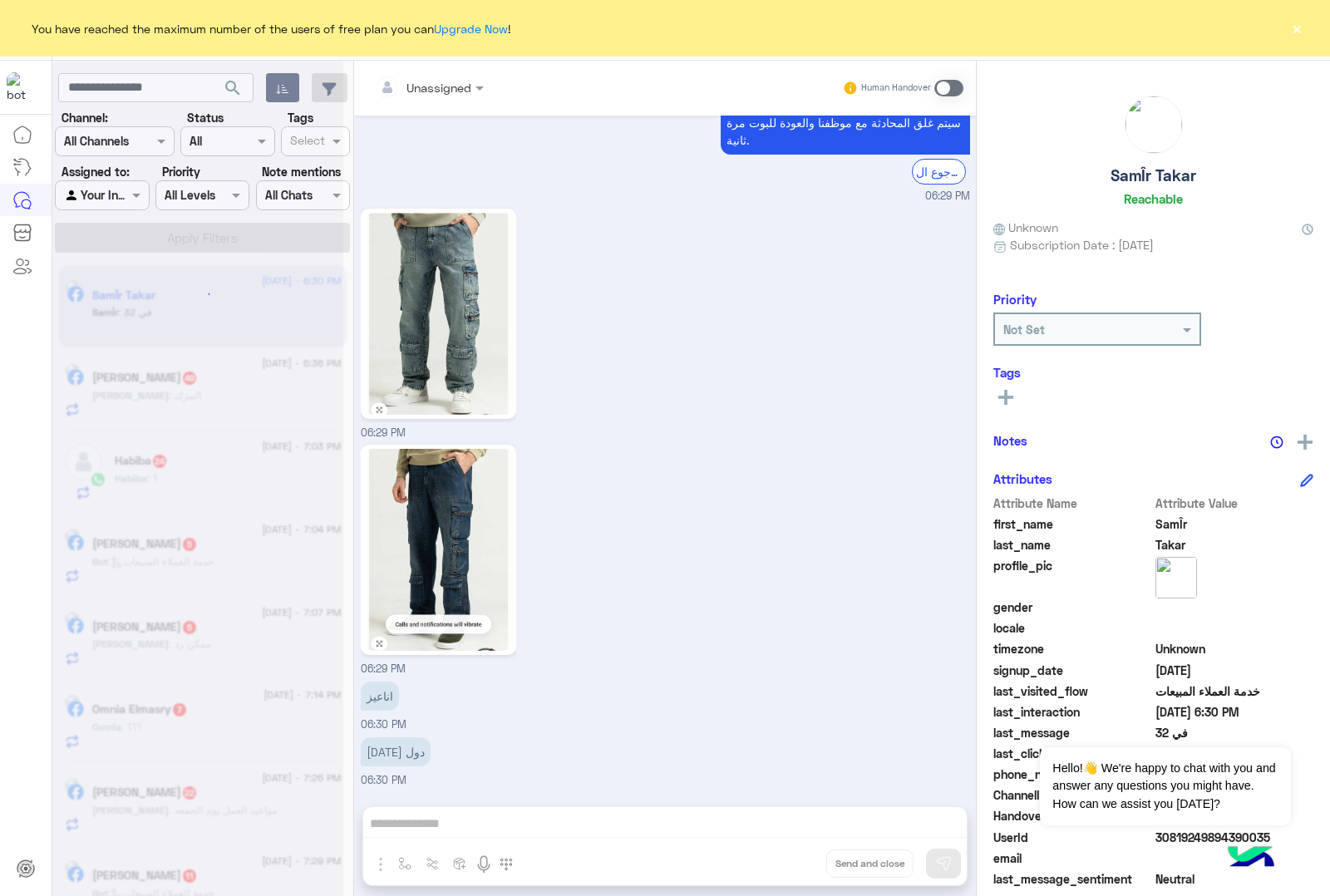
click at [790, 858] on div "Unassigned Human Handover [DATE] 07:00 AM عميلنا [PERSON_NAME] اهلا بيك في [GEO…" at bounding box center [665, 481] width 622 height 842
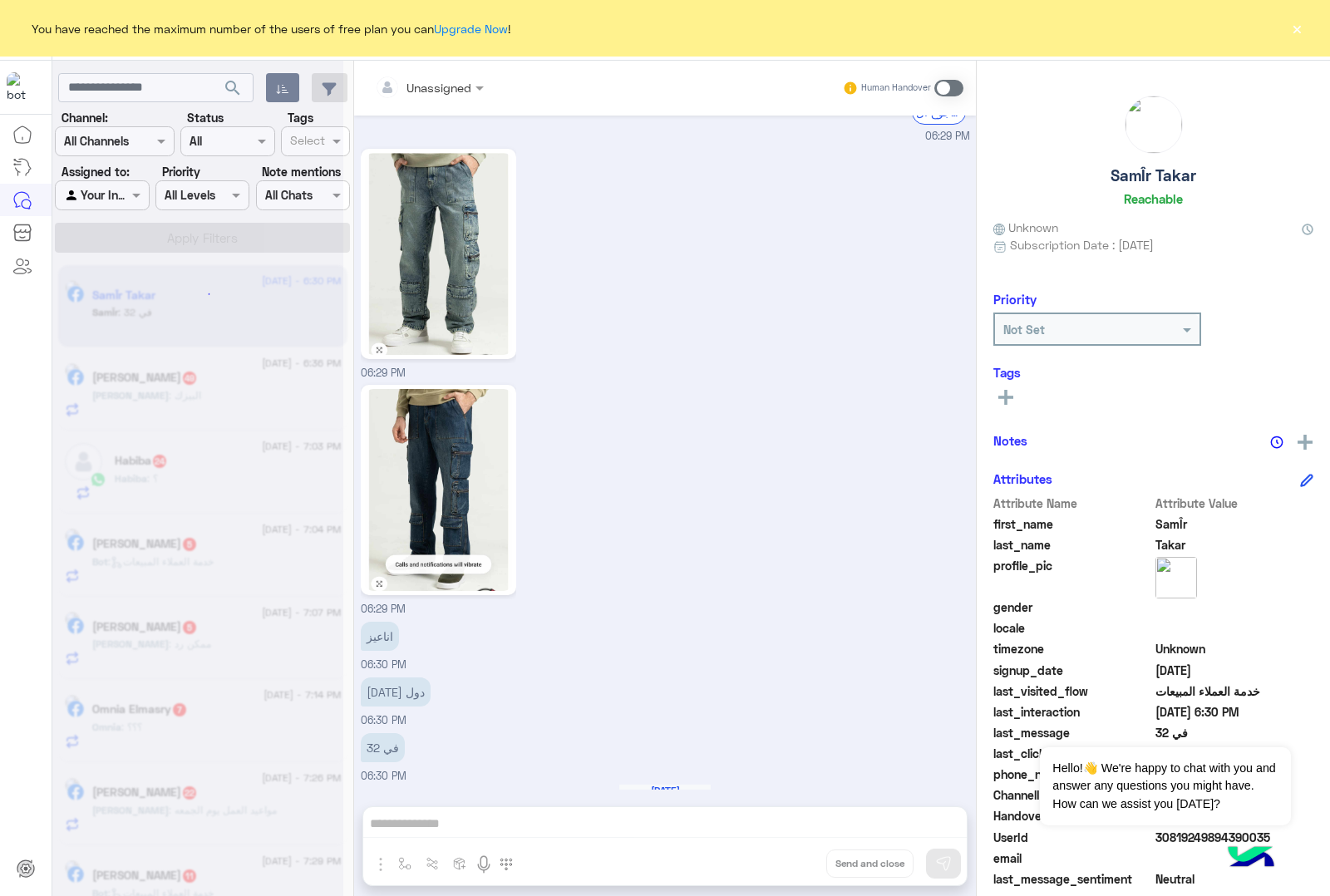
click at [790, 858] on div "Unassigned Human Handover [DATE] 07:00 AM عميلنا [PERSON_NAME] اهلا بيك في [GEO…" at bounding box center [665, 481] width 622 height 842
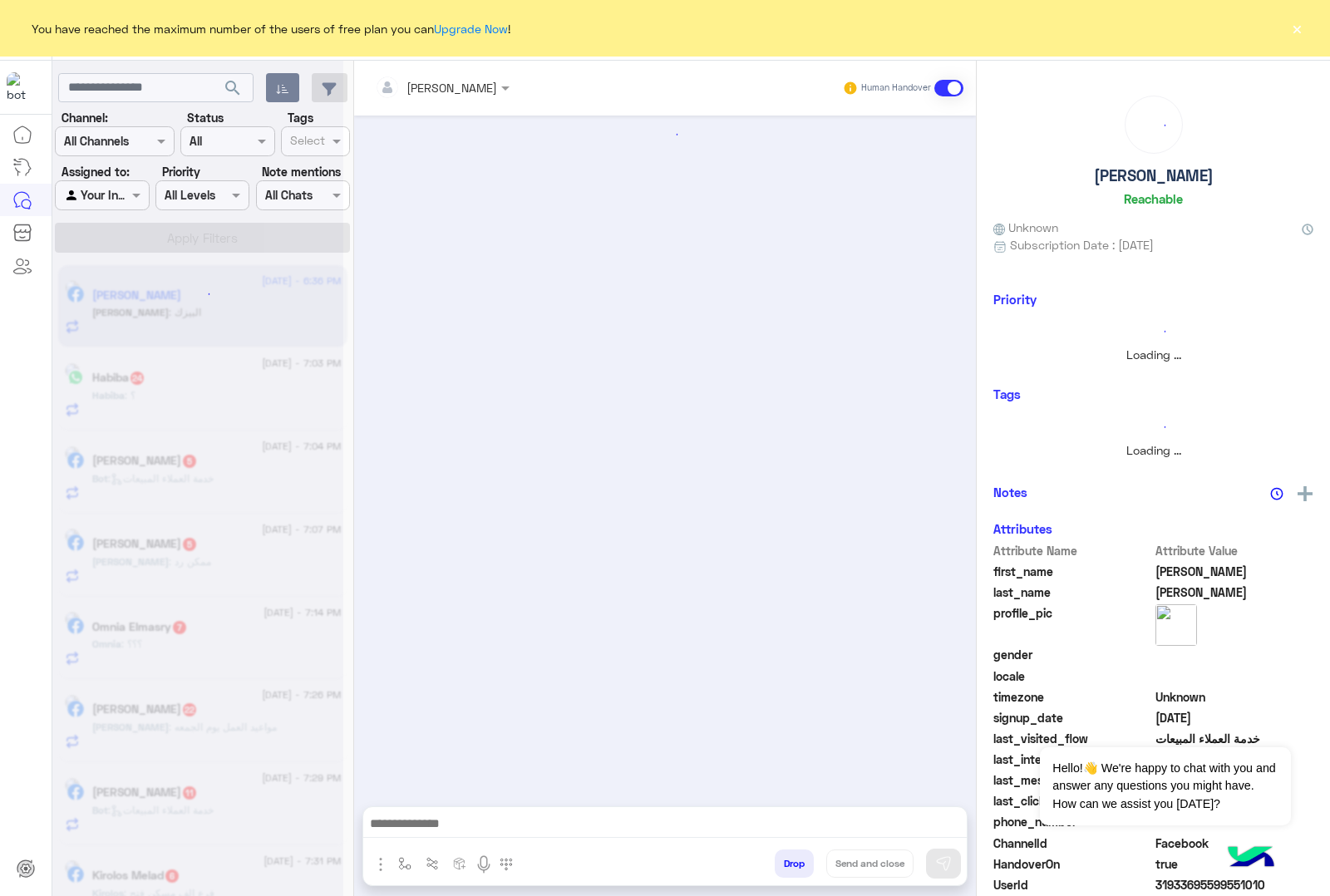
click at [790, 858] on button "Drop" at bounding box center [794, 864] width 39 height 28
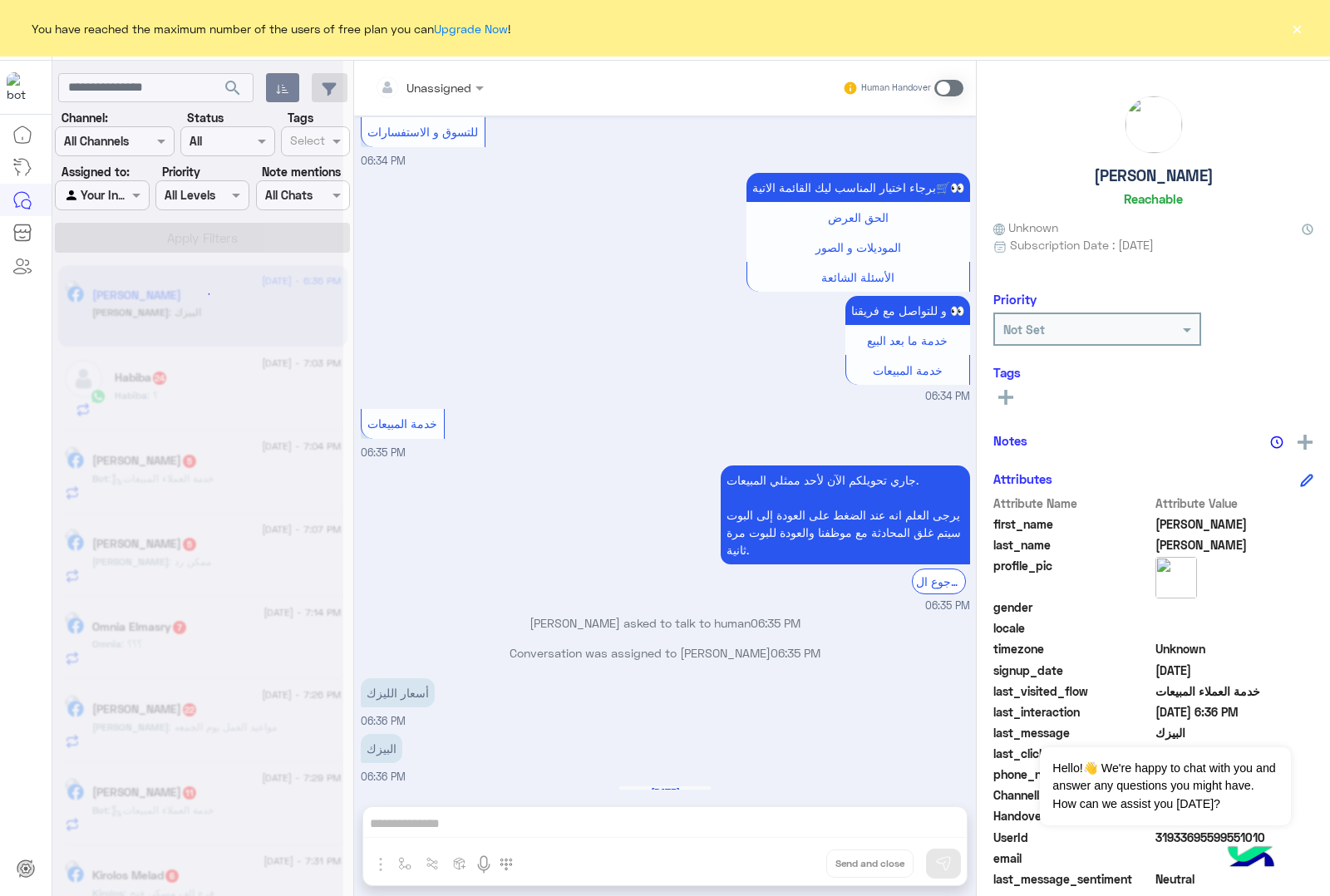
click at [790, 858] on div "Unassigned Human Handover [DATE] مفيش أحلى من الشياكة لما تيجي معاها خصم 💸 اشتر…" at bounding box center [665, 481] width 622 height 842
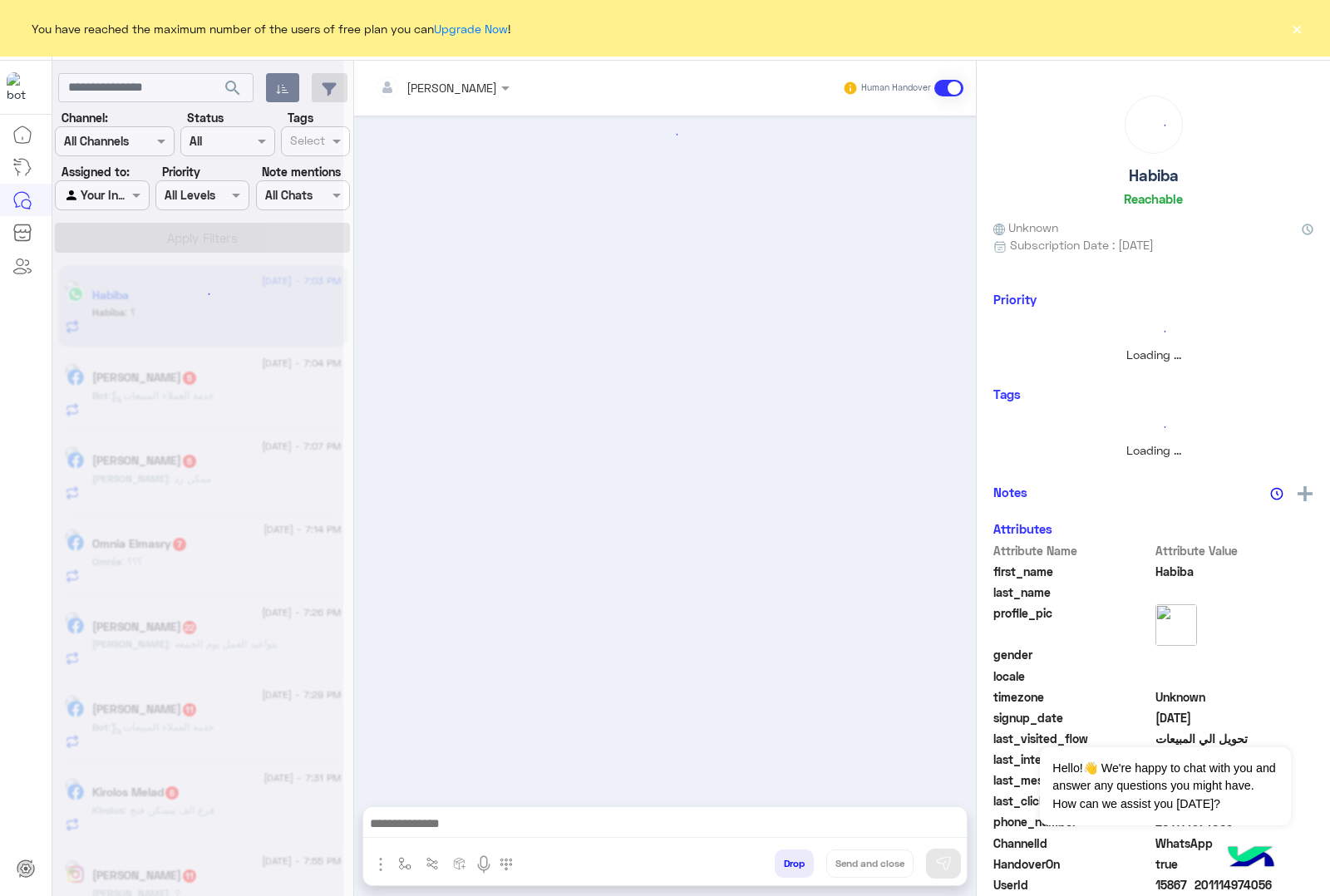
click at [790, 858] on button "Drop" at bounding box center [794, 864] width 39 height 28
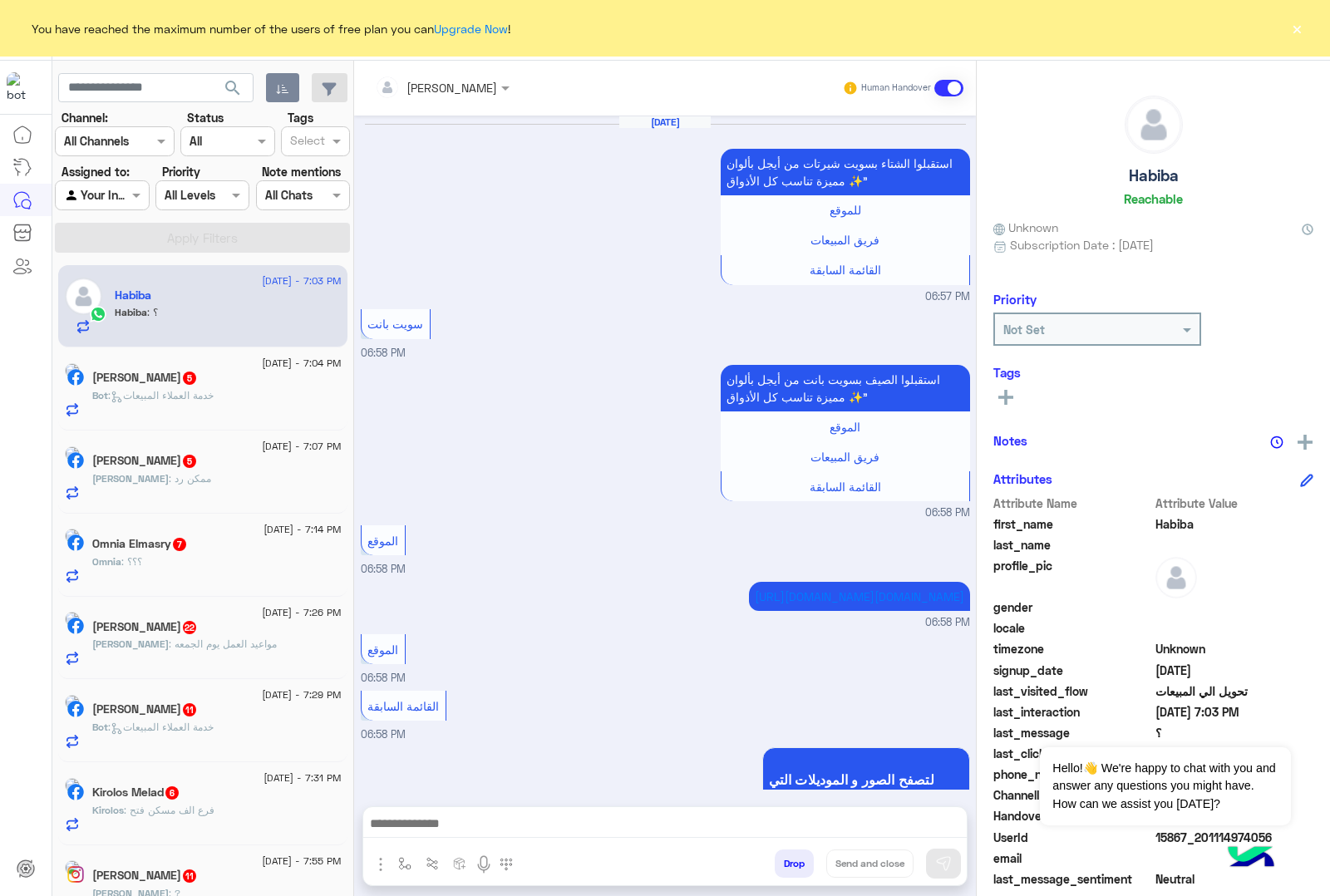
click at [790, 858] on button "Drop" at bounding box center [794, 864] width 39 height 28
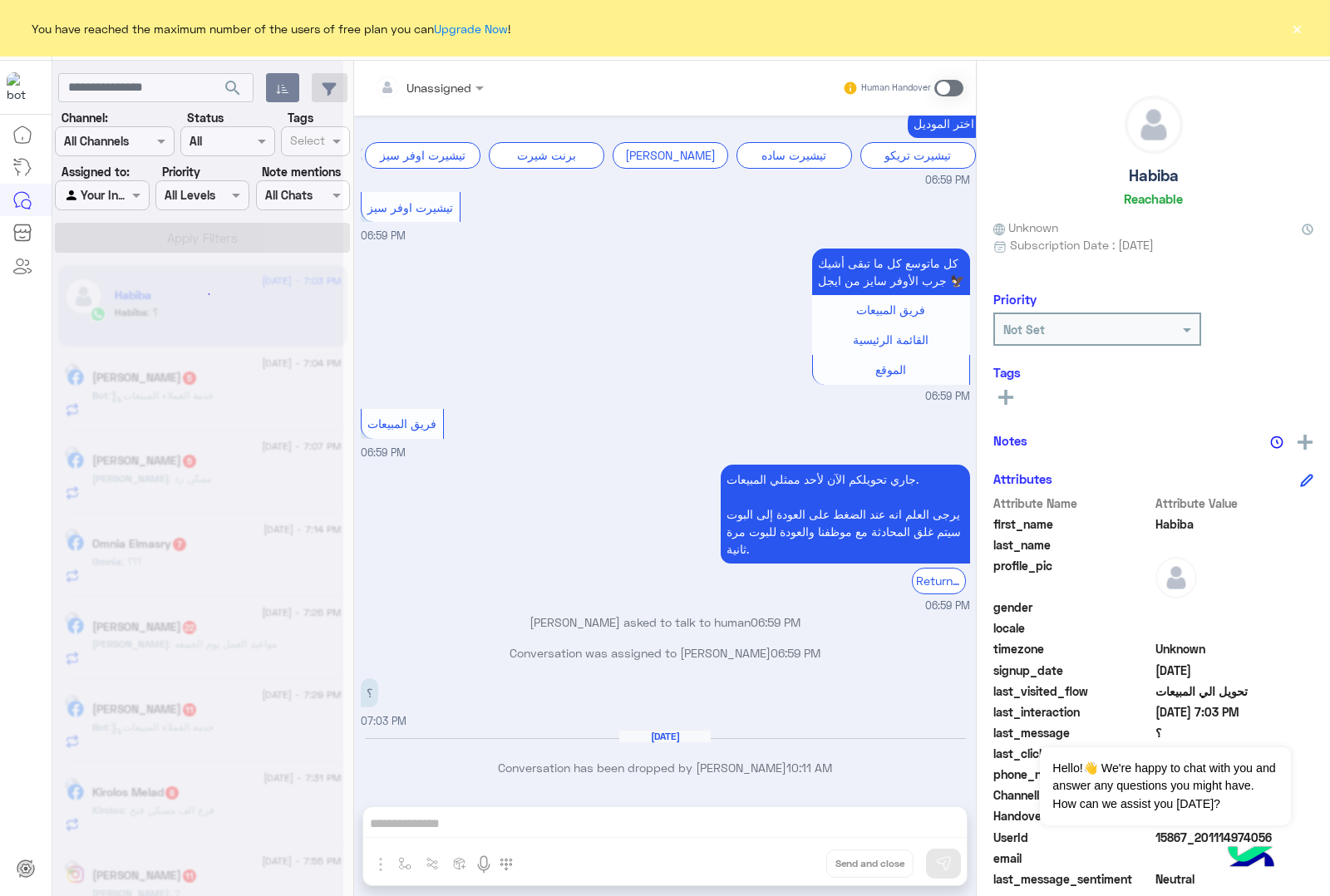
click at [790, 858] on div "Unassigned Human Handover [DATE] استقبلوا الشتاء بسويت شيرتات من أيجل بألوان مم…" at bounding box center [665, 481] width 622 height 842
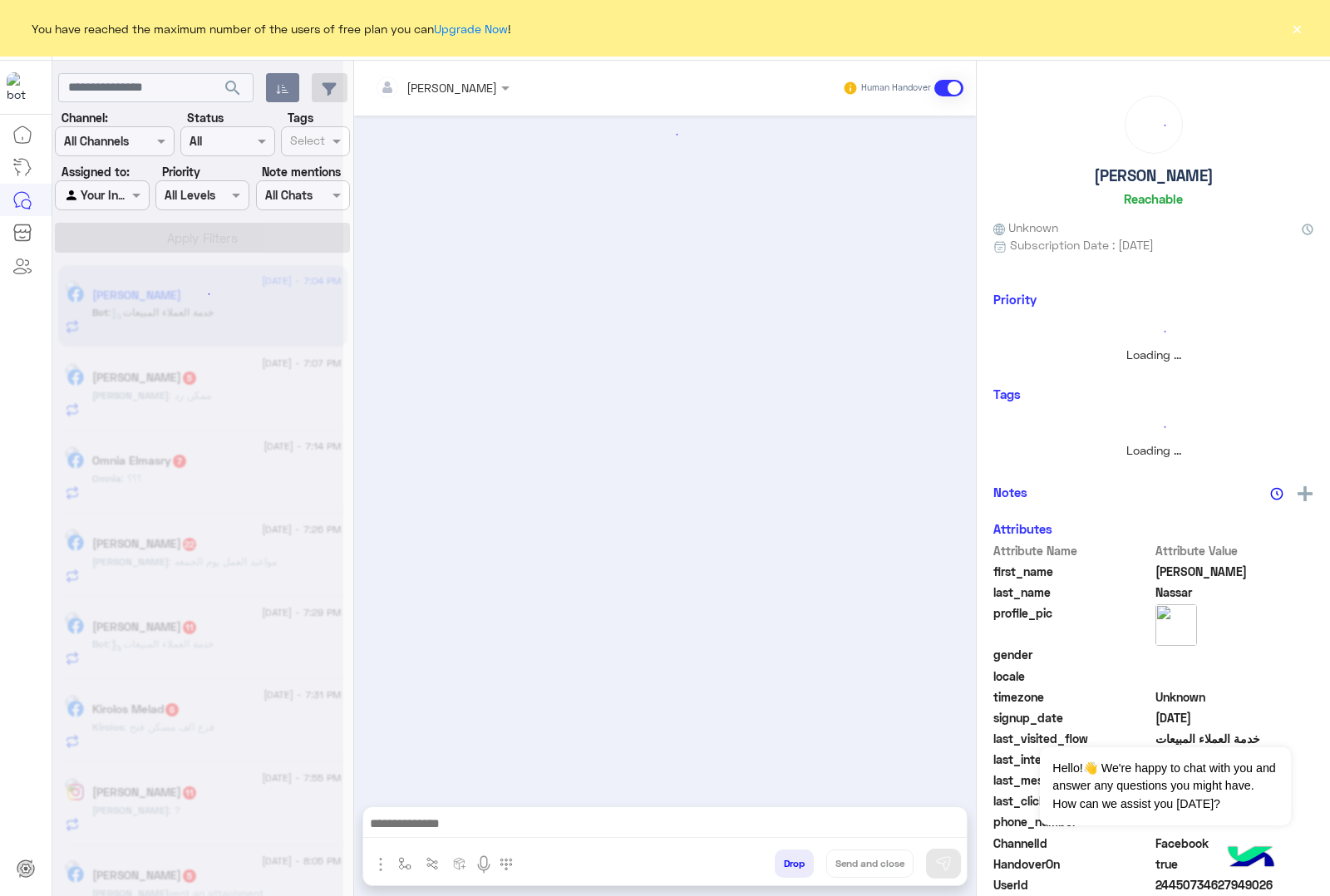
click at [790, 858] on button "Drop" at bounding box center [794, 864] width 39 height 28
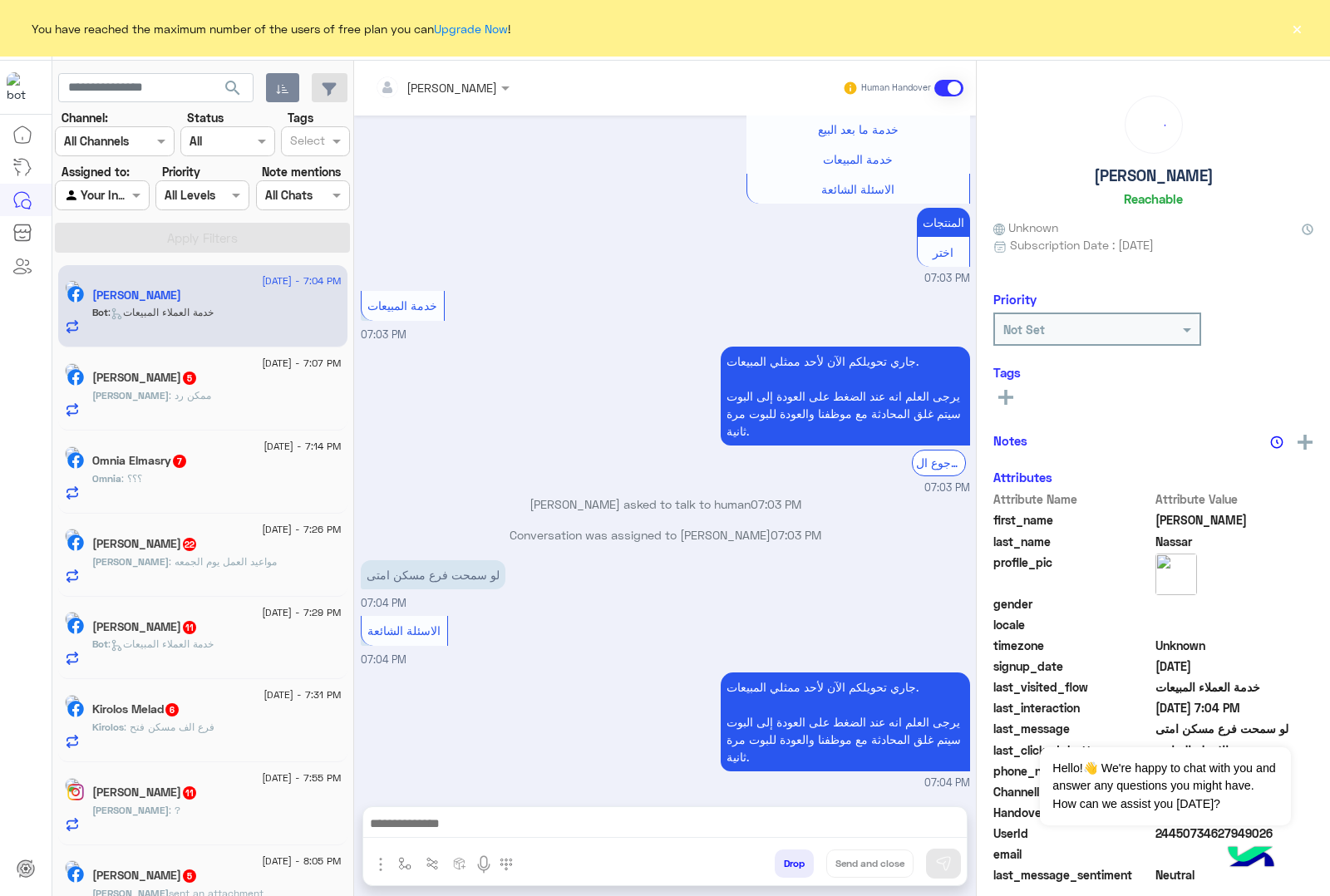
click at [790, 858] on div "[PERSON_NAME] Human Handover [DATE] GetStarted 07:02 PM اهلا بيك عميلنا [PERSON…" at bounding box center [665, 481] width 622 height 842
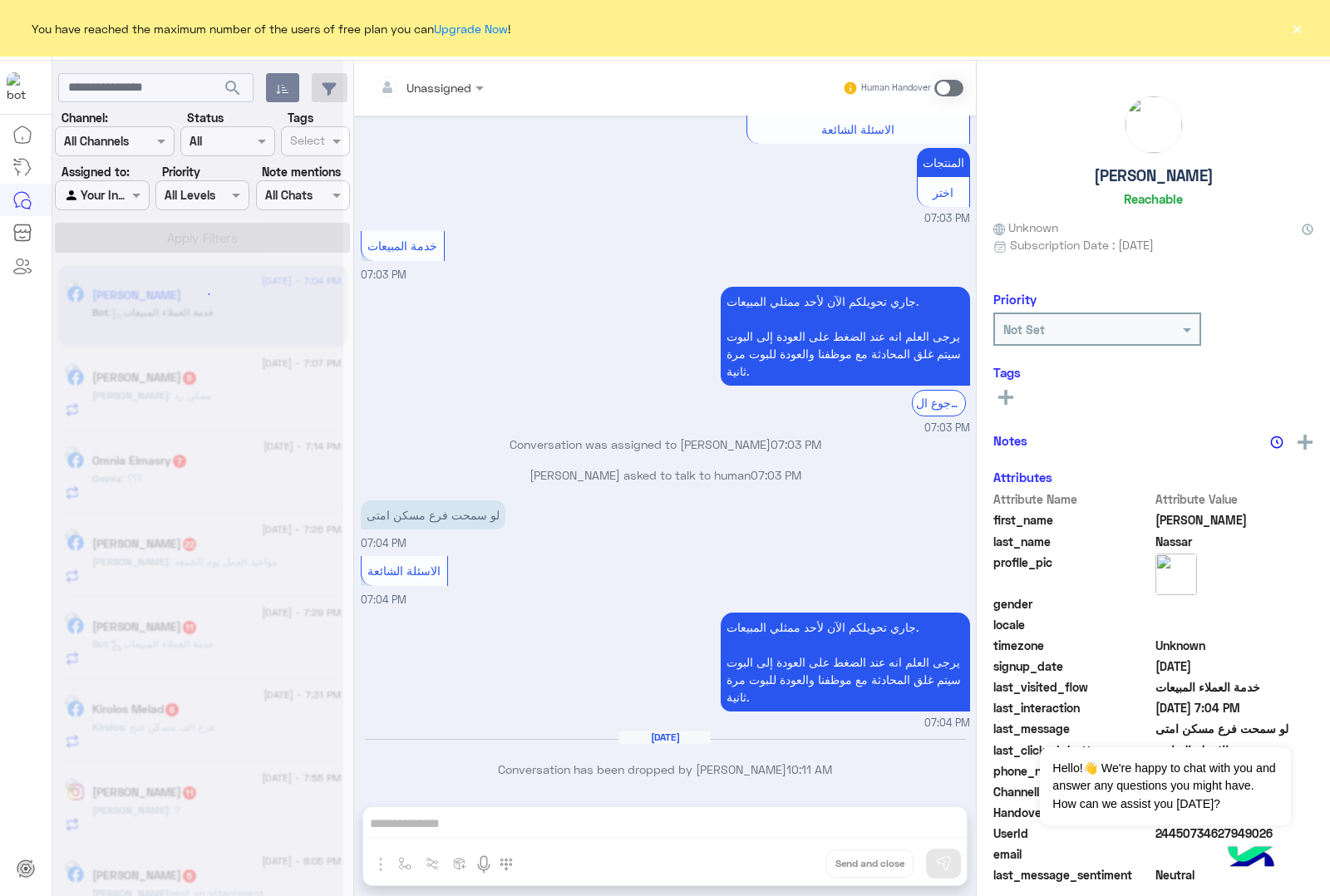
click at [790, 858] on div "Unassigned Human Handover [DATE] GetStarted 07:02 PM اهلا بيك عميلنا [PERSON_NA…" at bounding box center [665, 481] width 622 height 842
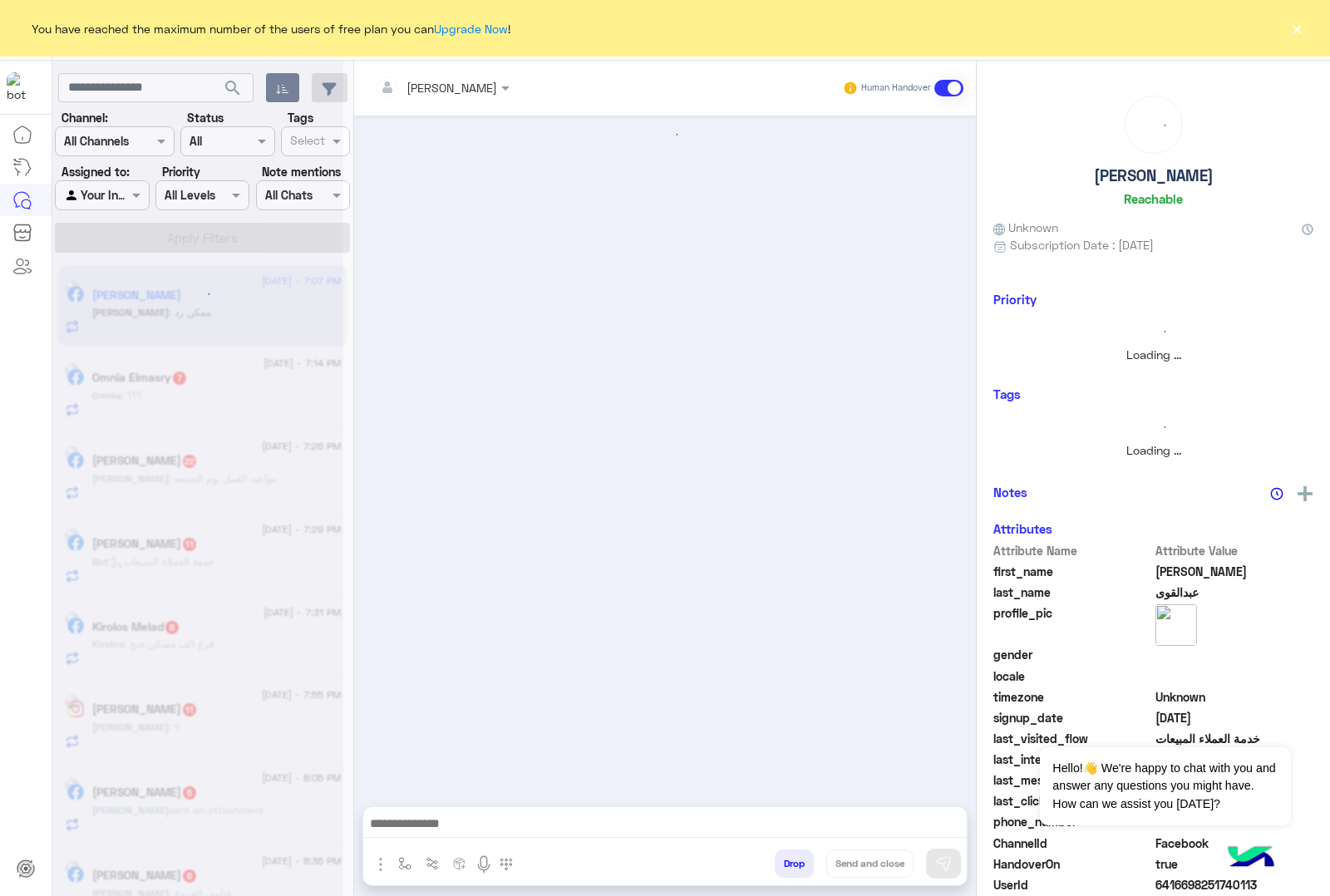
click at [790, 858] on button "Drop" at bounding box center [794, 864] width 39 height 28
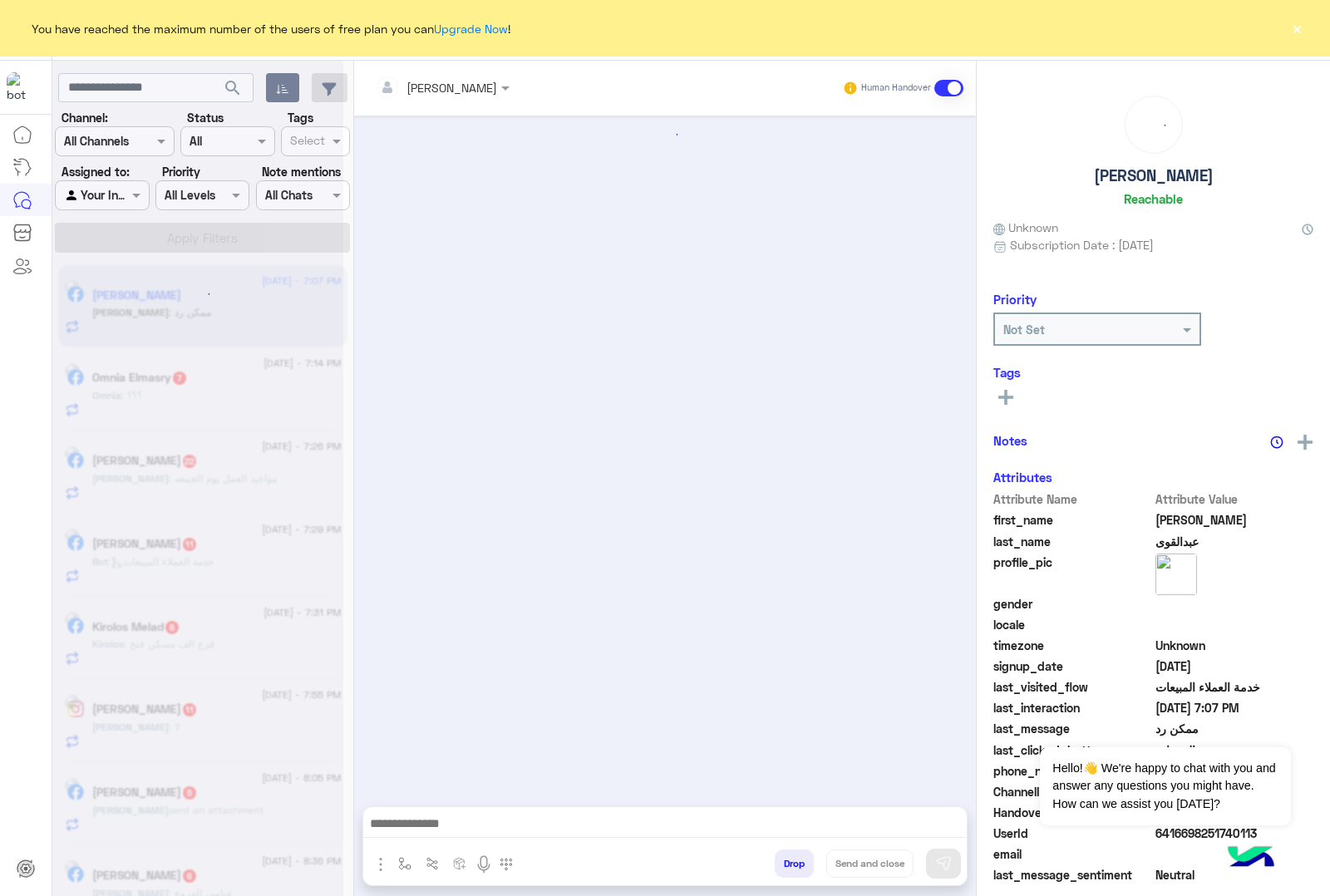
click at [790, 858] on button "Drop" at bounding box center [794, 864] width 39 height 28
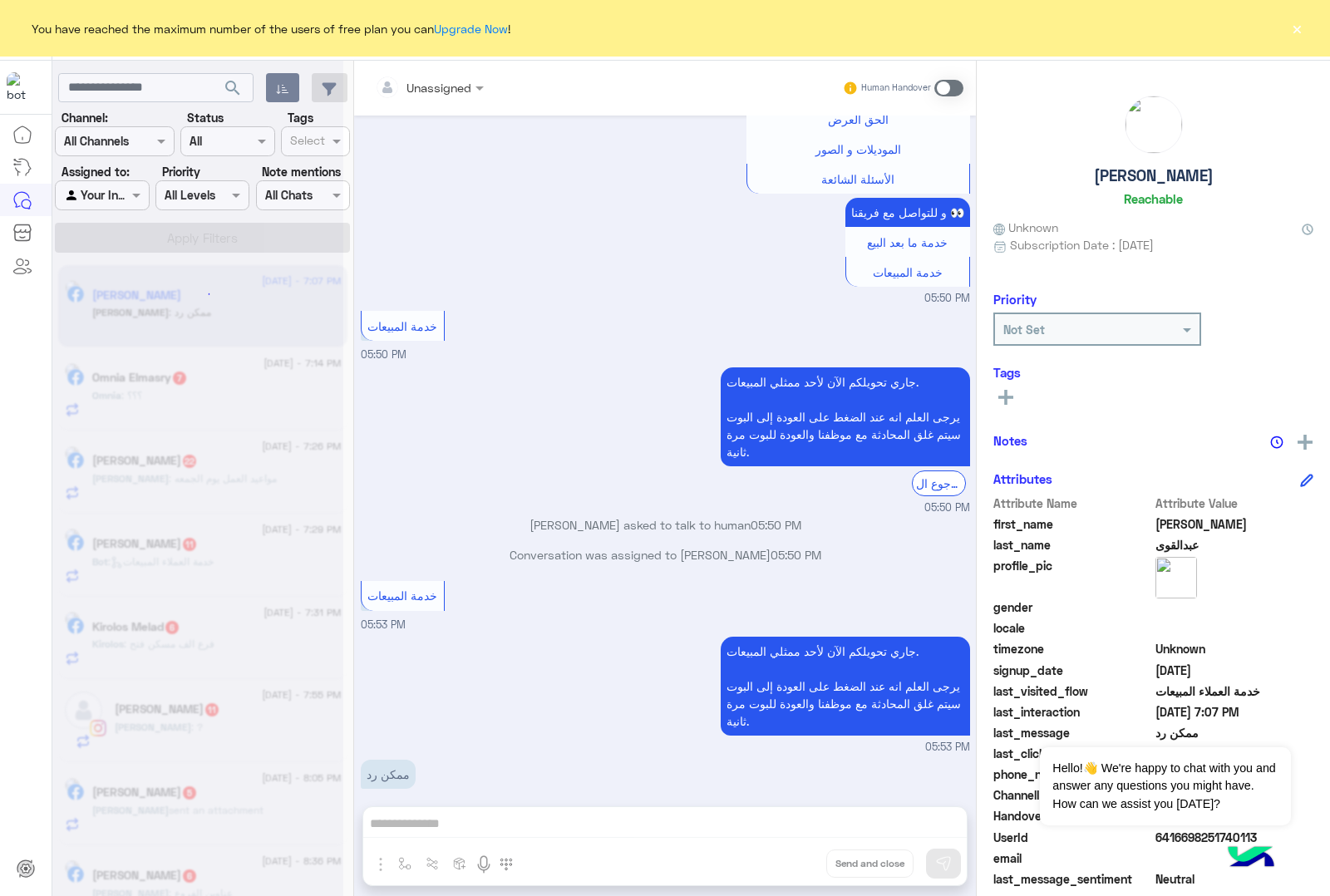
click at [790, 858] on div "Unassigned Human Handover [DATE] لو كل اوردر لوحده هيبقي كل اوردر بشحن [PERSON_…" at bounding box center [665, 481] width 622 height 842
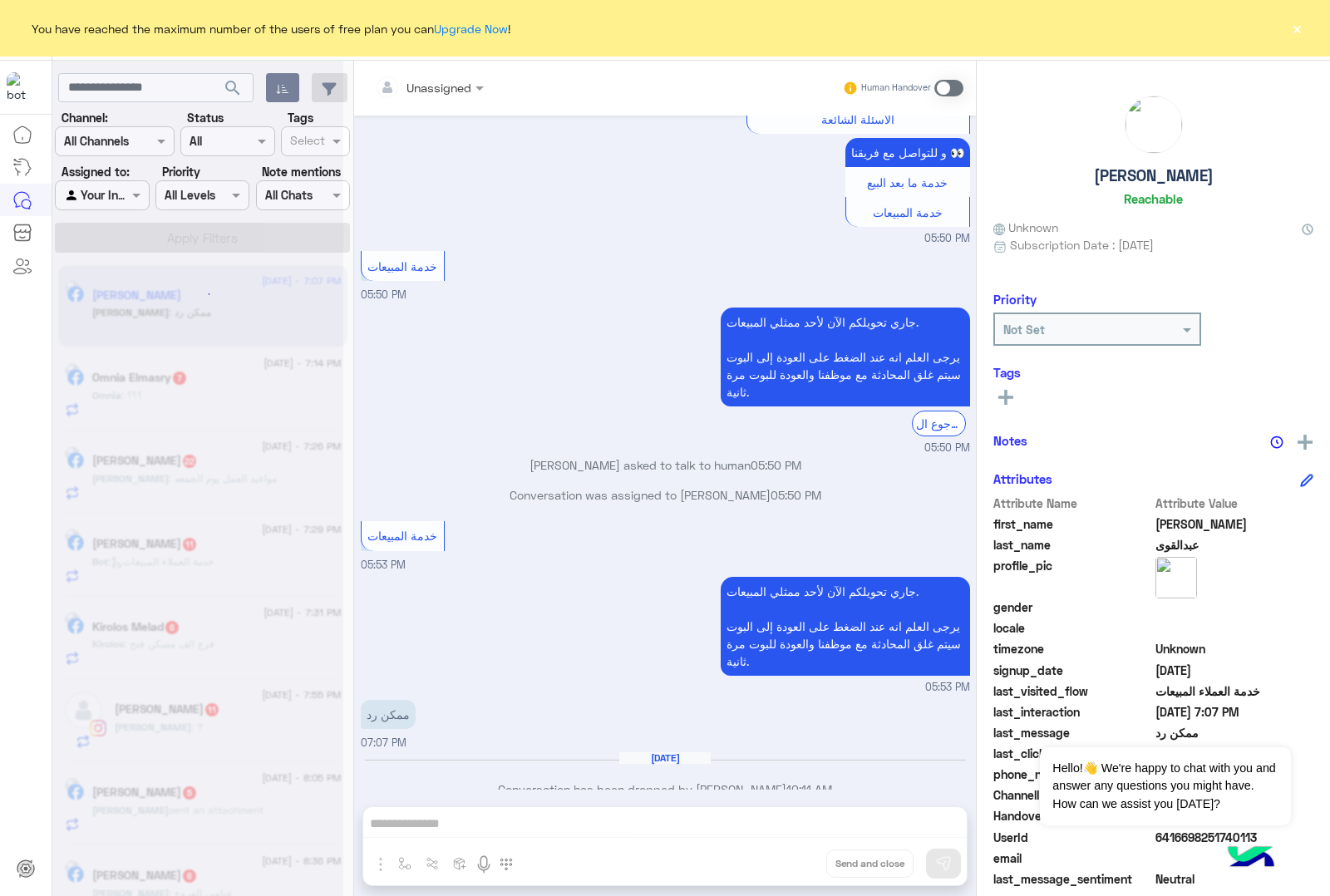
click at [790, 858] on div "Unassigned Human Handover [DATE] لو كل اوردر لوحده هيبقي كل اوردر بشحن [PERSON_…" at bounding box center [665, 481] width 622 height 842
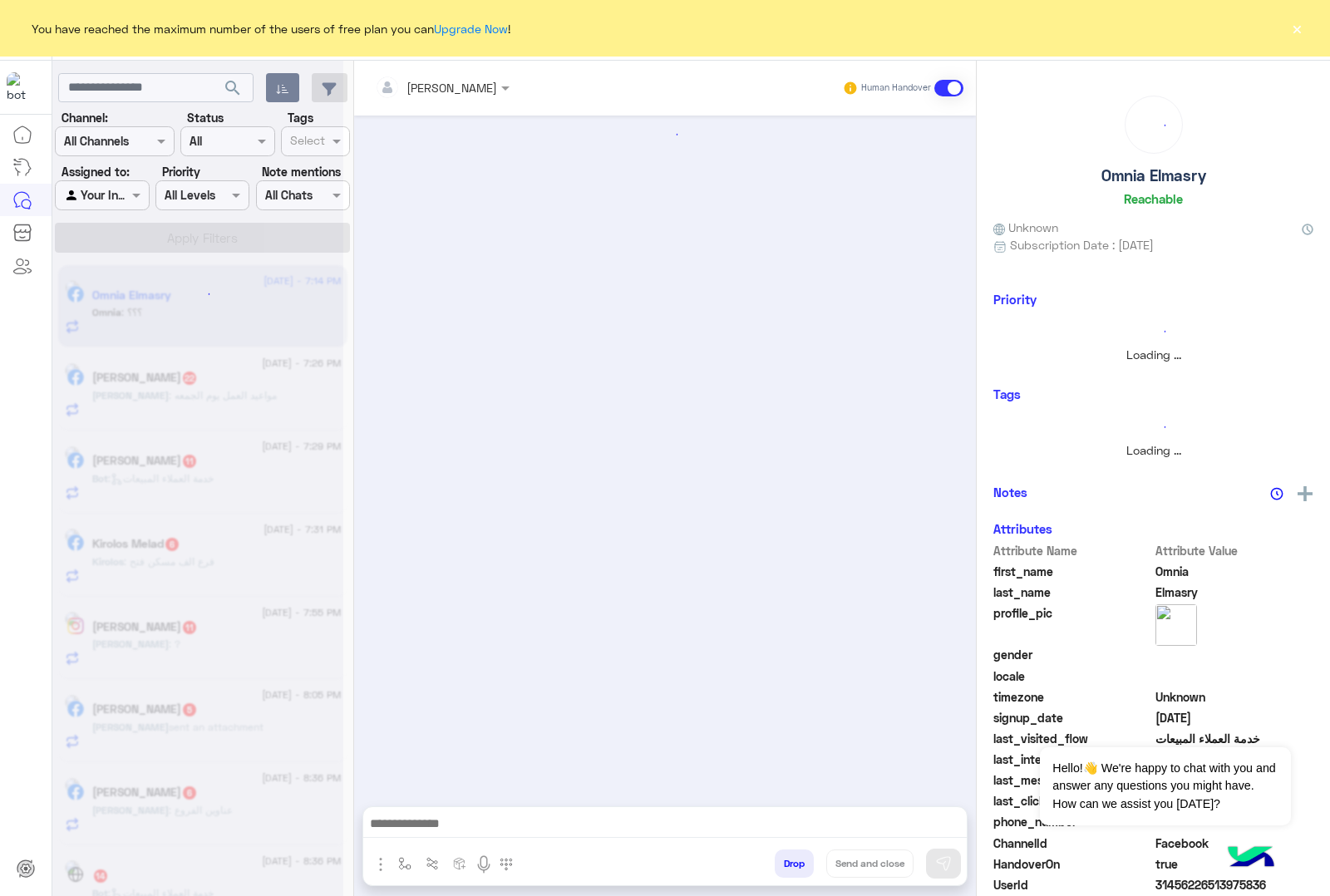
click at [790, 858] on button "Drop" at bounding box center [794, 864] width 39 height 28
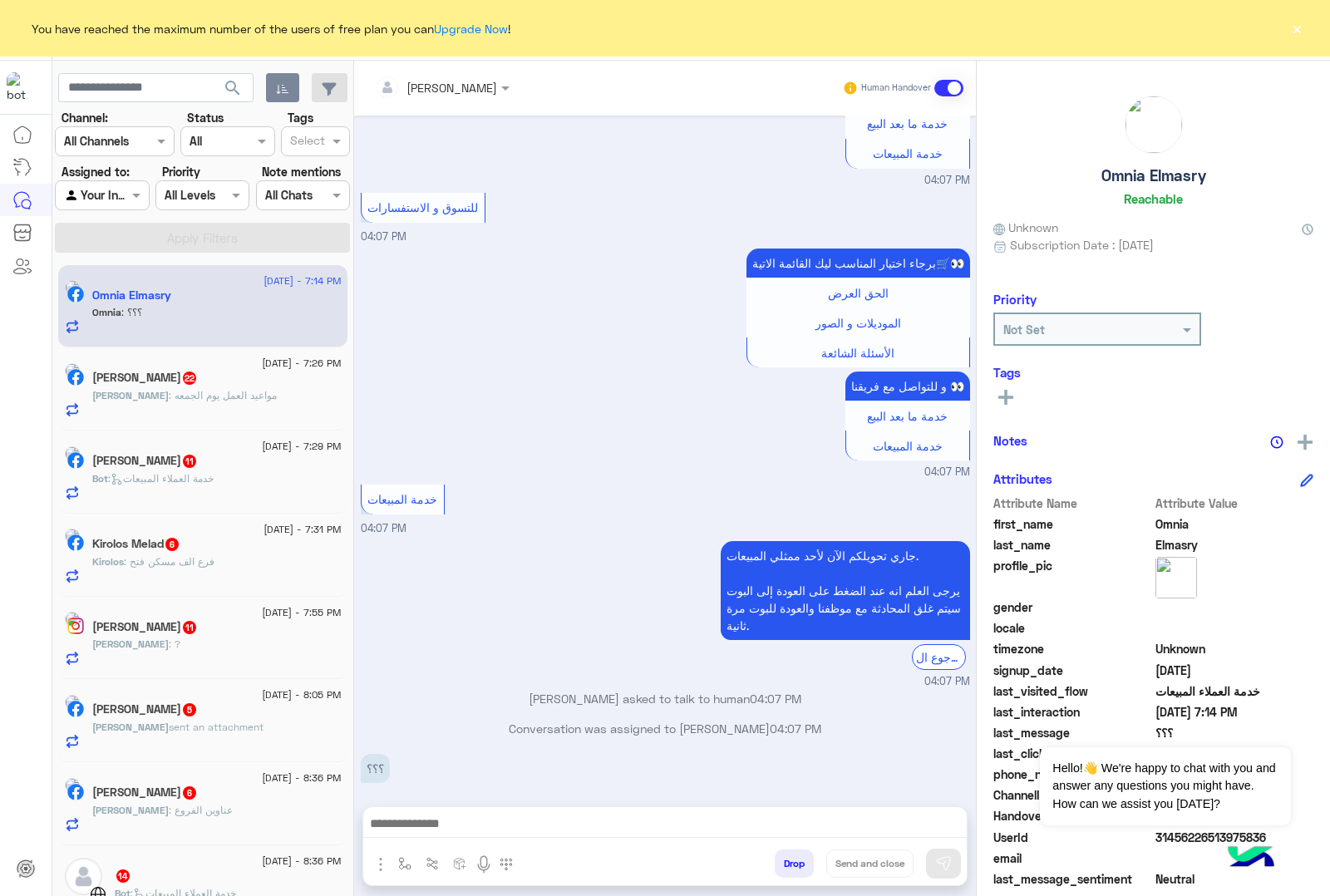
click at [790, 858] on div "[PERSON_NAME] Human Handover [DATE] 04:06 PM عميلنا [PERSON_NAME] اهلا بيك في […" at bounding box center [665, 481] width 622 height 842
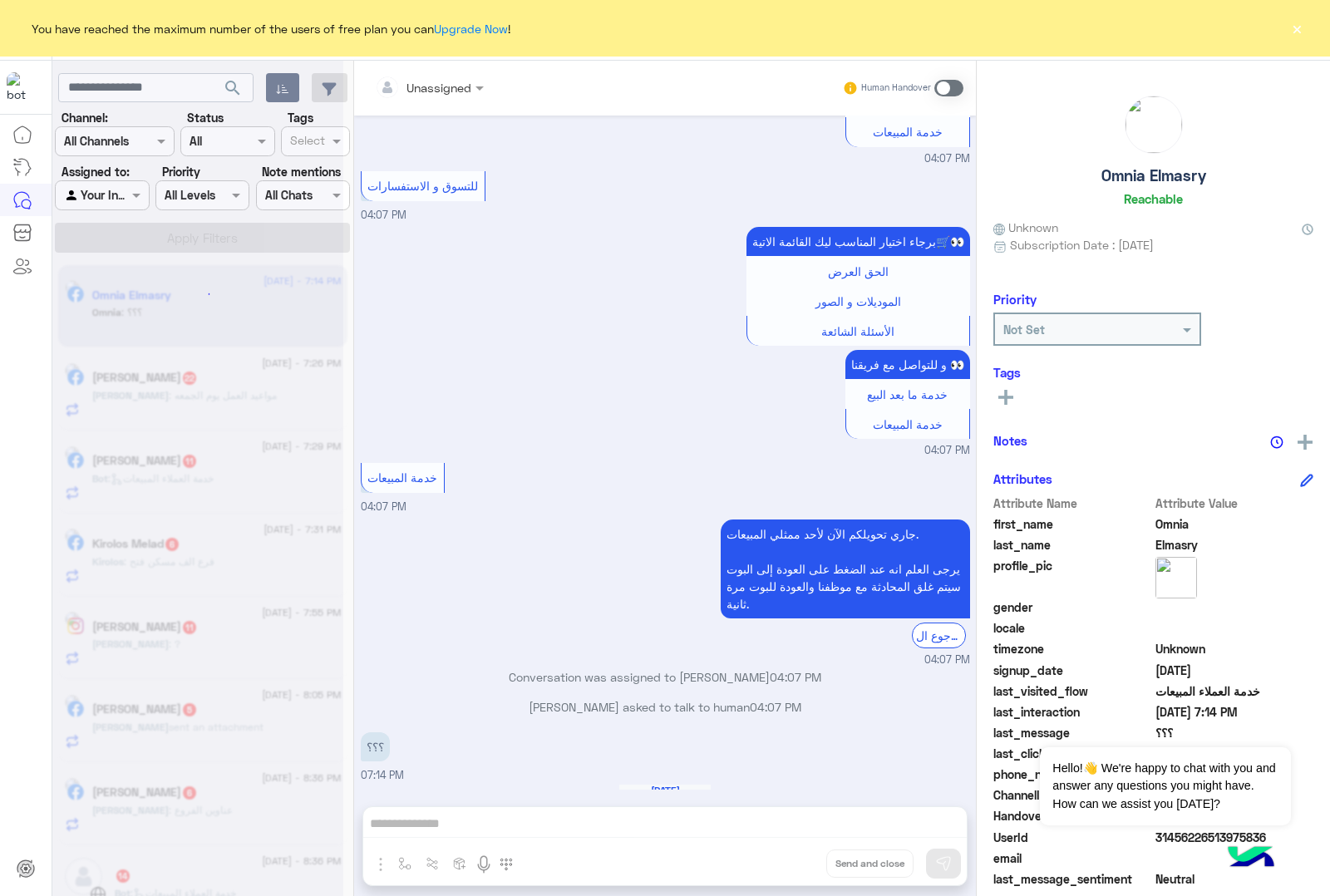
click at [790, 858] on div "Unassigned Human Handover [DATE] 04:06 PM عميلنا [PERSON_NAME] اهلا بيك في [GEO…" at bounding box center [665, 481] width 622 height 842
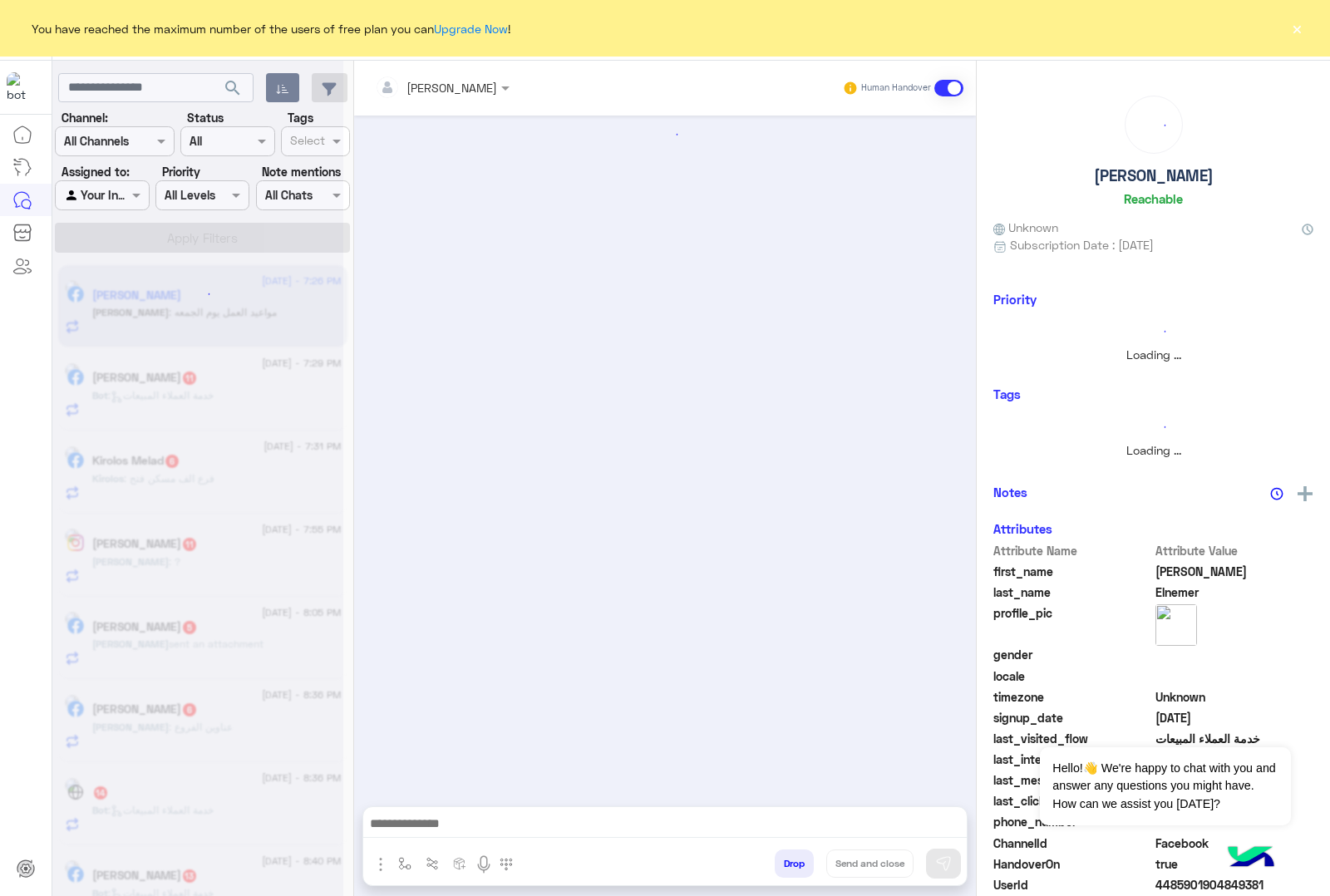
click at [790, 858] on button "Drop" at bounding box center [794, 864] width 39 height 28
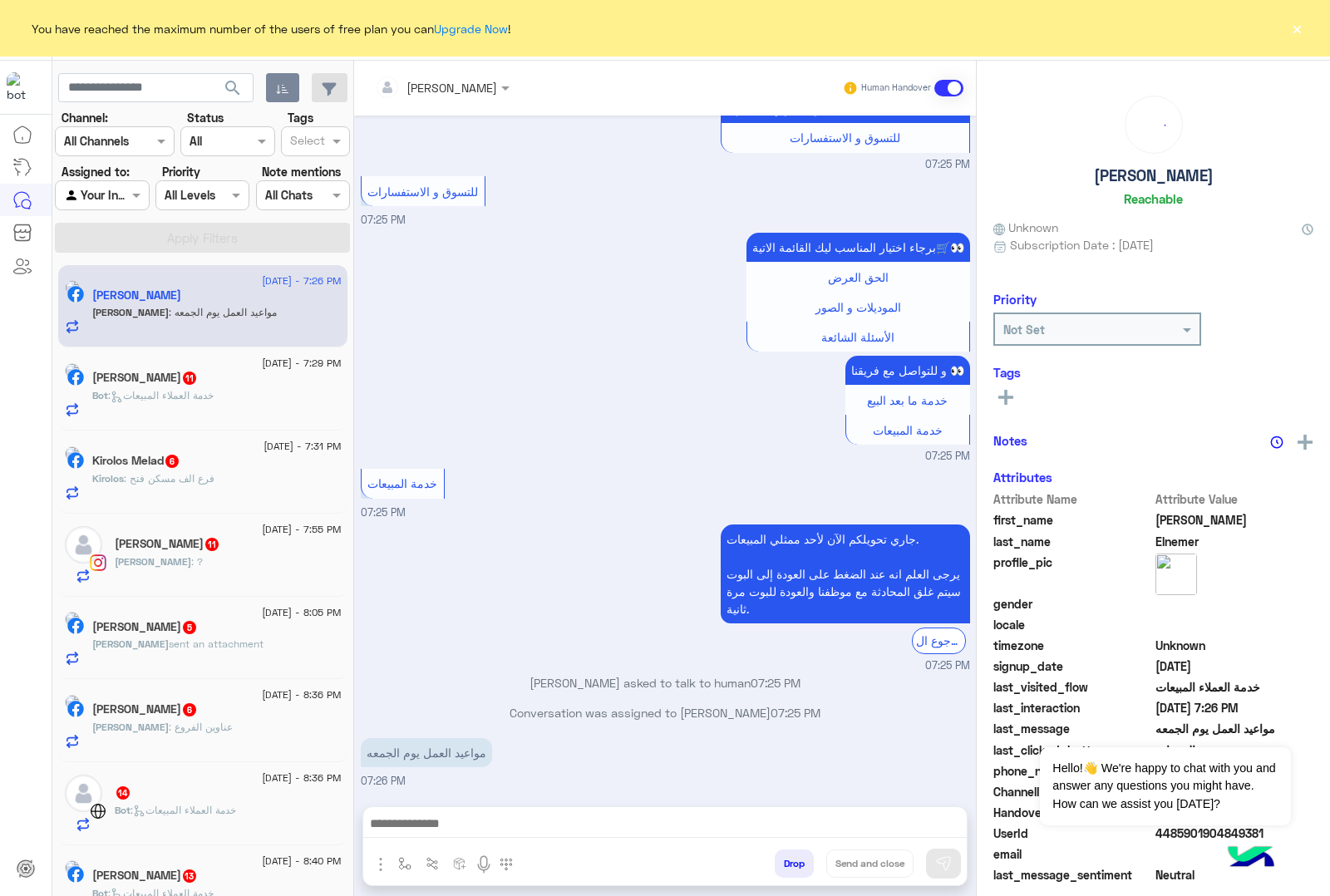
click at [790, 858] on div "[PERSON_NAME] Human Handover [DATE] برجاء اختيار المناسب ليك القائمة الاتية🛒👀 ا…" at bounding box center [665, 481] width 622 height 842
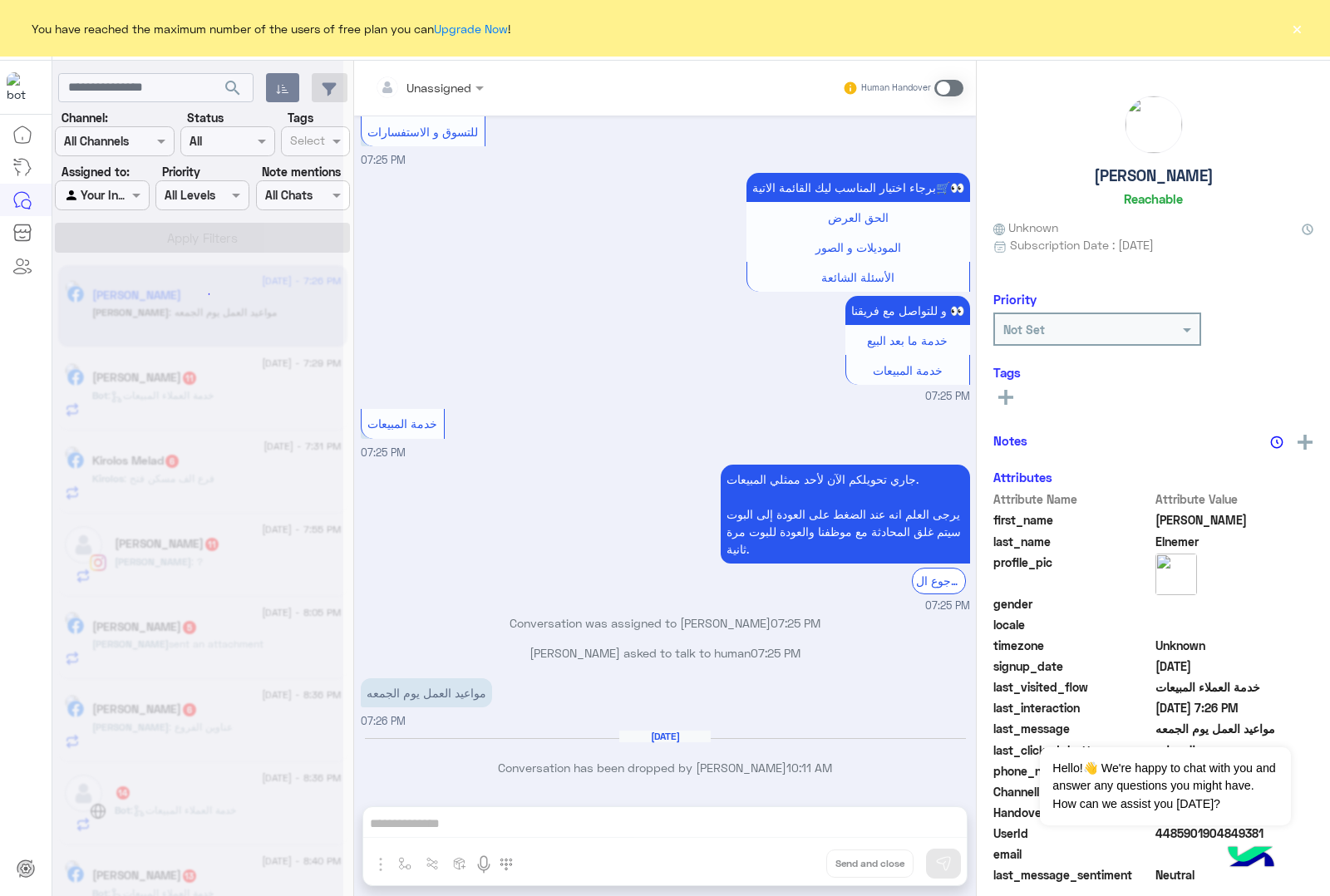
click at [790, 858] on div "Unassigned Human Handover [DATE] برجاء اختيار المناسب ليك القائمة الاتية🛒👀 الحق…" at bounding box center [665, 481] width 622 height 842
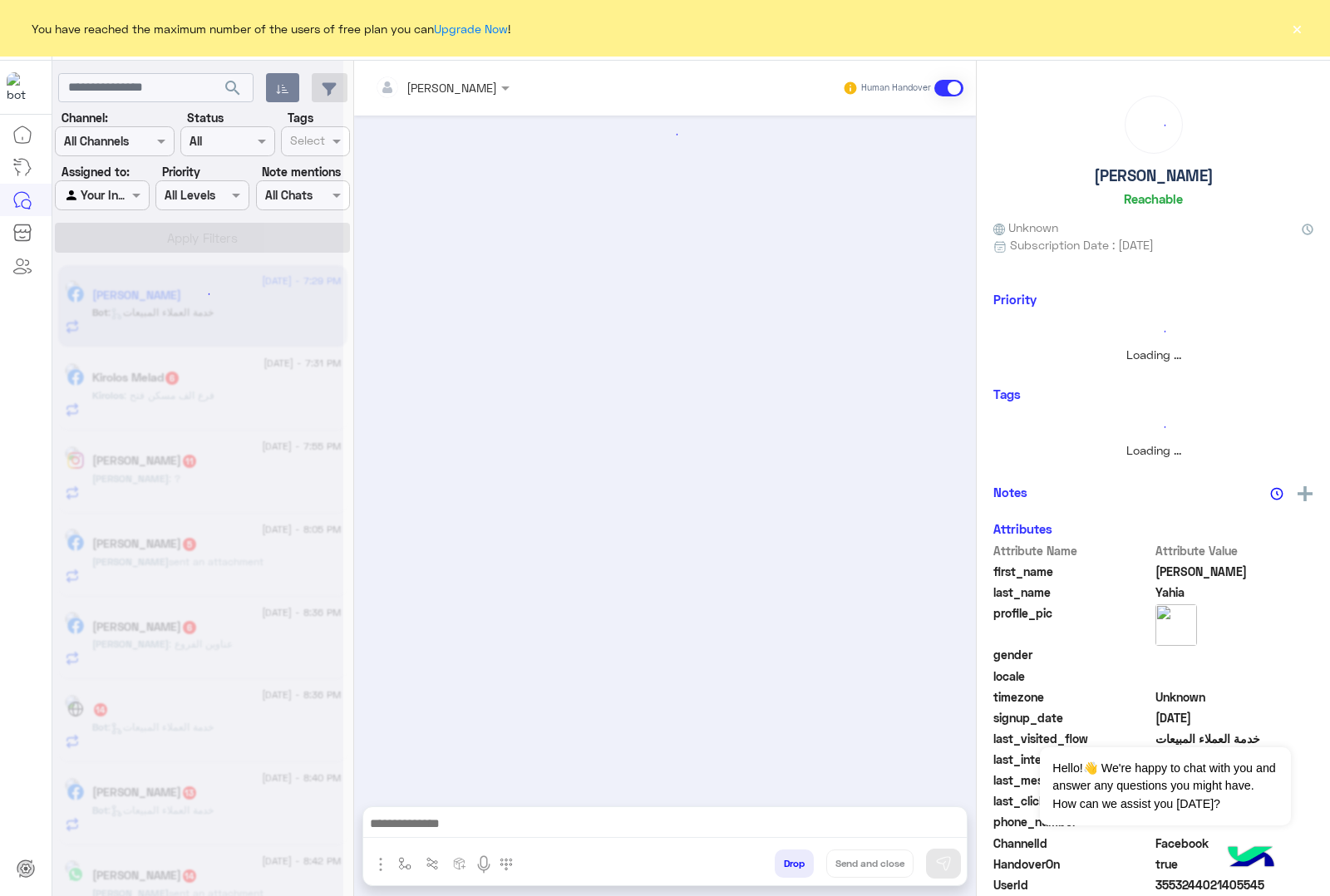
click at [790, 858] on button "Drop" at bounding box center [794, 864] width 39 height 28
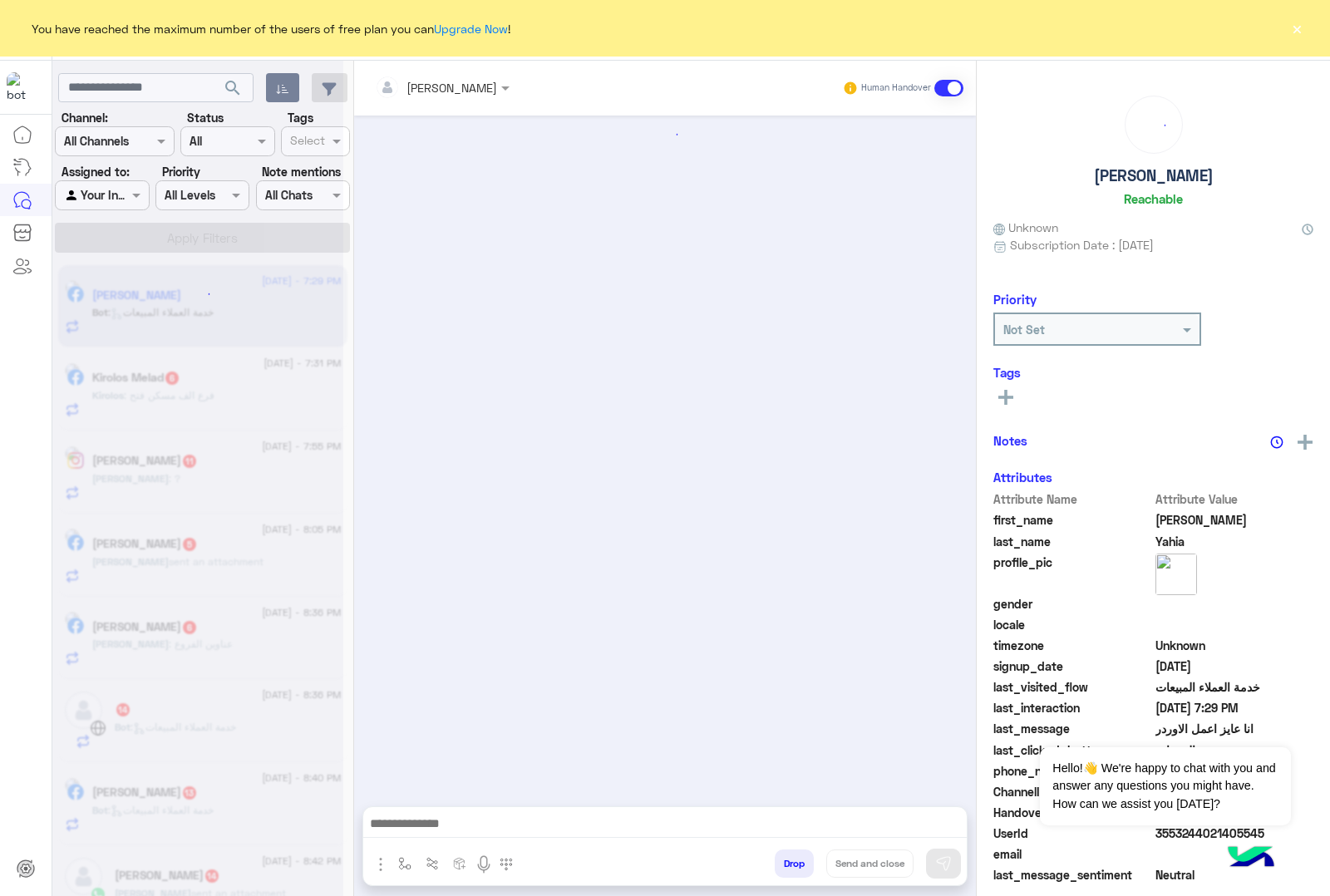
click at [790, 858] on button "Drop" at bounding box center [794, 864] width 39 height 28
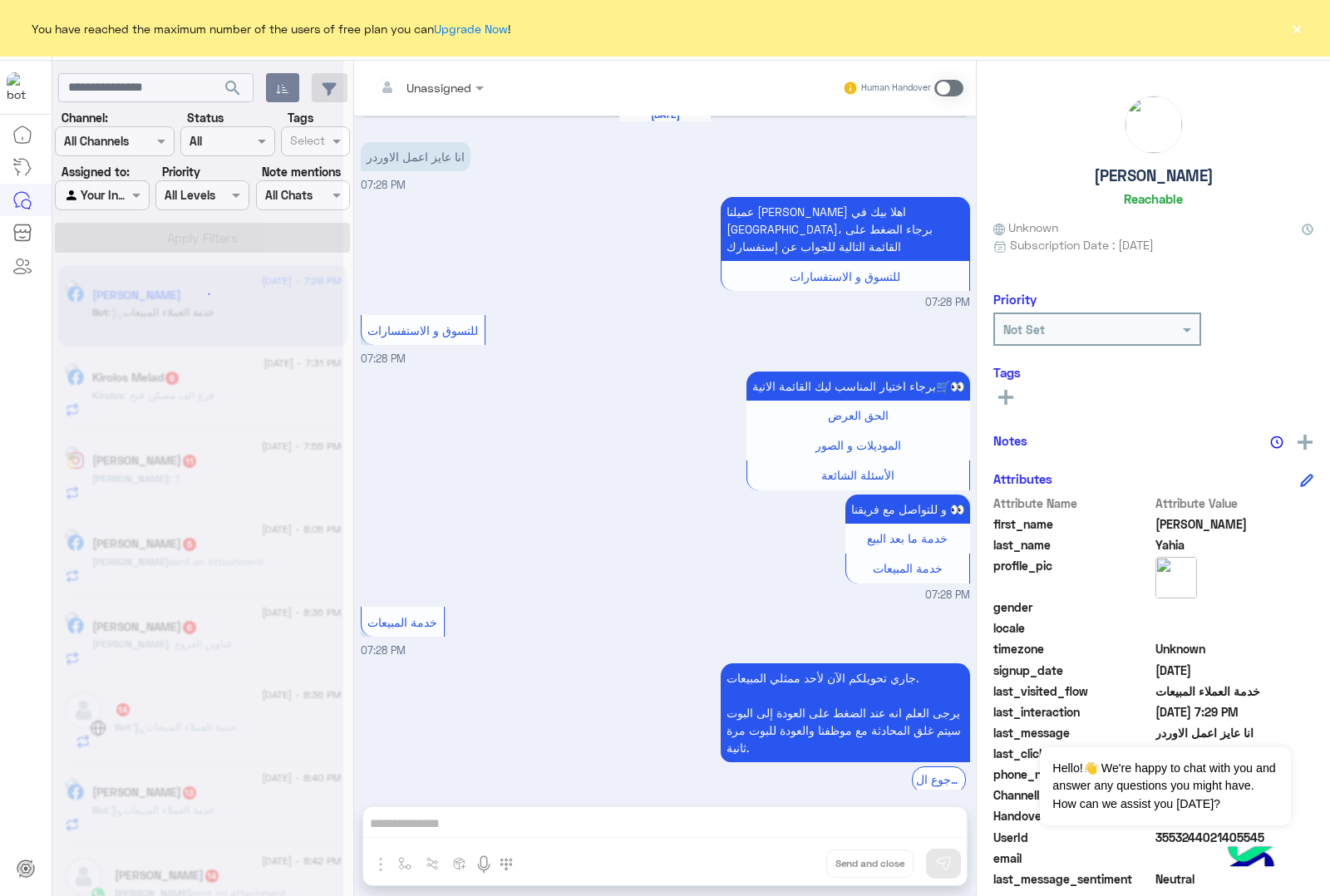
click at [790, 858] on div "Unassigned Human Handover [DATE] 04:10 PM كده 5تيشرت بيزيك و3تريكو وواحد بولو ص…" at bounding box center [665, 481] width 622 height 842
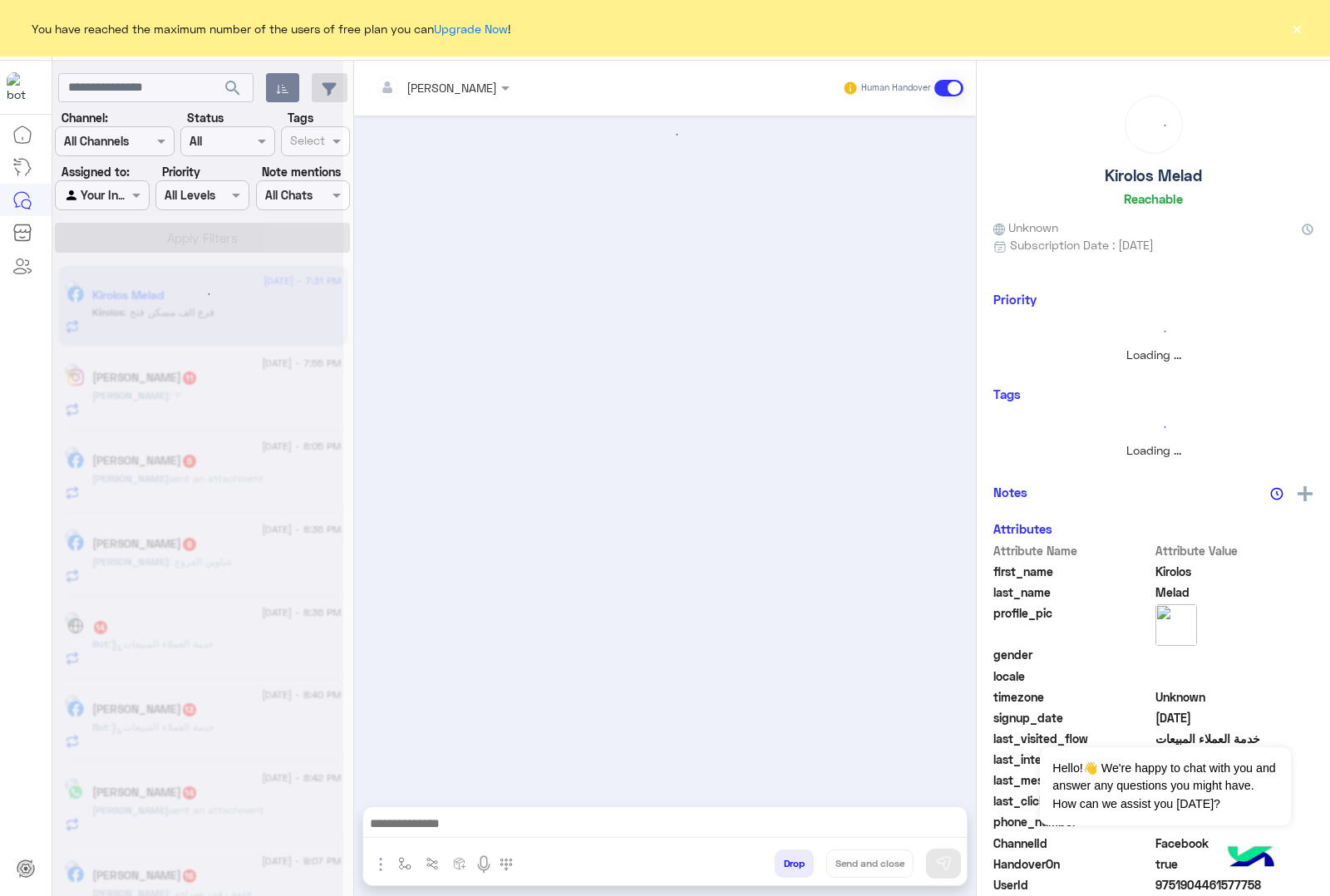
click at [790, 858] on button "Drop" at bounding box center [794, 864] width 39 height 28
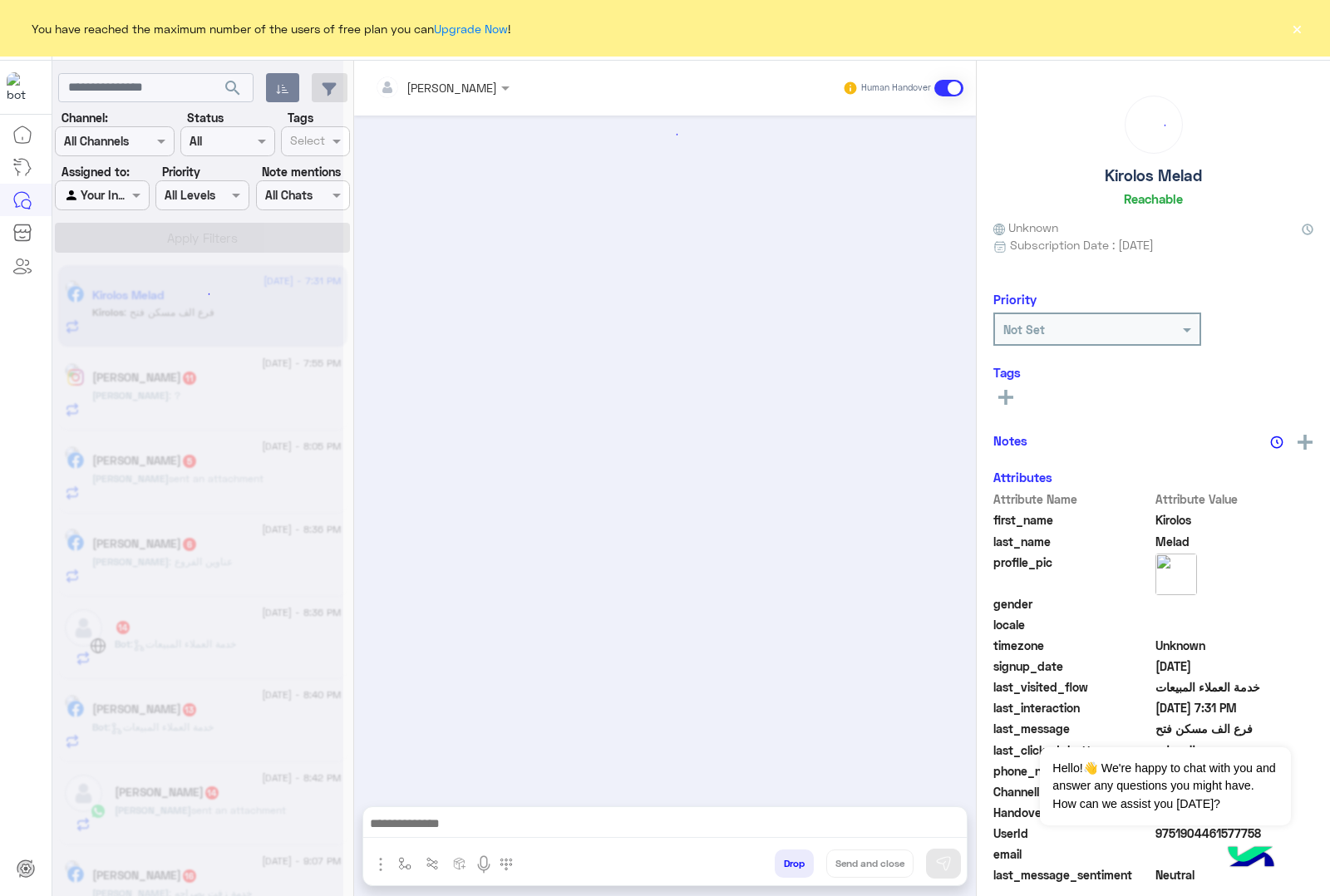
click at [790, 858] on button "Drop" at bounding box center [794, 864] width 39 height 28
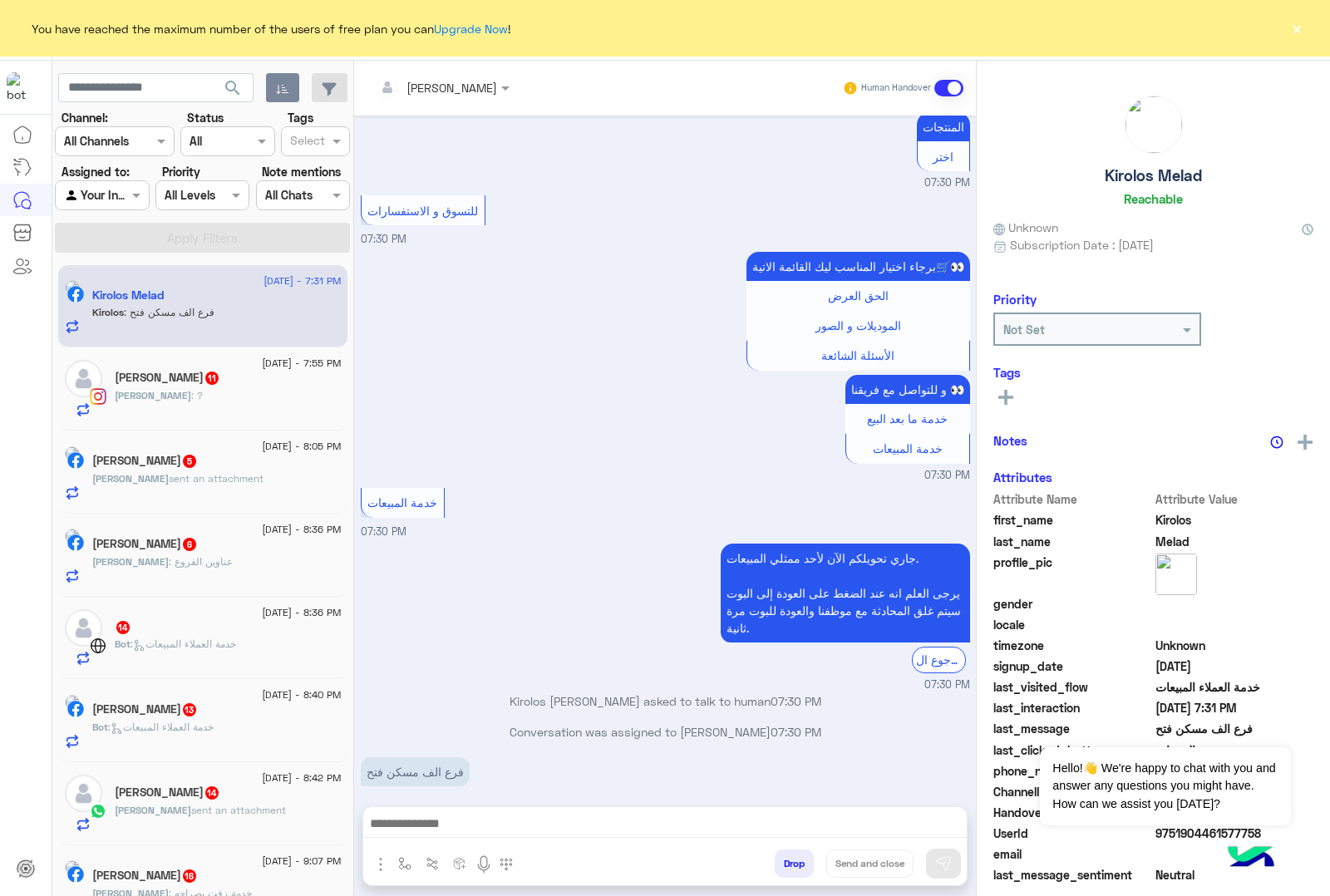
click at [790, 858] on div "[PERSON_NAME] Human Handover [DATE] GetStarted 07:30 PM اهلا بيك عميلنا [PERSON…" at bounding box center [665, 481] width 622 height 842
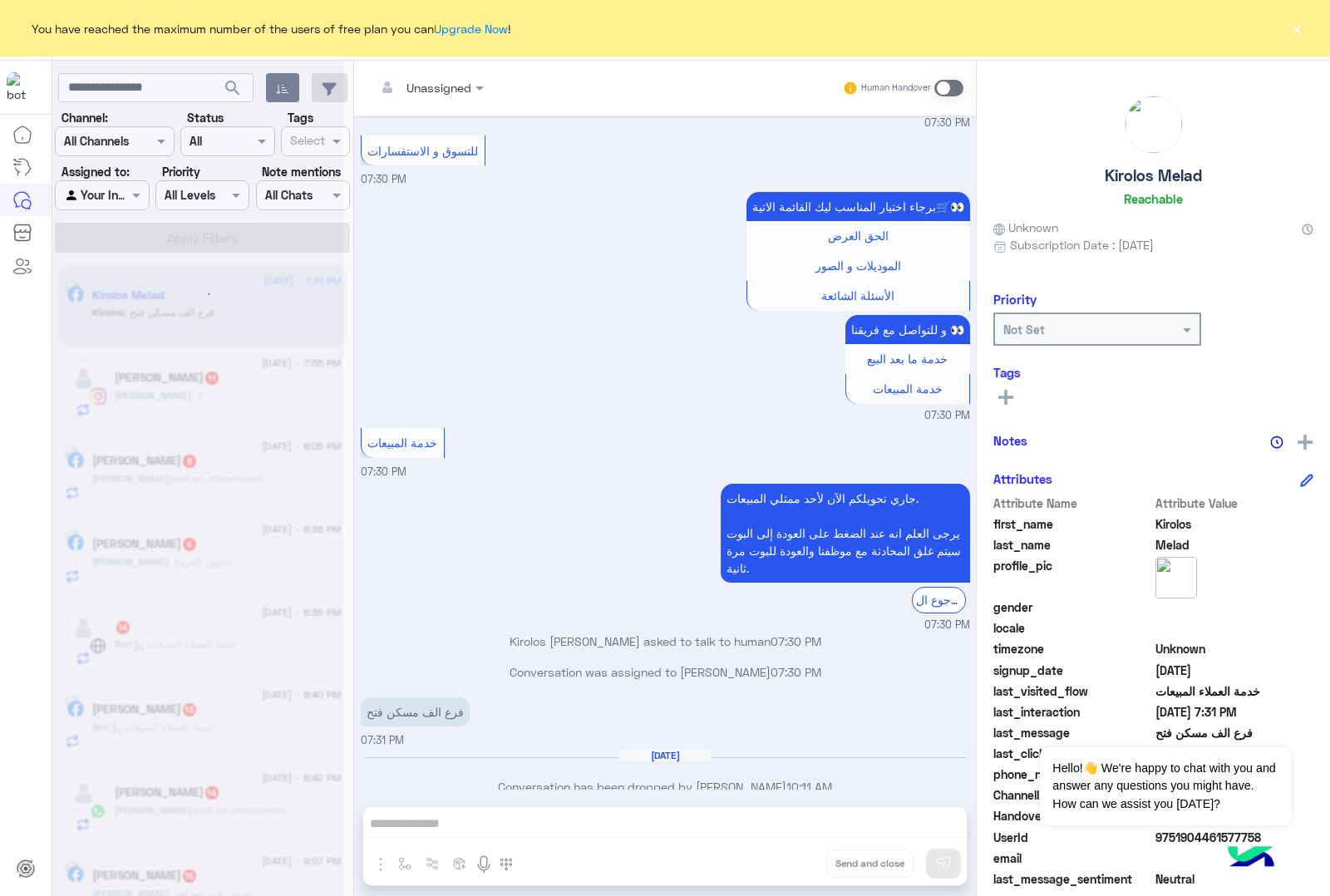
click at [790, 858] on div "Unassigned Human Handover [DATE] GetStarted 07:30 PM اهلا بيك عميلنا [PERSON_NA…" at bounding box center [665, 481] width 622 height 842
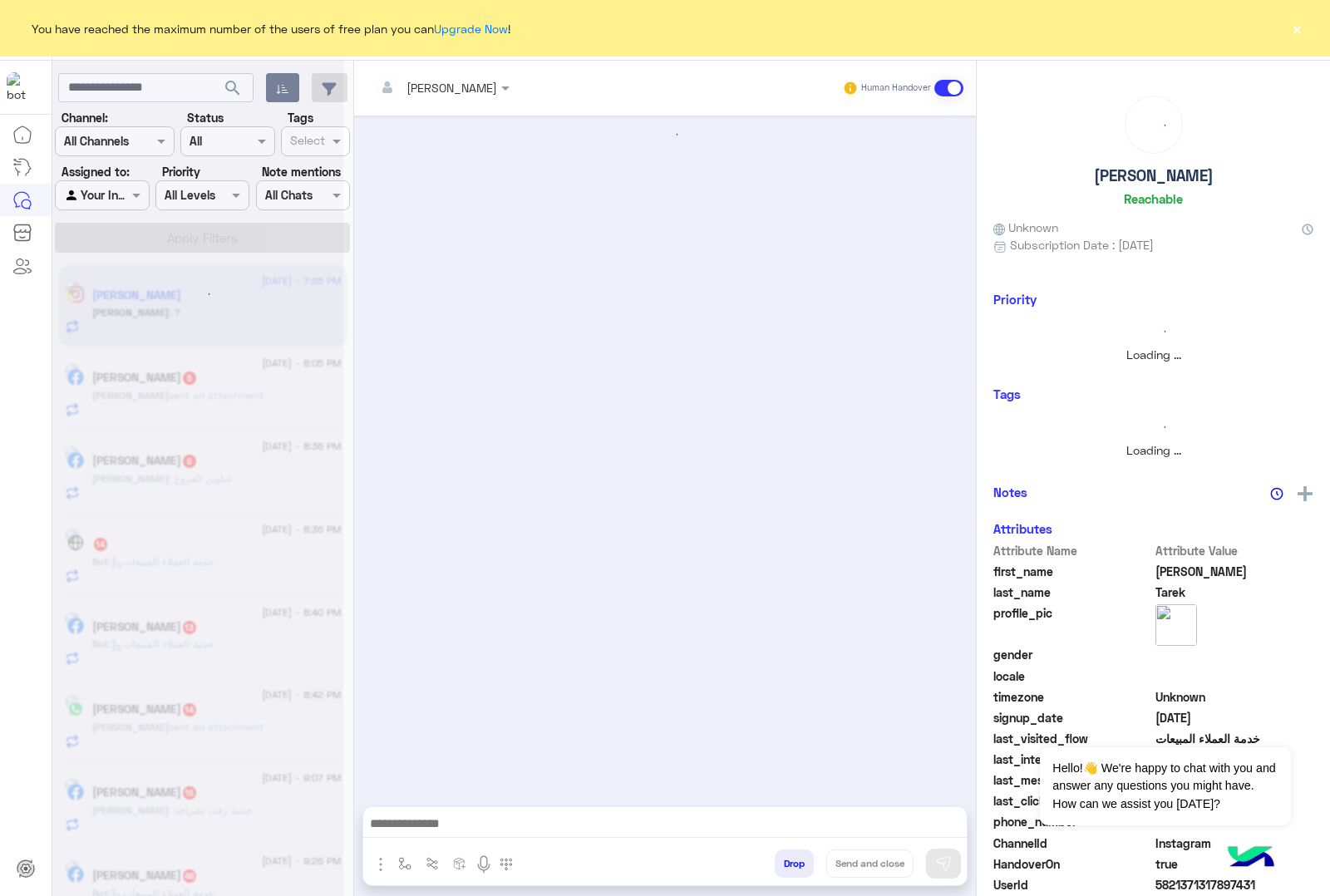
click at [790, 858] on div "[PERSON_NAME] Human Handover Drop Send and close" at bounding box center [665, 481] width 622 height 842
click at [790, 858] on button "Drop" at bounding box center [794, 864] width 39 height 28
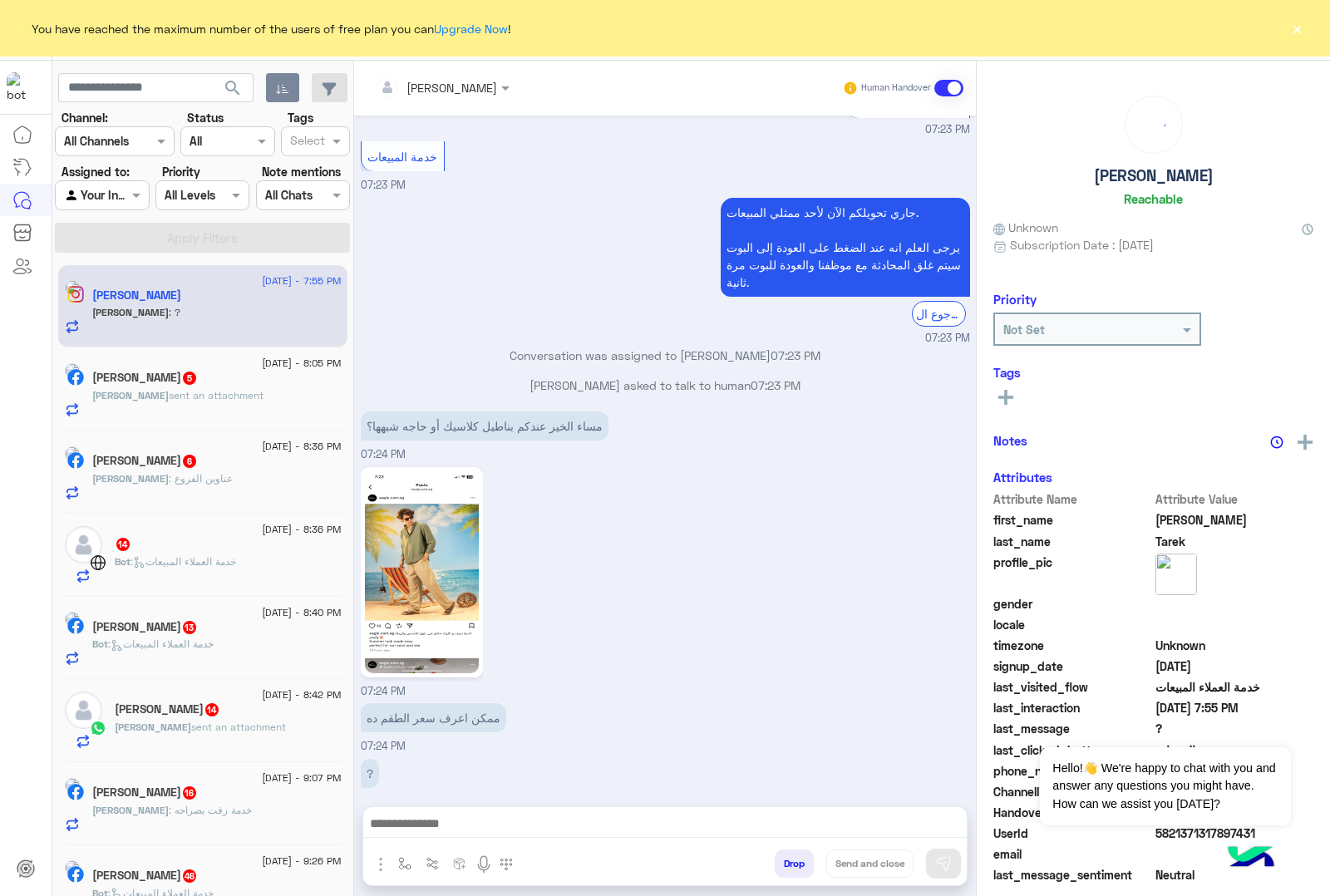
click at [790, 858] on button "Drop" at bounding box center [794, 864] width 39 height 28
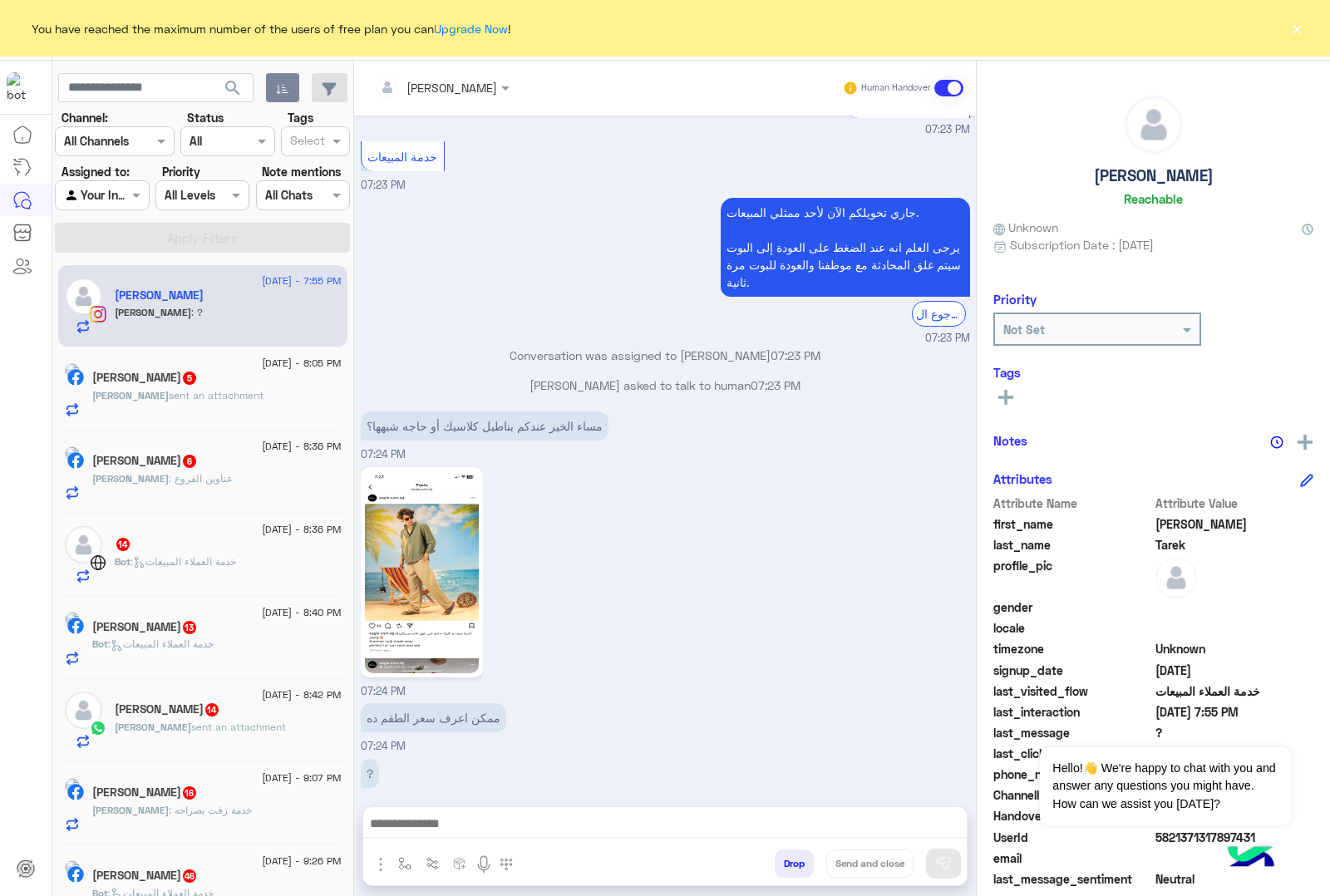
click at [790, 858] on div "[PERSON_NAME] Human Handover [DATE] مساء الخير عندكم بناطيل كلاسيك أو حاجه شبهه…" at bounding box center [665, 481] width 622 height 842
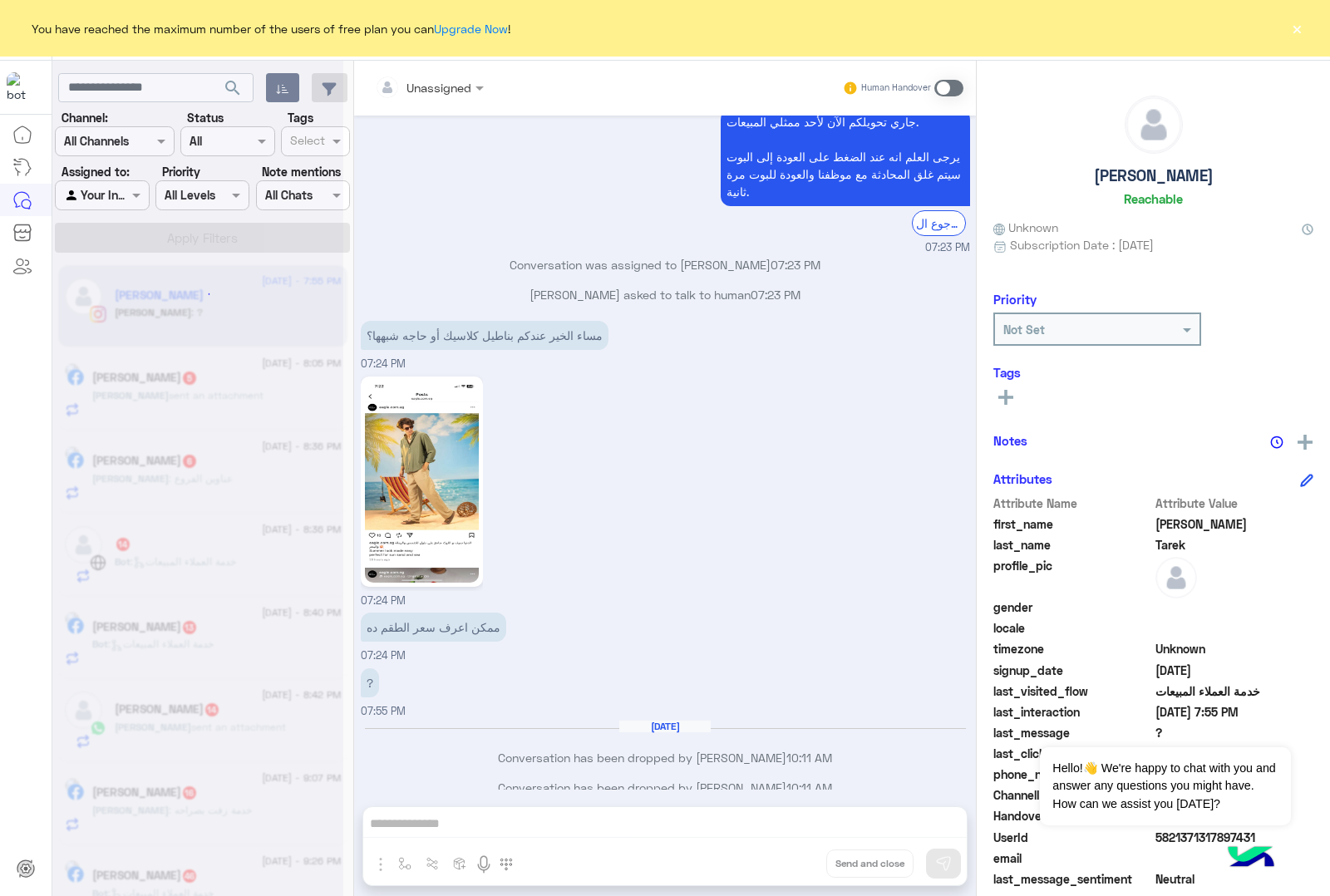
click at [790, 858] on div "Unassigned Human Handover [DATE] مساء الخير عندكم بناطيل كلاسيك أو حاجه شبهها؟ …" at bounding box center [665, 481] width 622 height 842
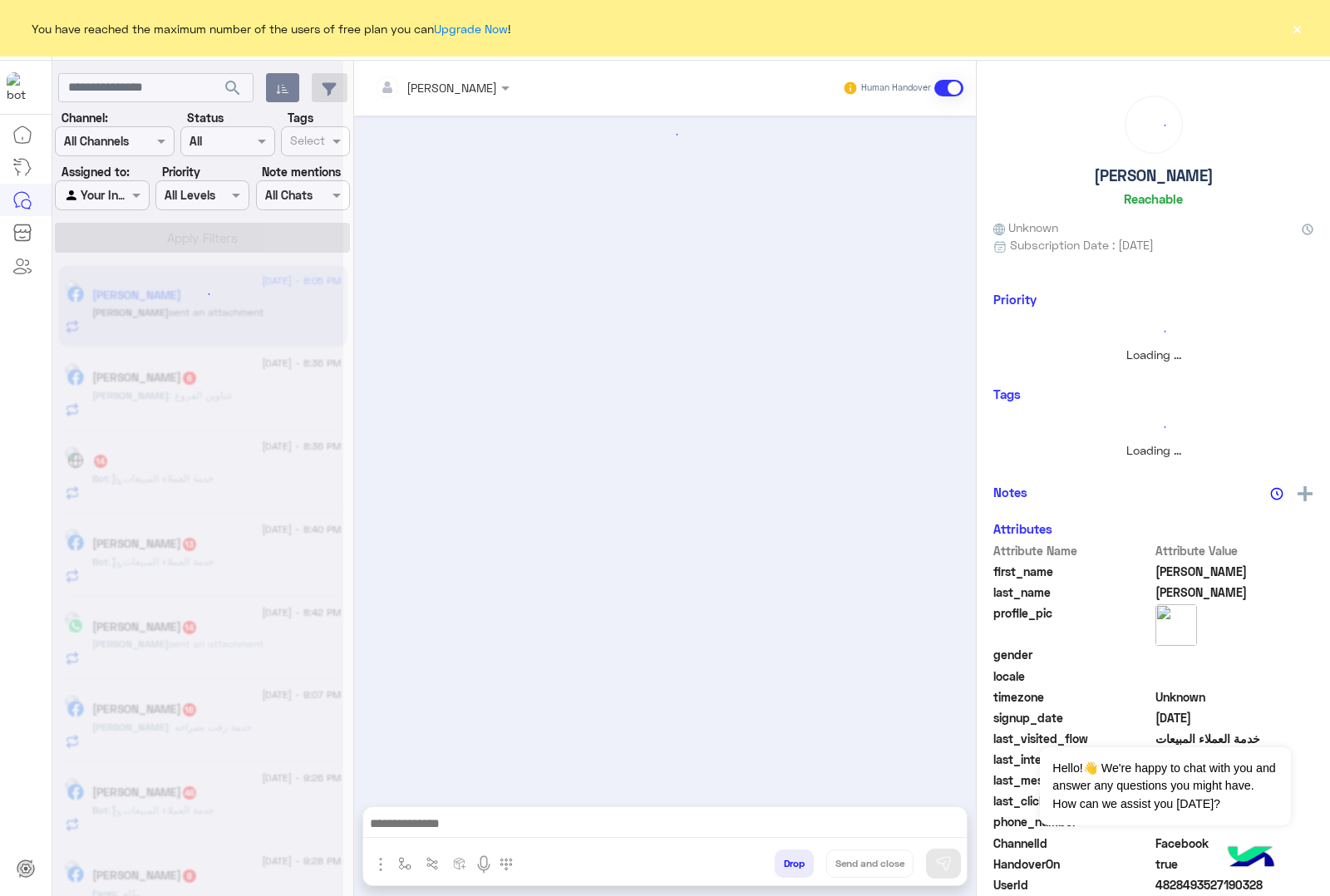
click at [790, 858] on button "Drop" at bounding box center [794, 864] width 39 height 28
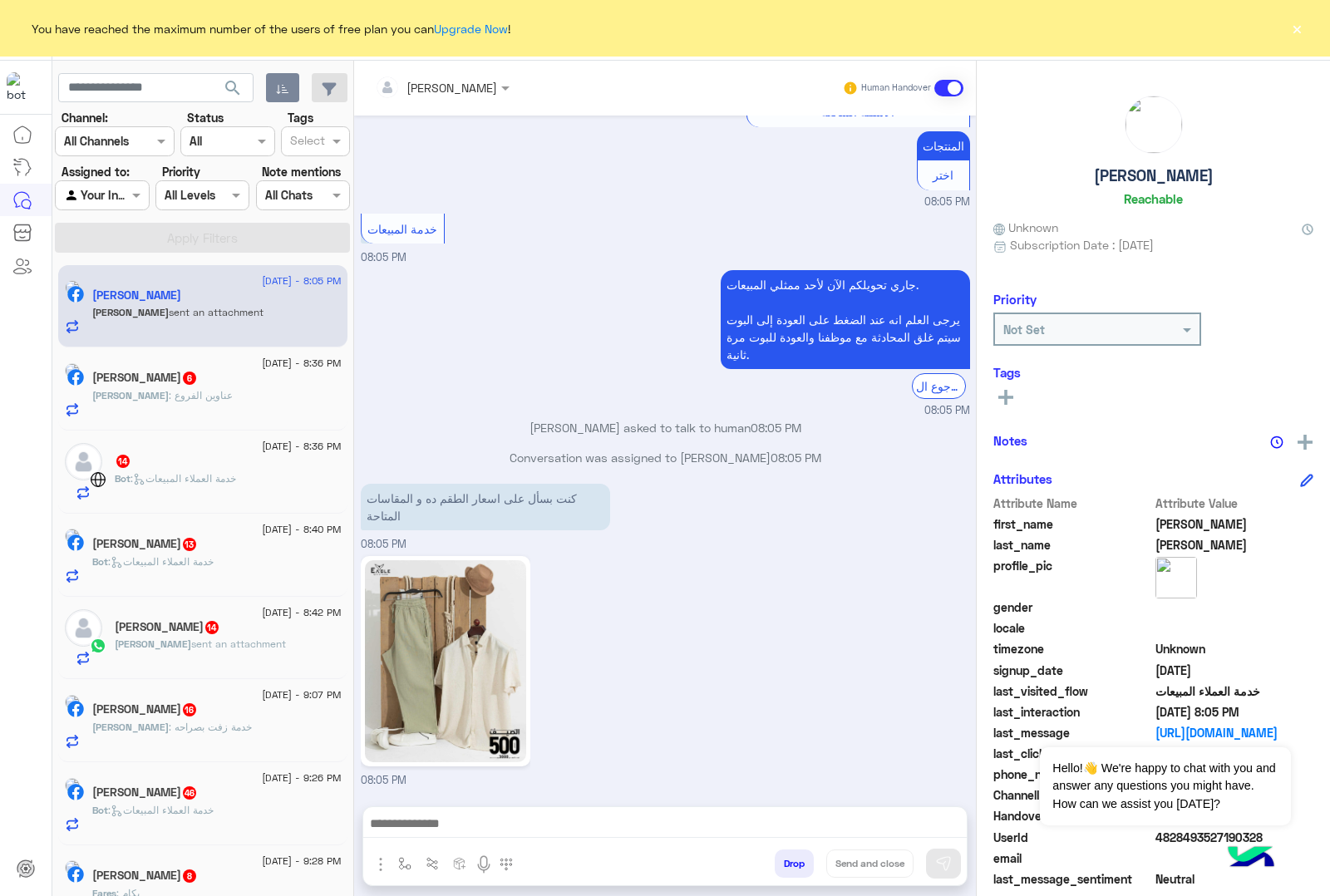
click at [790, 858] on div "[PERSON_NAME] Human Handover [DATE] اكبر مقاس 3 اكس 06:38 PM طولك ووزنك كام 06:…" at bounding box center [665, 481] width 622 height 842
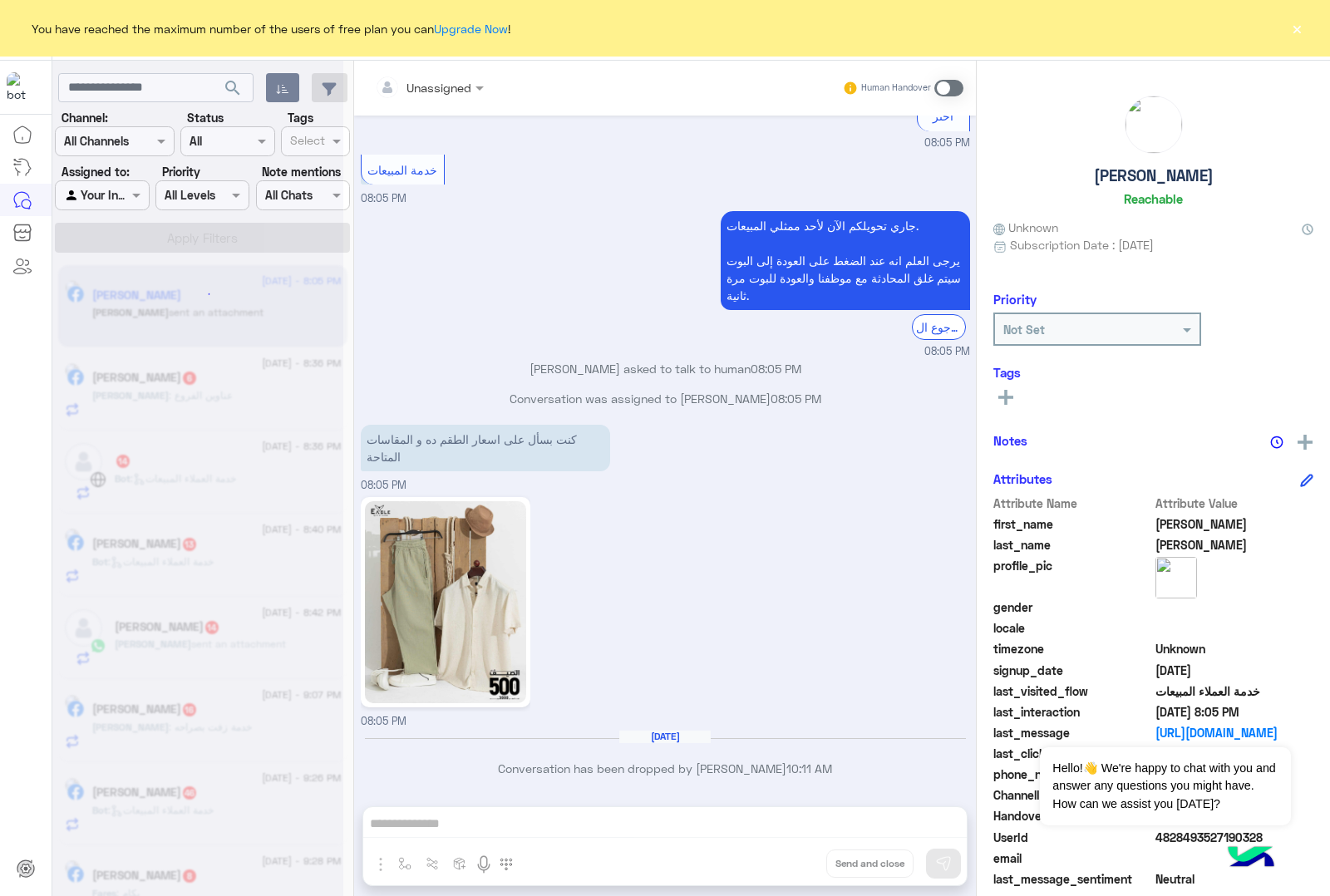
click at [790, 858] on div "Unassigned Human Handover [DATE] اكبر مقاس 3 اكس 06:38 PM طولك ووزنك كام 06:38 …" at bounding box center [665, 481] width 622 height 842
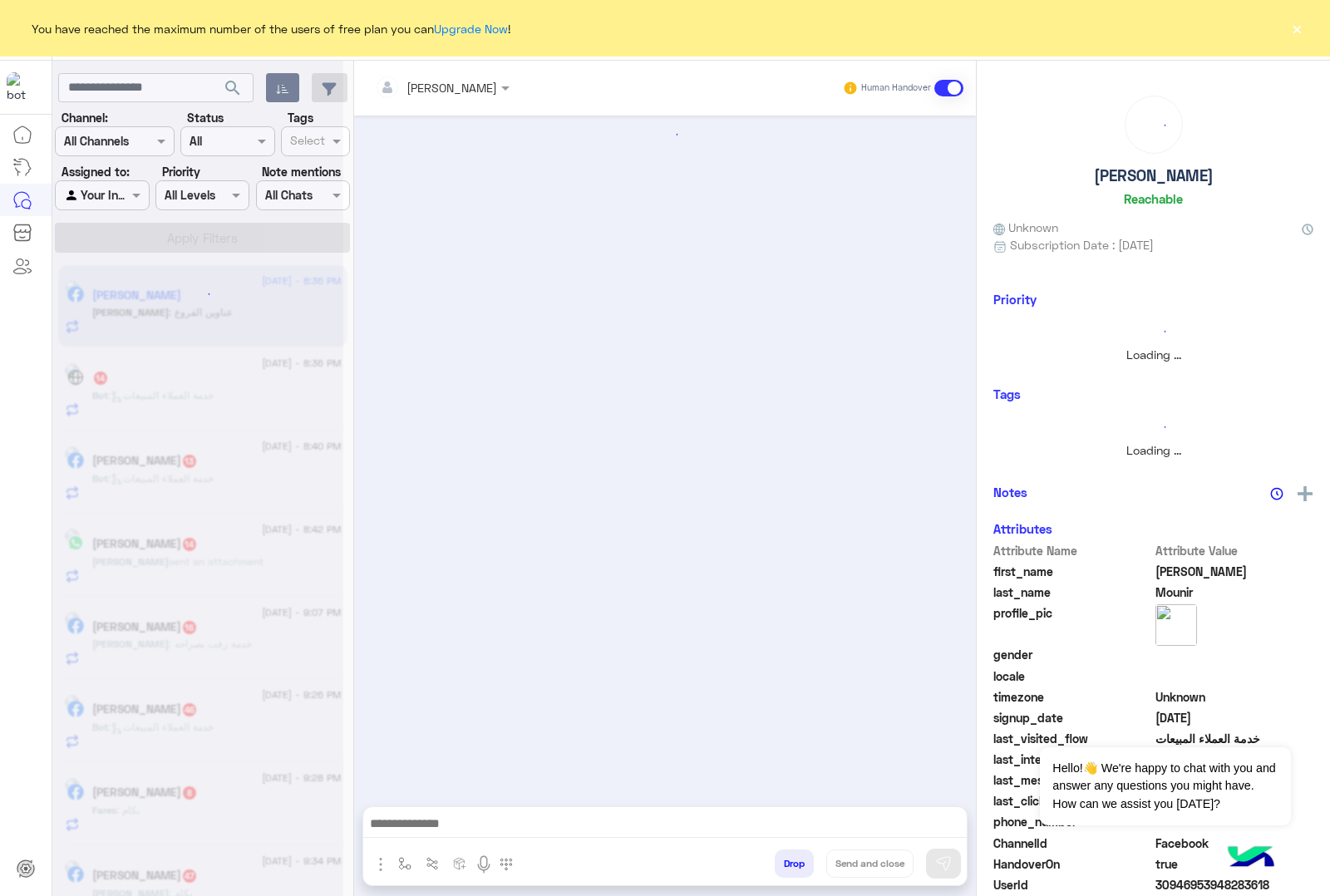
click at [790, 858] on button "Drop" at bounding box center [794, 864] width 39 height 28
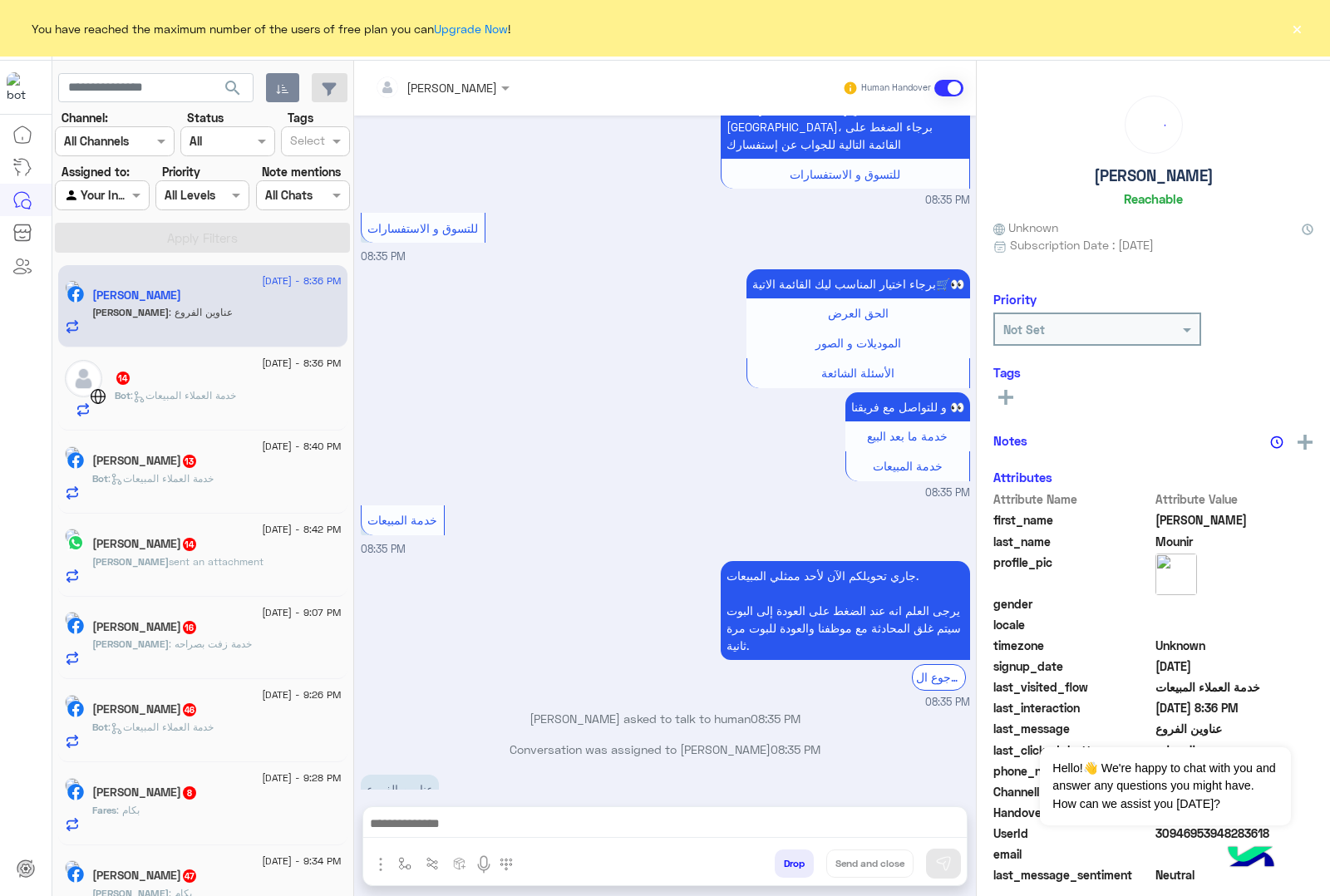
click at [790, 858] on button "Drop" at bounding box center [794, 864] width 39 height 28
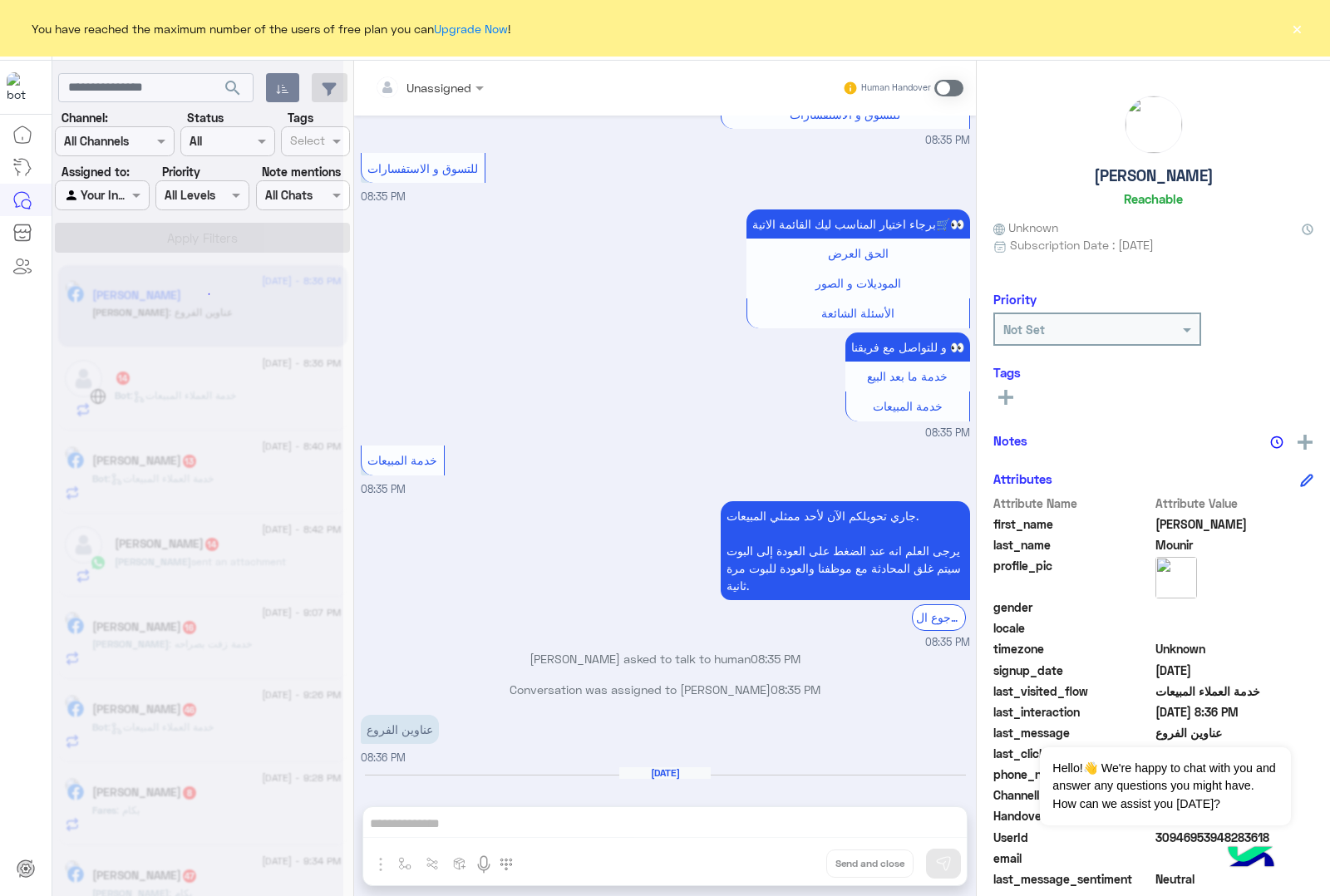
click at [790, 858] on div "Unassigned Human Handover [DATE] عناوين الفروع و مواعيد العمل 08:34 PM عميلنا […" at bounding box center [665, 481] width 622 height 842
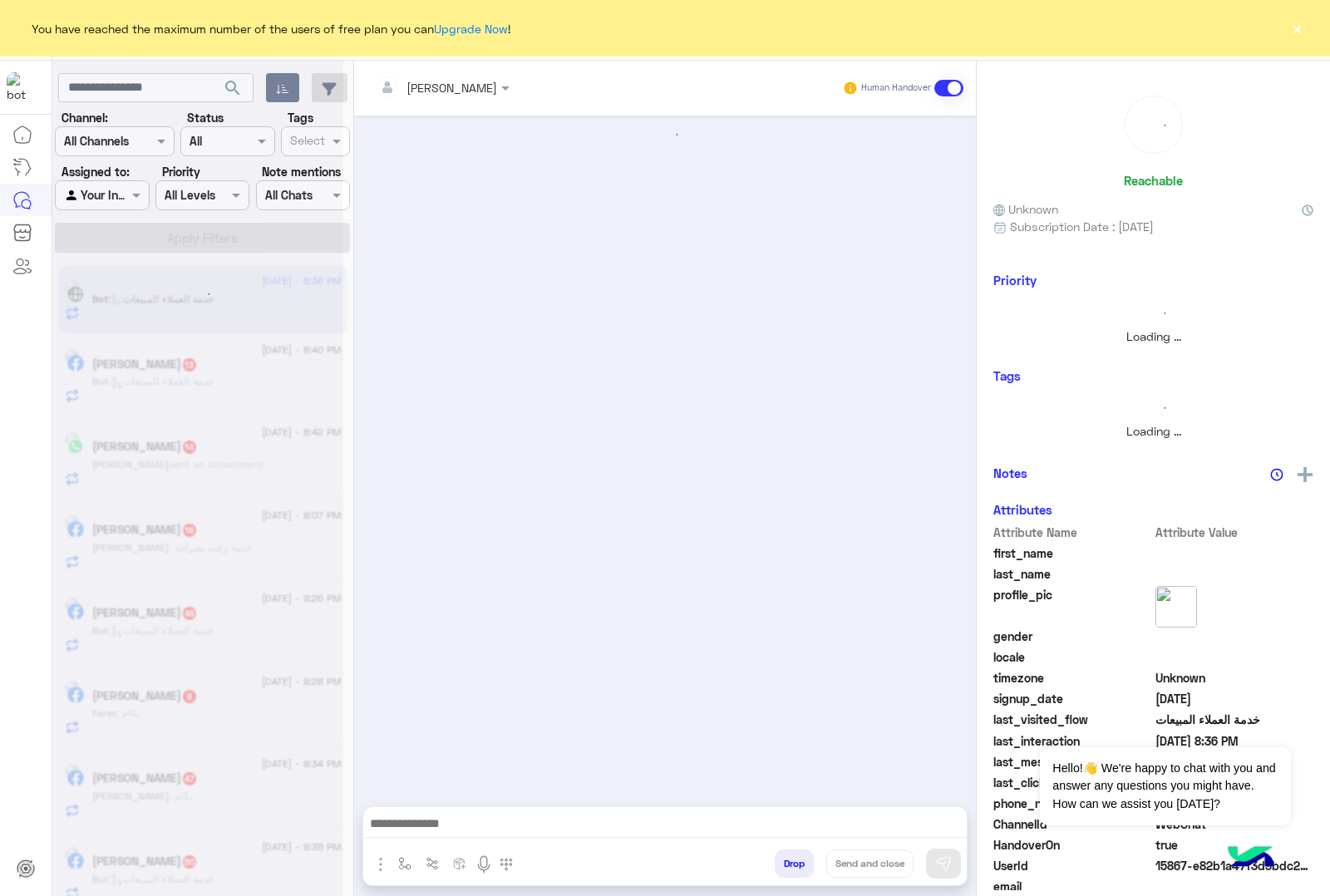
click at [790, 858] on button "Drop" at bounding box center [794, 864] width 39 height 28
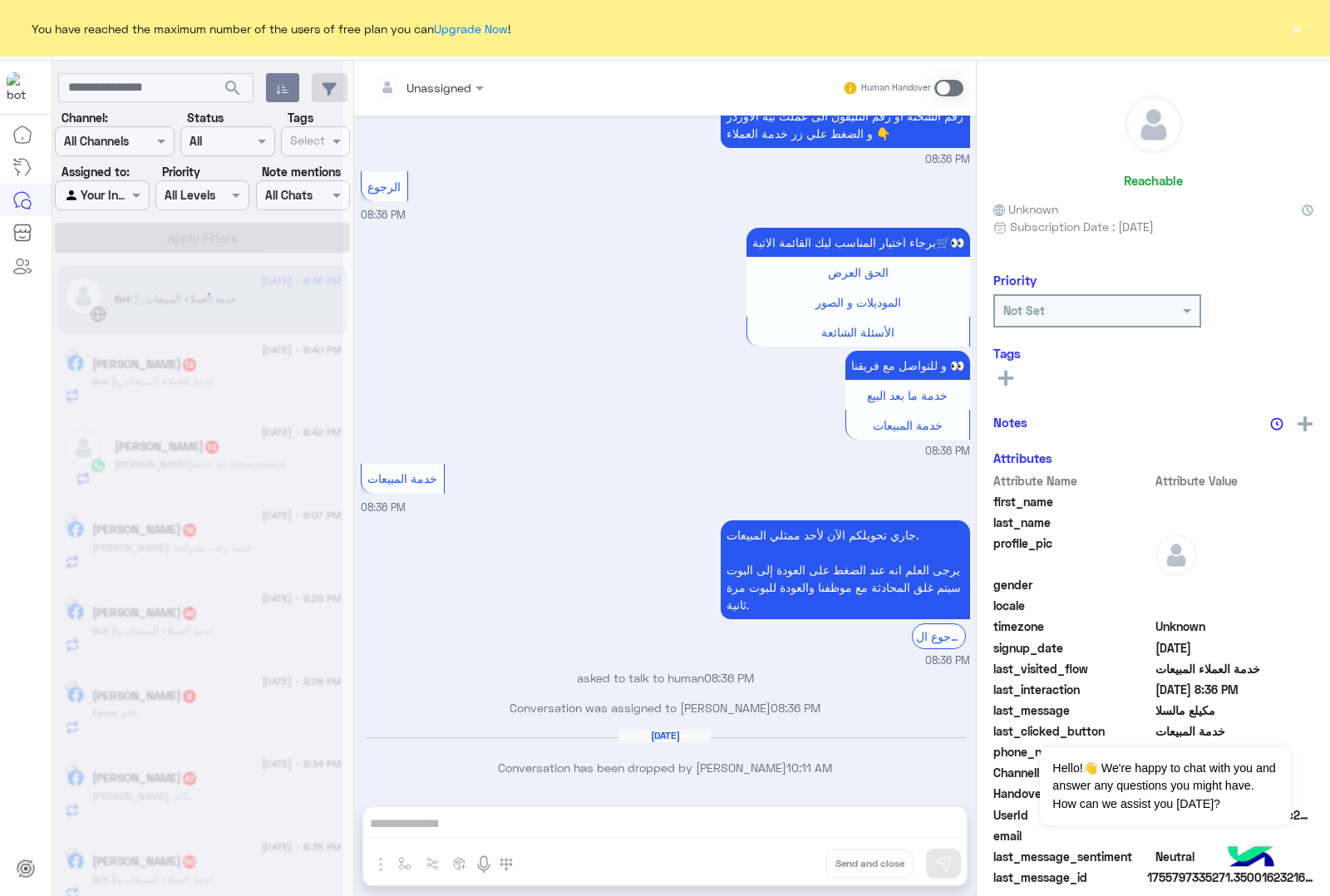
click at [790, 858] on div "Unassigned Human Handover [DATE] GetStarted 08:29 PM اهلا بيك عميلنا العزيز فى …" at bounding box center [665, 481] width 622 height 842
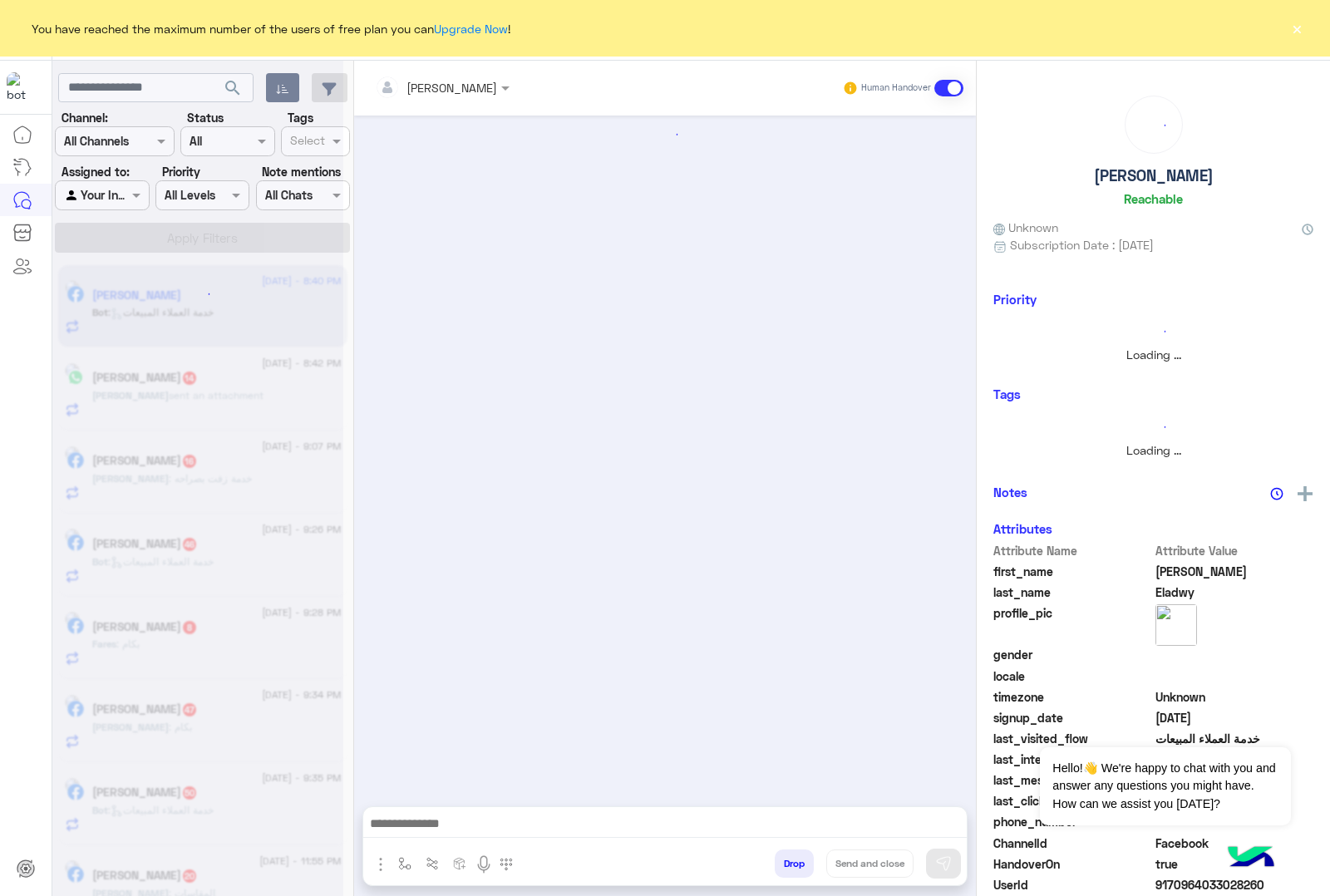
click at [790, 858] on div "[PERSON_NAME] Human Handover Drop Send and close" at bounding box center [665, 481] width 622 height 842
click at [790, 858] on button "Drop" at bounding box center [794, 864] width 39 height 28
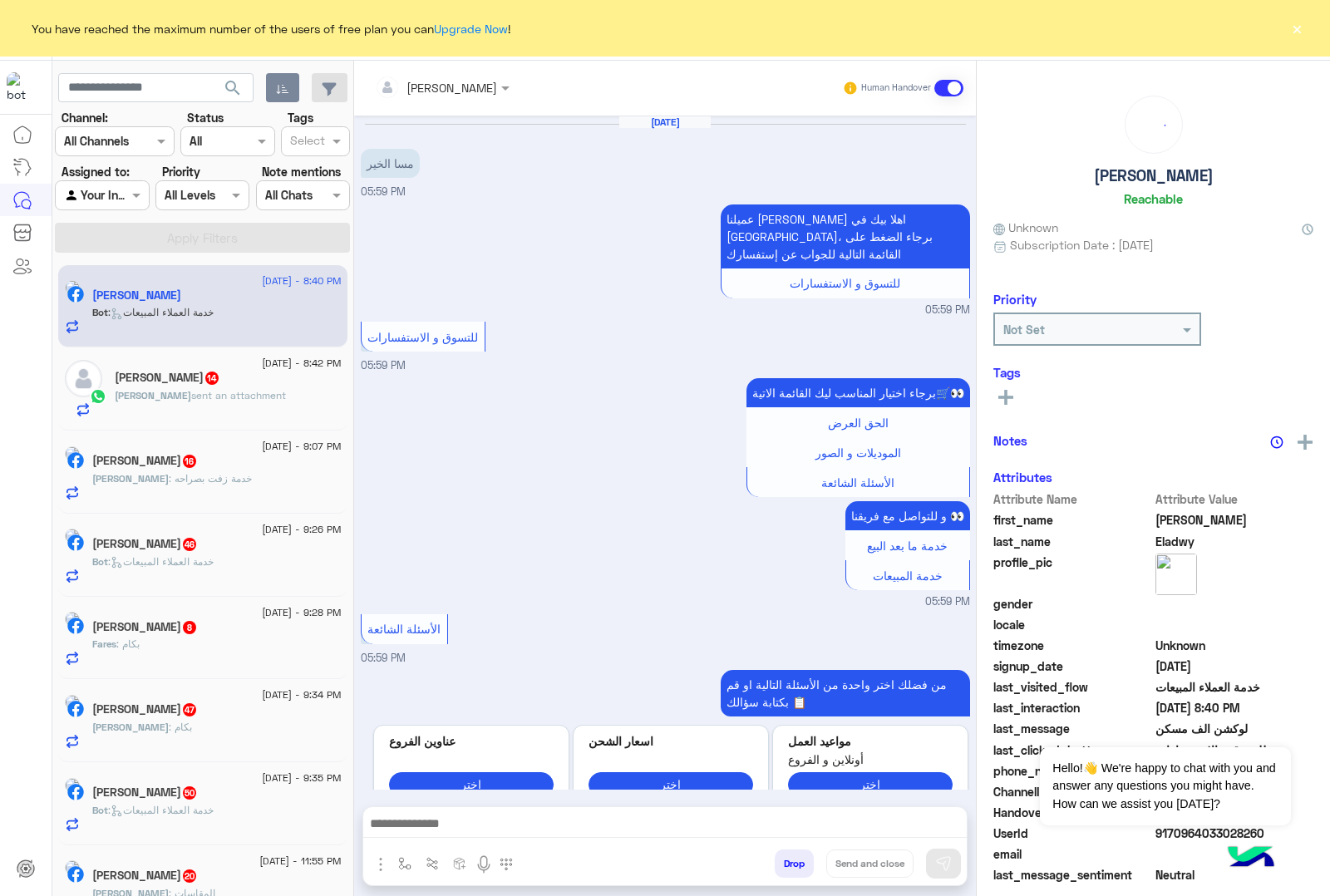
click at [790, 858] on button "Drop" at bounding box center [794, 864] width 39 height 28
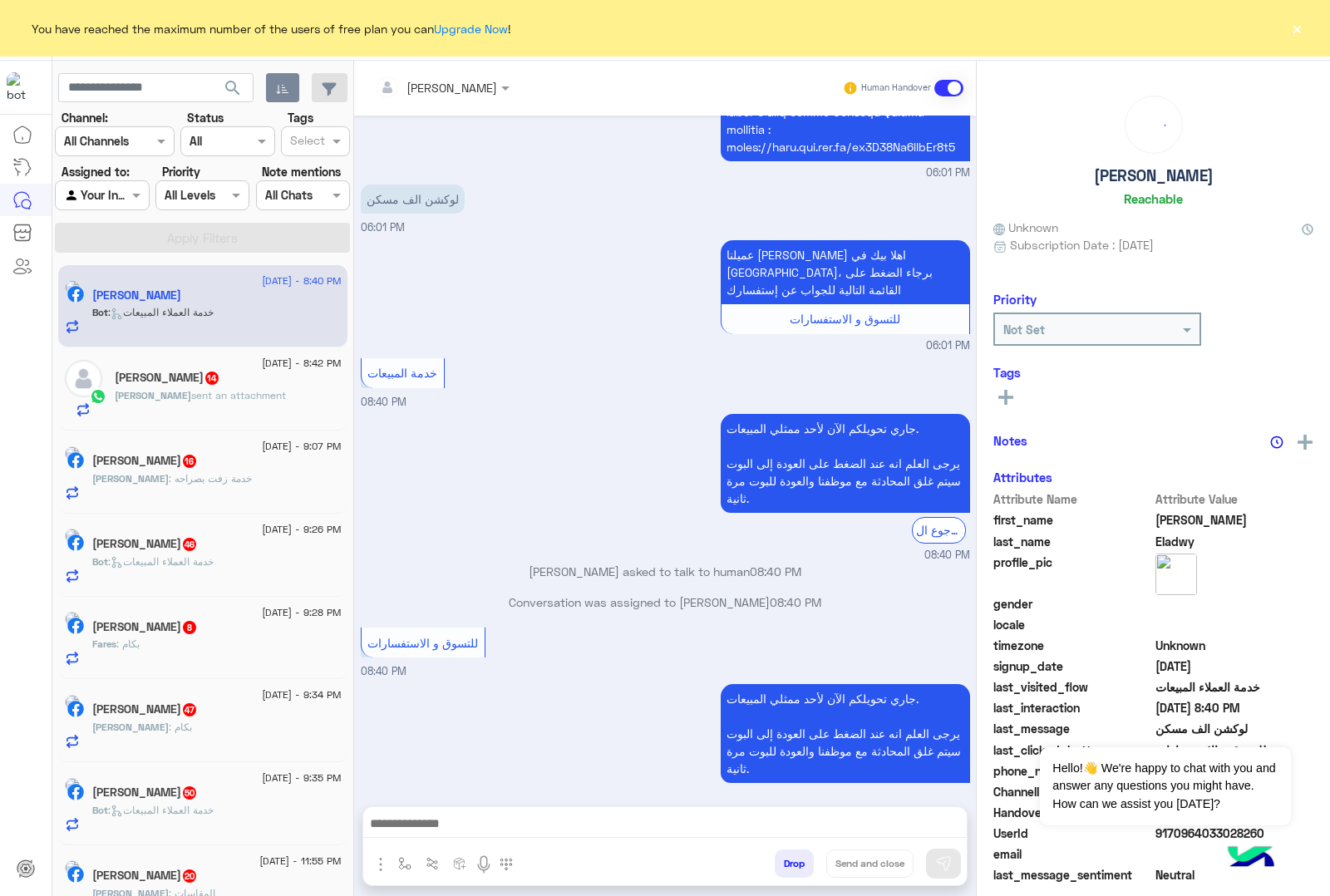
click at [790, 858] on div "[PERSON_NAME] Human Handover [DATE] مسا الخير 05:59 PM عميلنا [PERSON_NAME] اهل…" at bounding box center [665, 481] width 622 height 842
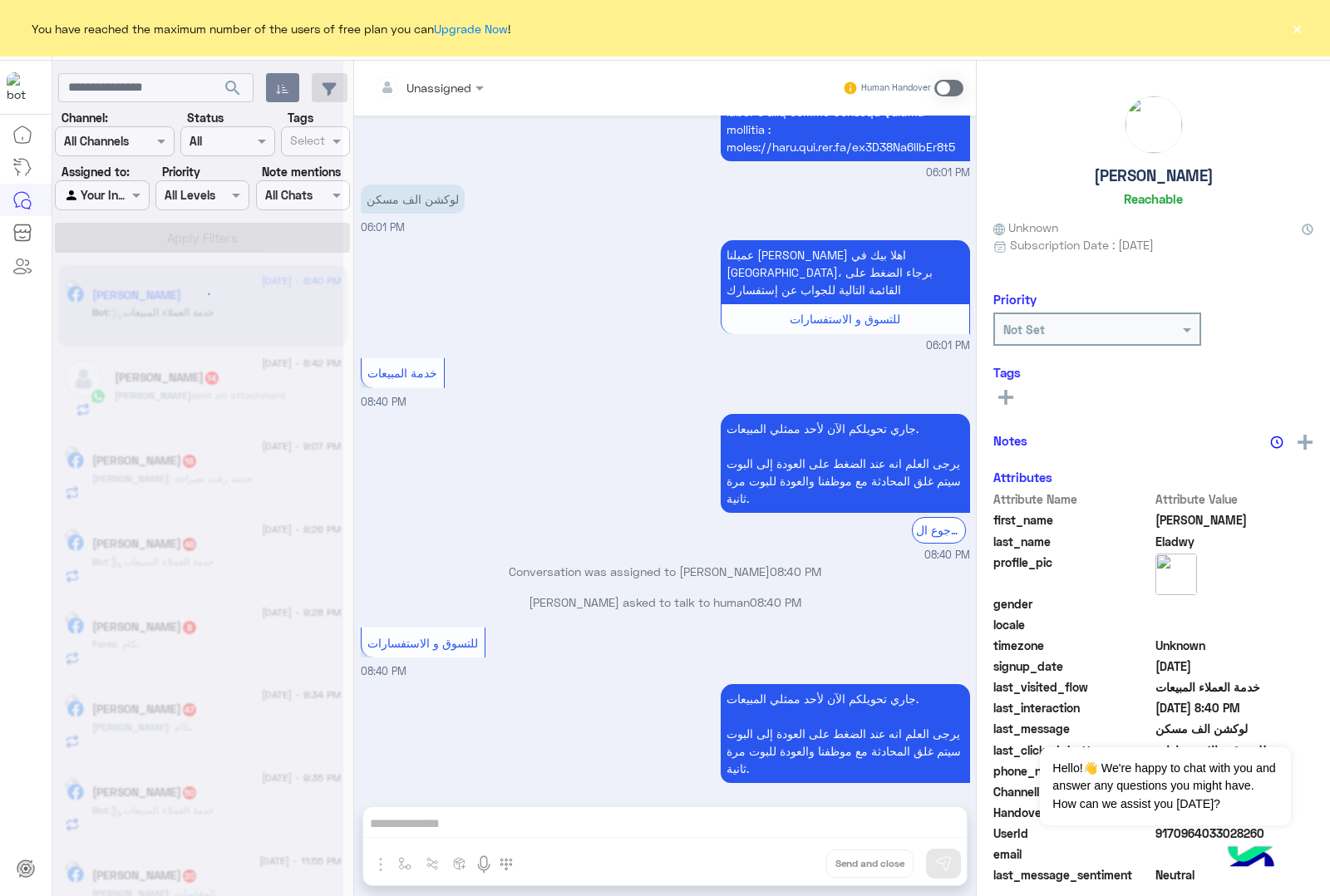
click at [790, 858] on div "Unassigned Human Handover [DATE] مسا الخير 05:59 PM عميلنا [PERSON_NAME] اهلا ب…" at bounding box center [665, 481] width 622 height 842
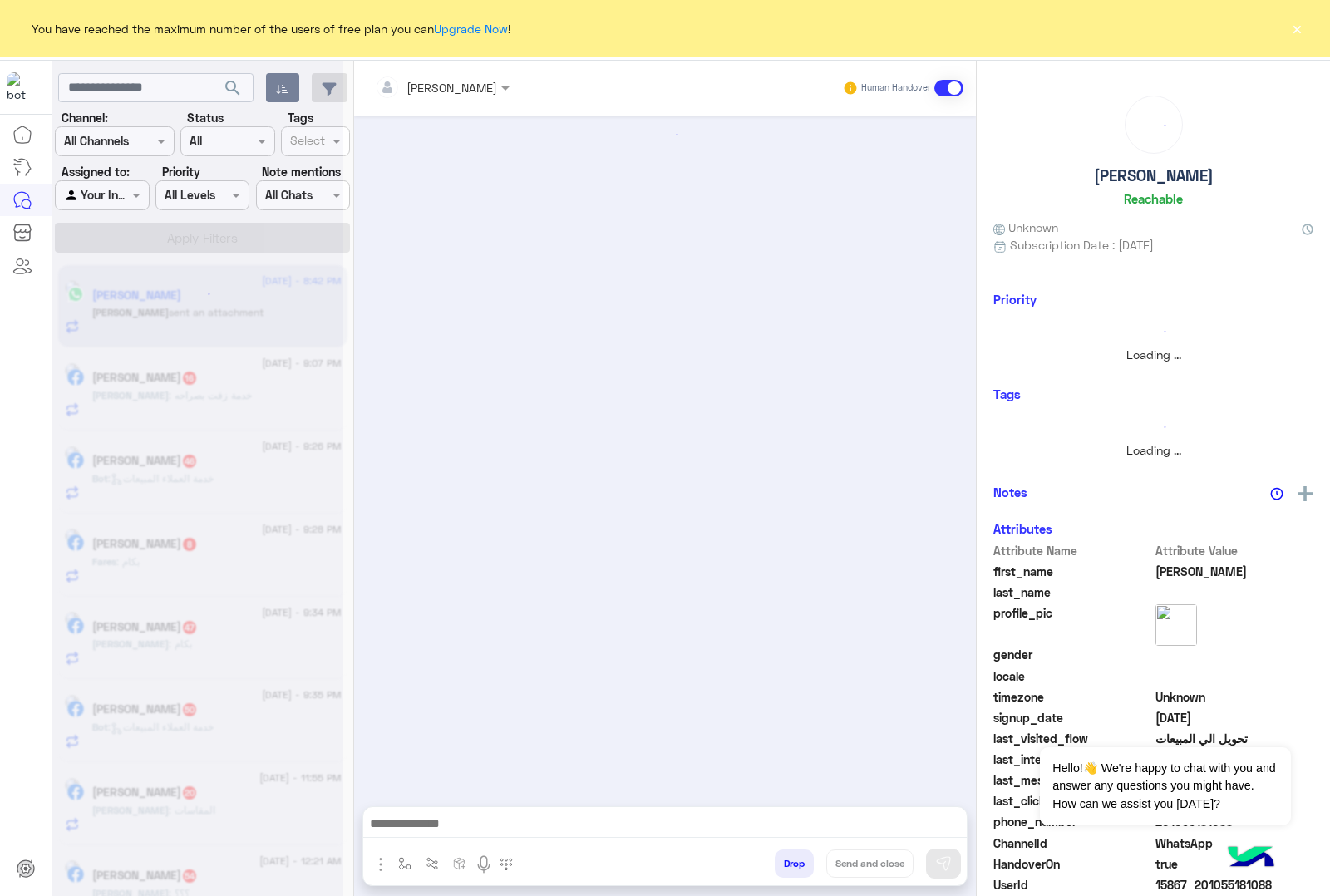
click at [790, 858] on button "Drop" at bounding box center [794, 864] width 39 height 28
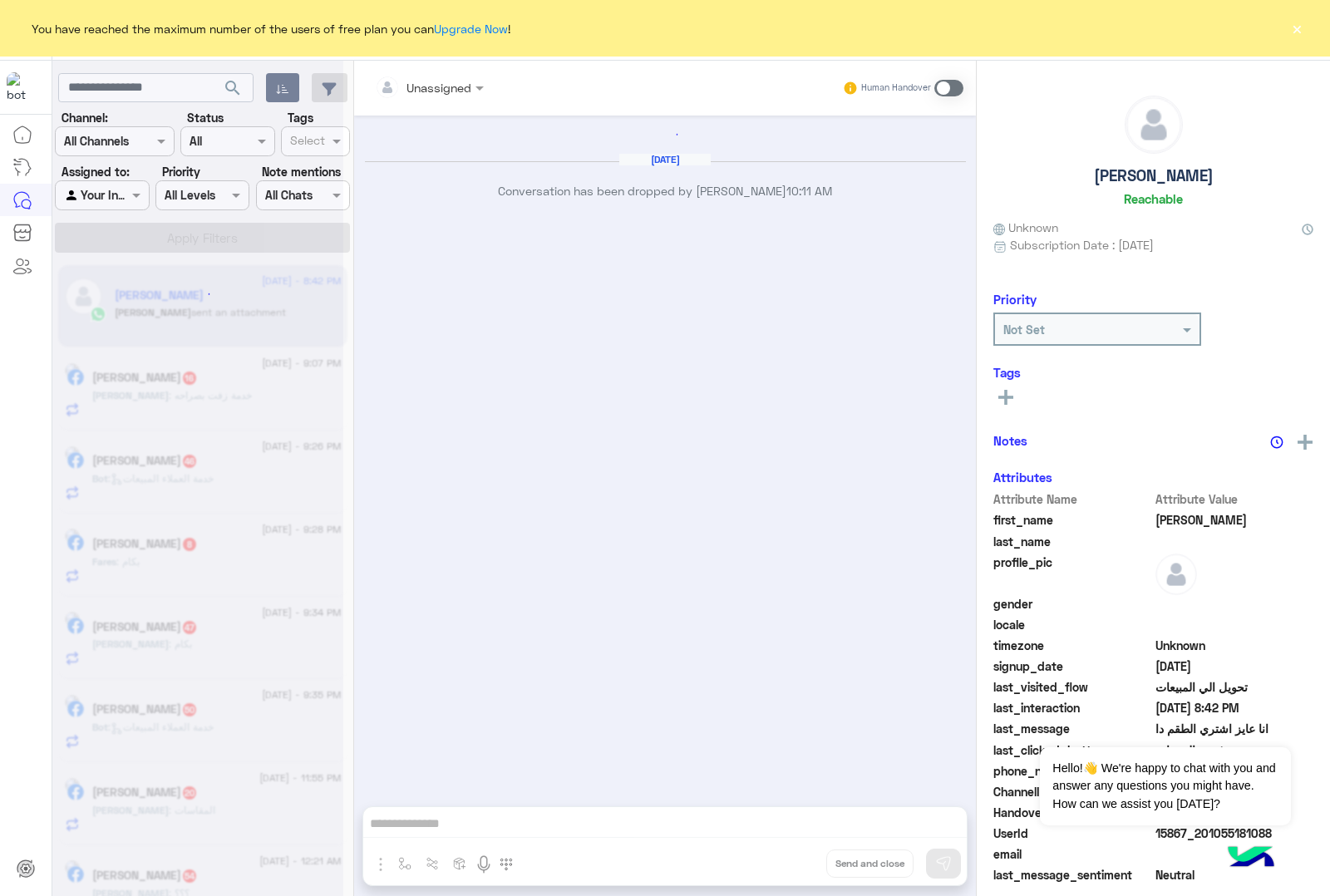
click at [790, 858] on div "Unassigned Human Handover [DATE] Conversation has been dropped by [PERSON_NAME]…" at bounding box center [665, 481] width 622 height 842
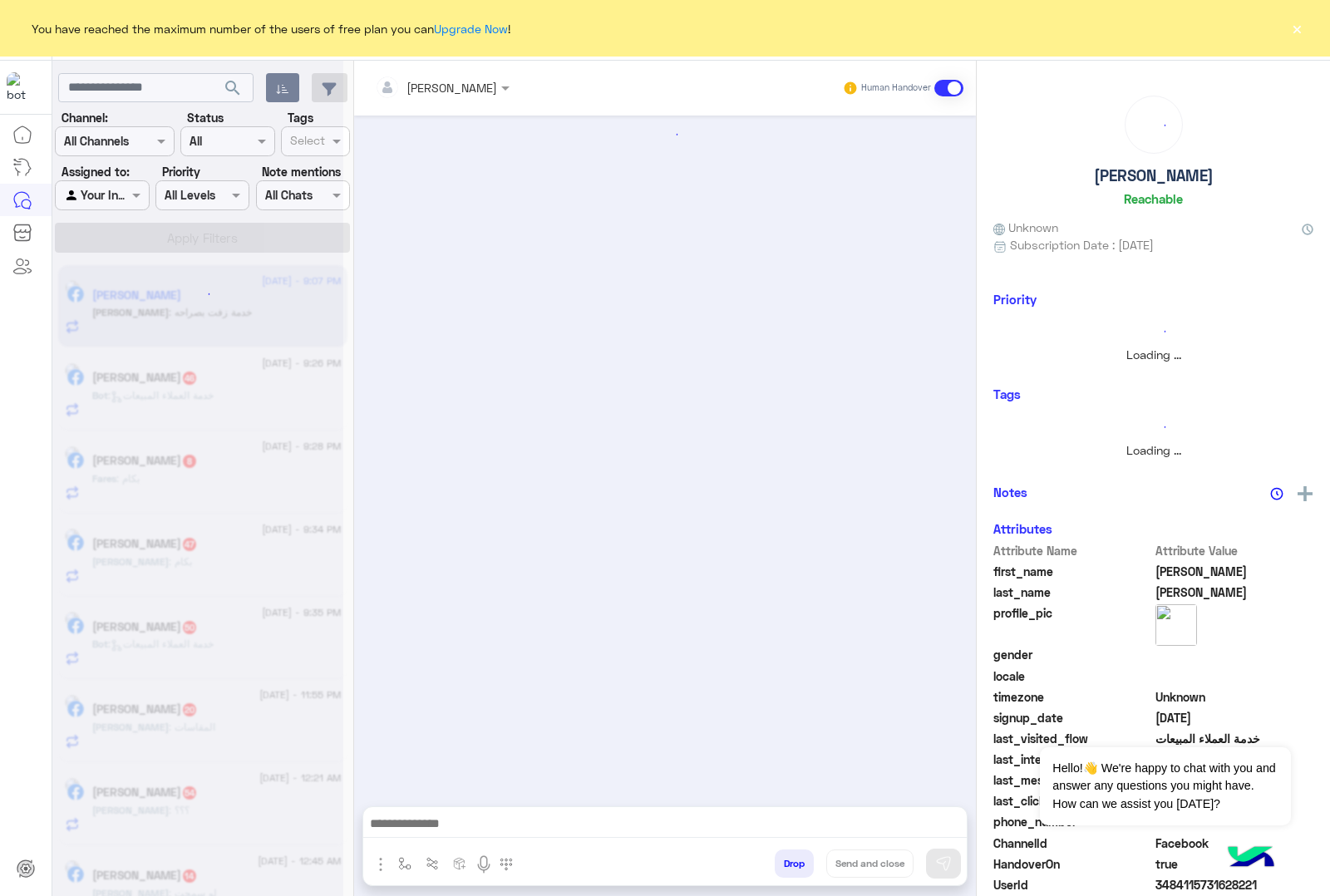
click at [790, 858] on div "[PERSON_NAME] Human Handover Drop Send and close" at bounding box center [665, 481] width 622 height 842
click at [790, 858] on button "Drop" at bounding box center [794, 864] width 39 height 28
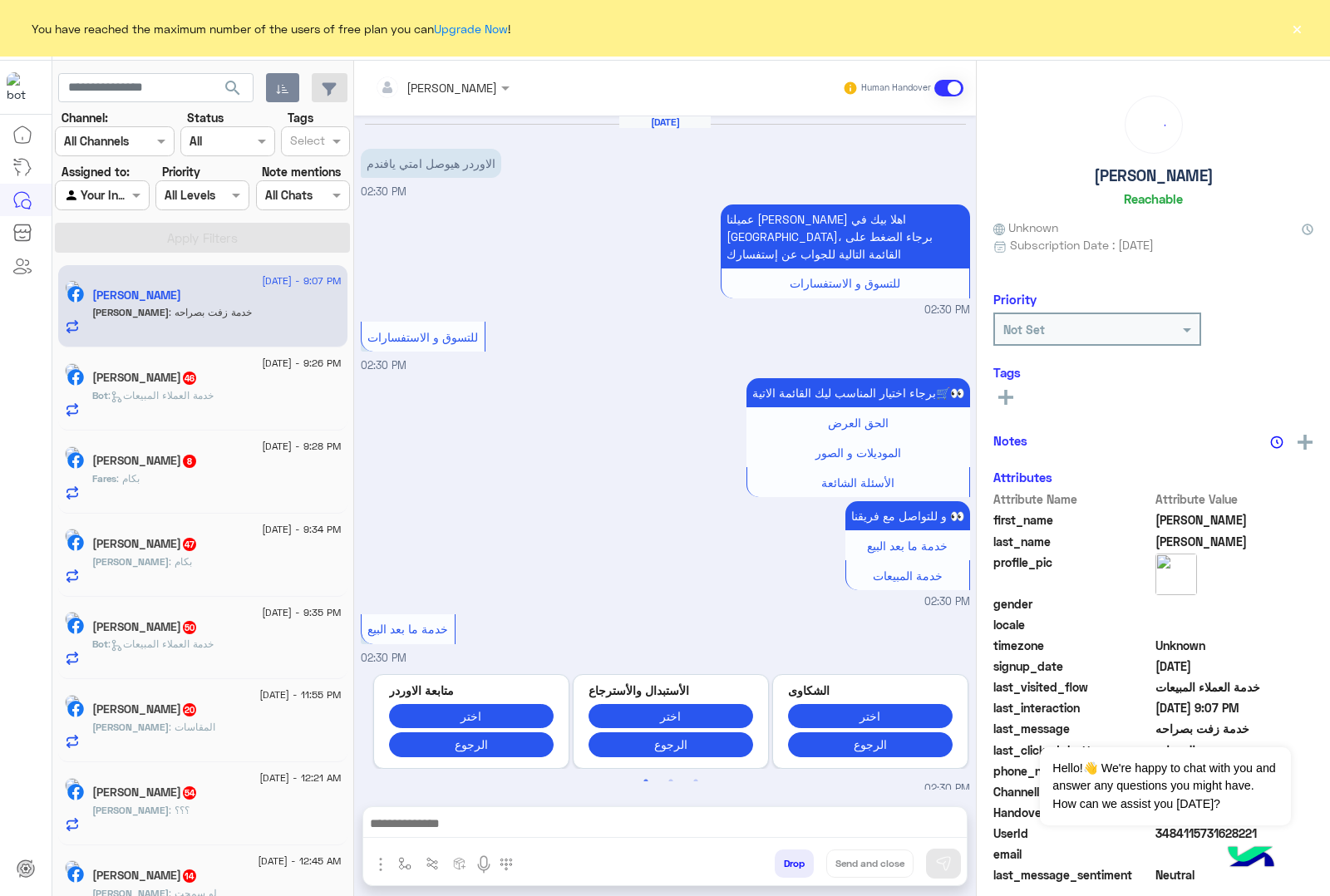
click at [790, 858] on button "Drop" at bounding box center [794, 864] width 39 height 28
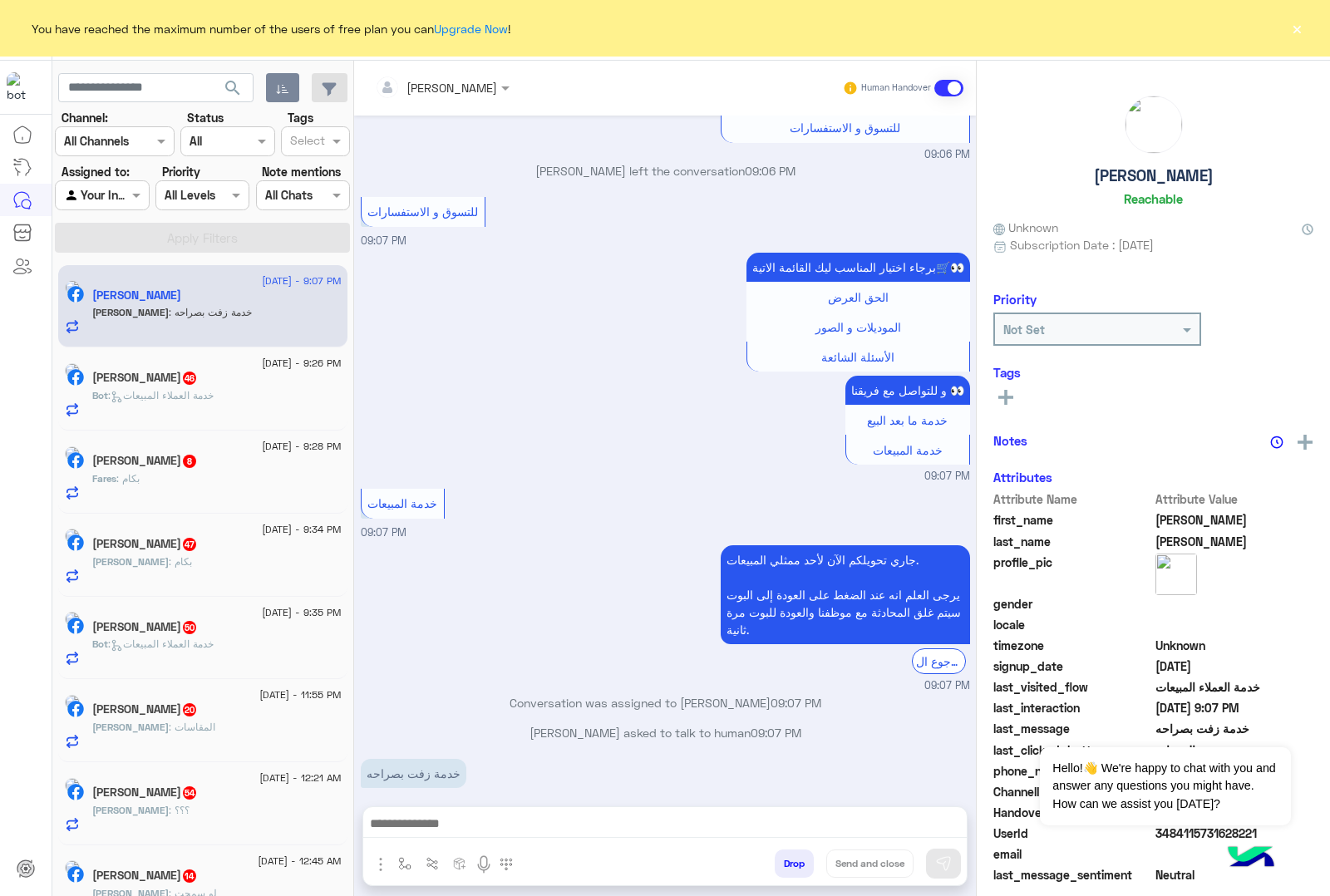
click at [790, 858] on button "Drop" at bounding box center [794, 864] width 39 height 28
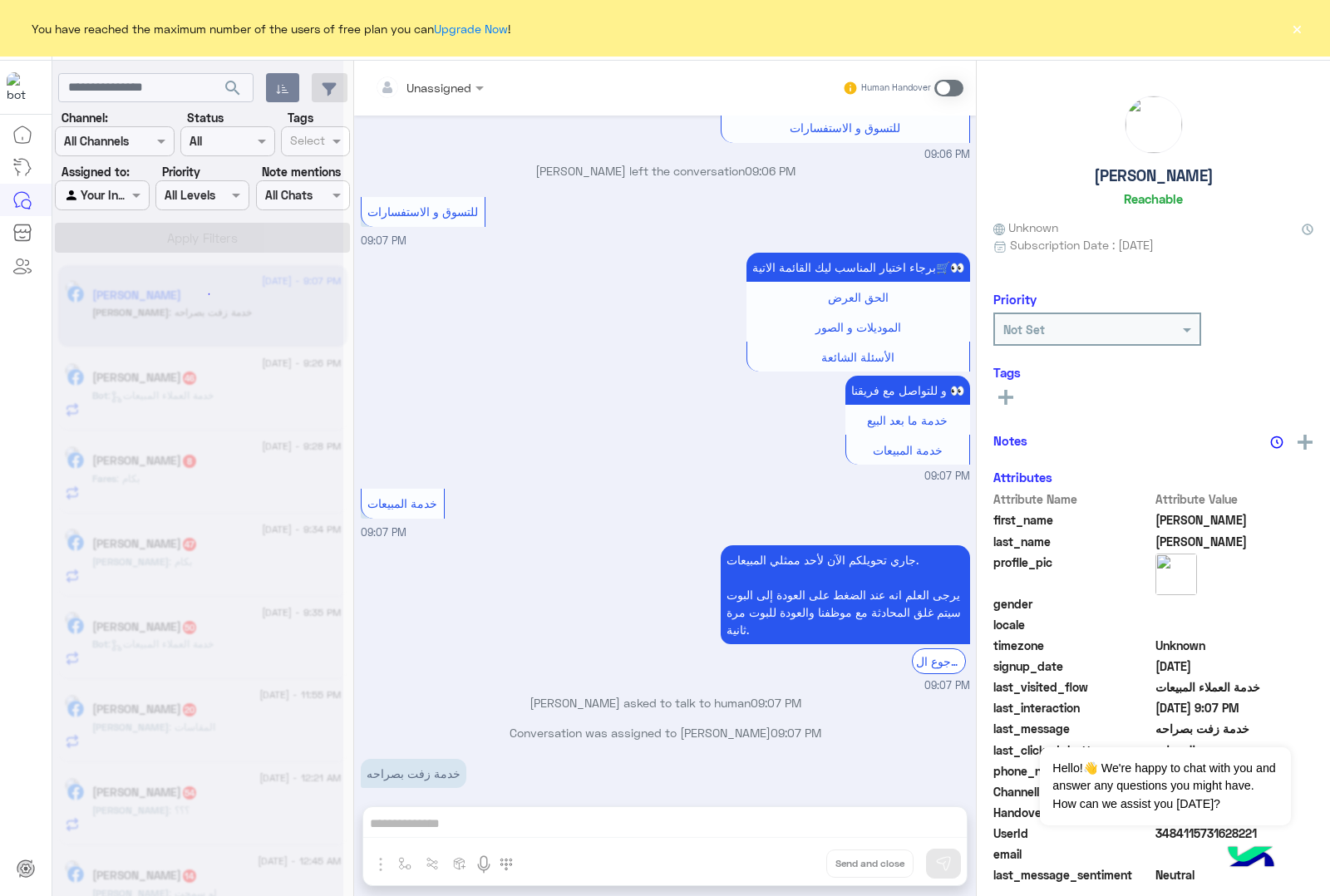
click at [790, 858] on div "Unassigned Human Handover [DATE] الاوردر هيوصل امتي يافندم 02:30 PM عميلنا [PER…" at bounding box center [665, 481] width 622 height 842
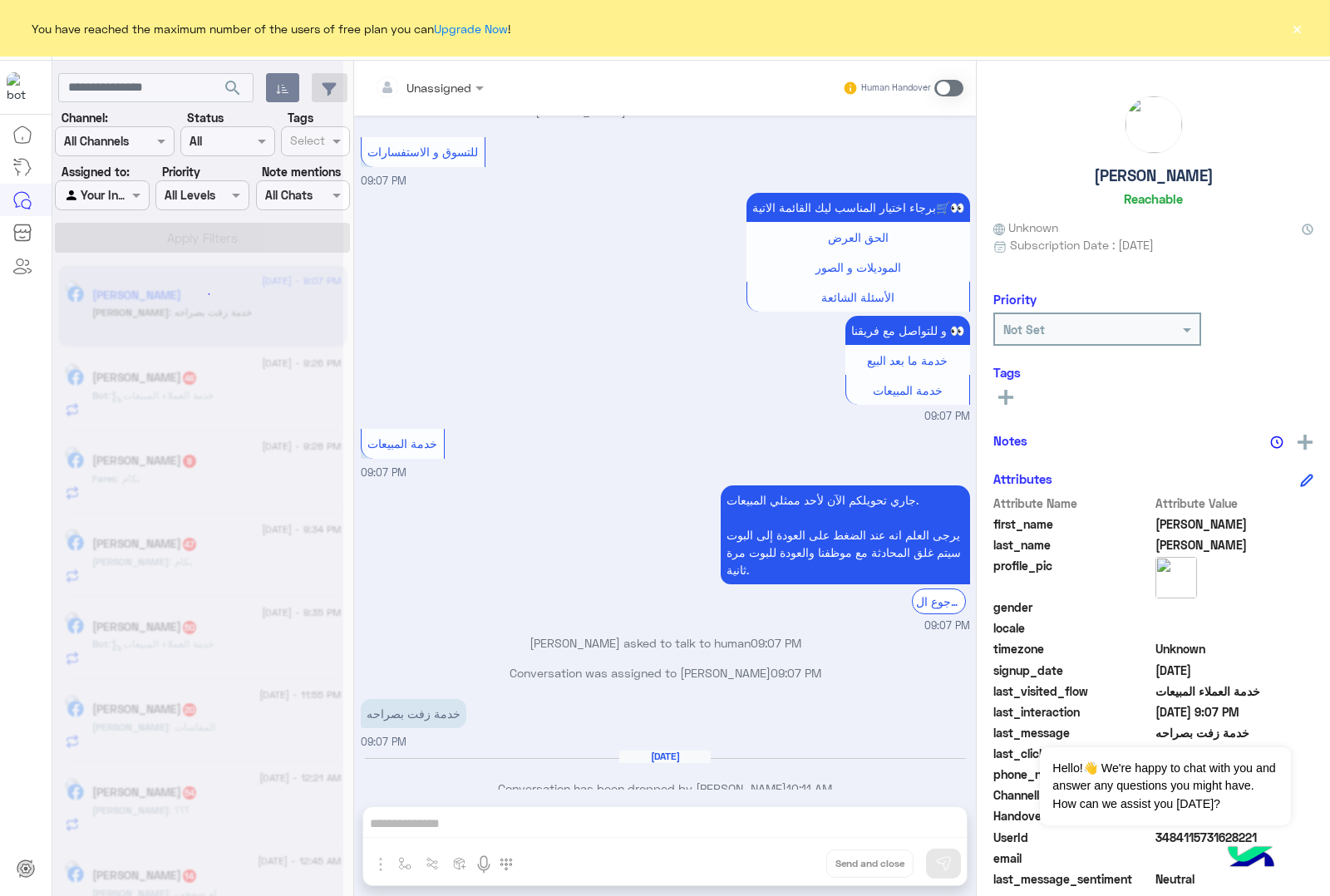
click at [790, 858] on div "Unassigned Human Handover [DATE] الاوردر هيوصل امتي يافندم 02:30 PM عميلنا [PER…" at bounding box center [665, 481] width 622 height 842
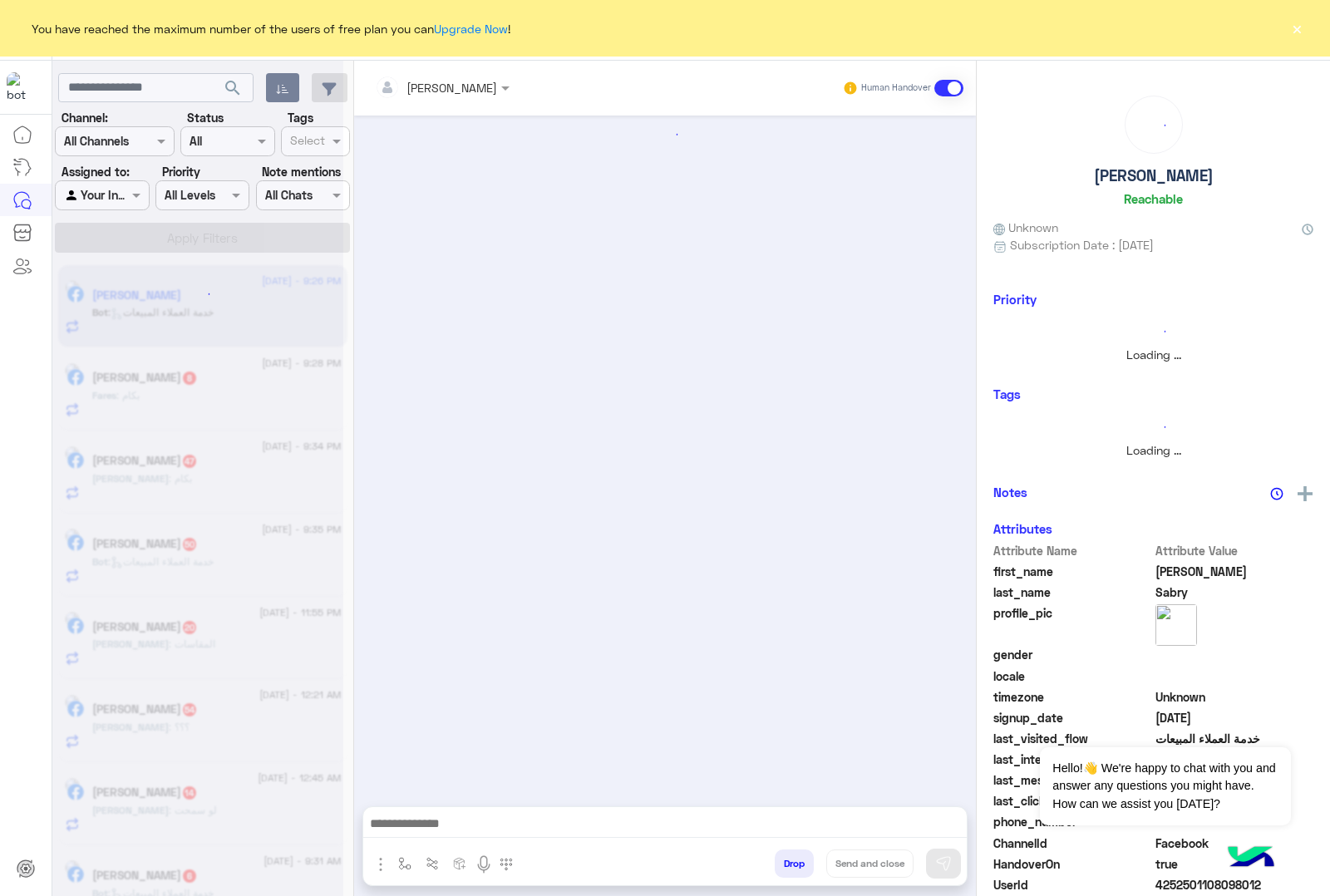
click at [790, 858] on button "Drop" at bounding box center [794, 864] width 39 height 28
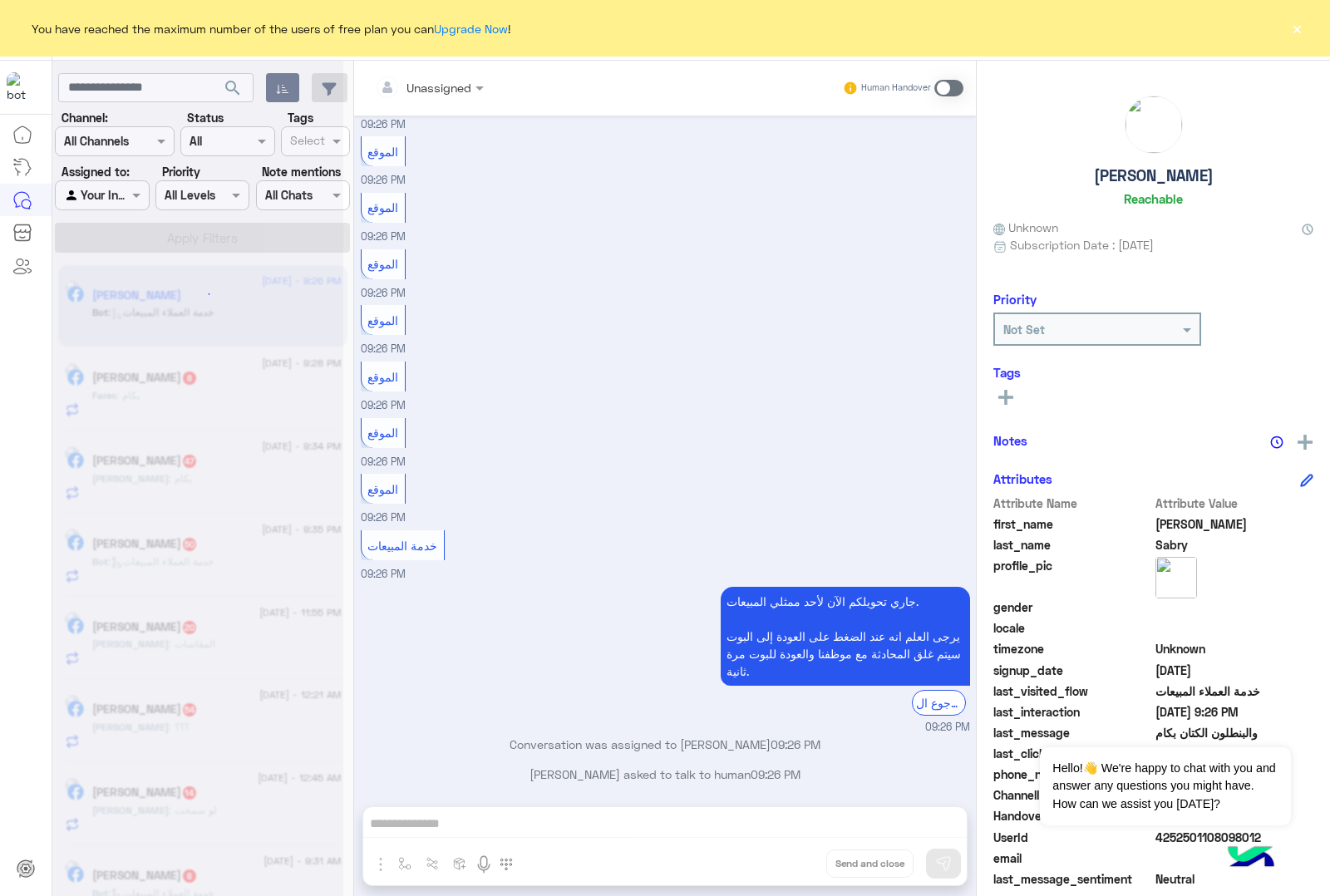
click at [790, 858] on div "Unassigned Human Handover [DATE] الموقع 09:26 PM الموقع 09:26 PM الموقع 09:26 P…" at bounding box center [665, 481] width 622 height 842
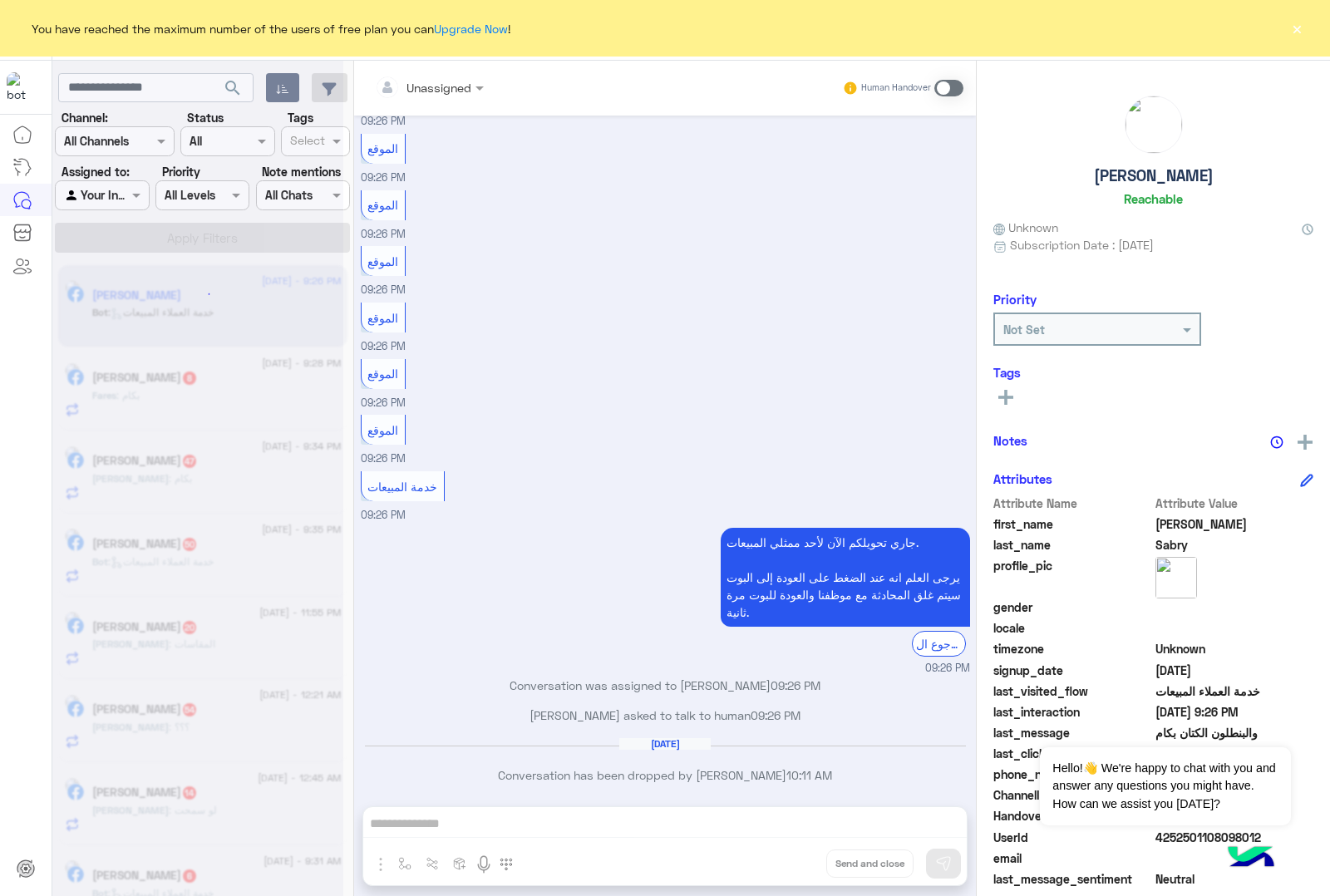
click at [790, 858] on div "Unassigned Human Handover [DATE] الموقع 09:26 PM الموقع 09:26 PM الموقع 09:26 P…" at bounding box center [665, 481] width 622 height 842
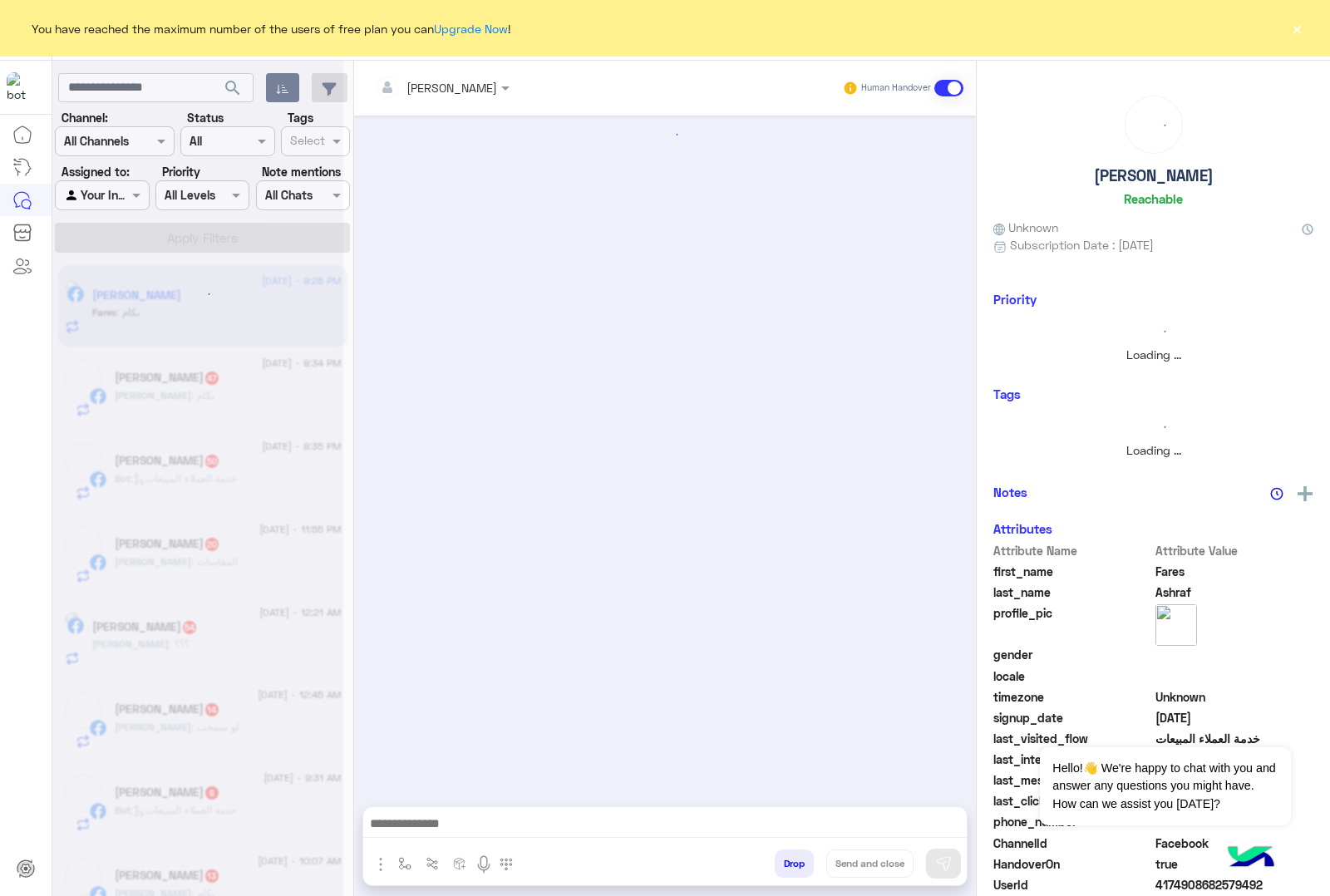
click at [790, 858] on div "[PERSON_NAME] Human Handover Drop Send and close" at bounding box center [665, 481] width 622 height 842
click at [790, 858] on button "Drop" at bounding box center [794, 864] width 39 height 28
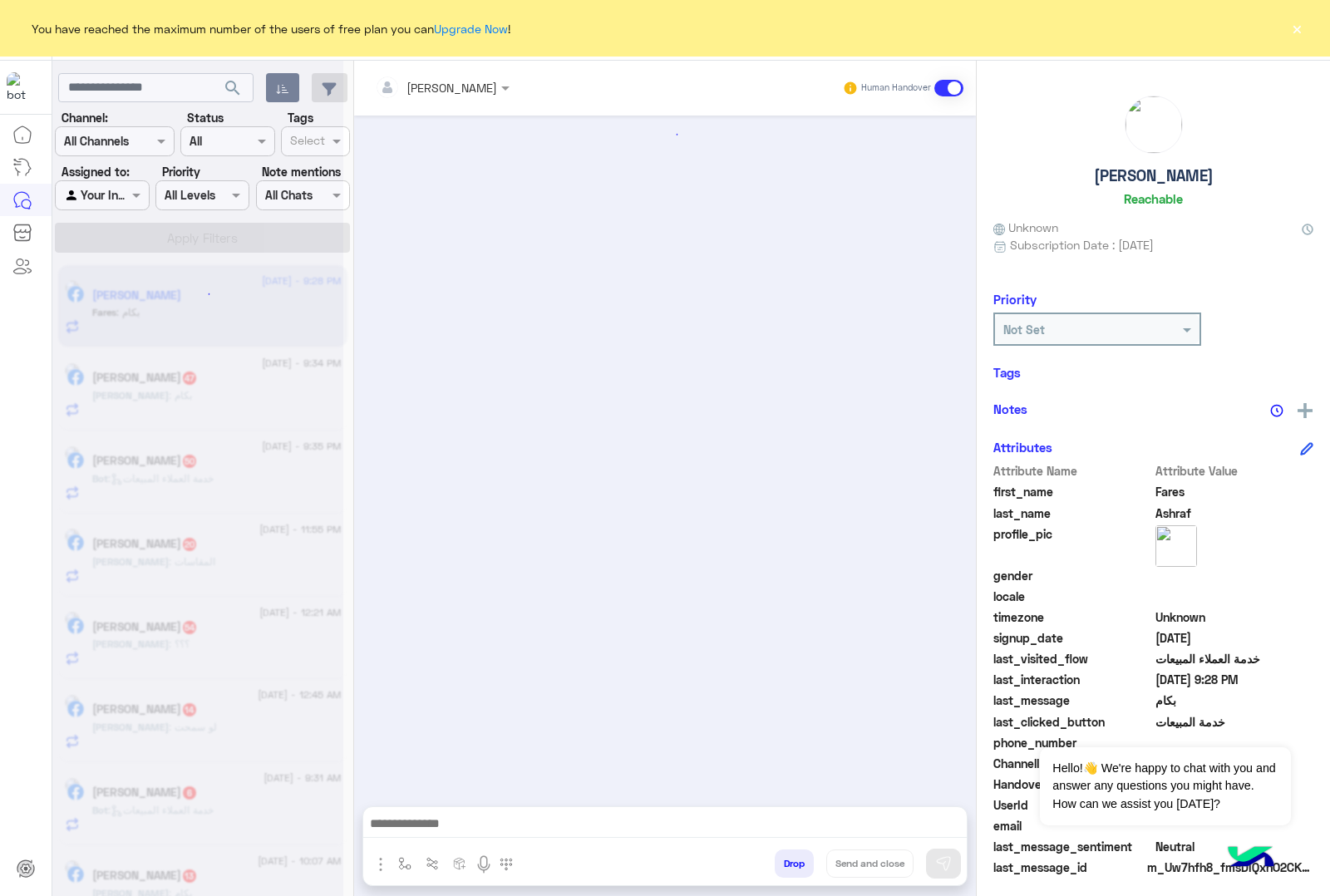
click at [790, 858] on button "Drop" at bounding box center [794, 864] width 39 height 28
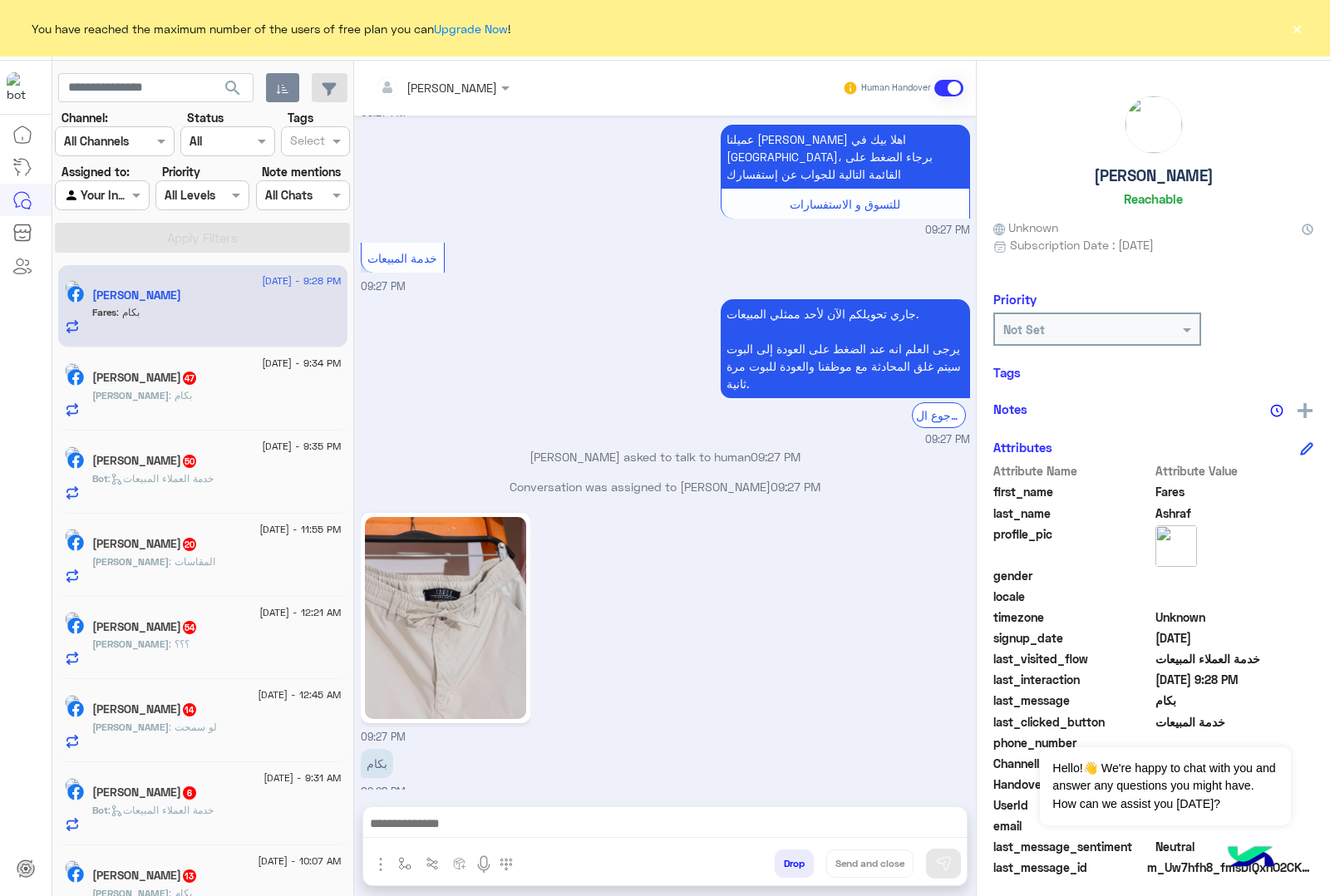
click at [790, 858] on div "[PERSON_NAME] Human Handover [DATE] بكام 10:34 PM [DATE] بكام السويت شيرت 05:03…" at bounding box center [665, 481] width 622 height 842
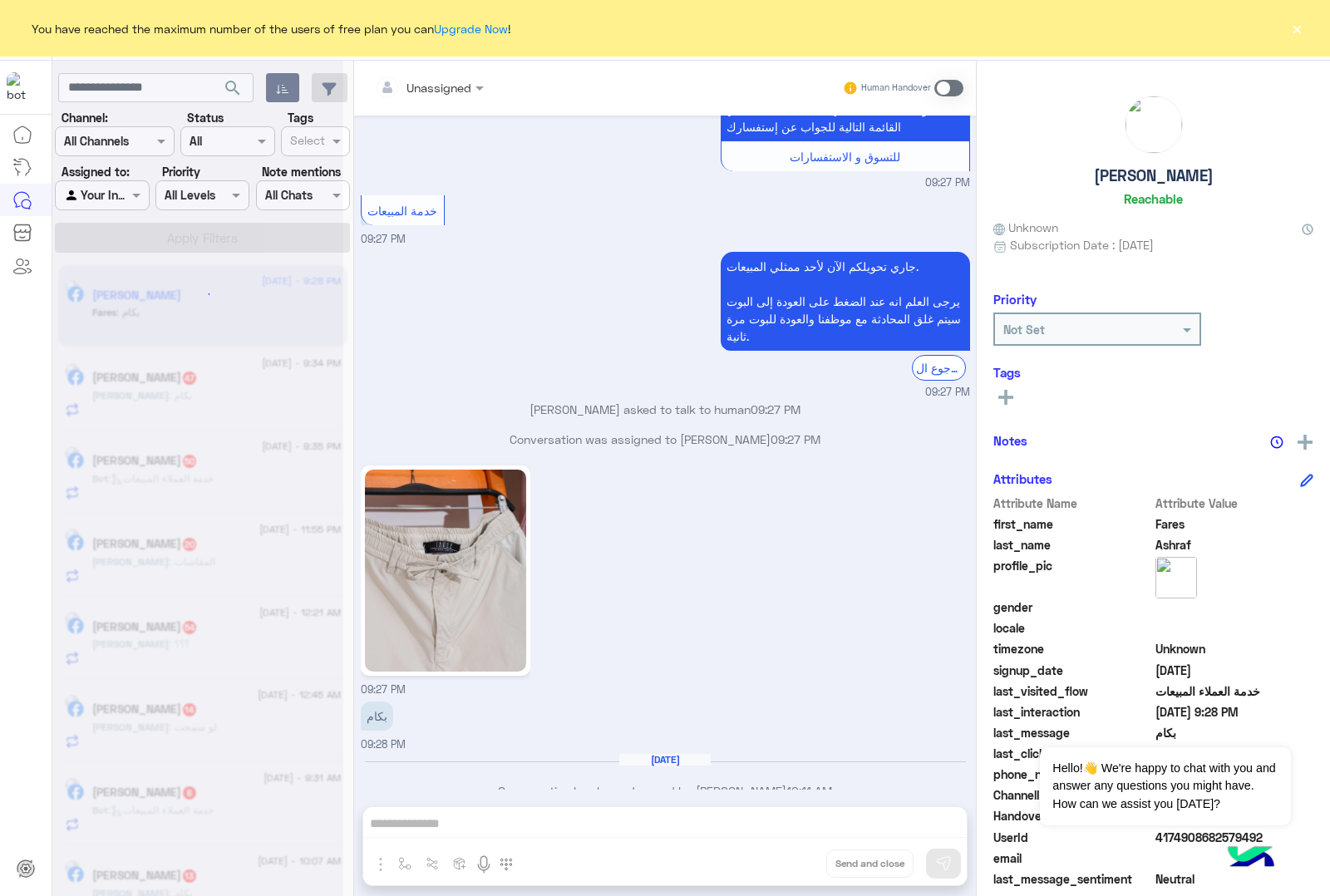
click at [790, 858] on div "Unassigned Human Handover [DATE] بكام 10:34 PM [DATE] بكام السويت شيرت 05:03 PM…" at bounding box center [665, 481] width 622 height 842
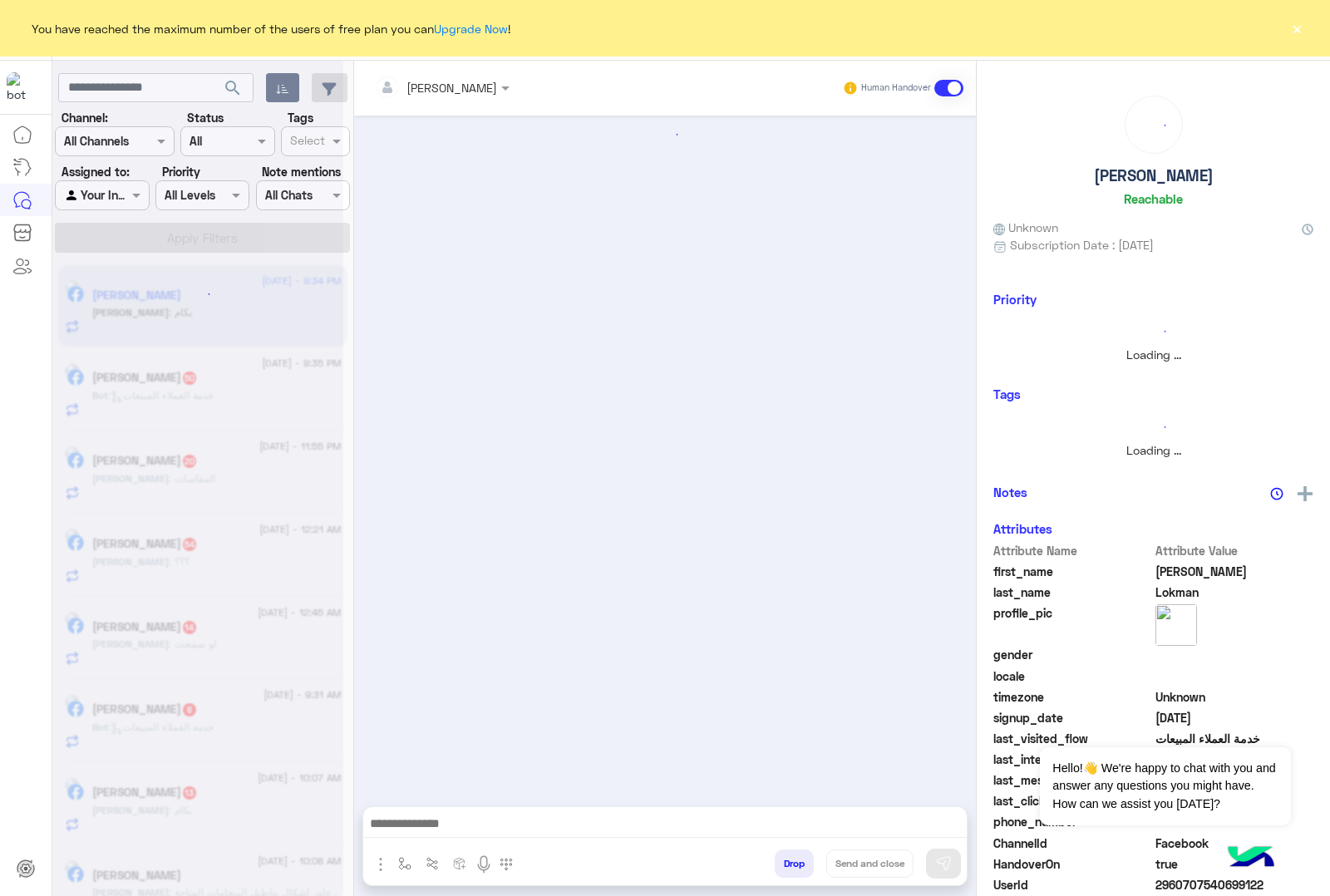
click at [790, 858] on button "Drop" at bounding box center [794, 864] width 39 height 28
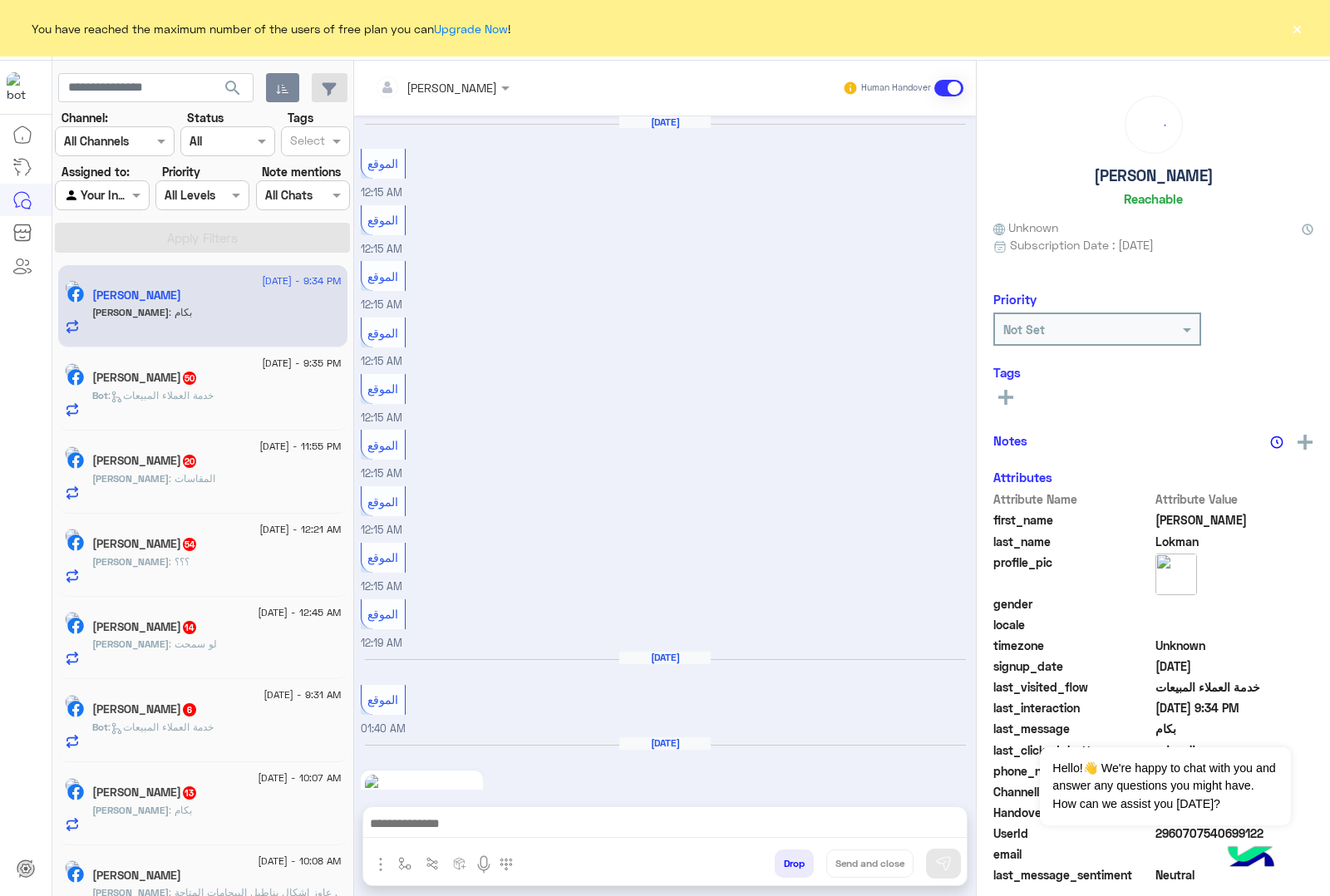
click at [790, 858] on button "Drop" at bounding box center [794, 864] width 39 height 28
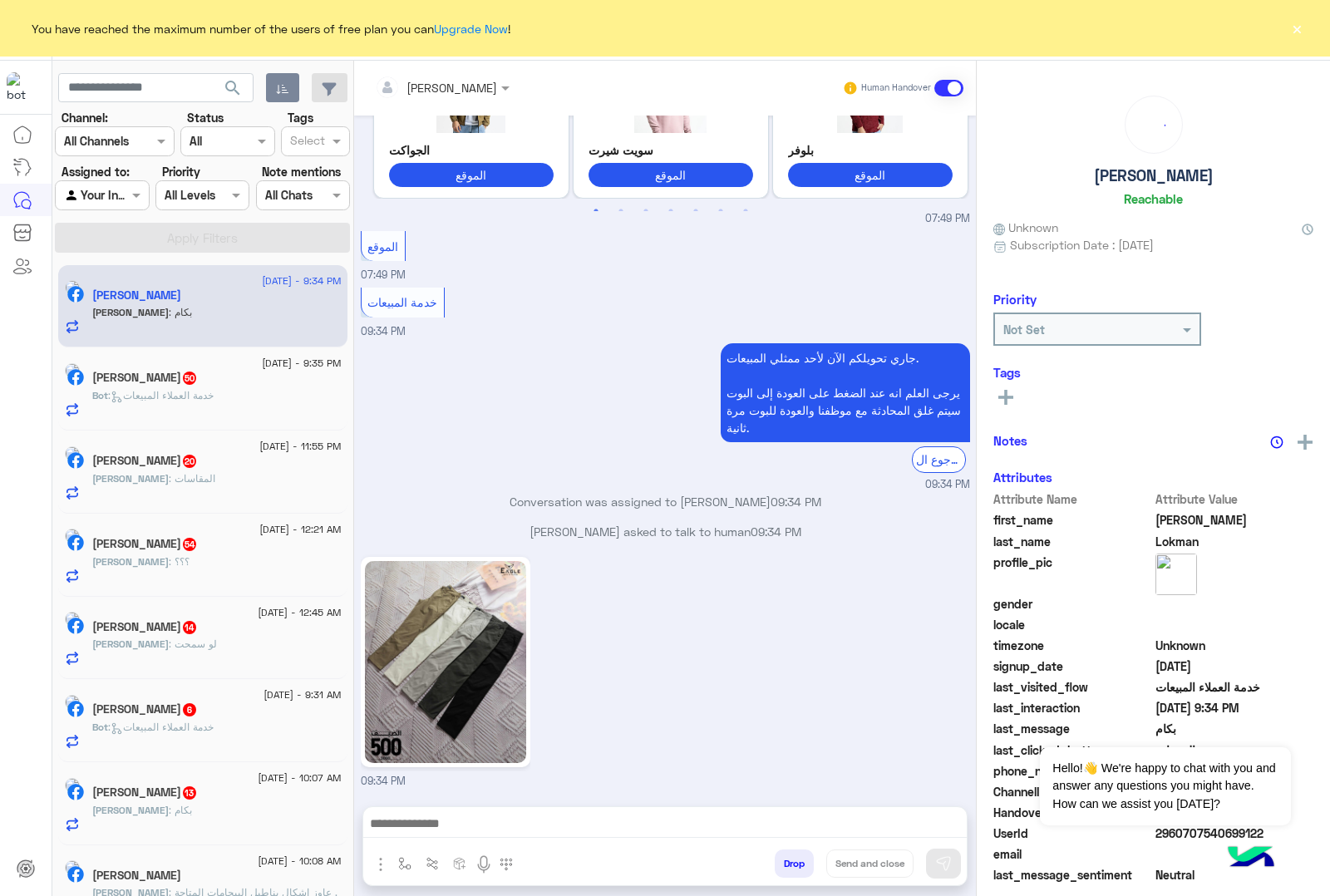
click at [790, 858] on div "[PERSON_NAME] Human Handover [DATE] الموقع 12:15 AM الموقع 12:15 AM الموقع 12:1…" at bounding box center [665, 481] width 622 height 842
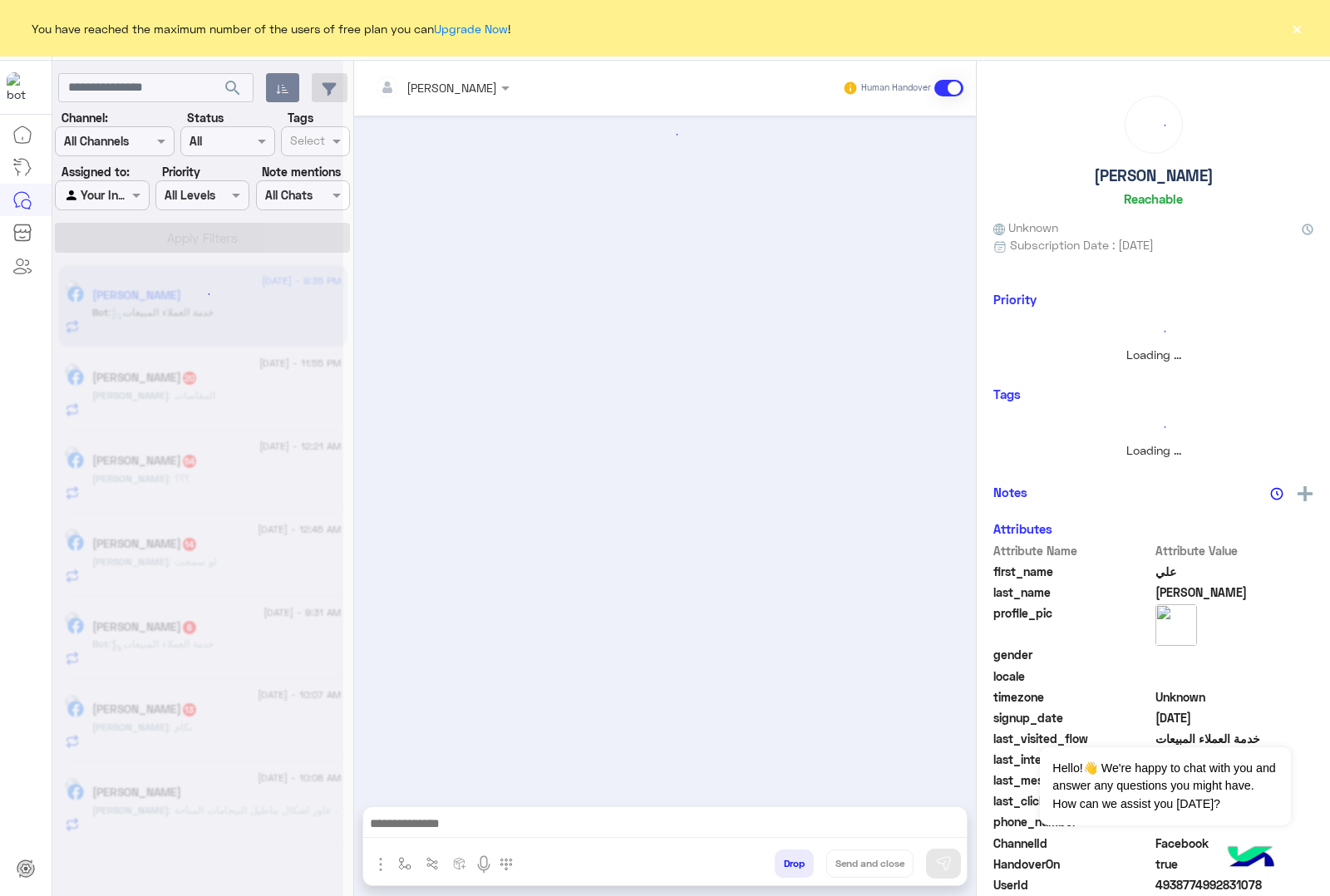
click at [790, 858] on div "[PERSON_NAME] Human Handover Drop Send and close" at bounding box center [665, 481] width 622 height 842
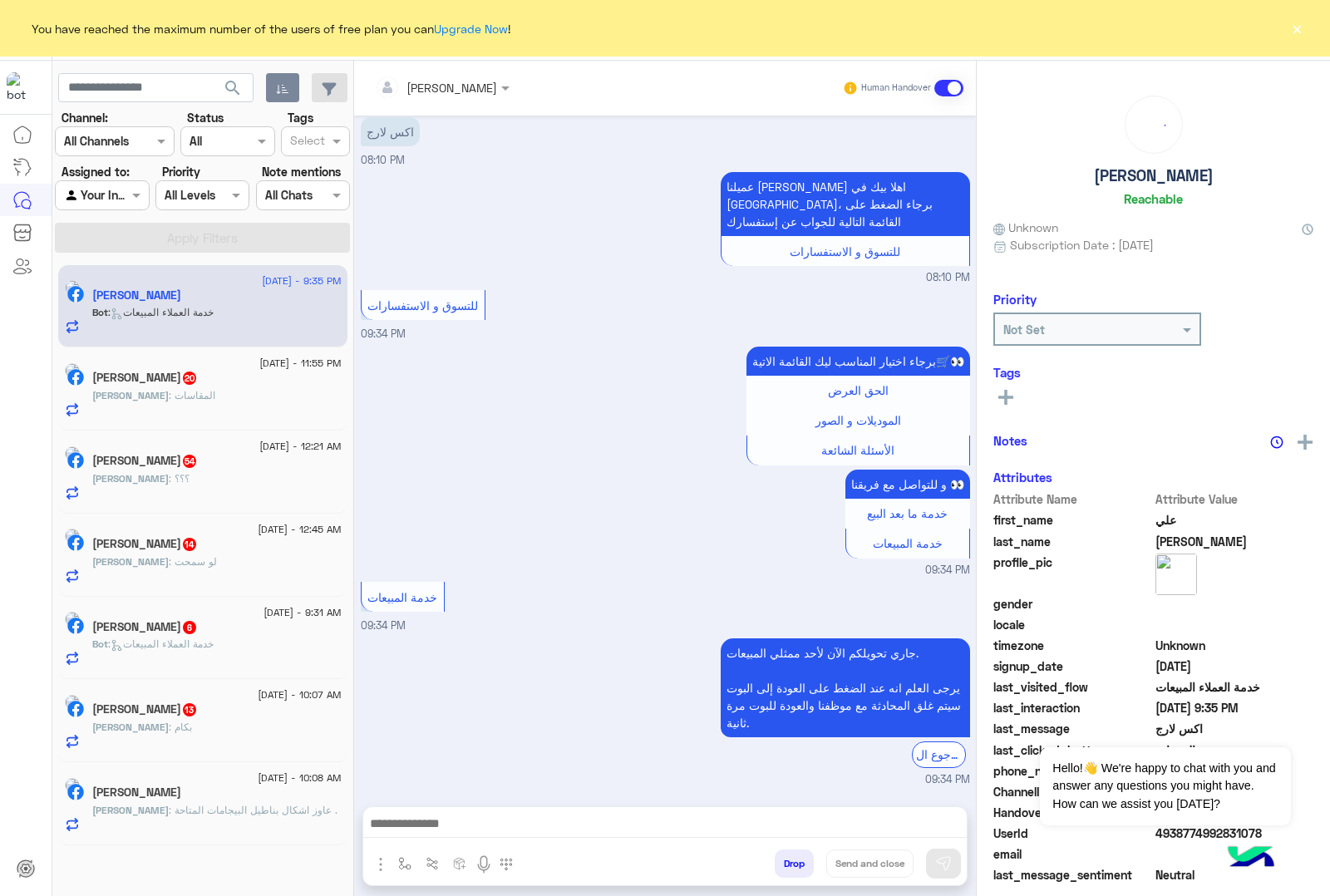
click at [790, 858] on button "Drop" at bounding box center [794, 864] width 39 height 28
click at [790, 858] on div "[PERSON_NAME] Human Handover [DATE] الموقع 08:05 PM الموقع 08:05 PM الموقع 08:0…" at bounding box center [665, 481] width 622 height 842
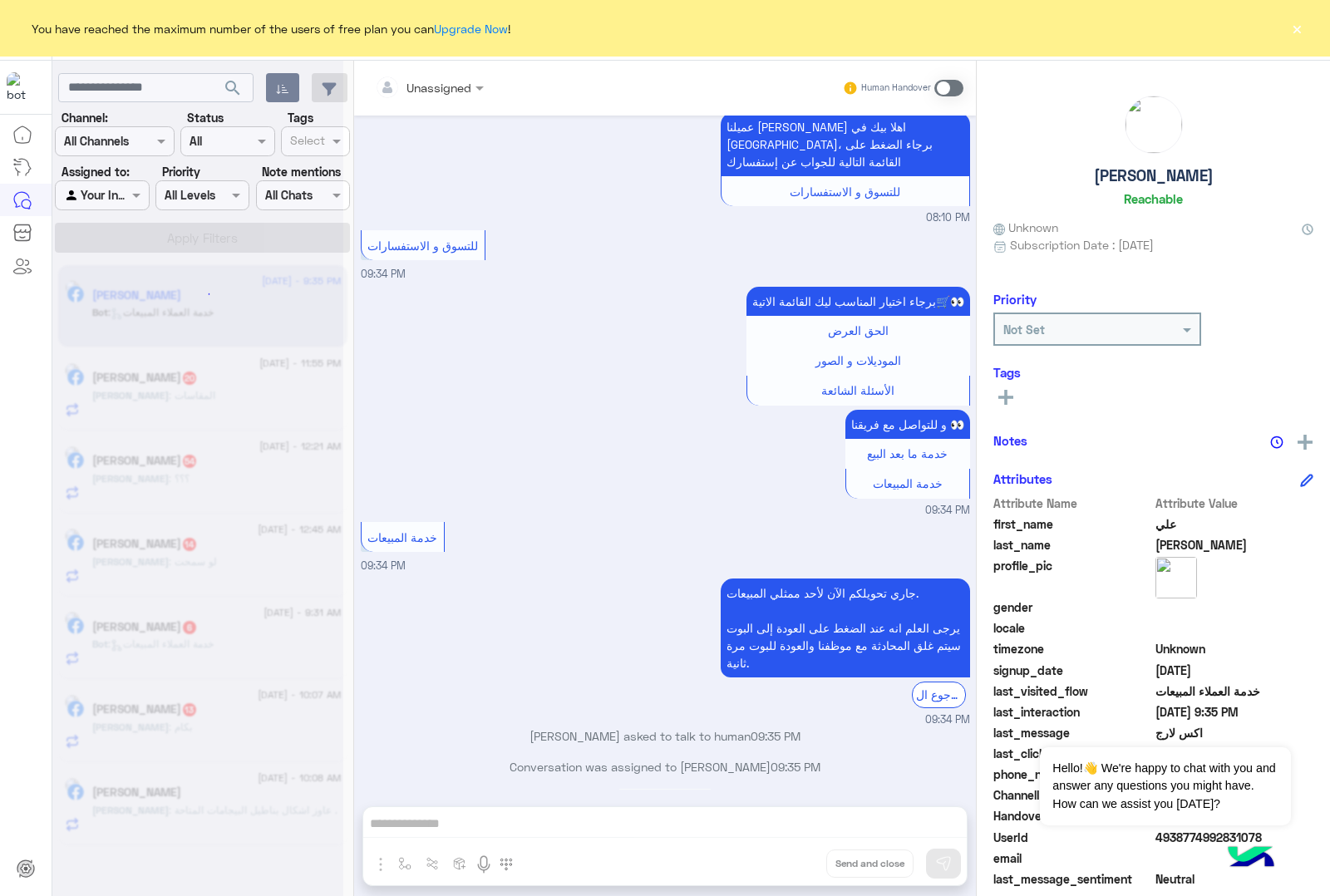
click at [790, 858] on div "Unassigned Human Handover [DATE] الموقع 08:05 PM الموقع 08:05 PM الموقع 08:05 P…" at bounding box center [665, 481] width 622 height 842
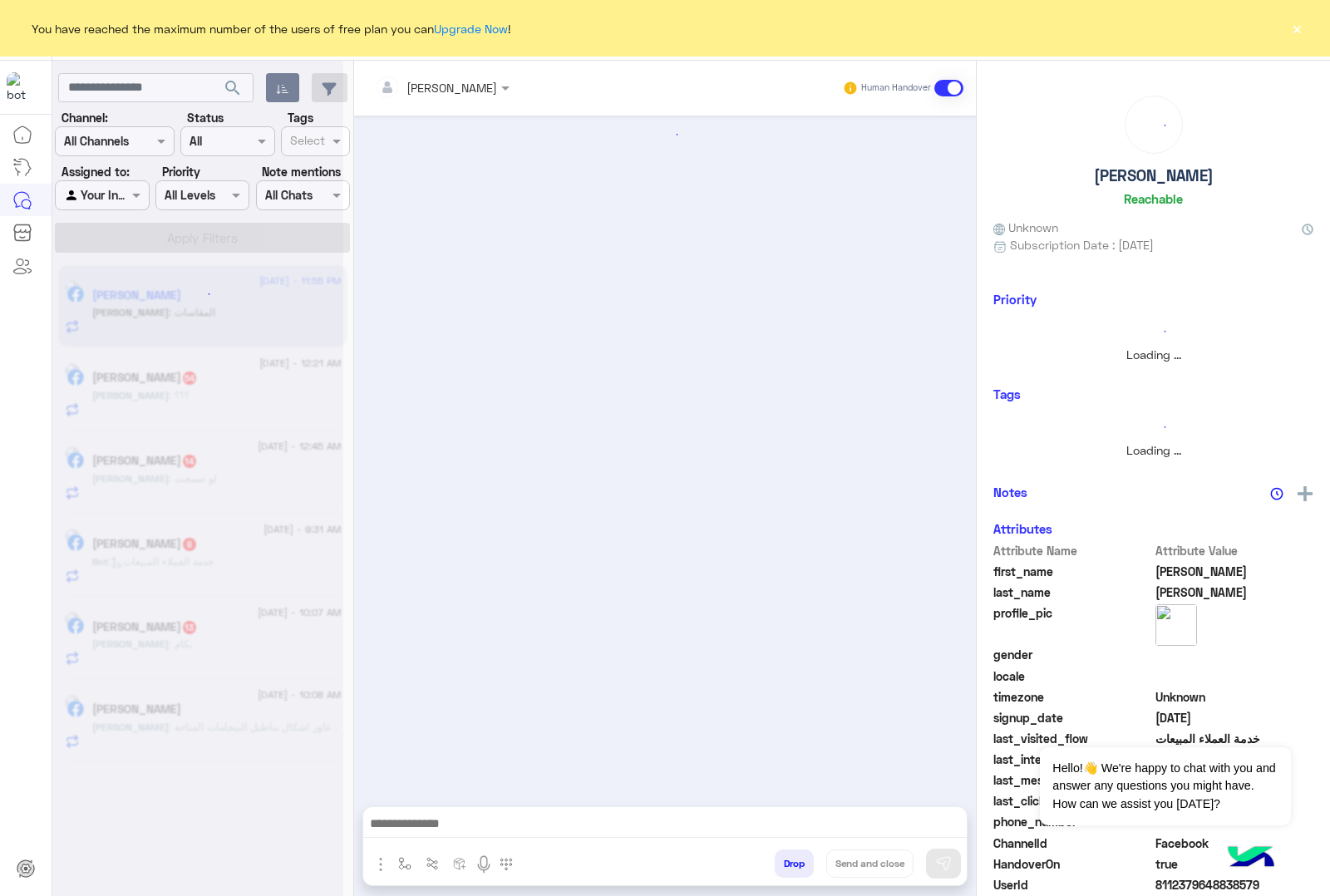
click at [790, 858] on button "Drop" at bounding box center [794, 864] width 39 height 28
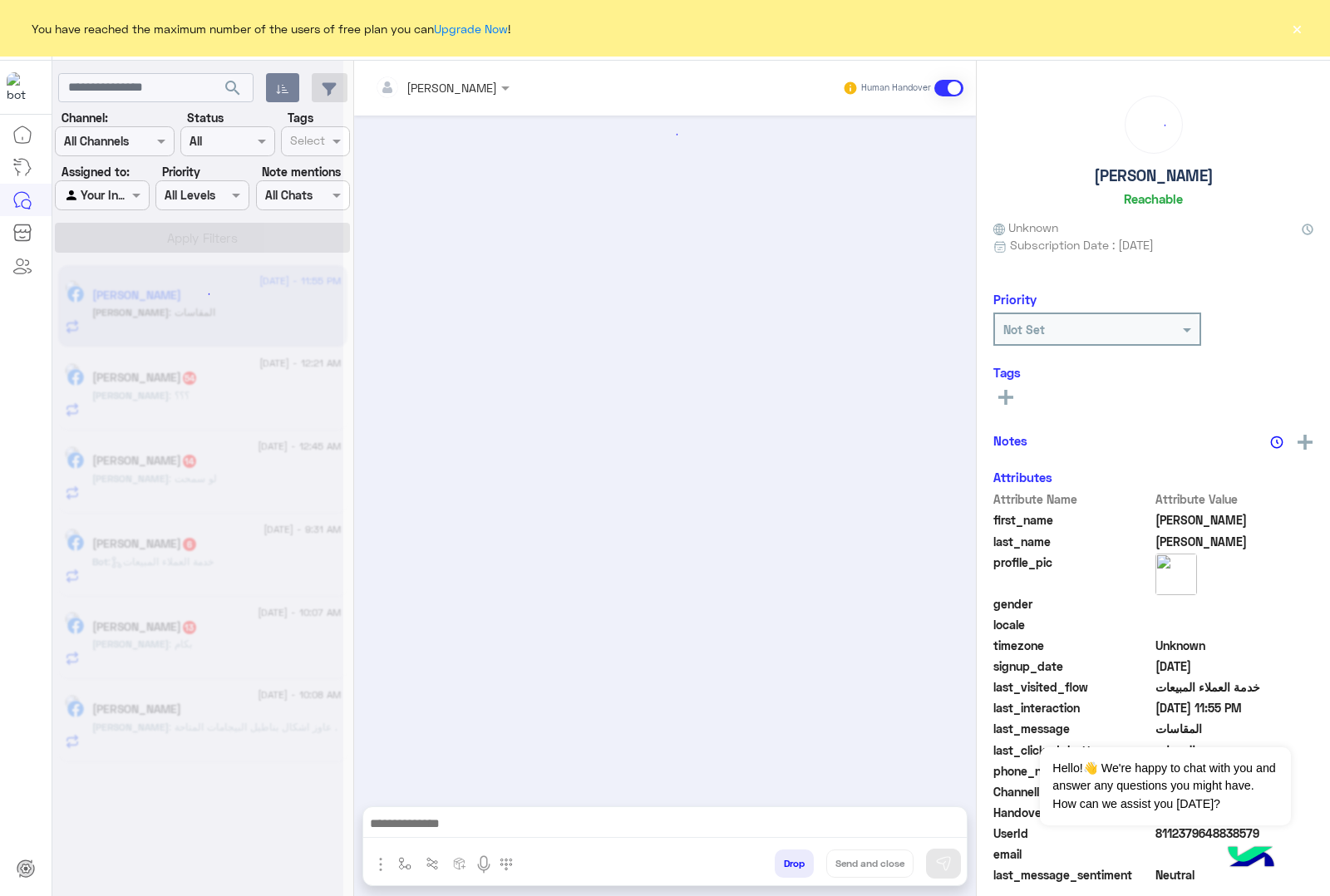
click at [790, 858] on button "Drop" at bounding box center [794, 864] width 39 height 28
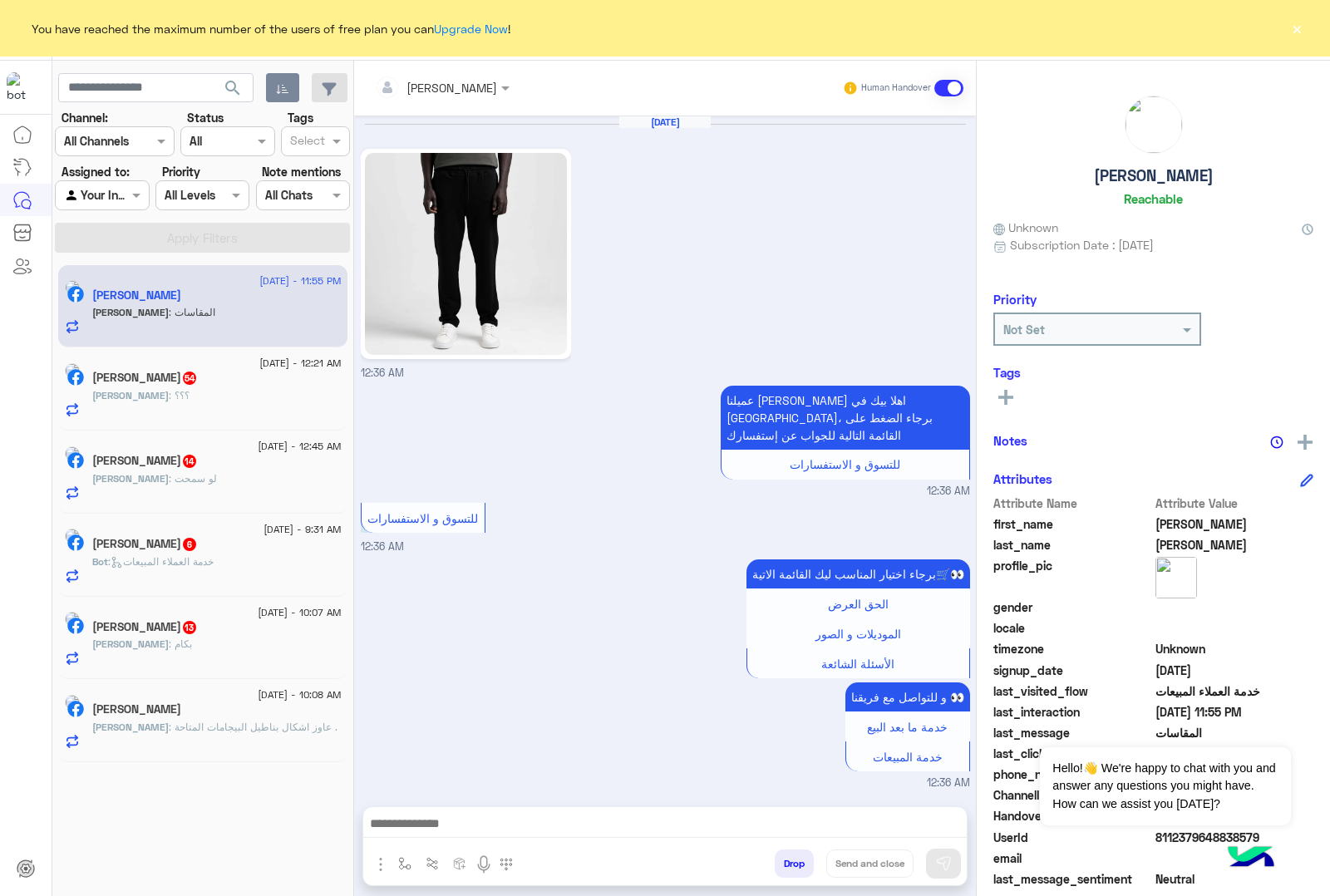
click at [790, 858] on div "[PERSON_NAME] Human Handover [DATE] 12:36 AM عميلنا [PERSON_NAME] اهلا بيك في […" at bounding box center [665, 481] width 622 height 842
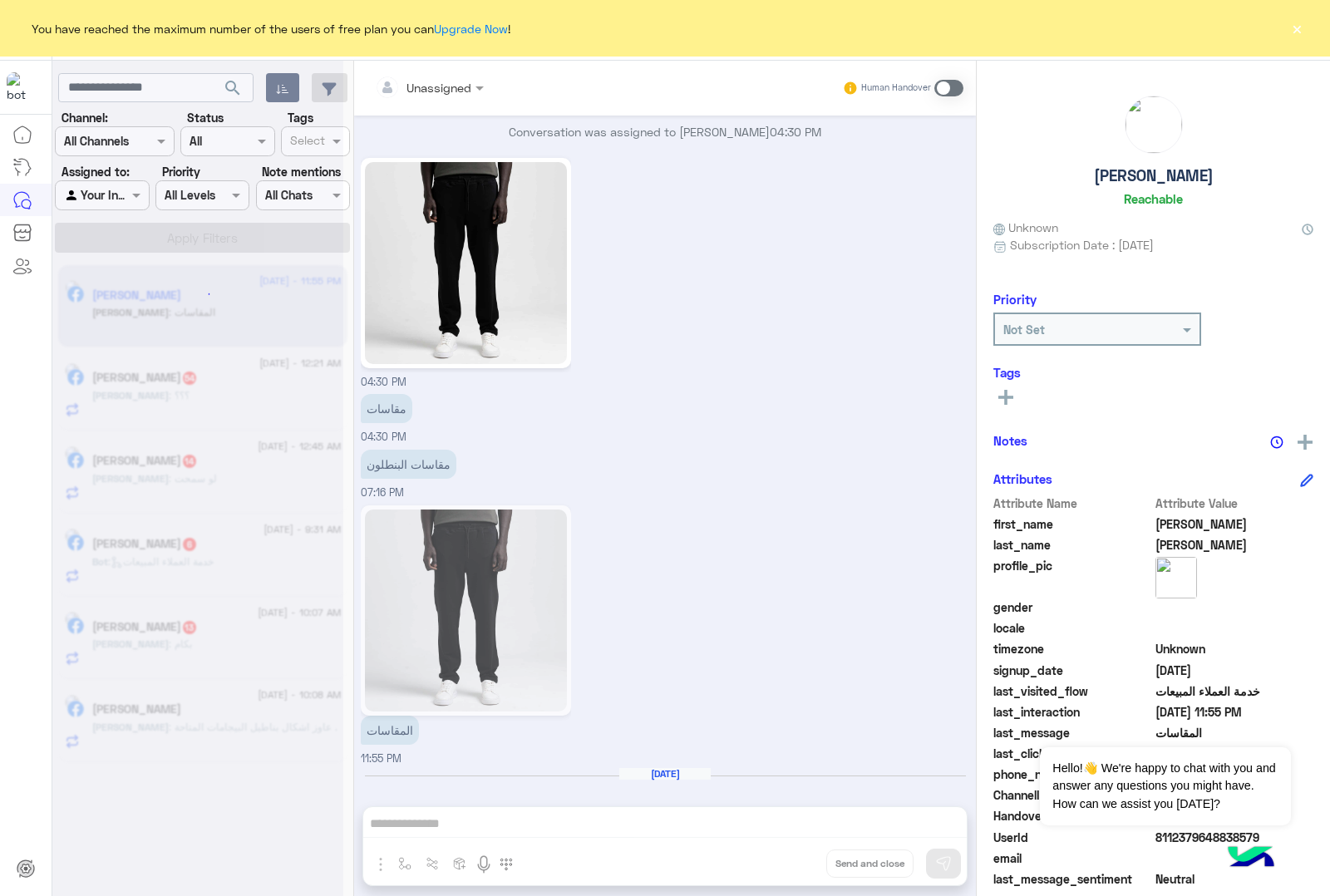
click at [790, 858] on div "Unassigned Human Handover [DATE] 12:36 AM عميلنا [PERSON_NAME] اهلا بيك في [GEO…" at bounding box center [665, 481] width 622 height 842
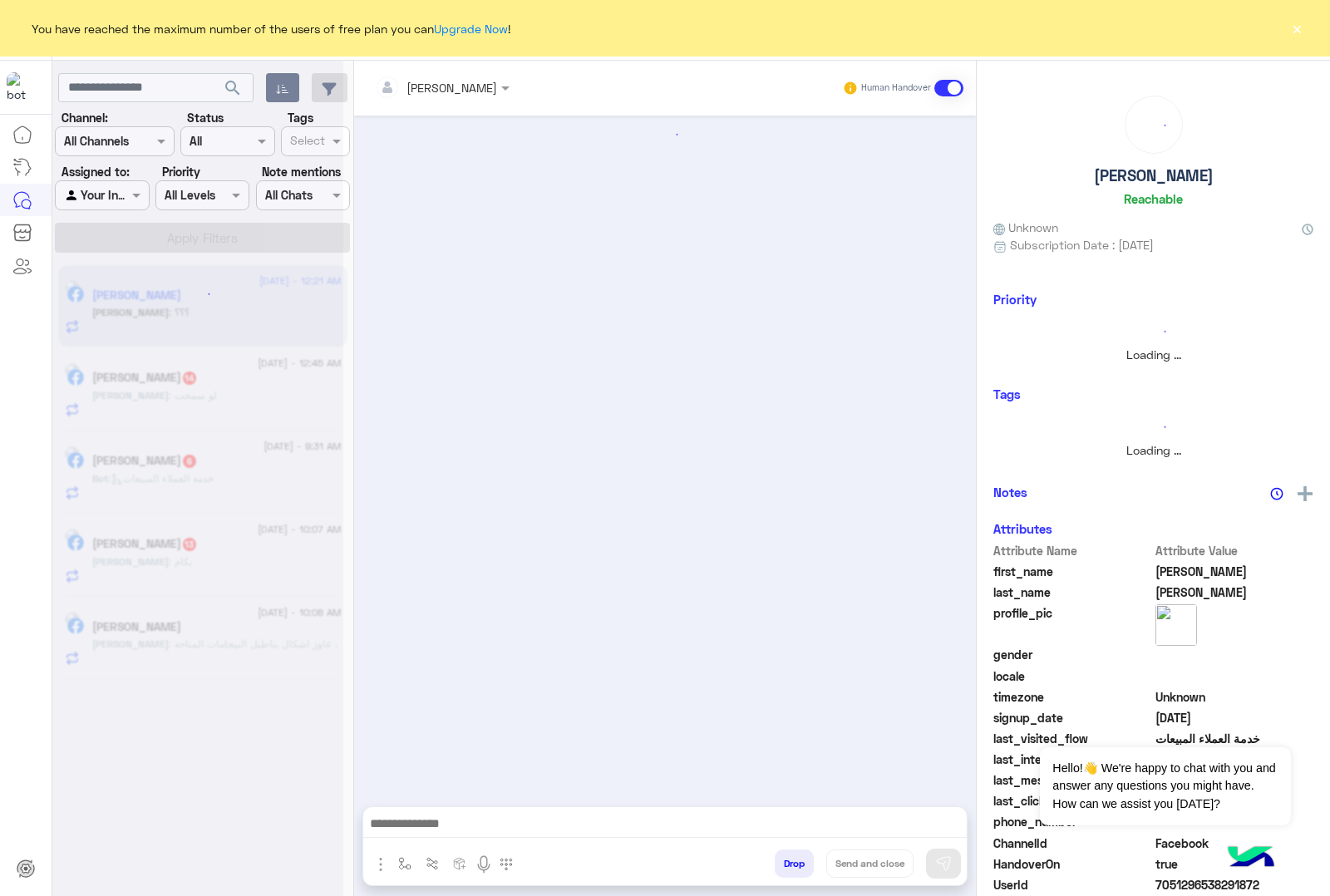
click at [790, 858] on button "Drop" at bounding box center [794, 864] width 39 height 28
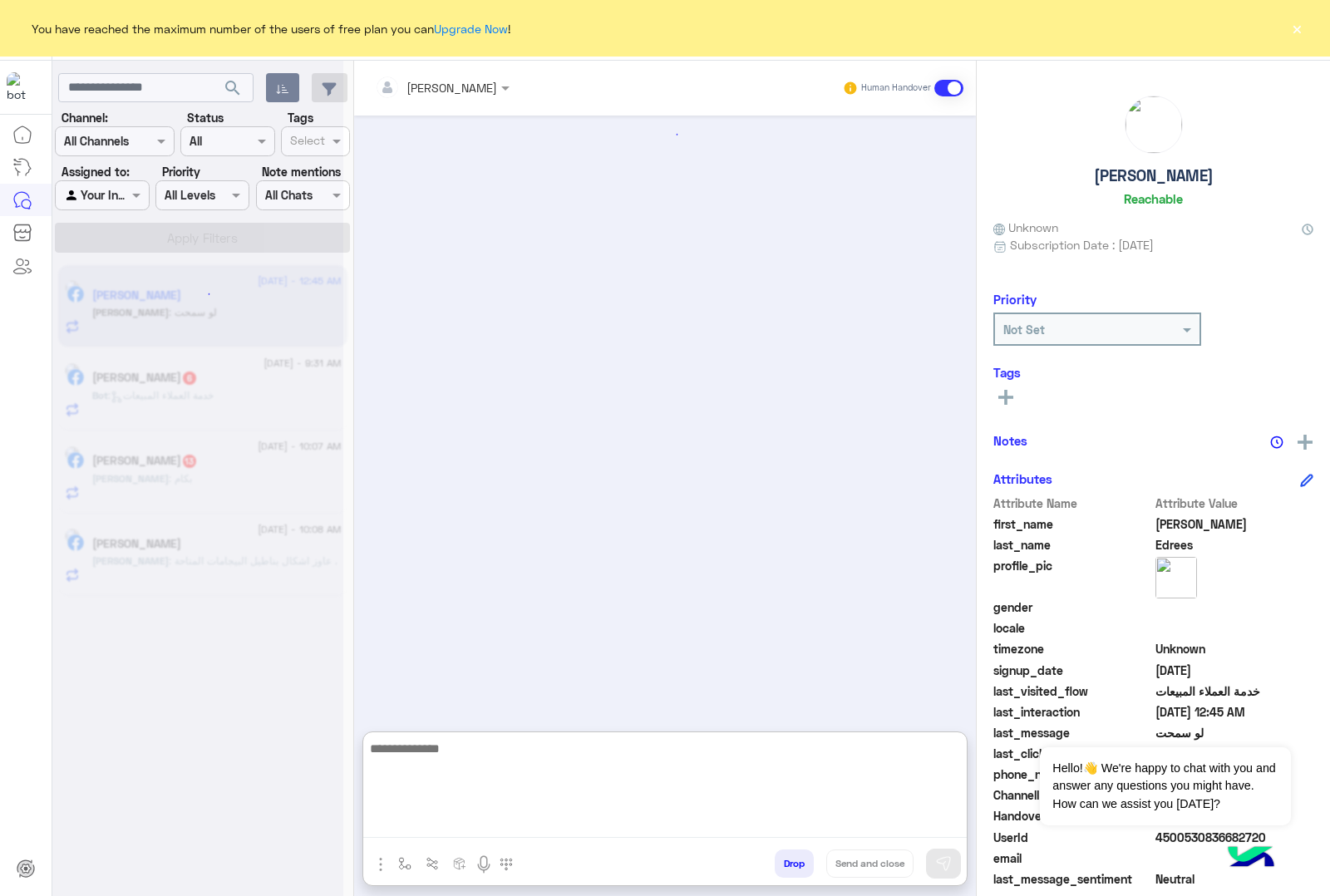
click at [451, 825] on textarea at bounding box center [665, 788] width 604 height 100
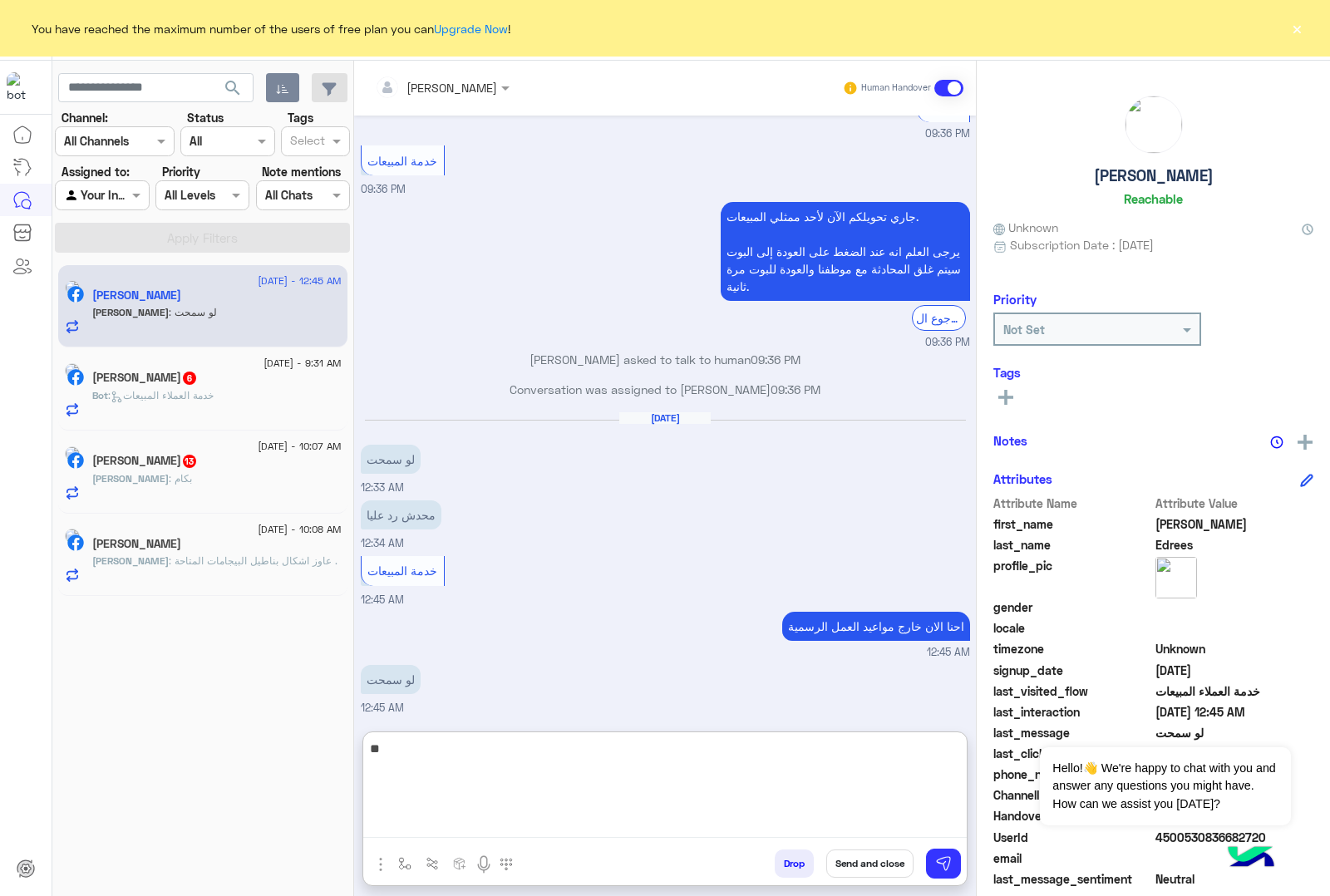
type textarea "*"
type textarea "*****"
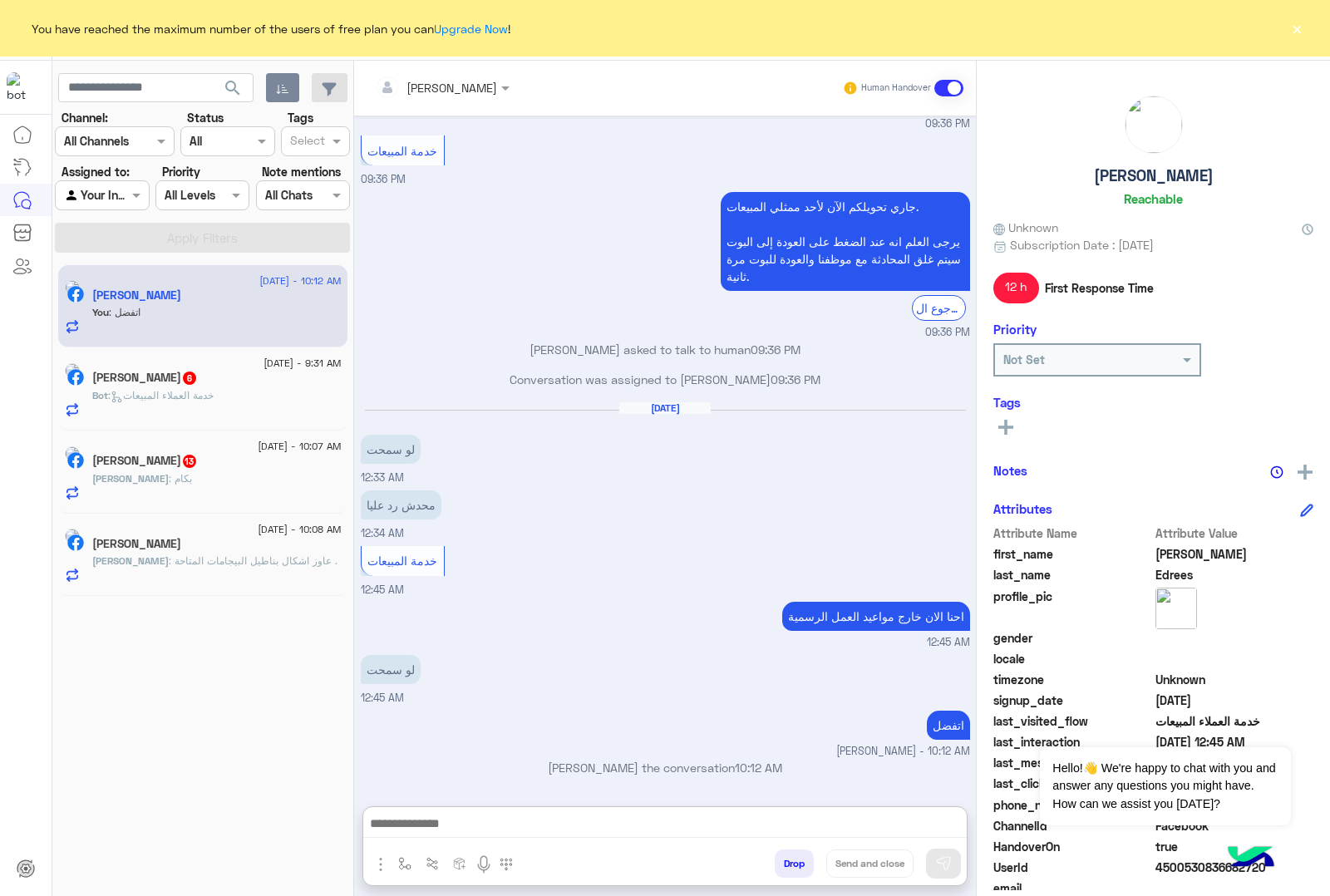
click at [198, 389] on p "Bot : خدمة العملاء المبيعات" at bounding box center [153, 396] width 122 height 15
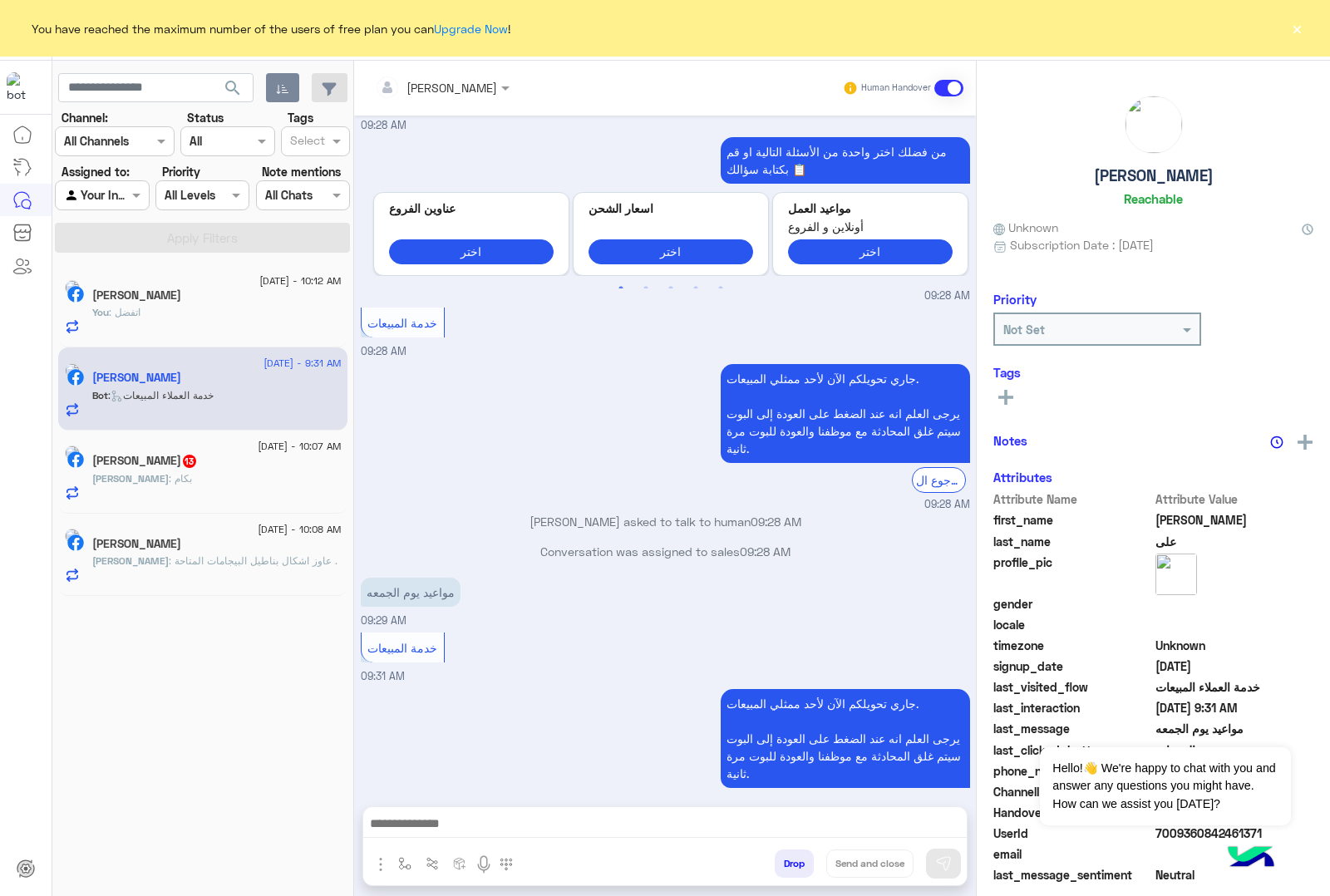
click at [422, 838] on div at bounding box center [665, 828] width 604 height 42
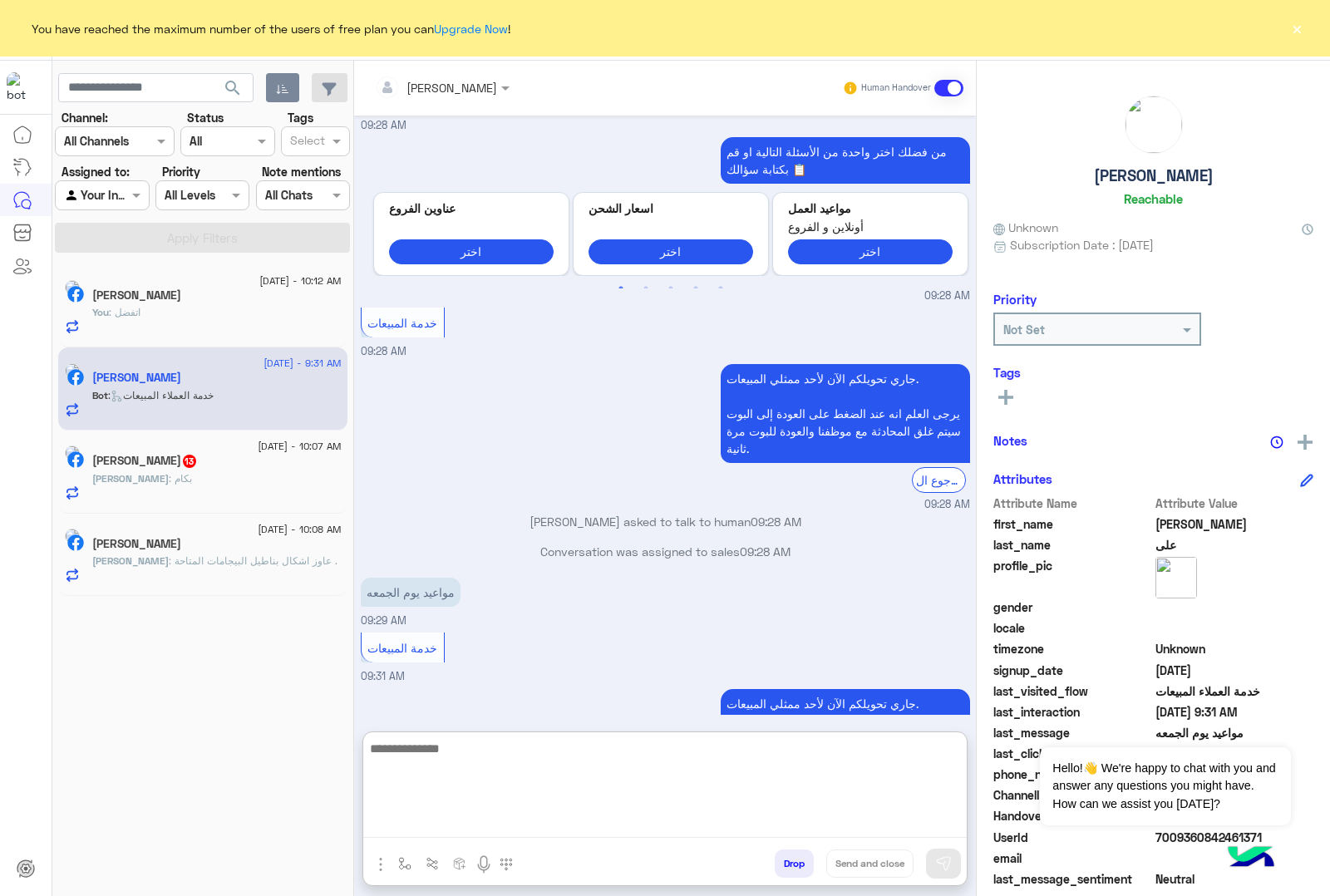
click at [428, 833] on textarea at bounding box center [665, 788] width 604 height 100
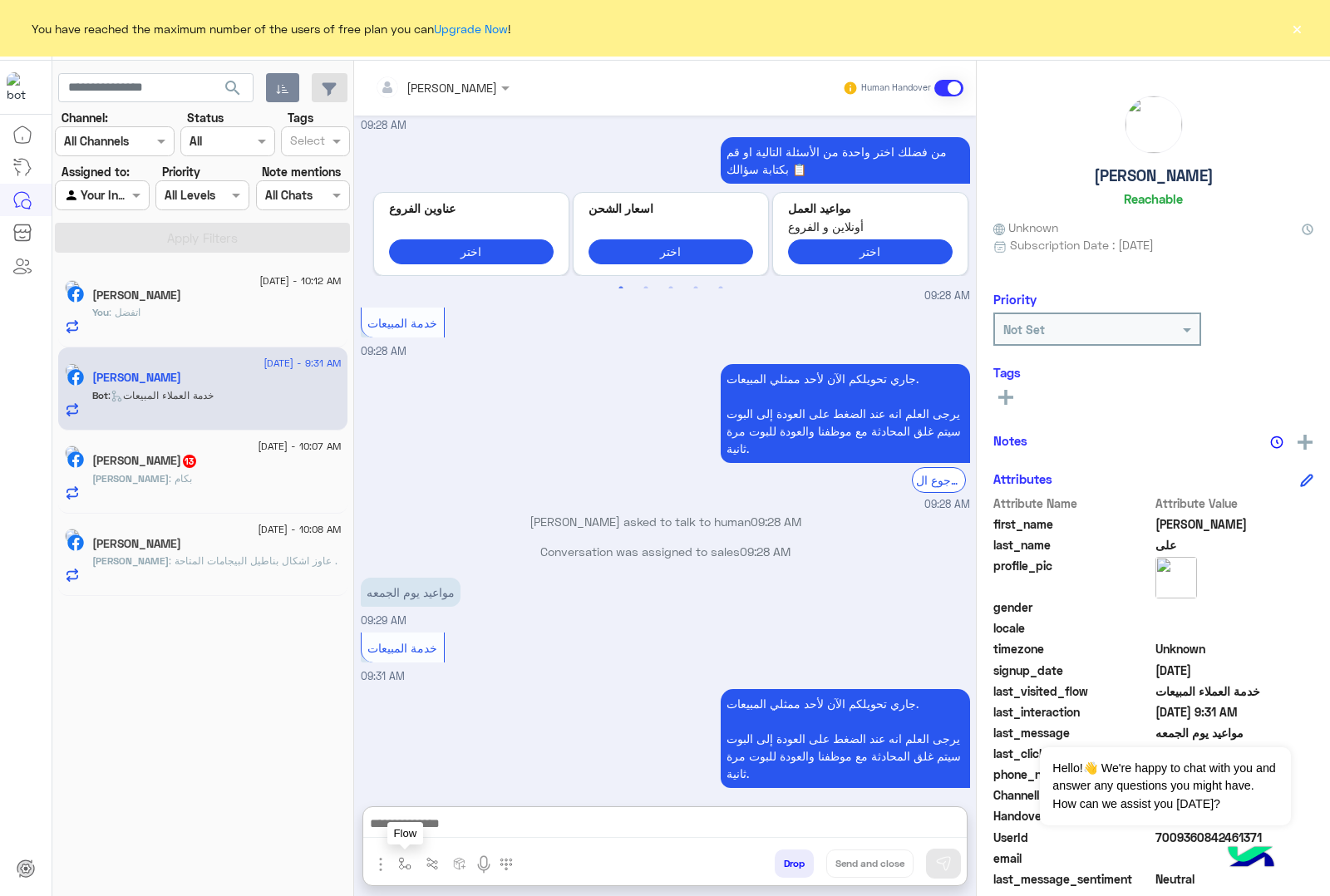
click at [396, 865] on button "button" at bounding box center [405, 863] width 27 height 27
click at [421, 831] on input "text" at bounding box center [435, 827] width 68 height 19
type input "***"
click at [483, 790] on div "مواعيد العمل" at bounding box center [454, 797] width 123 height 32
type textarea "**********"
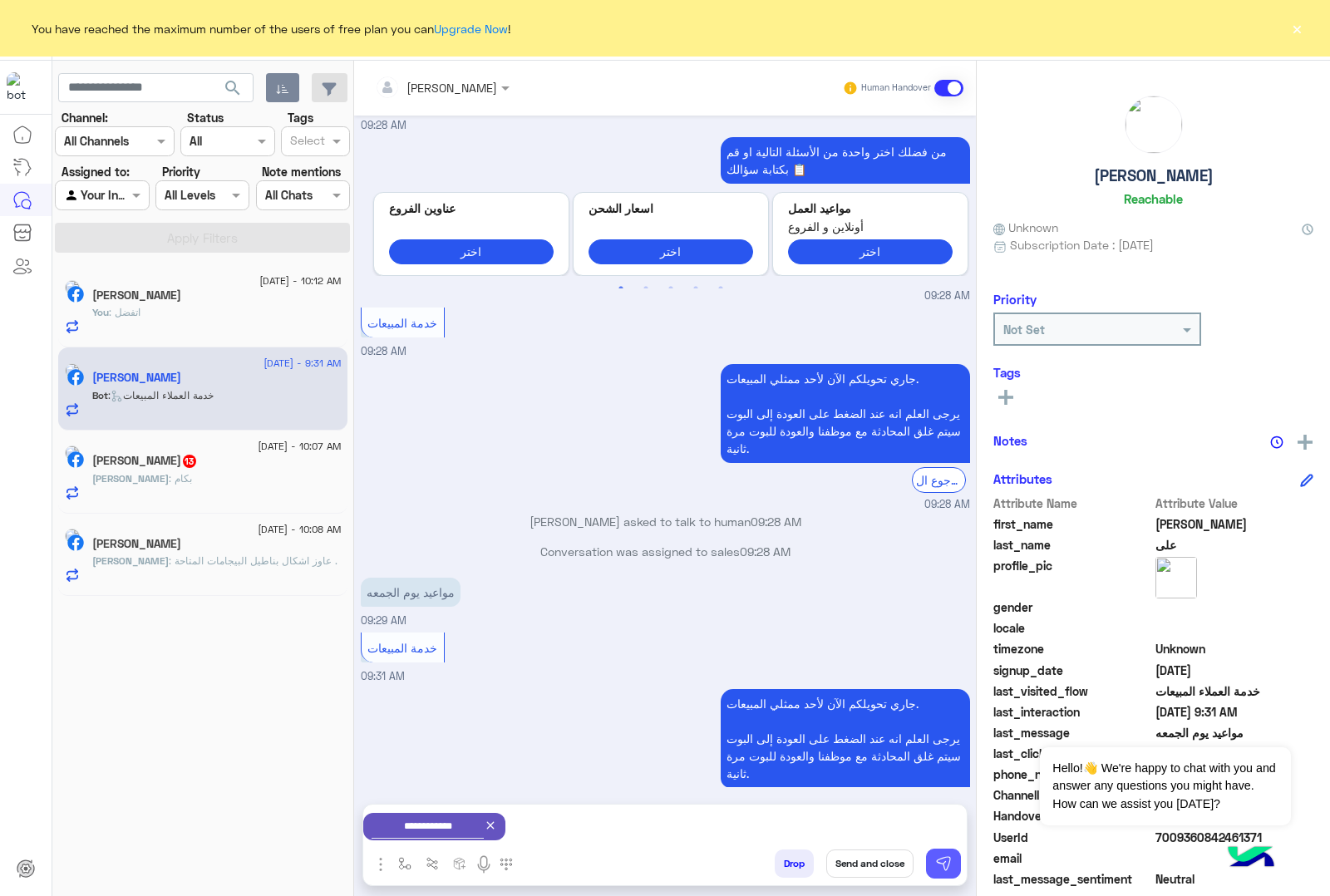
click at [940, 873] on button at bounding box center [944, 864] width 35 height 30
click at [222, 474] on div "[PERSON_NAME] : بكام" at bounding box center [217, 485] width 249 height 29
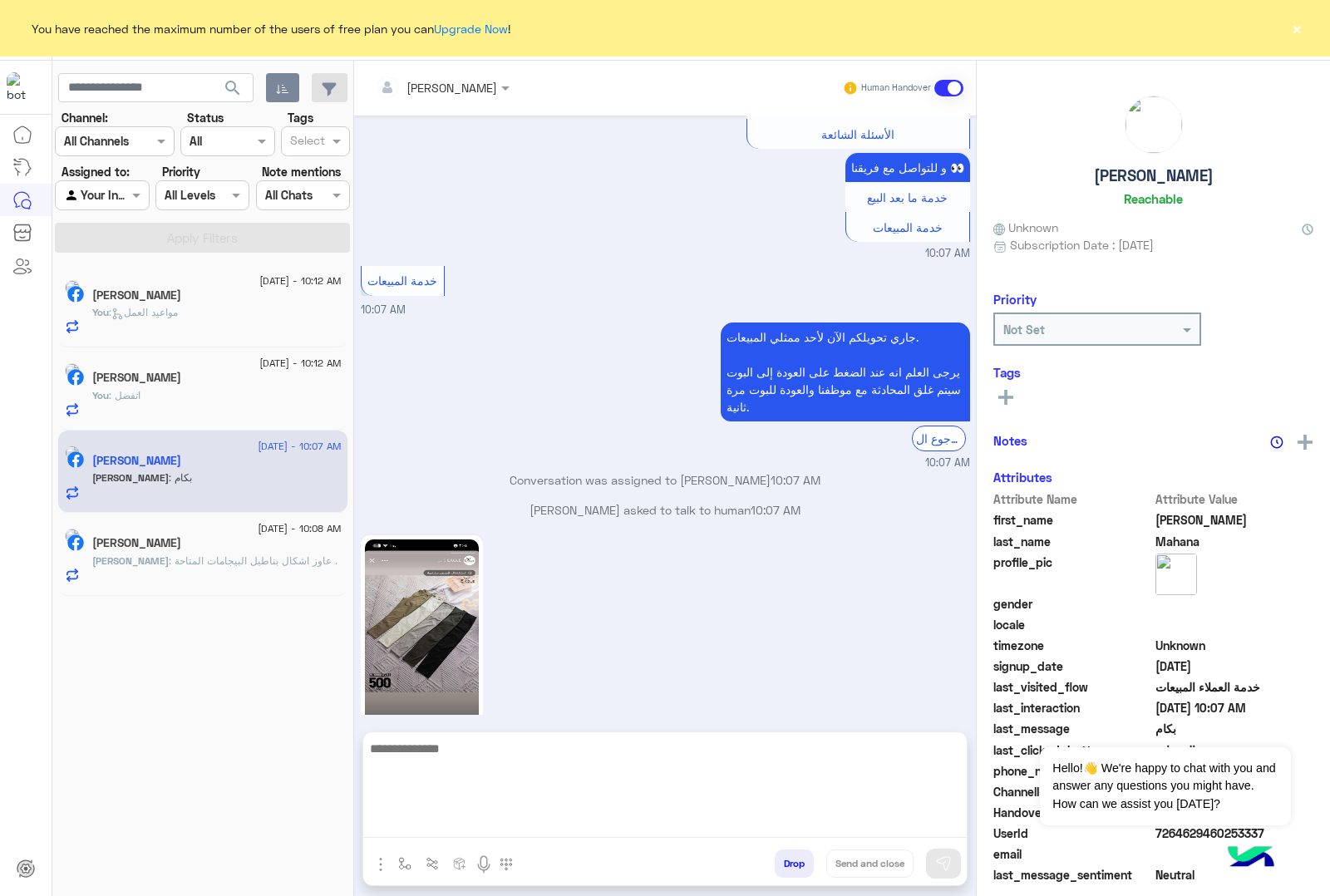
click at [420, 823] on textarea at bounding box center [665, 788] width 604 height 100
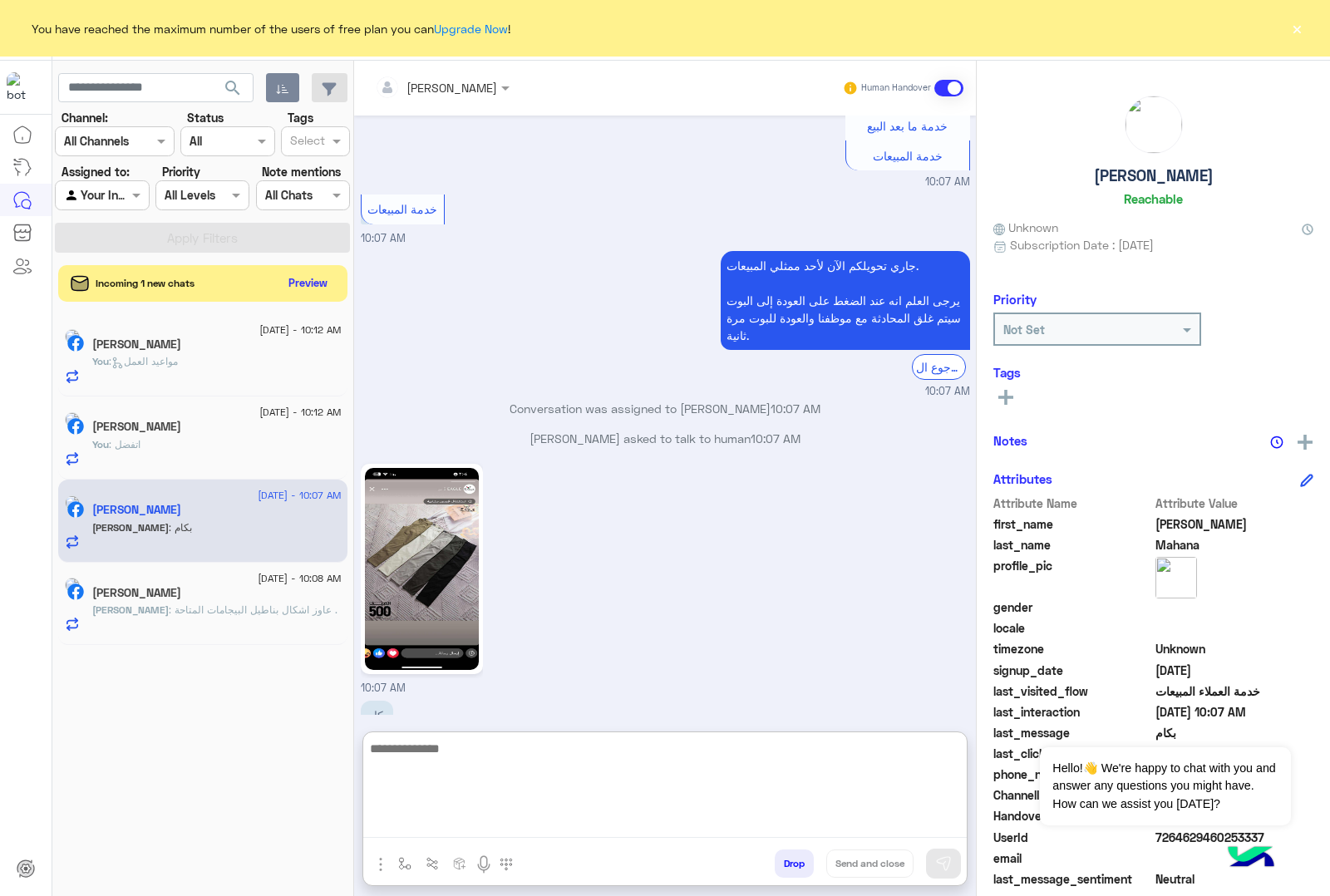
scroll to position [2714, 0]
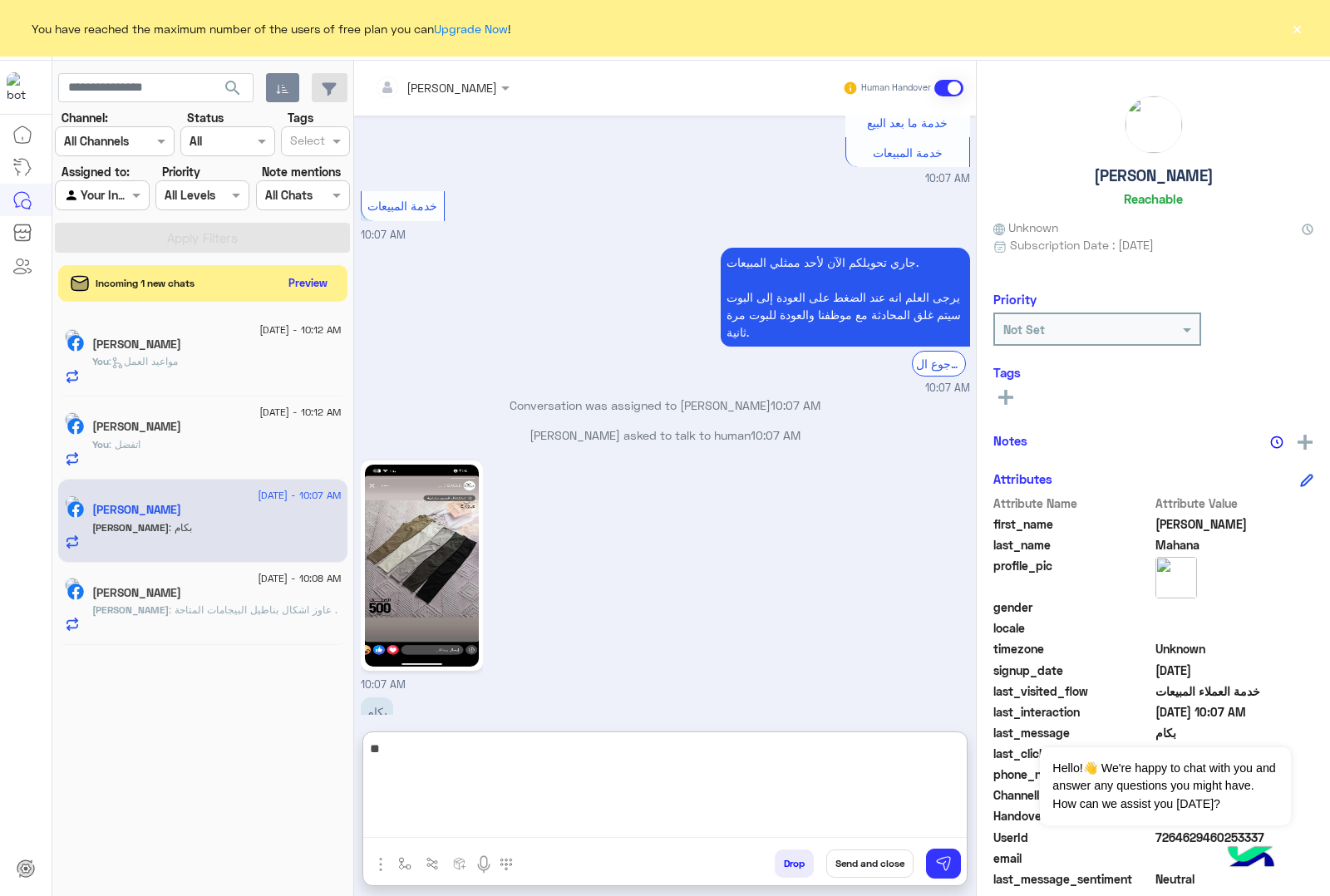
type textarea "***"
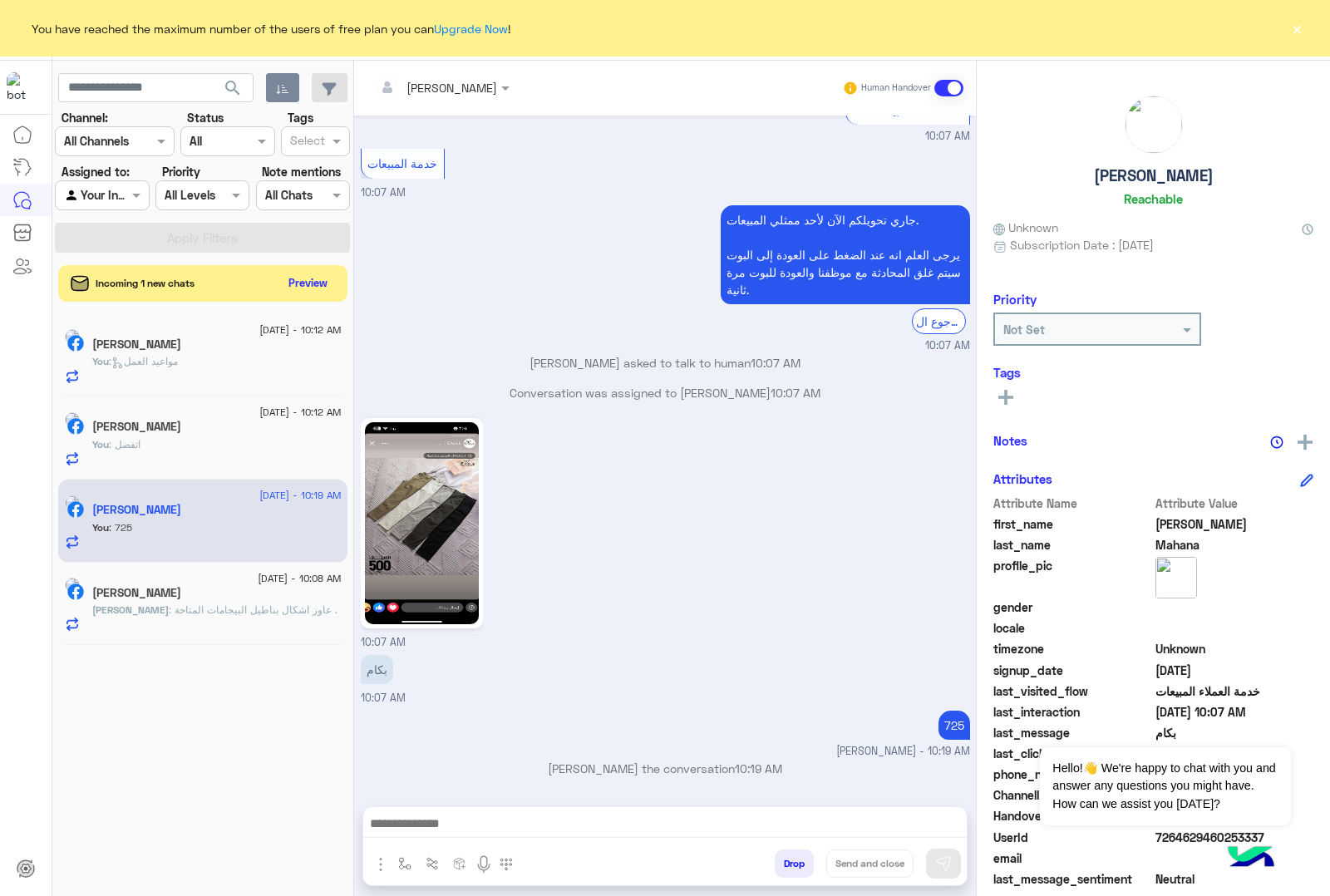
click at [316, 266] on div "Incoming 1 new chats Preview" at bounding box center [202, 283] width 289 height 37
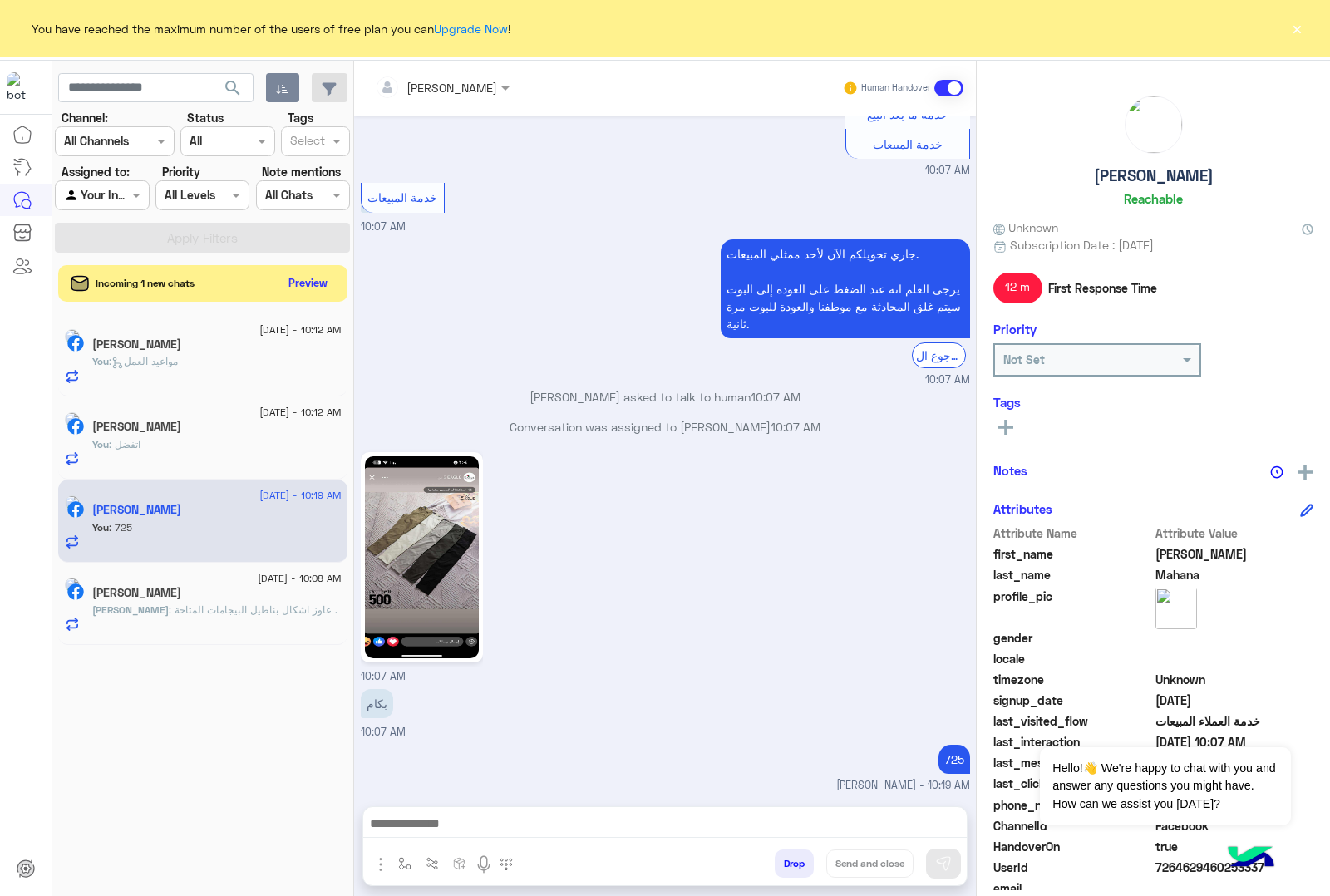
click at [262, 618] on p "[PERSON_NAME] : [PERSON_NAME] البيجامات المتاحة ." at bounding box center [215, 610] width 245 height 15
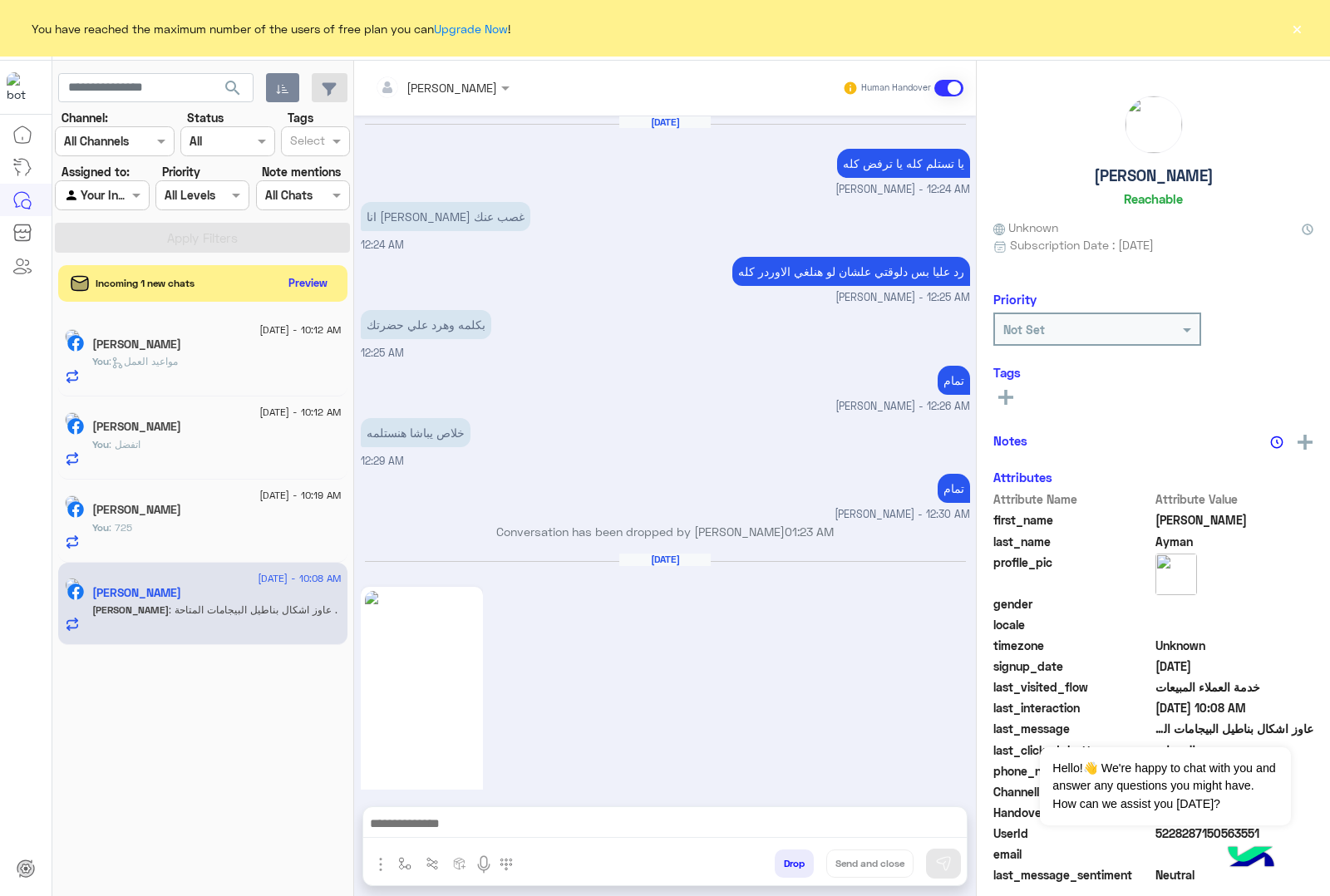
scroll to position [2078, 0]
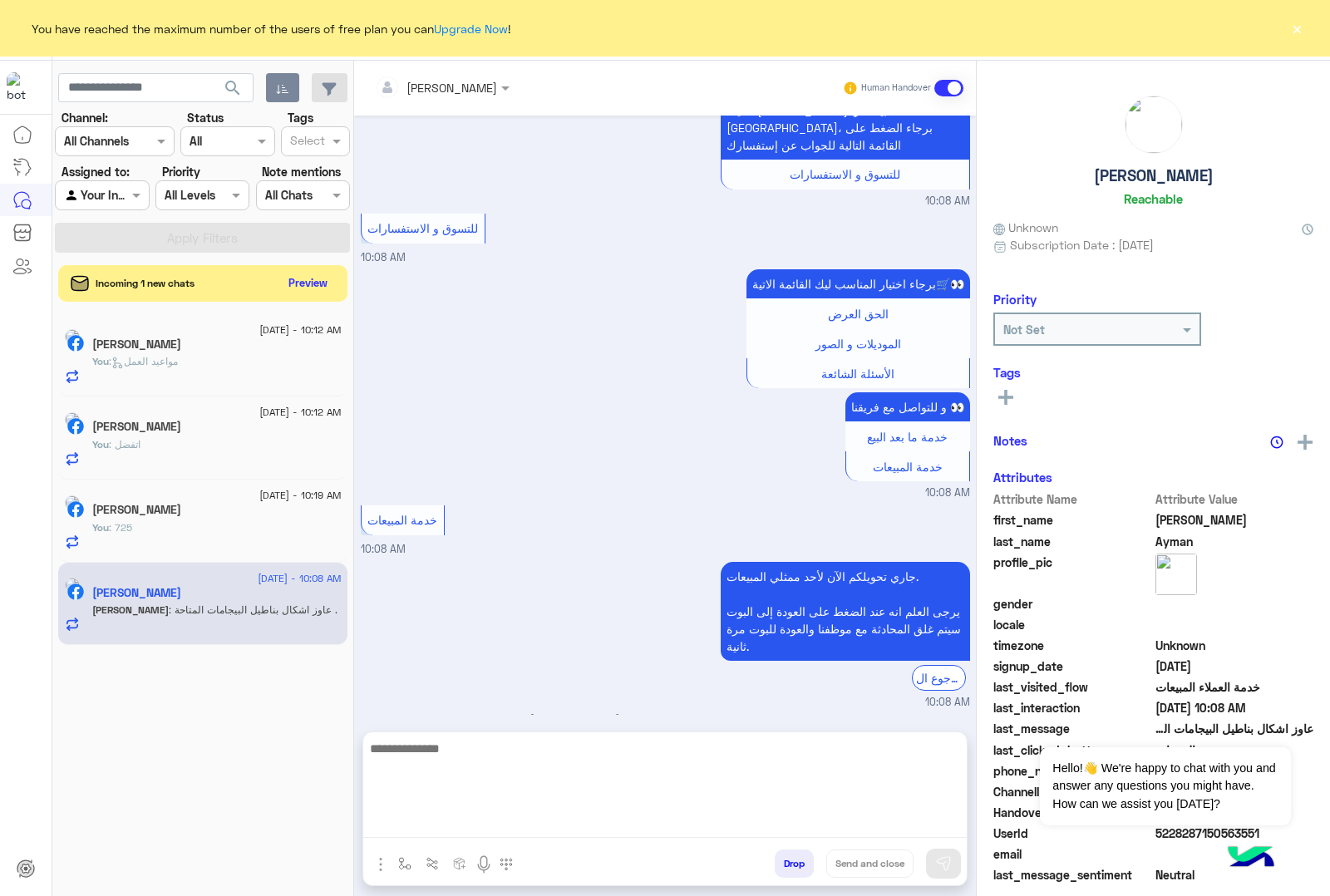
click at [466, 819] on textarea at bounding box center [665, 788] width 604 height 100
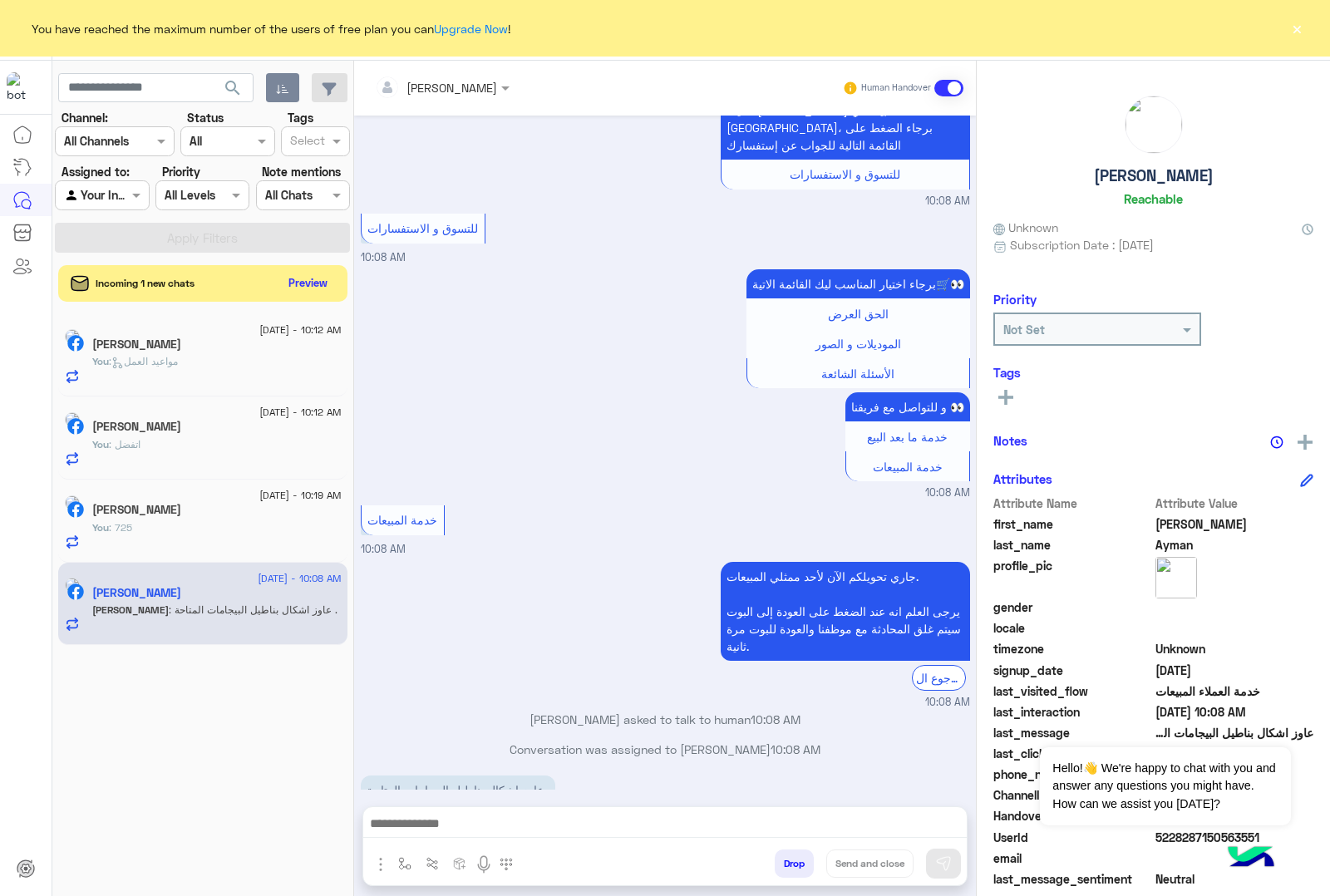
click at [383, 865] on img "button" at bounding box center [381, 864] width 20 height 20
click at [411, 834] on span "Images" at bounding box center [418, 828] width 42 height 19
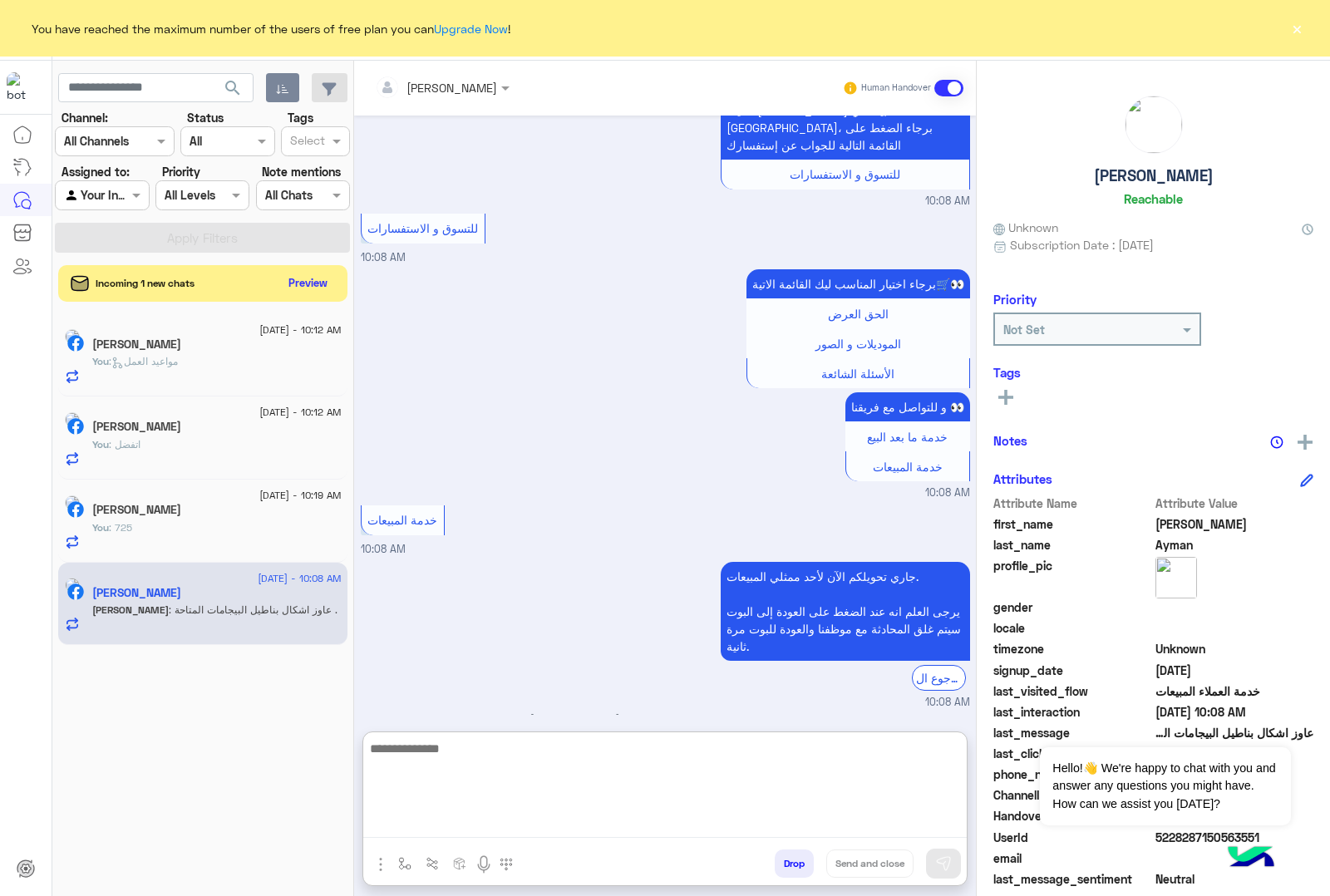
click at [460, 815] on textarea at bounding box center [665, 788] width 604 height 100
paste textarea "**********"
type textarea "**********"
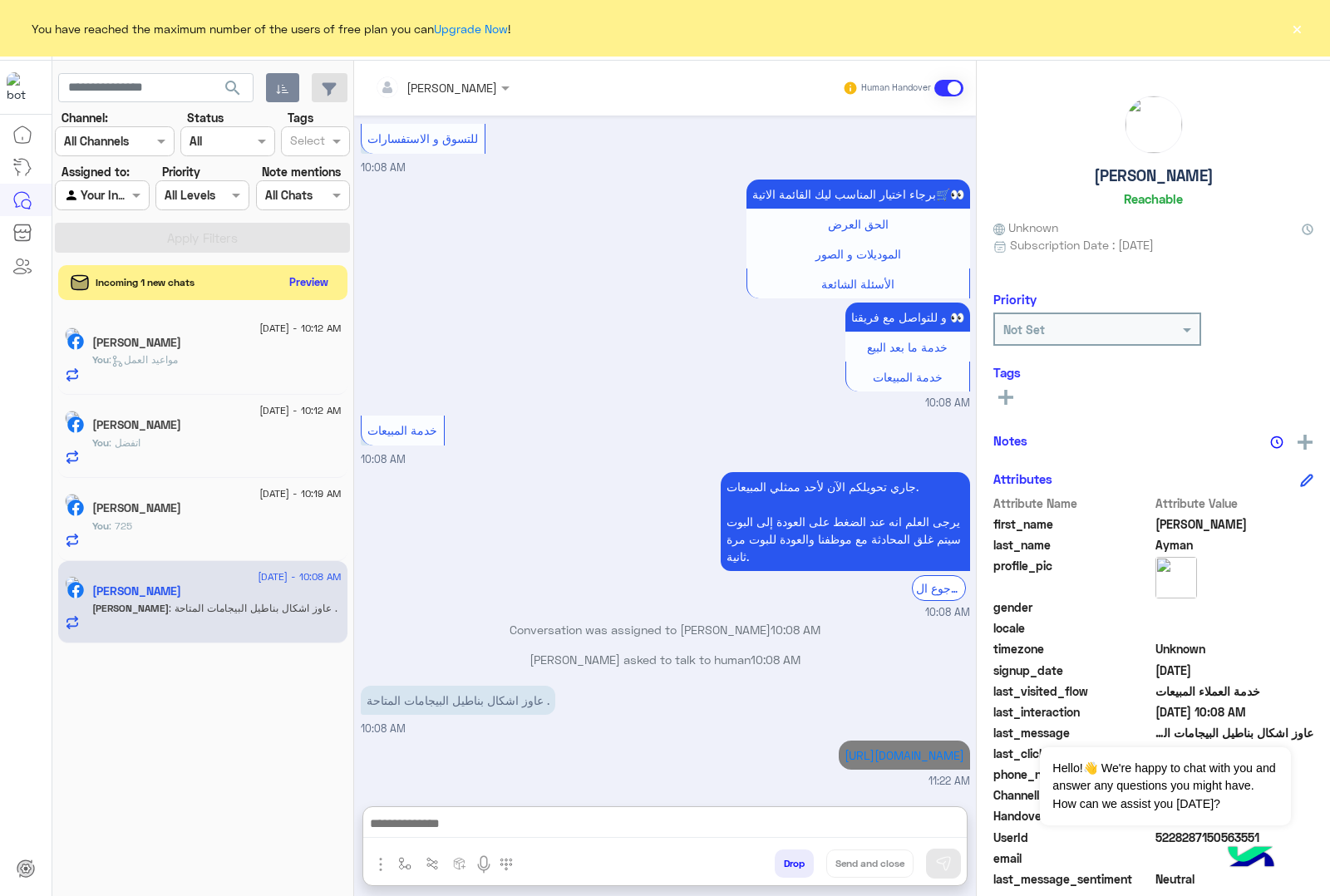
click at [316, 272] on button "Preview" at bounding box center [309, 281] width 52 height 22
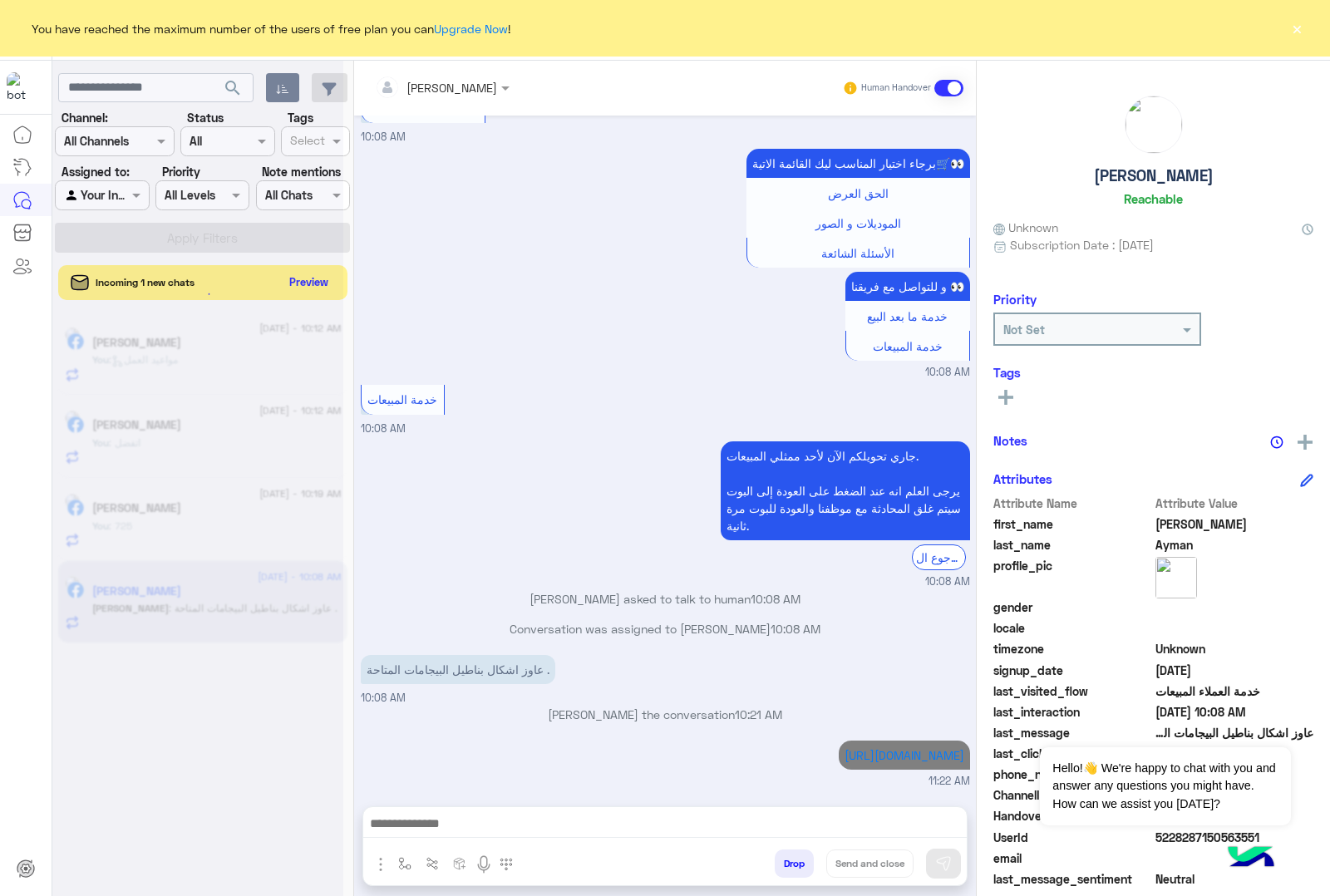
scroll to position [2196, 0]
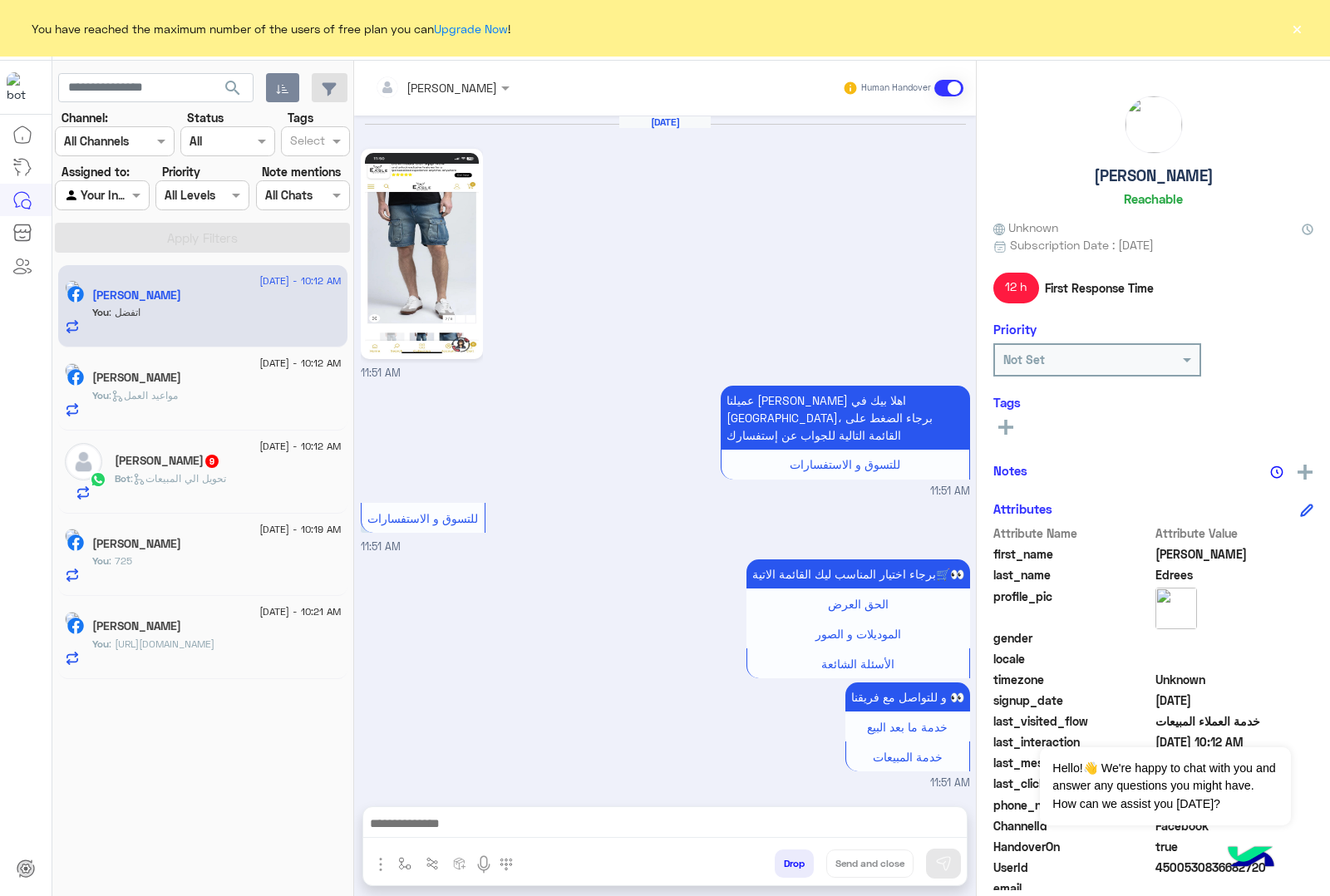
scroll to position [2148, 0]
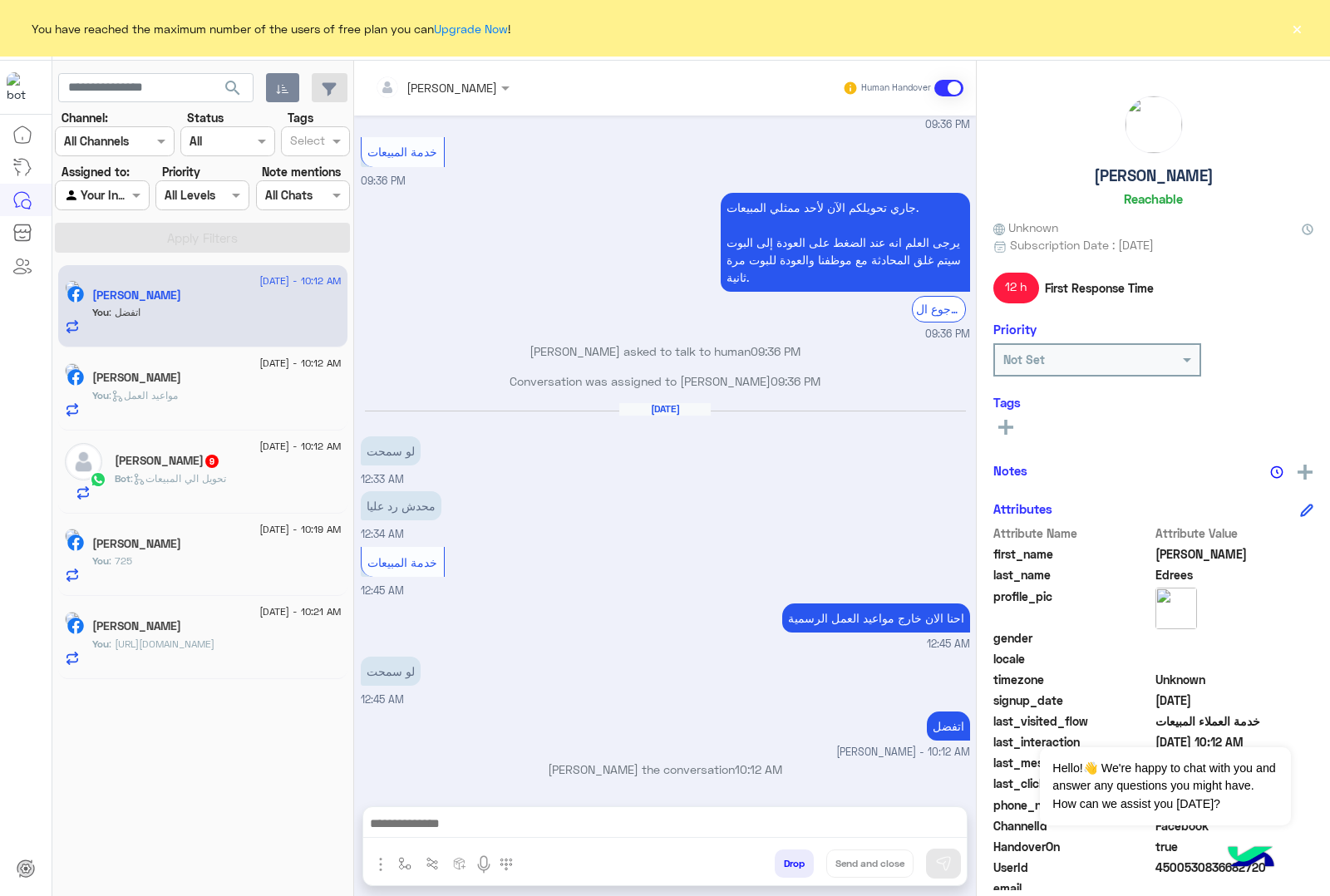
click at [177, 486] on p "Bot : تحويل الي المبيعات" at bounding box center [171, 479] width 112 height 15
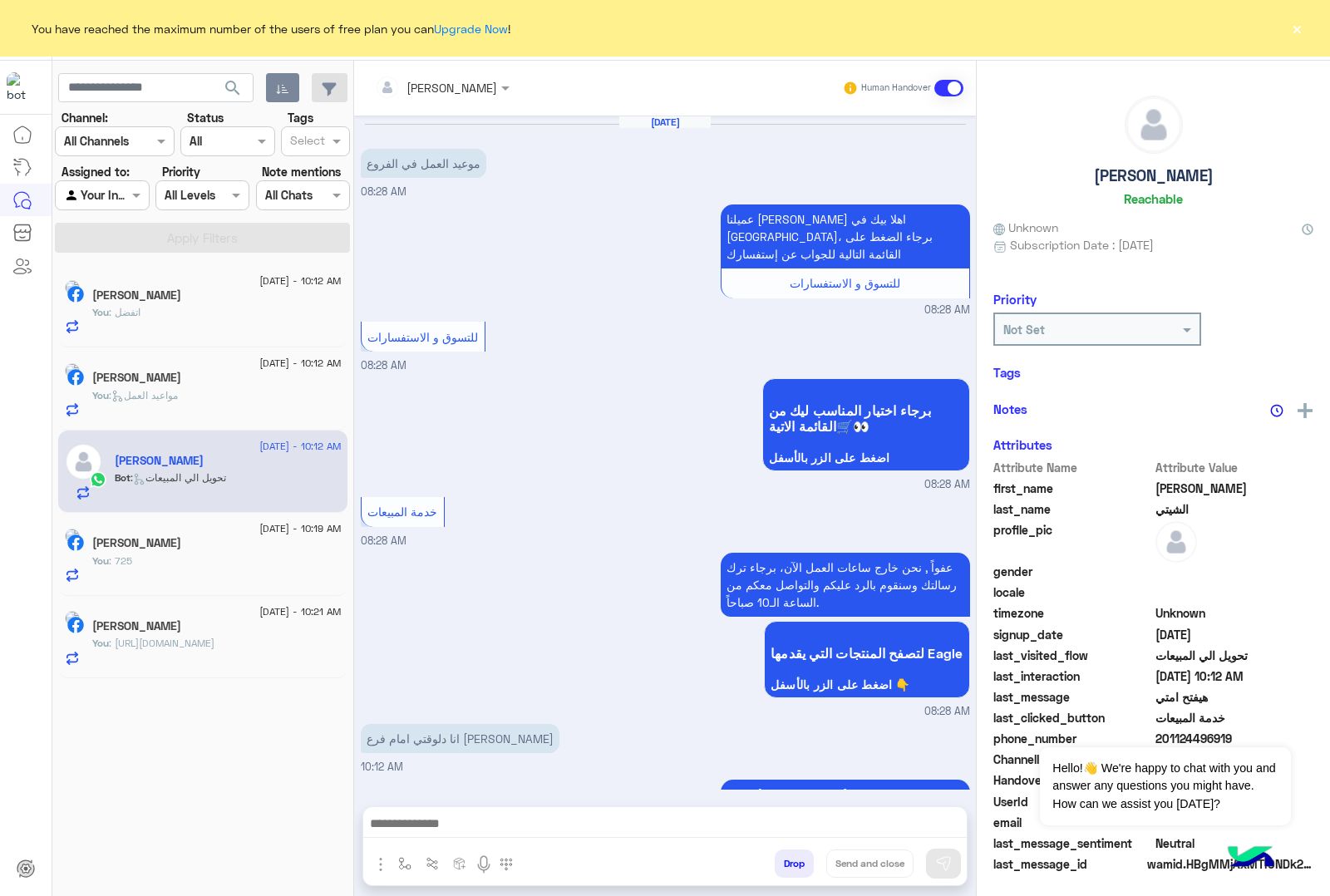
scroll to position [1159, 0]
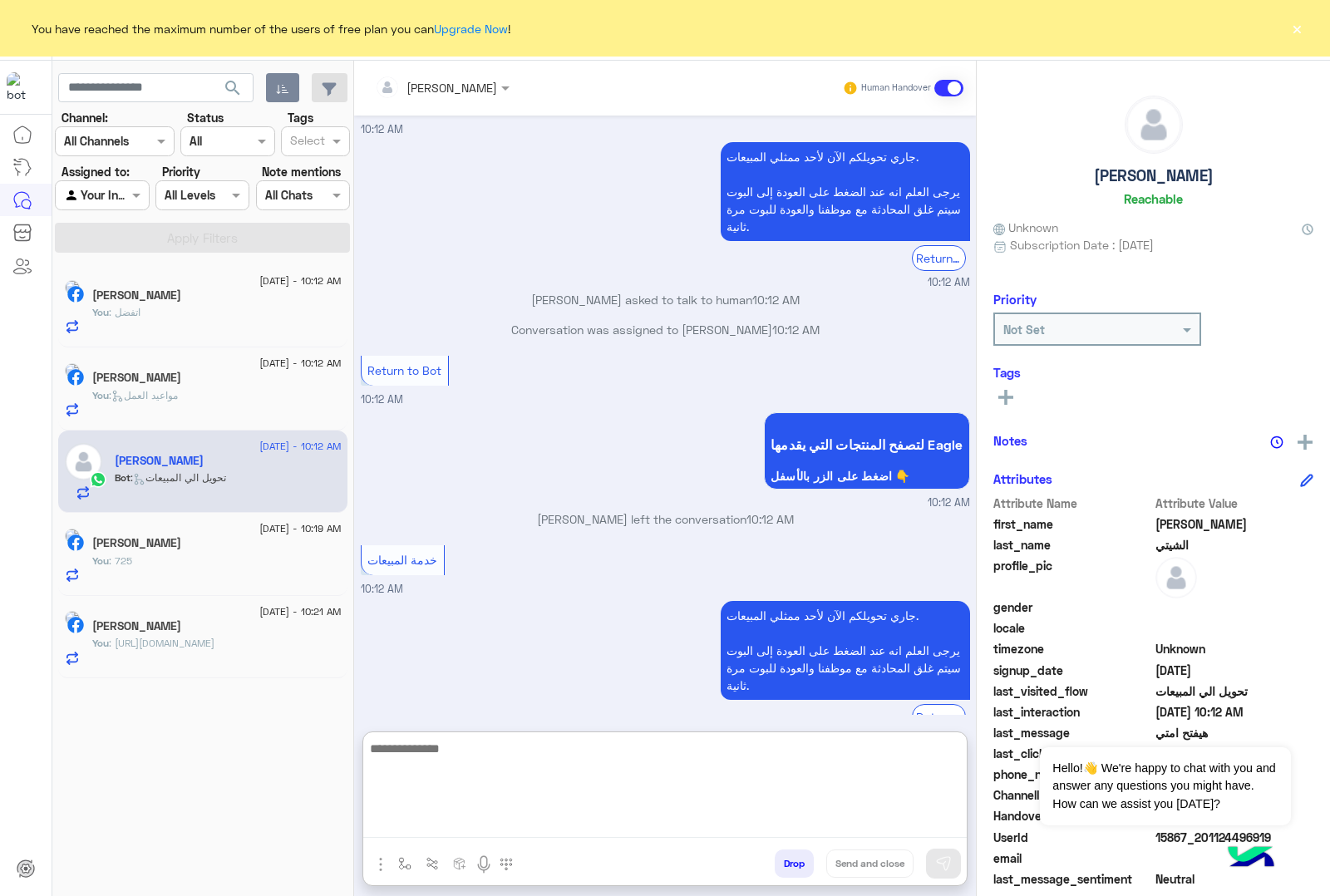
click at [446, 819] on textarea at bounding box center [665, 788] width 604 height 100
paste textarea "**********"
type textarea "**********"
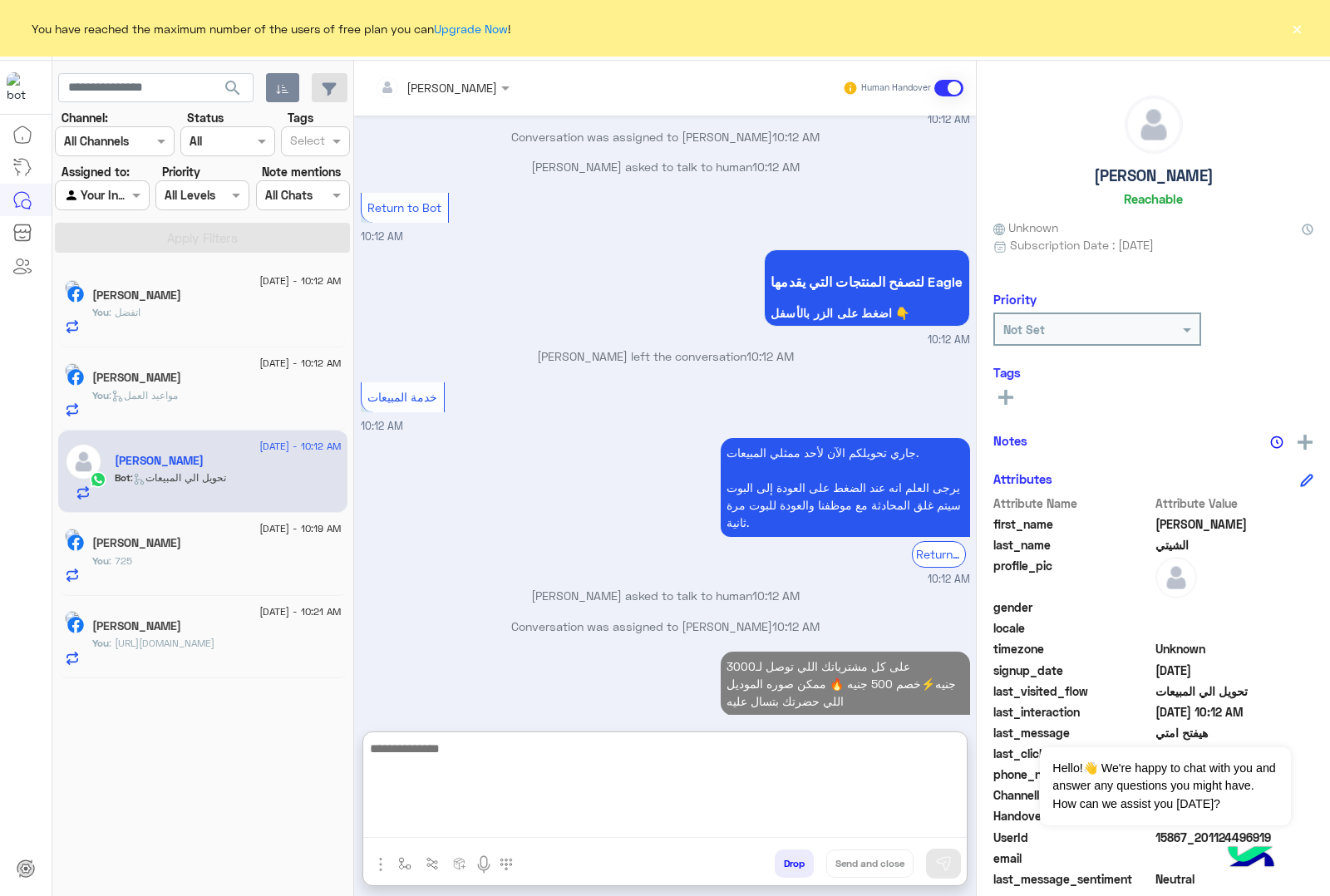
scroll to position [1352, 0]
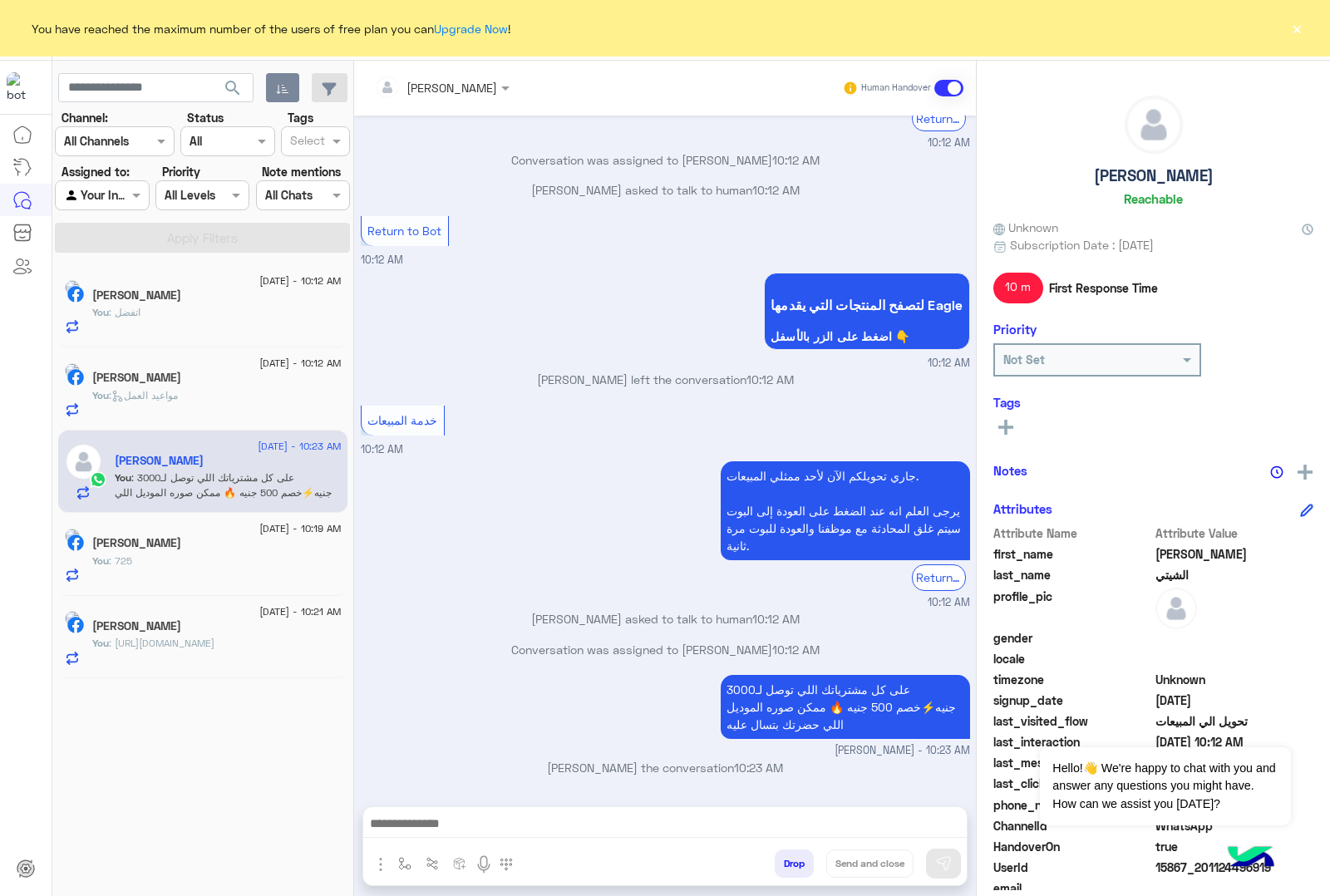
click at [1291, 36] on button "×" at bounding box center [1297, 28] width 17 height 17
